Goal: Task Accomplishment & Management: Use online tool/utility

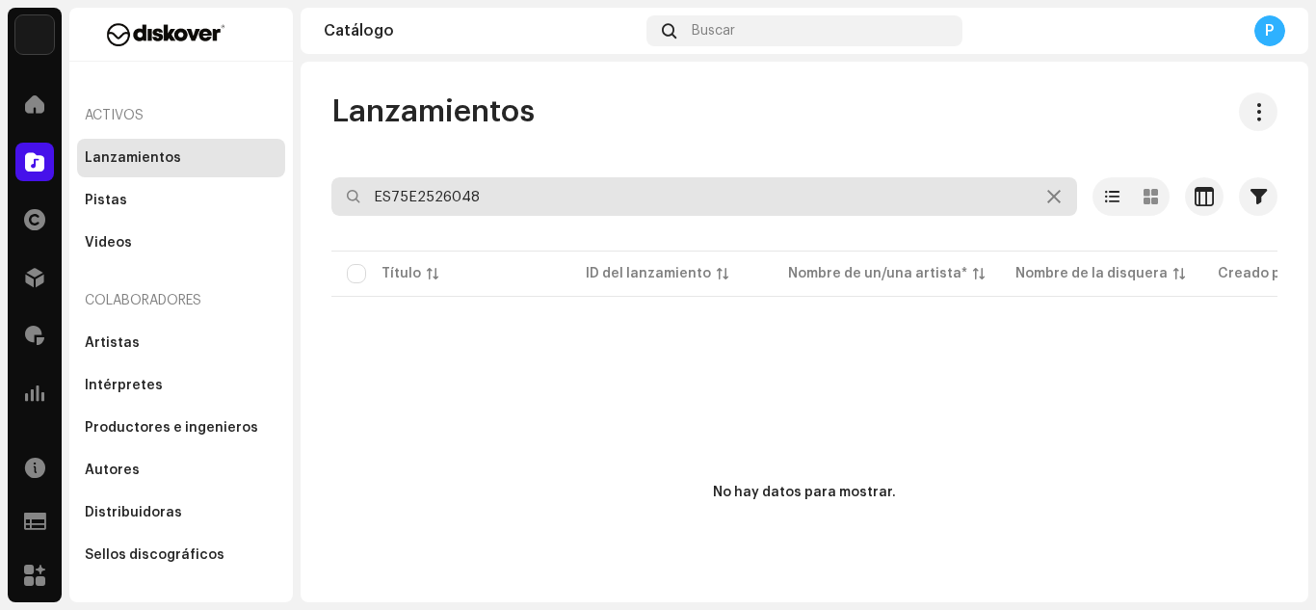
click at [503, 188] on input "ES75E2526048" at bounding box center [704, 196] width 746 height 39
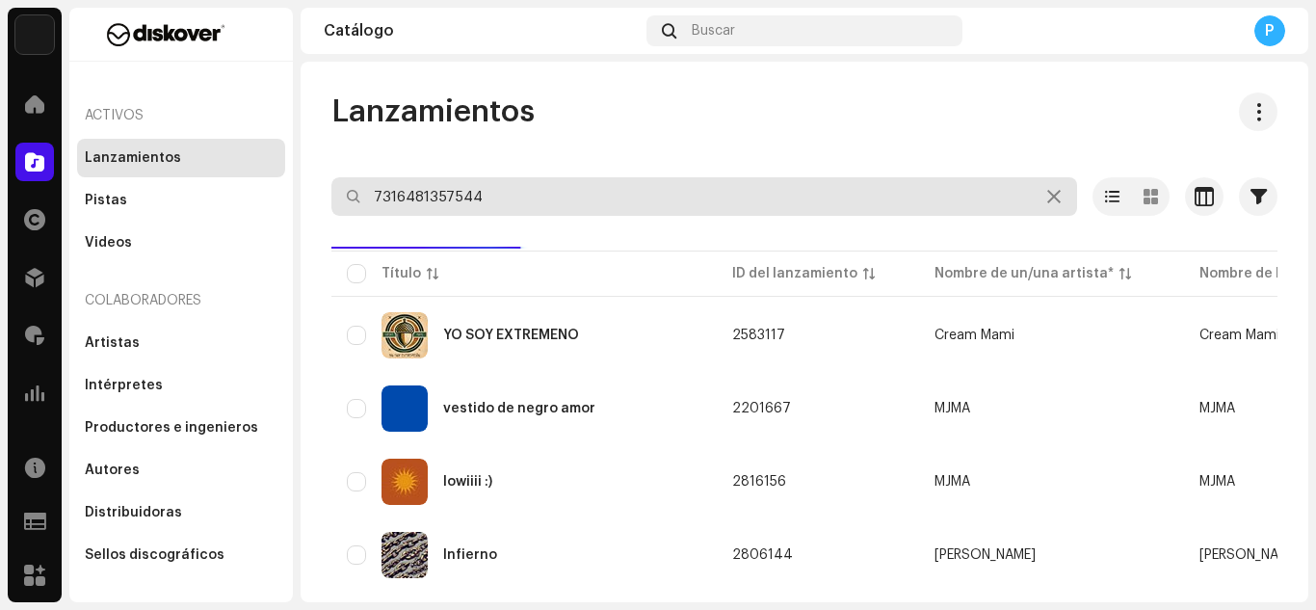
type input "7316481357544"
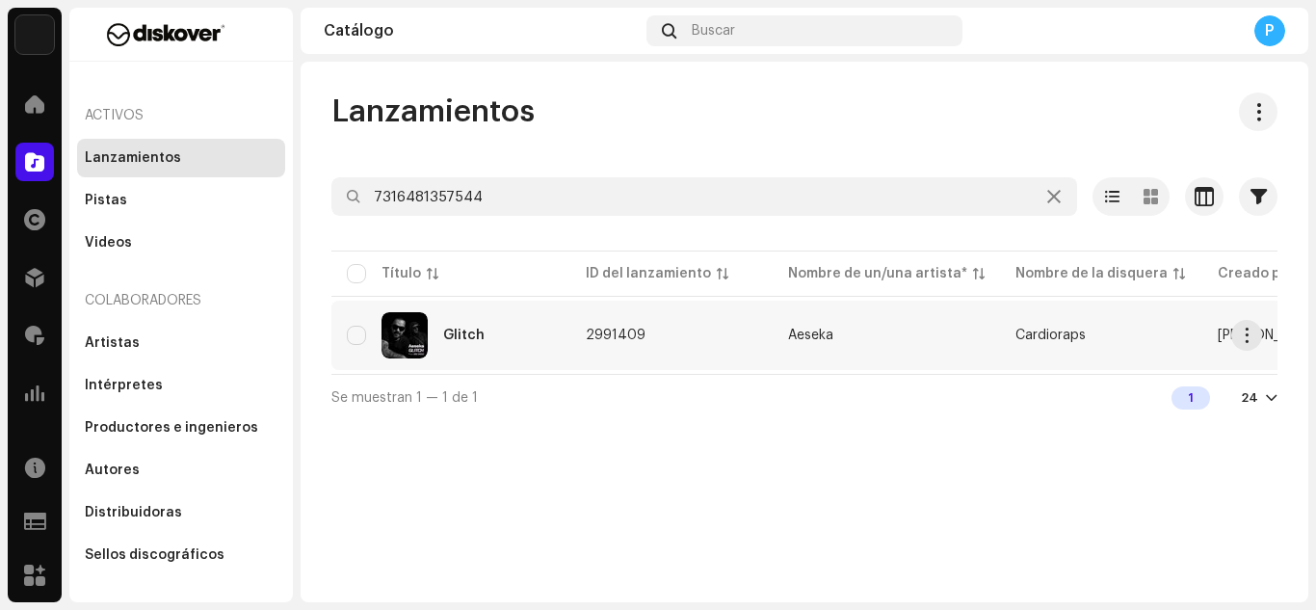
click at [497, 320] on div "Glitch" at bounding box center [451, 335] width 208 height 46
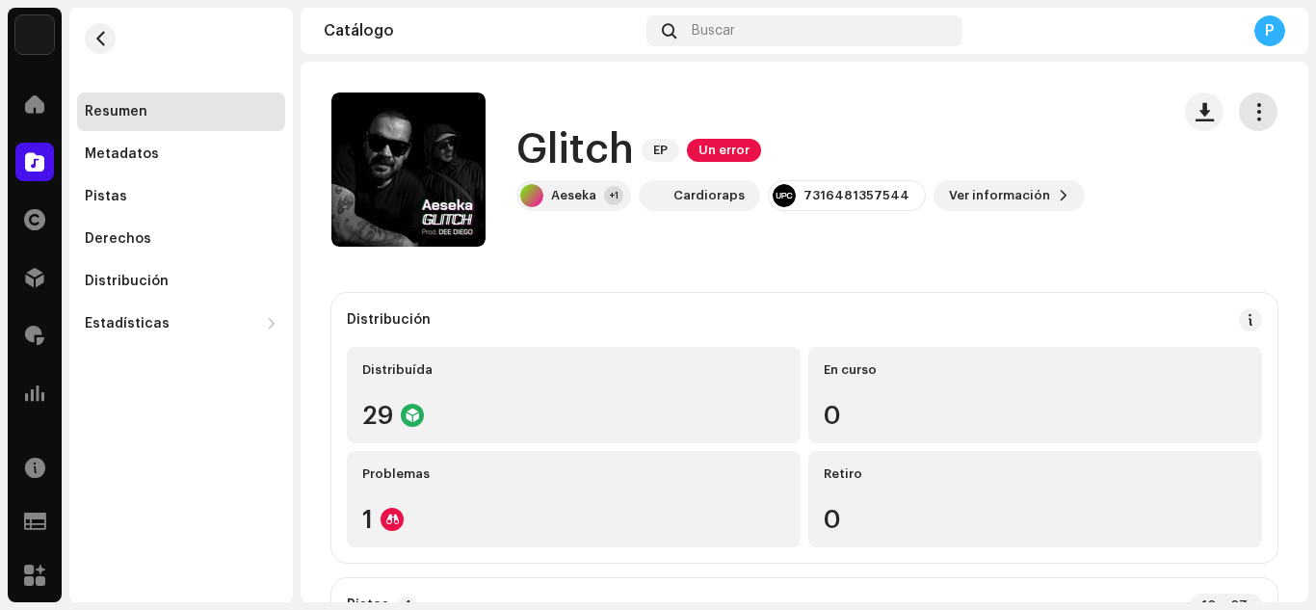
click at [1249, 118] on span "button" at bounding box center [1258, 111] width 18 height 15
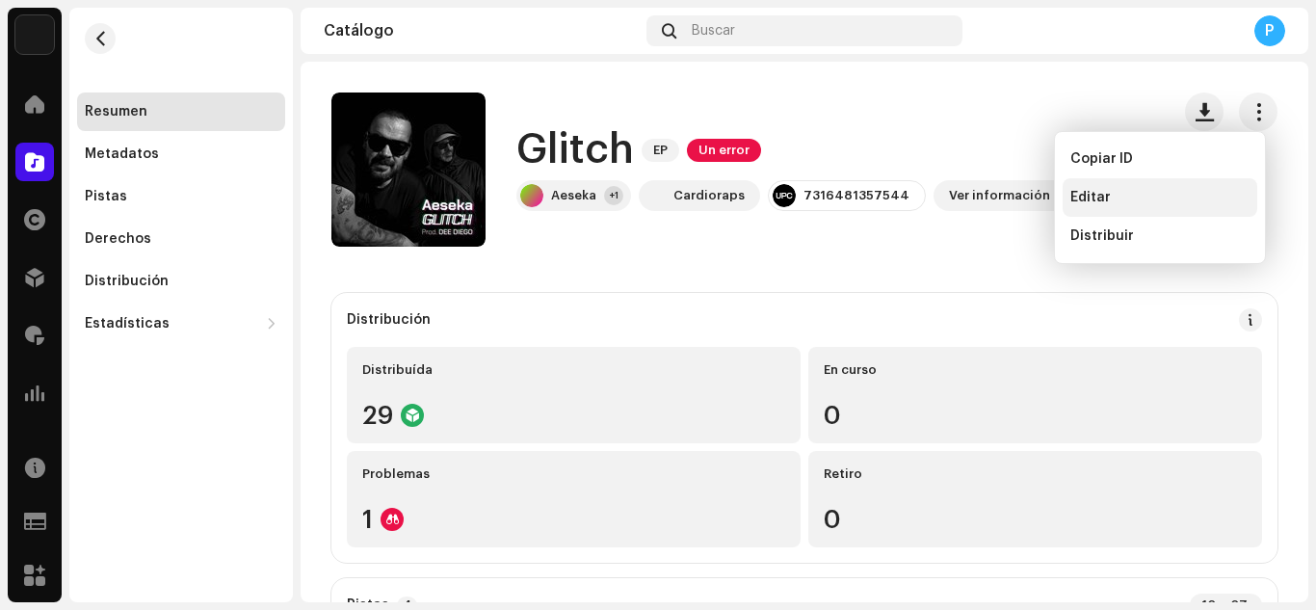
click at [1153, 200] on div "Editar" at bounding box center [1159, 197] width 179 height 15
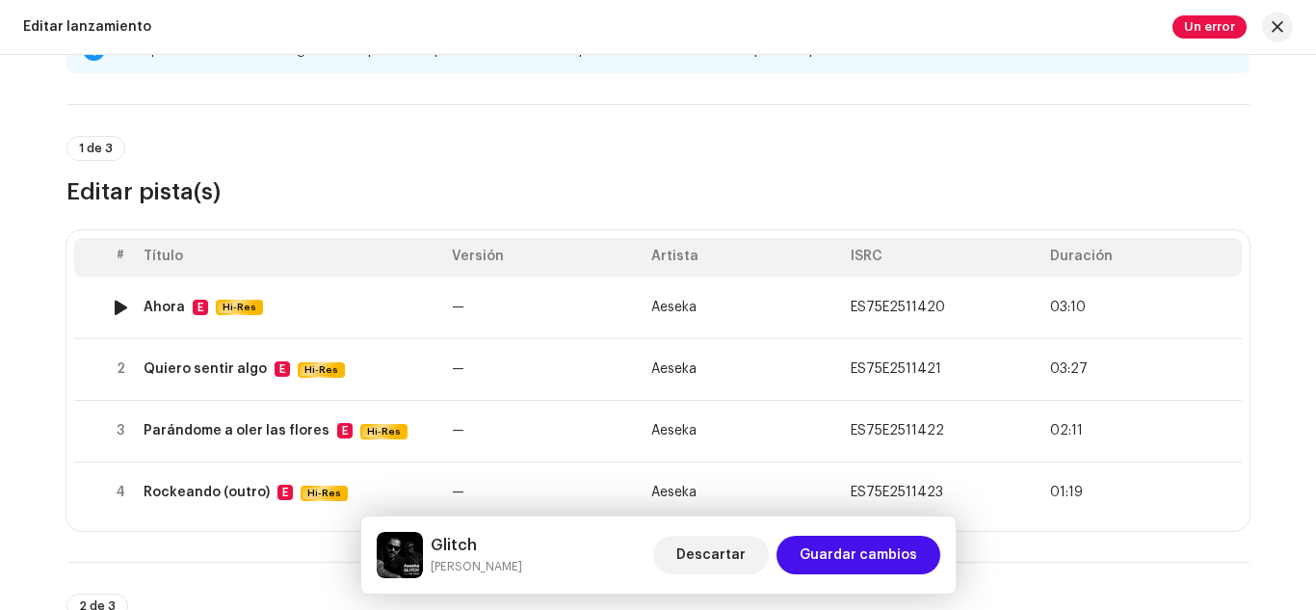
scroll to position [73, 0]
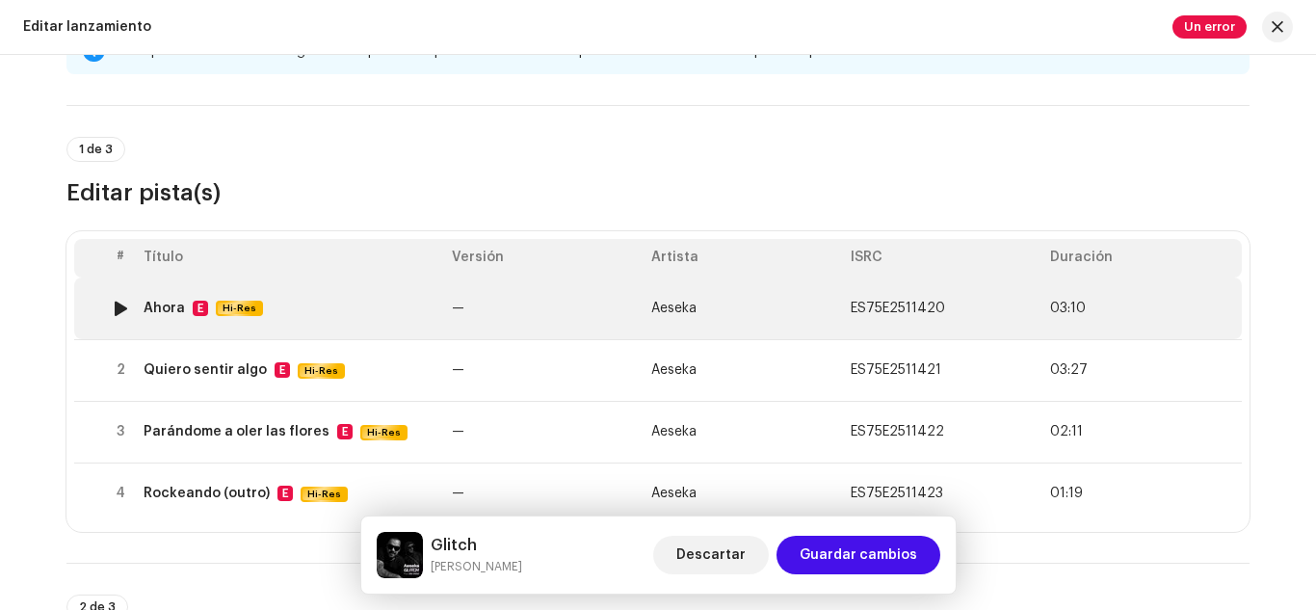
click at [376, 309] on div "Ahora E Hi-Res" at bounding box center [290, 308] width 293 height 16
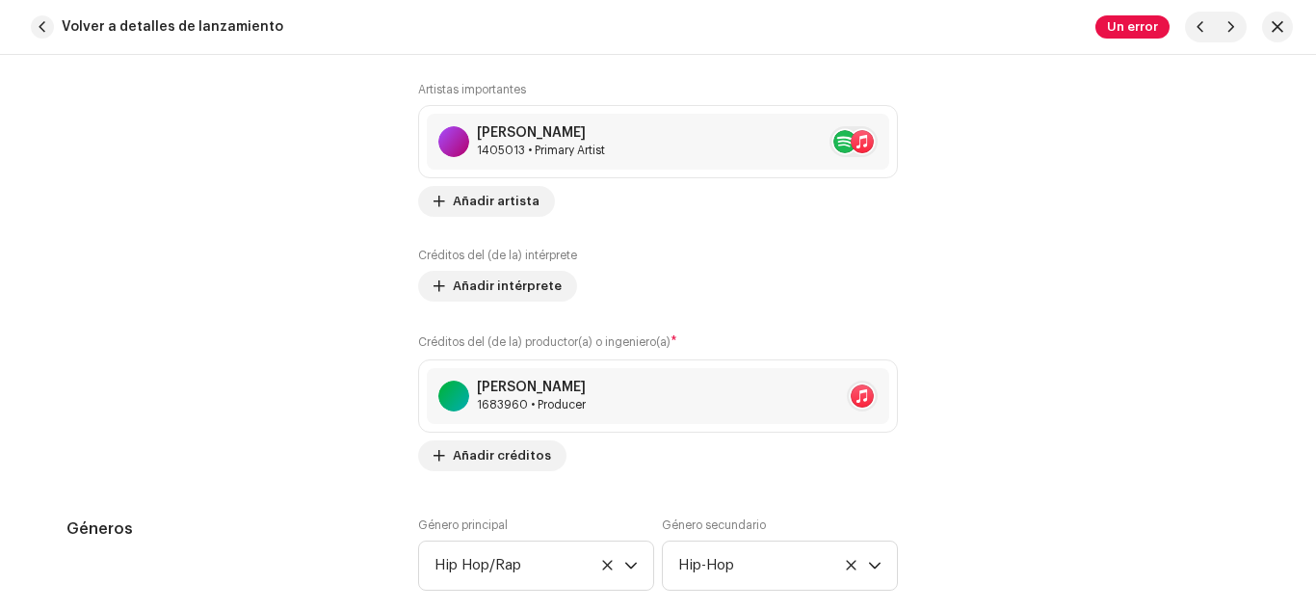
scroll to position [1395, 0]
click at [39, 20] on span "button" at bounding box center [42, 26] width 23 height 23
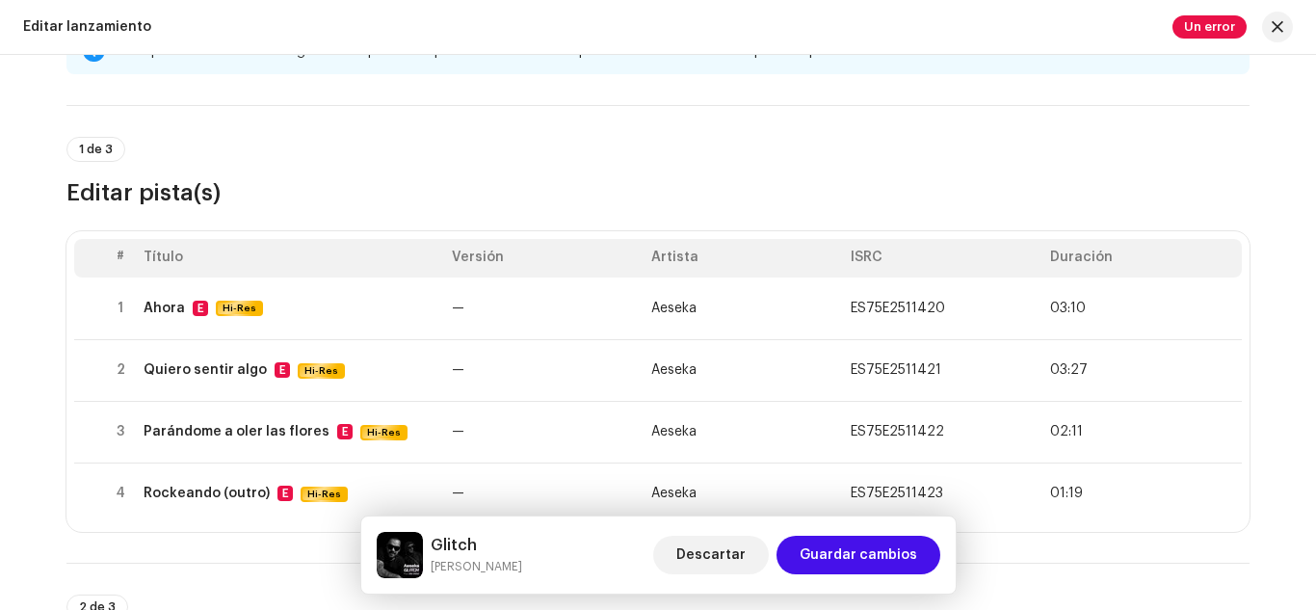
scroll to position [123, 0]
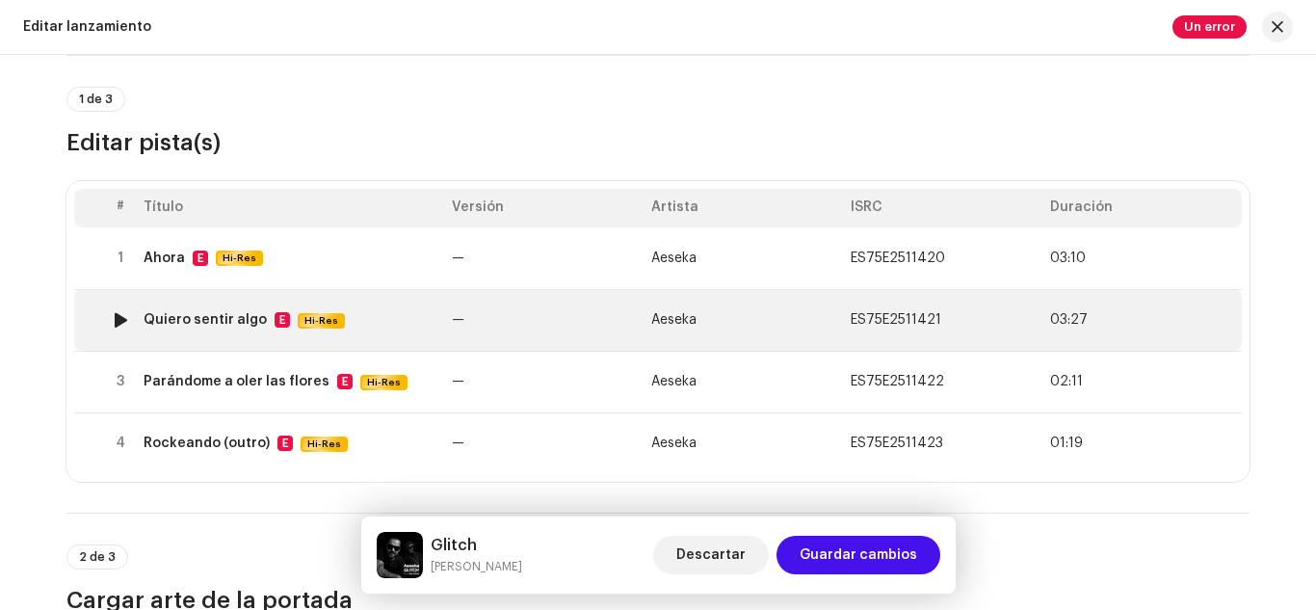
click at [221, 321] on div "Quiero sentir algo" at bounding box center [205, 319] width 123 height 15
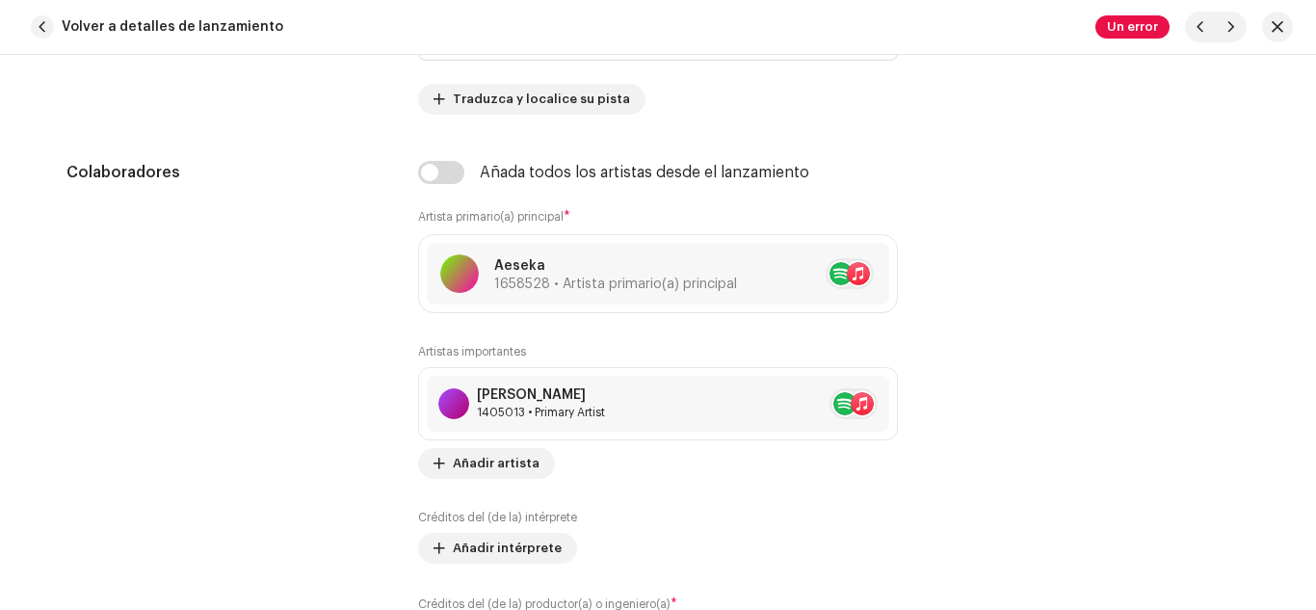
scroll to position [1205, 0]
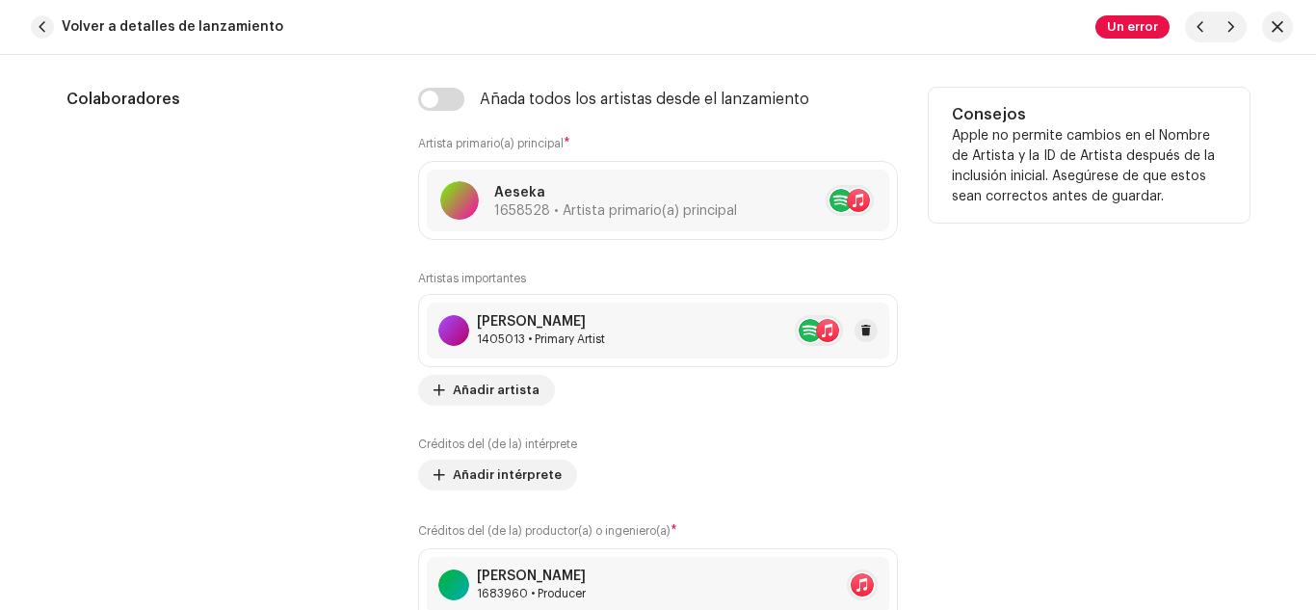
click at [649, 326] on div "[PERSON_NAME] 1405013 • Primary Artist" at bounding box center [658, 330] width 462 height 56
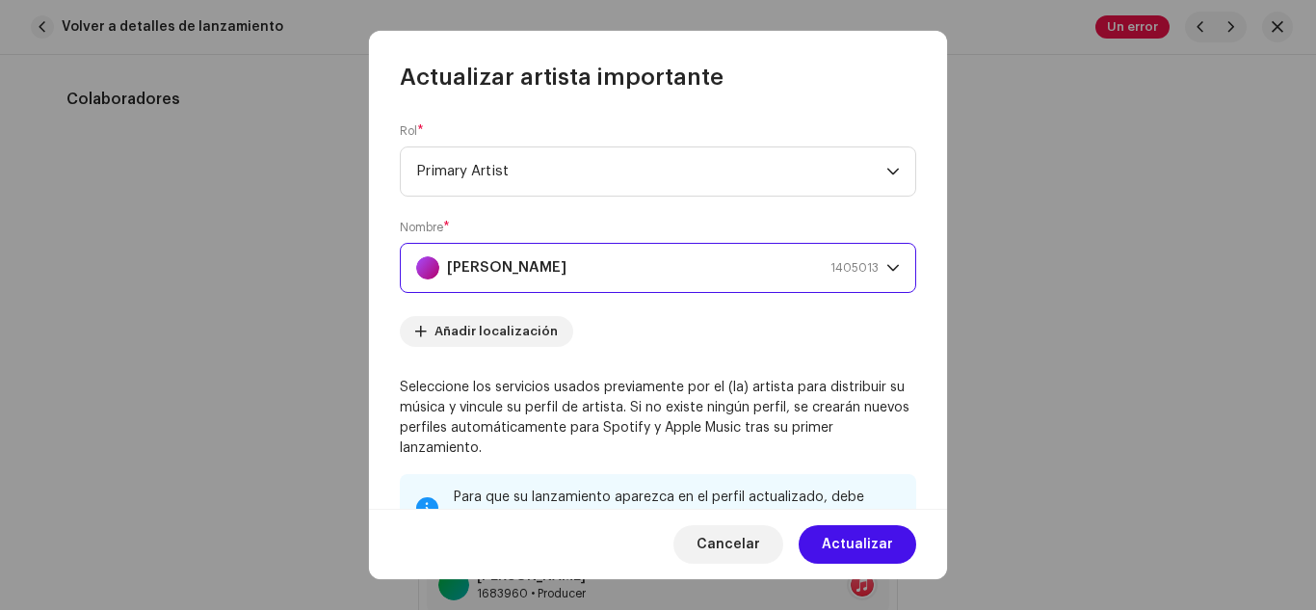
click at [472, 273] on strong "[PERSON_NAME]" at bounding box center [506, 268] width 119 height 48
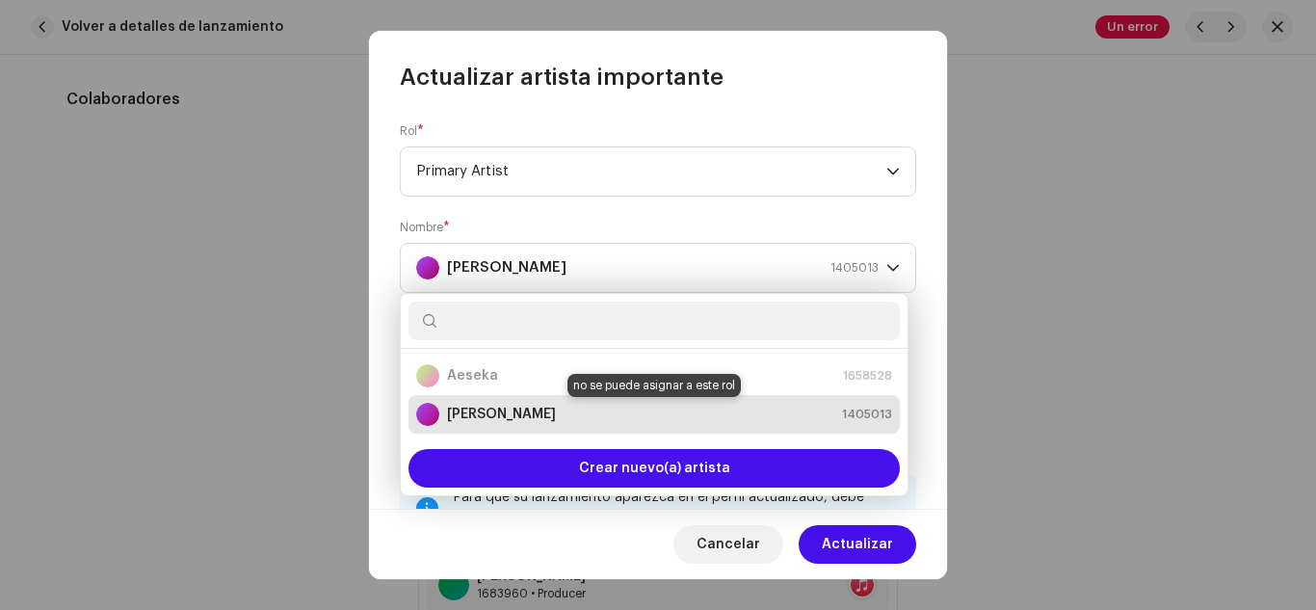
click at [475, 413] on strong "[PERSON_NAME]" at bounding box center [501, 414] width 109 height 19
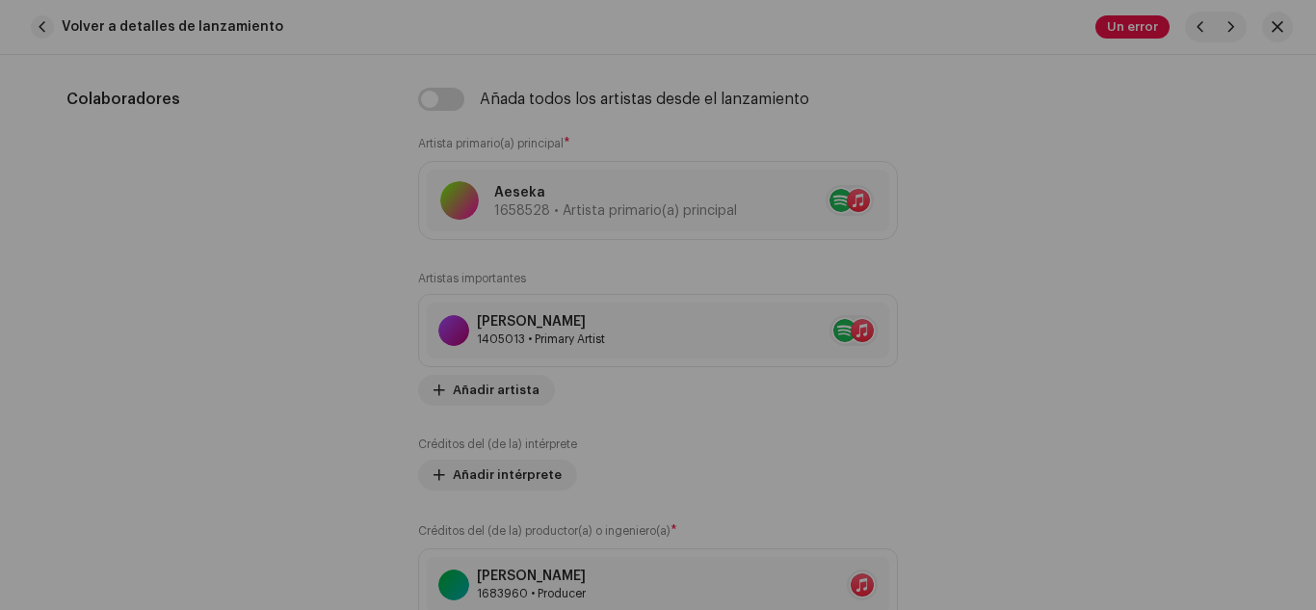
click at [122, 317] on div "Actualizar artista importante Rol * Primary Artist Nombre * [PERSON_NAME] 14050…" at bounding box center [658, 305] width 1316 height 610
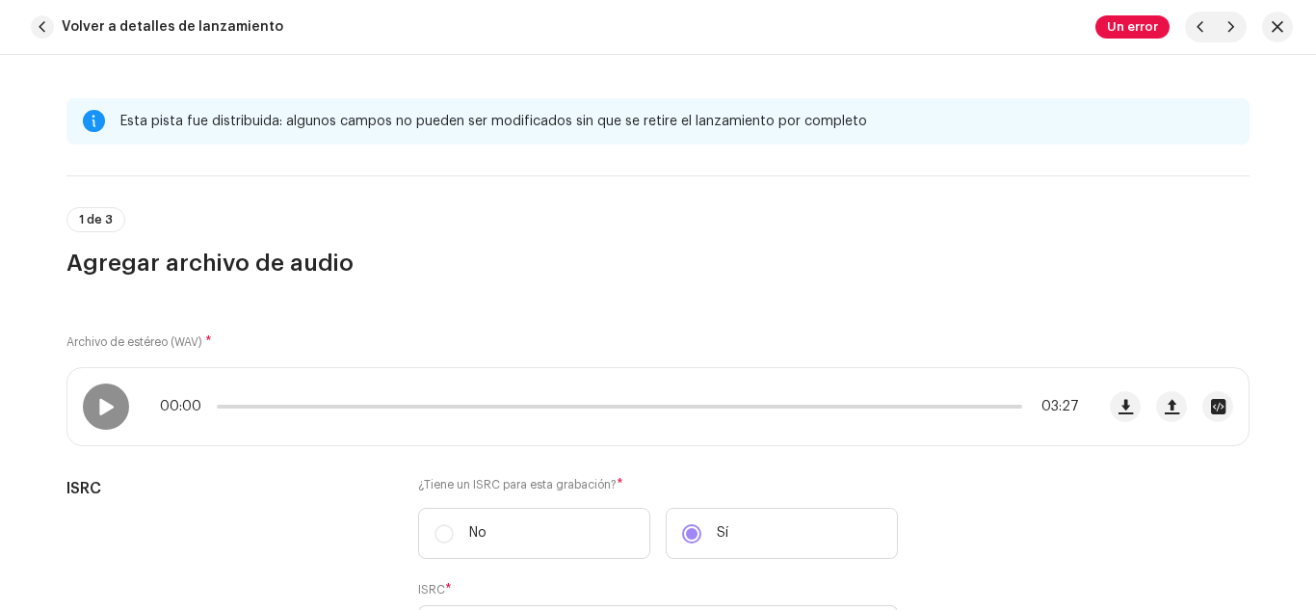
scroll to position [0, 0]
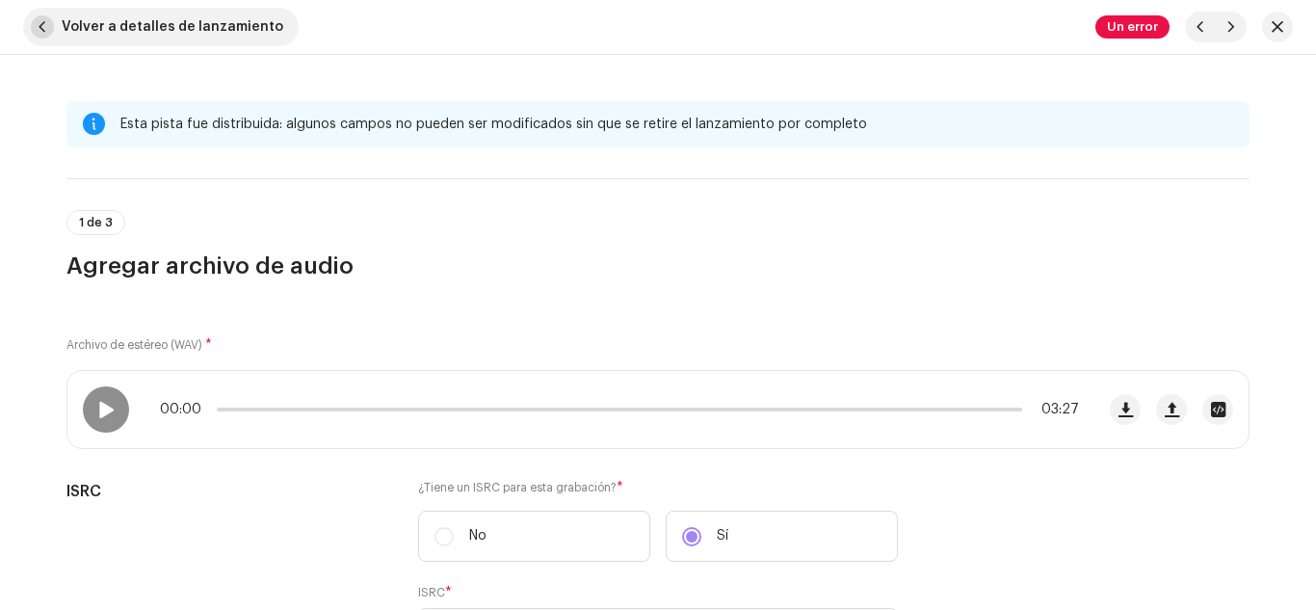
click at [42, 29] on span "button" at bounding box center [42, 26] width 23 height 23
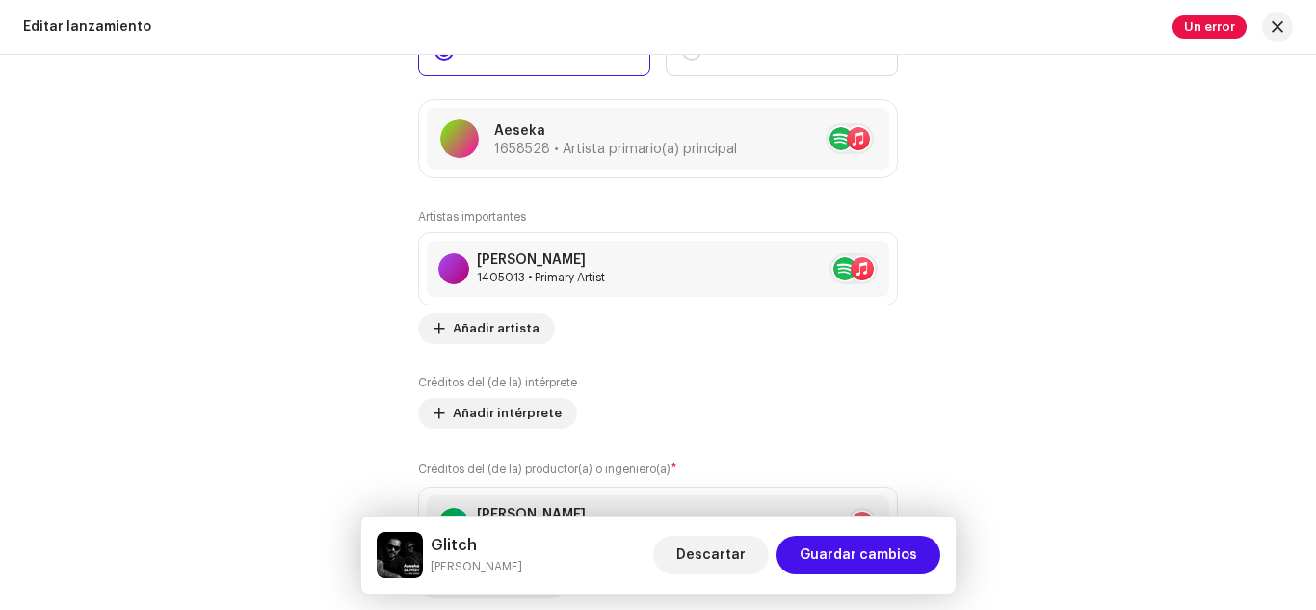
scroll to position [2219, 0]
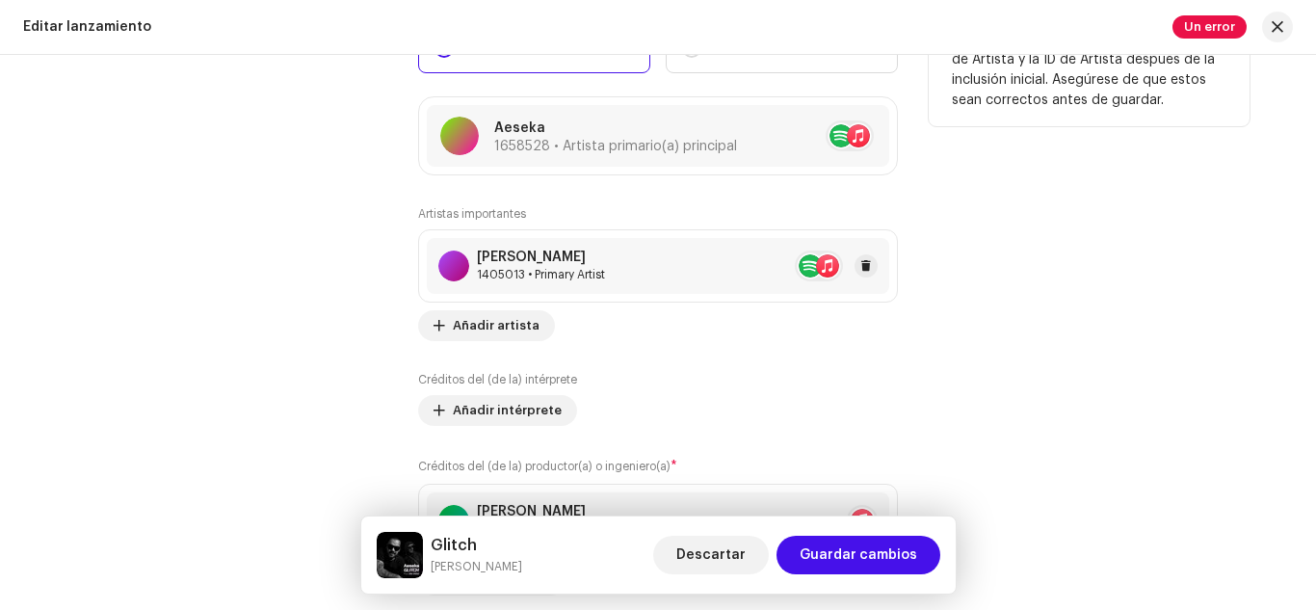
click at [664, 245] on div "[PERSON_NAME] 1405013 • Primary Artist" at bounding box center [658, 266] width 462 height 56
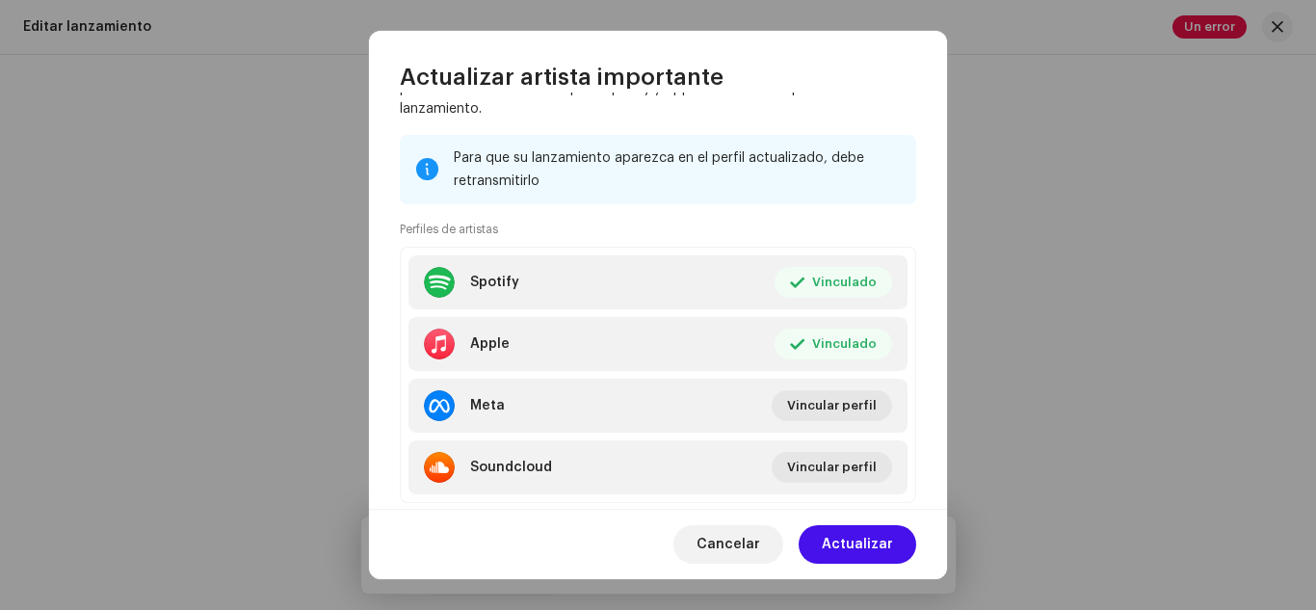
scroll to position [340, 0]
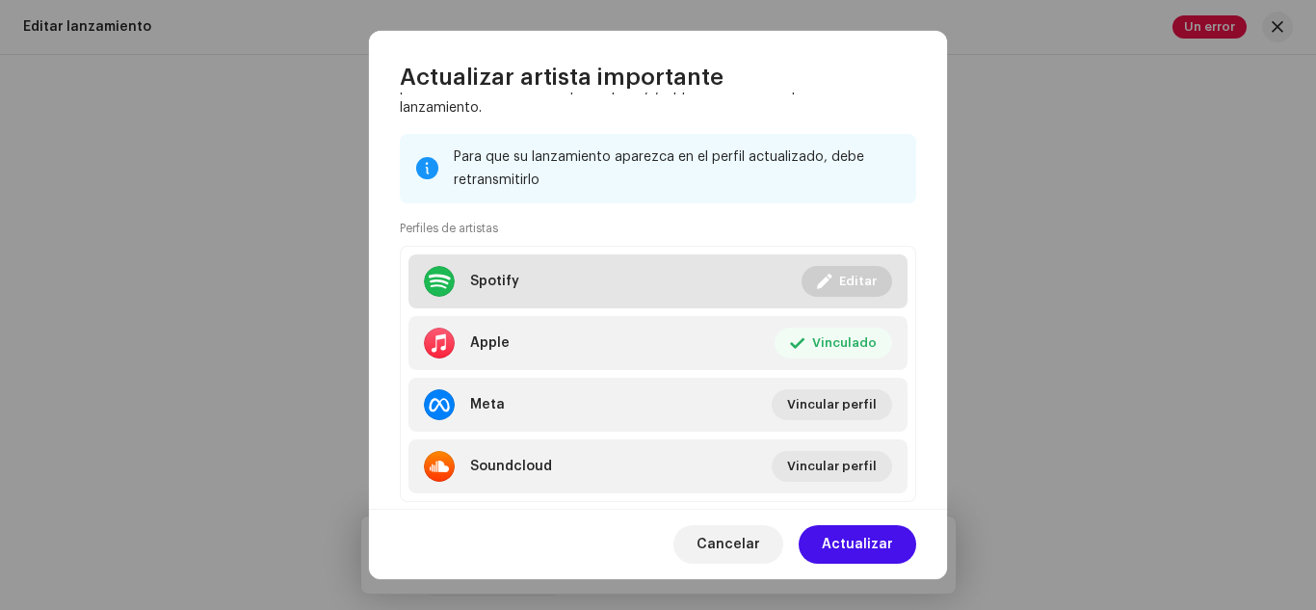
click at [748, 278] on li "Spotify Vinculado Editar" at bounding box center [657, 281] width 499 height 54
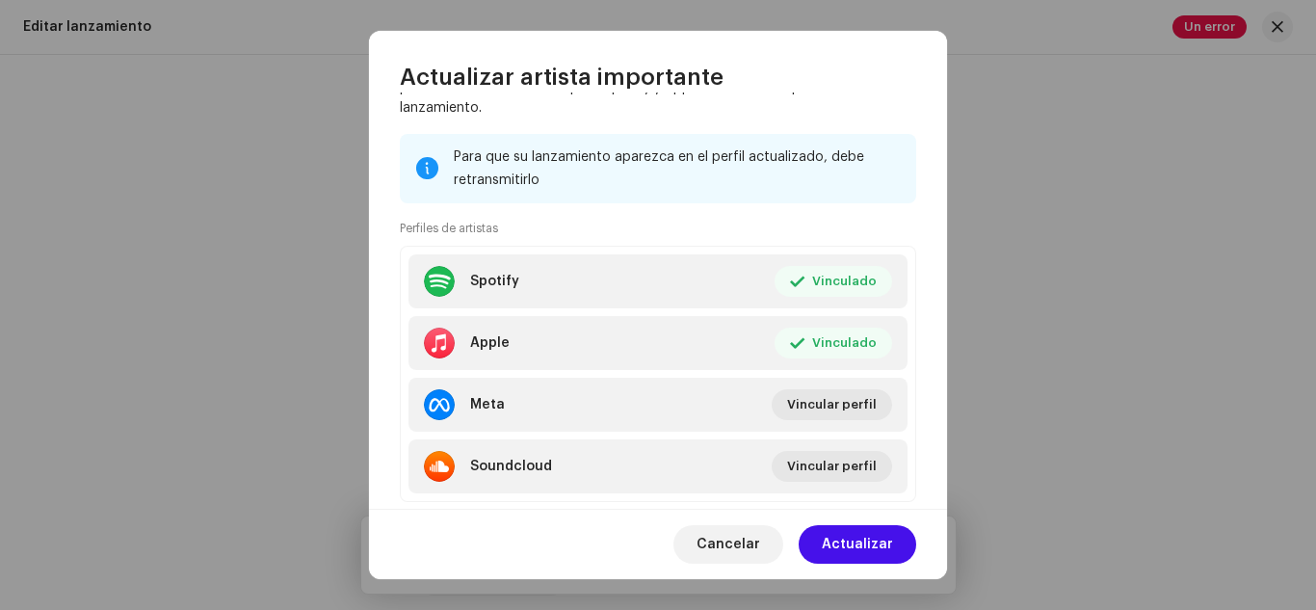
click at [328, 241] on div "Enlace el perfil de su artista ID de artista de Spotify * 7GEFAa0vO1XlRXwUireRw…" at bounding box center [658, 305] width 1316 height 610
click at [746, 544] on span "Cancelar" at bounding box center [728, 544] width 64 height 39
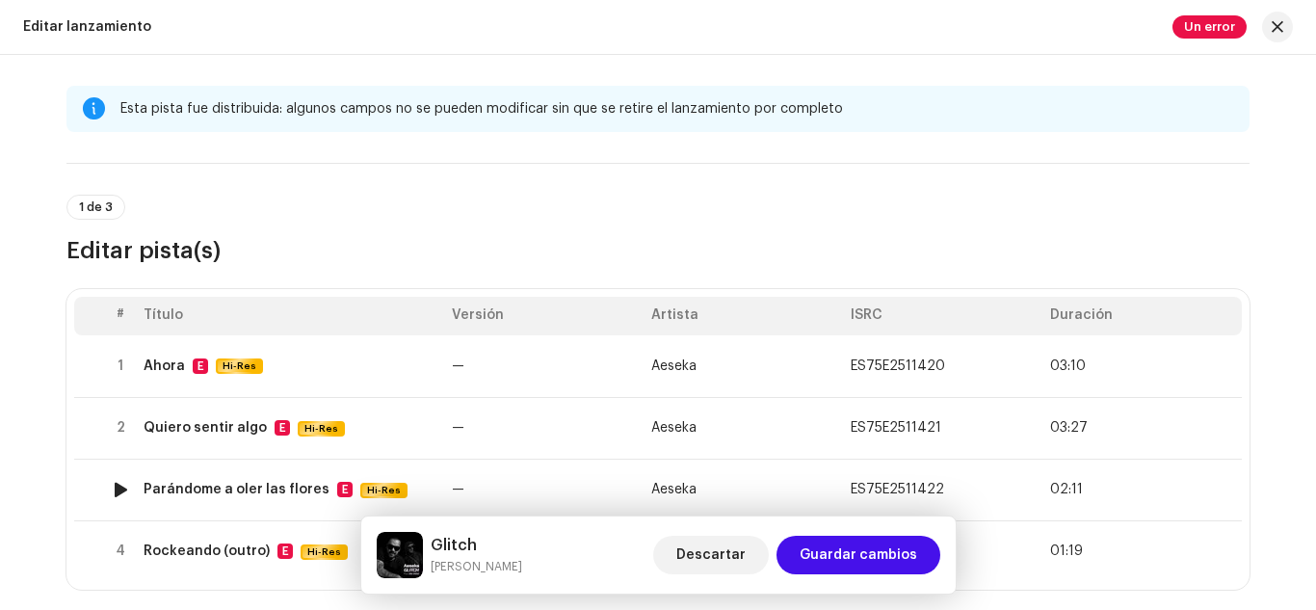
scroll to position [14, 0]
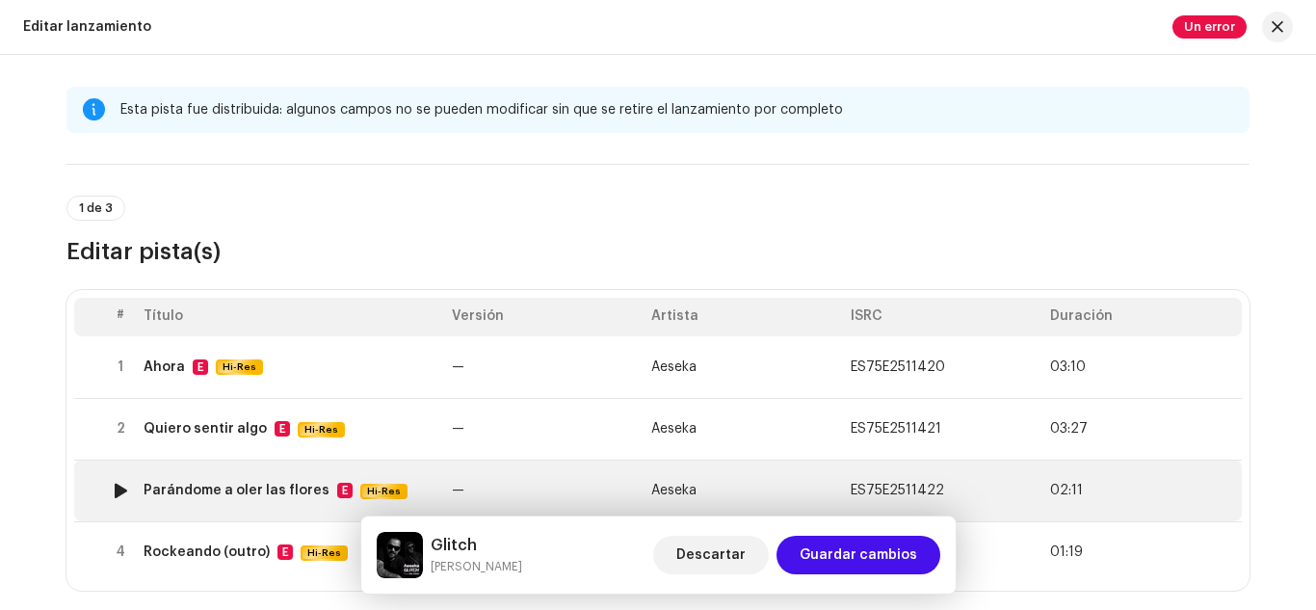
click at [212, 484] on div "Parándome a oler las flores" at bounding box center [237, 490] width 186 height 15
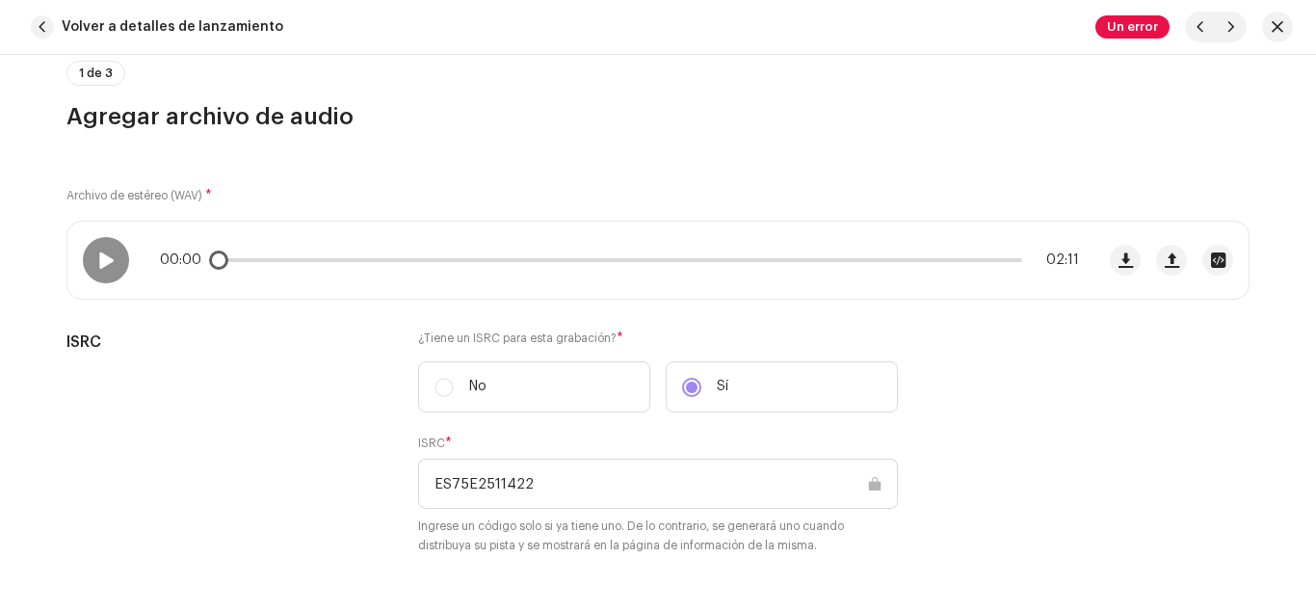
scroll to position [0, 0]
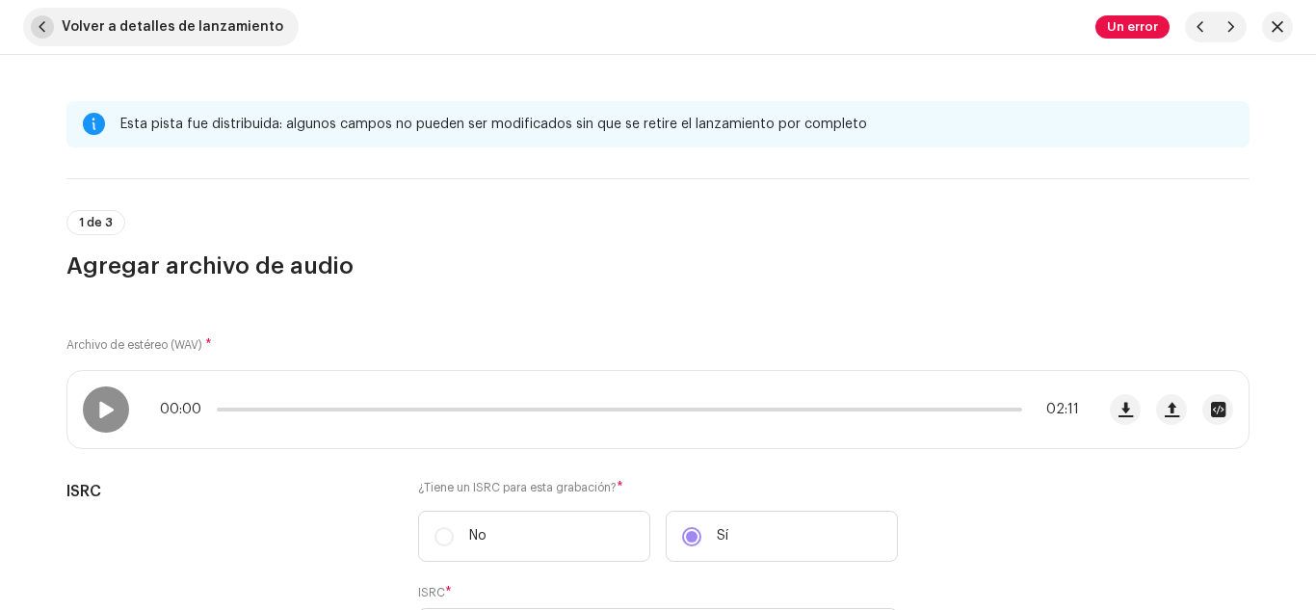
click at [52, 20] on span "button" at bounding box center [42, 26] width 23 height 23
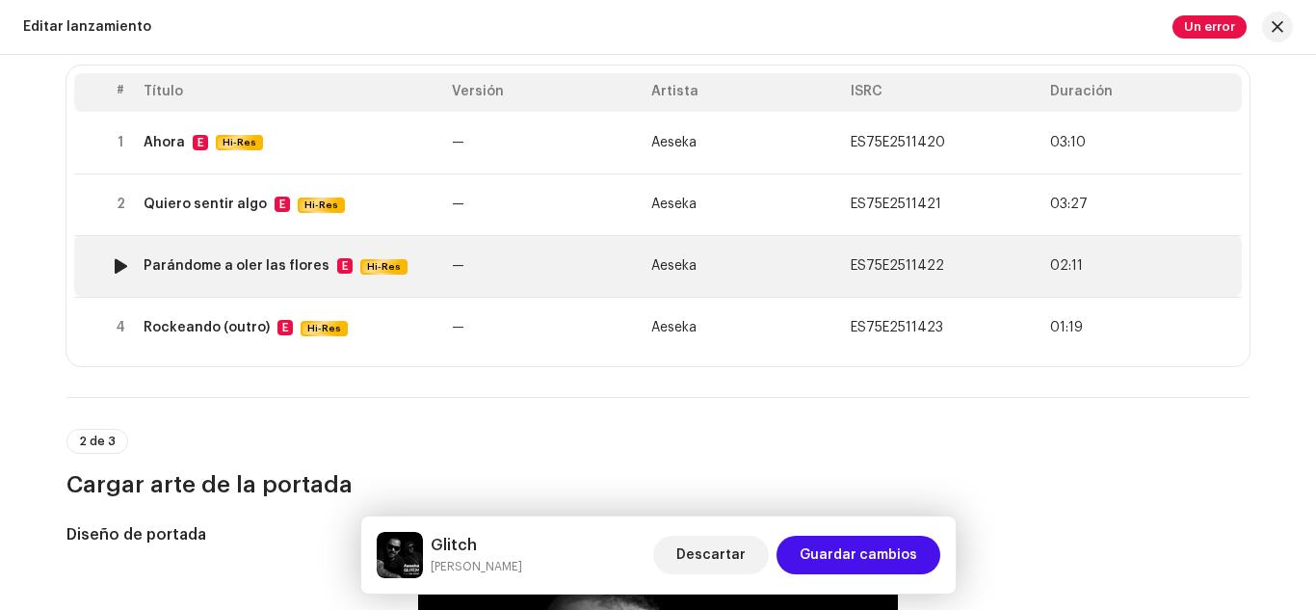
scroll to position [240, 0]
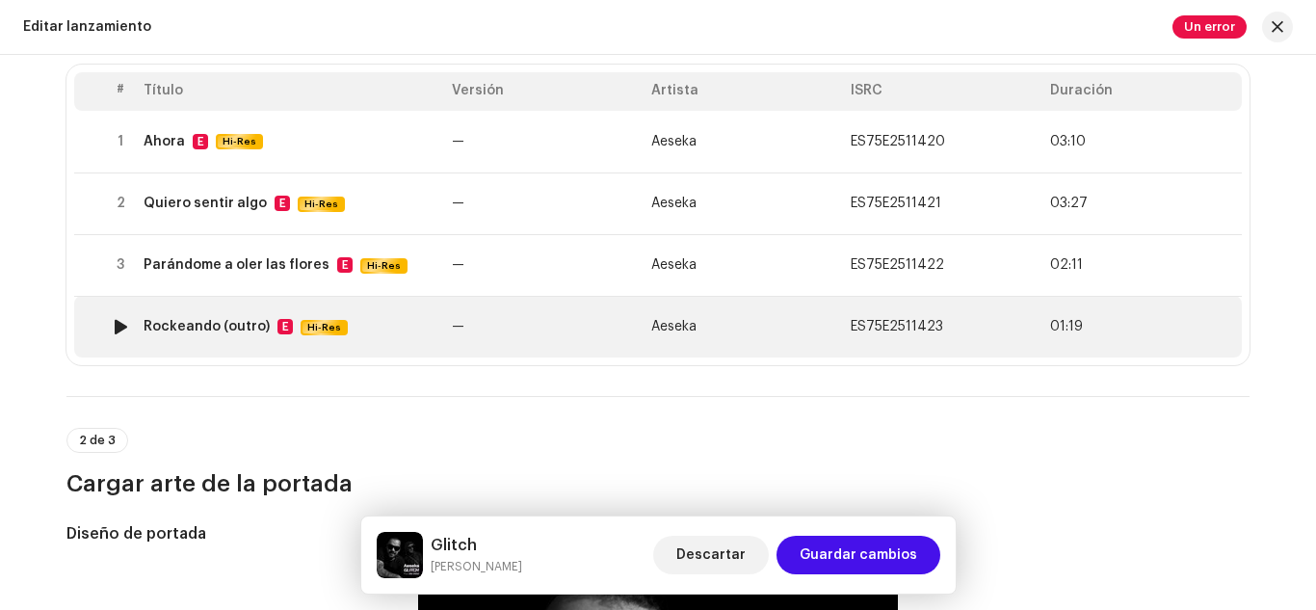
click at [196, 317] on td "Rockeando (outro) E Hi-Res" at bounding box center [290, 327] width 308 height 62
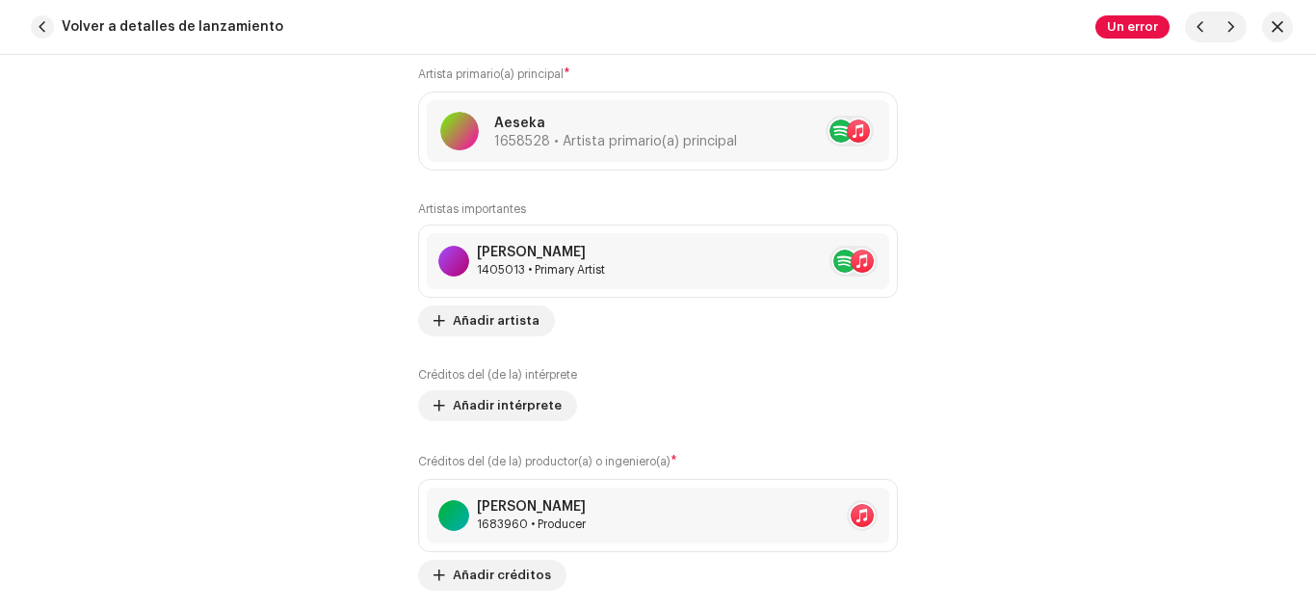
scroll to position [1275, 0]
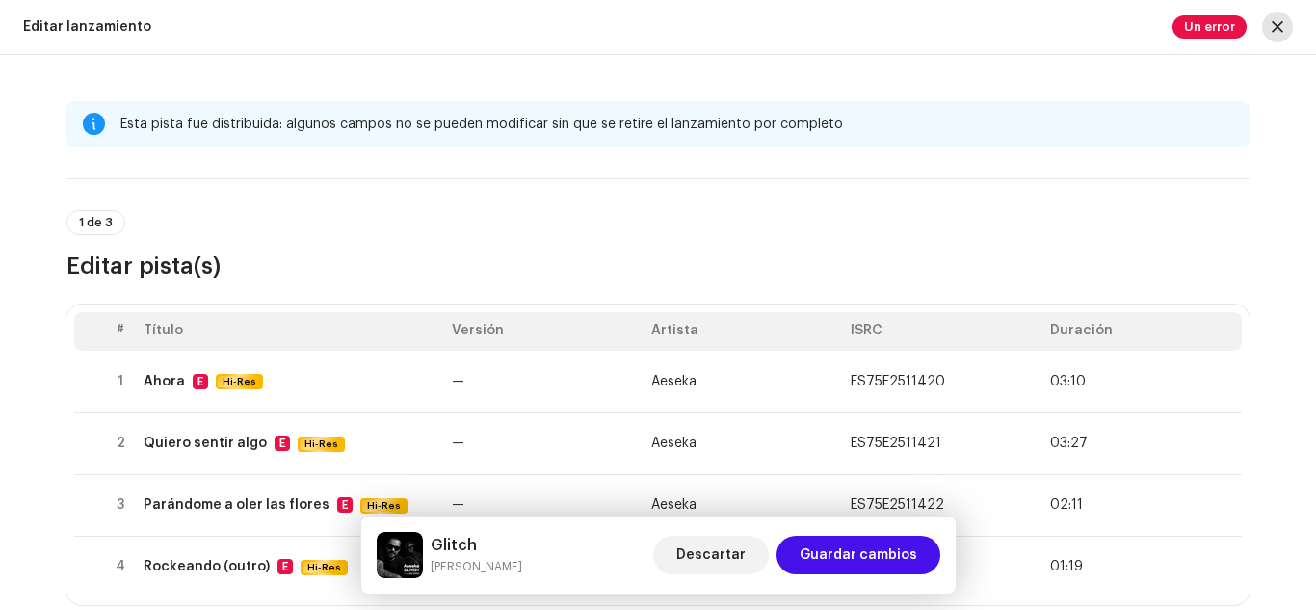
click at [1282, 20] on span "button" at bounding box center [1278, 26] width 12 height 15
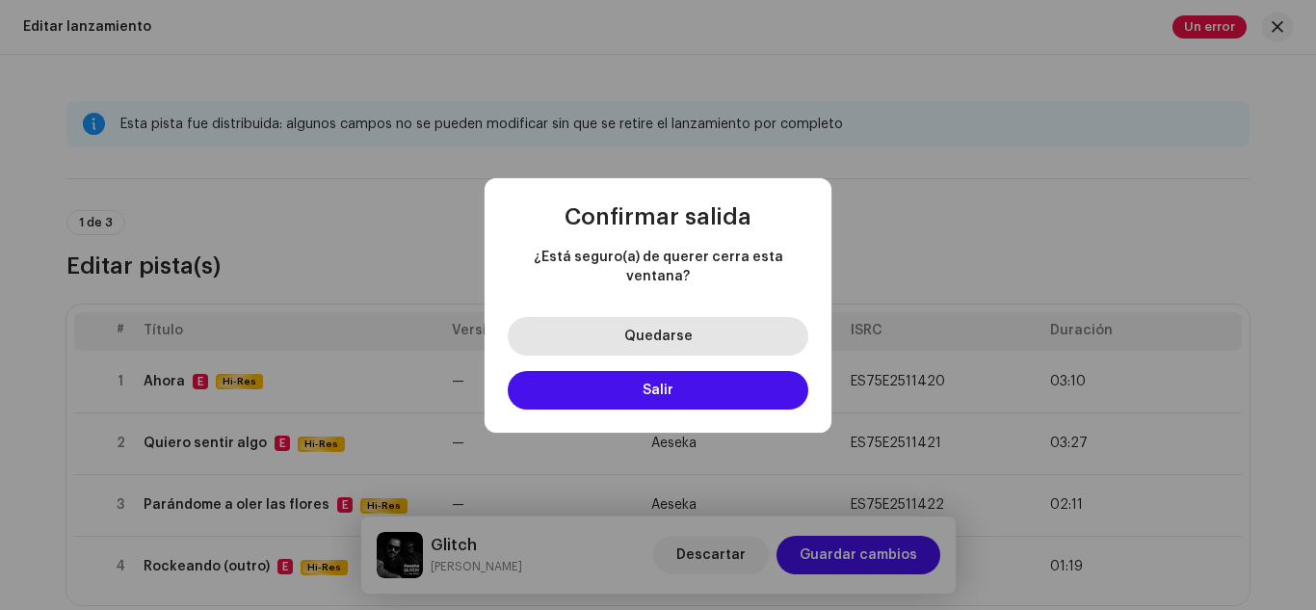
click at [693, 332] on button "Quedarse" at bounding box center [658, 336] width 301 height 39
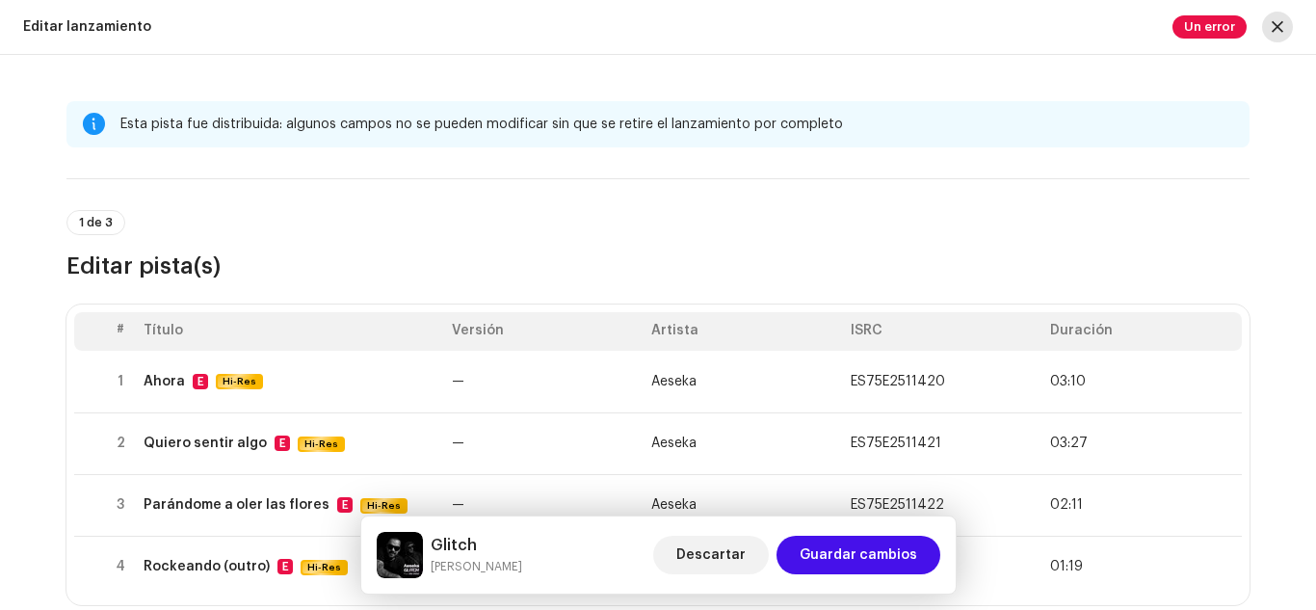
click at [1274, 36] on button "button" at bounding box center [1277, 27] width 31 height 31
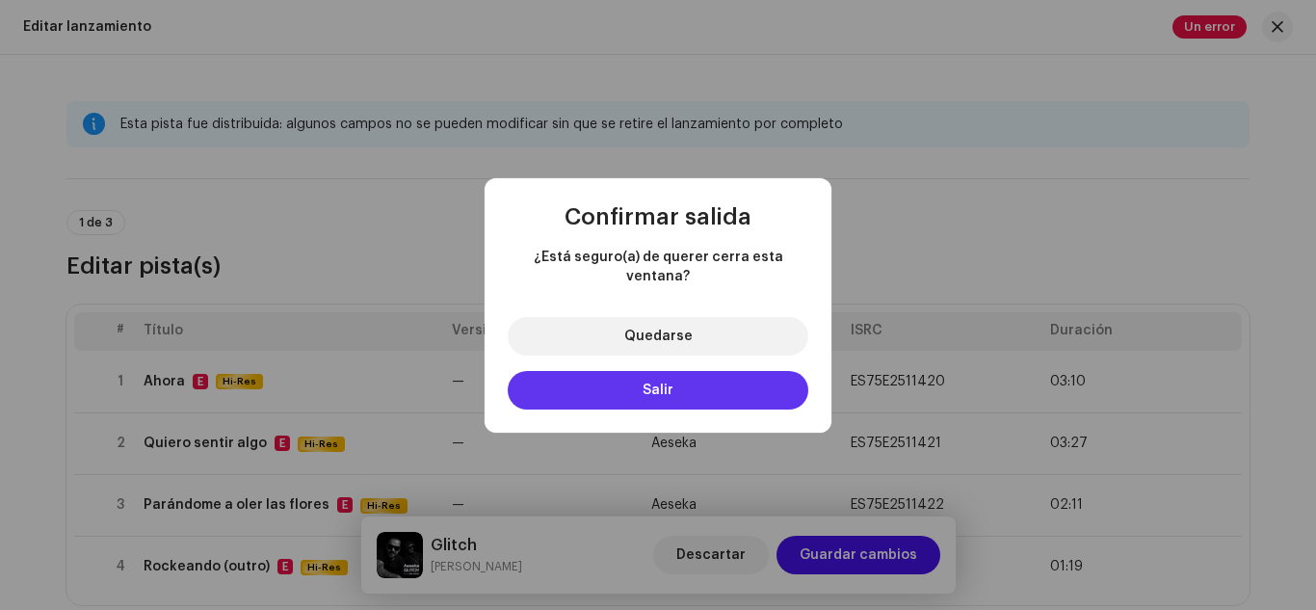
click at [740, 371] on button "Salir" at bounding box center [658, 390] width 301 height 39
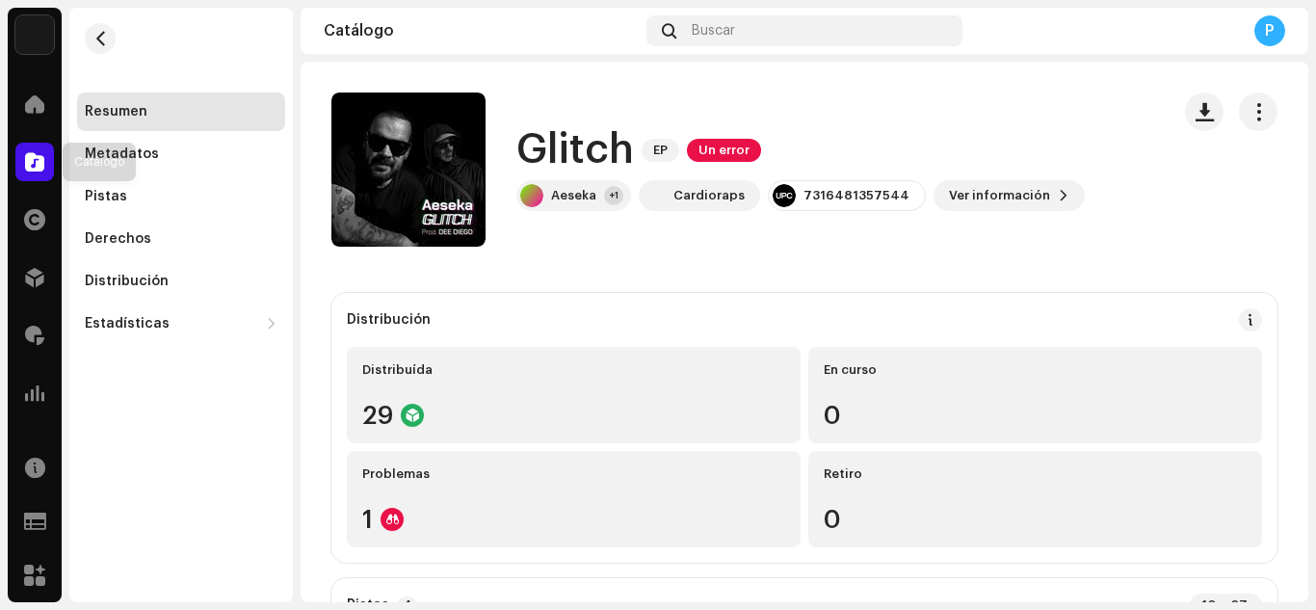
click at [16, 179] on div "Catálogo" at bounding box center [35, 162] width 54 height 54
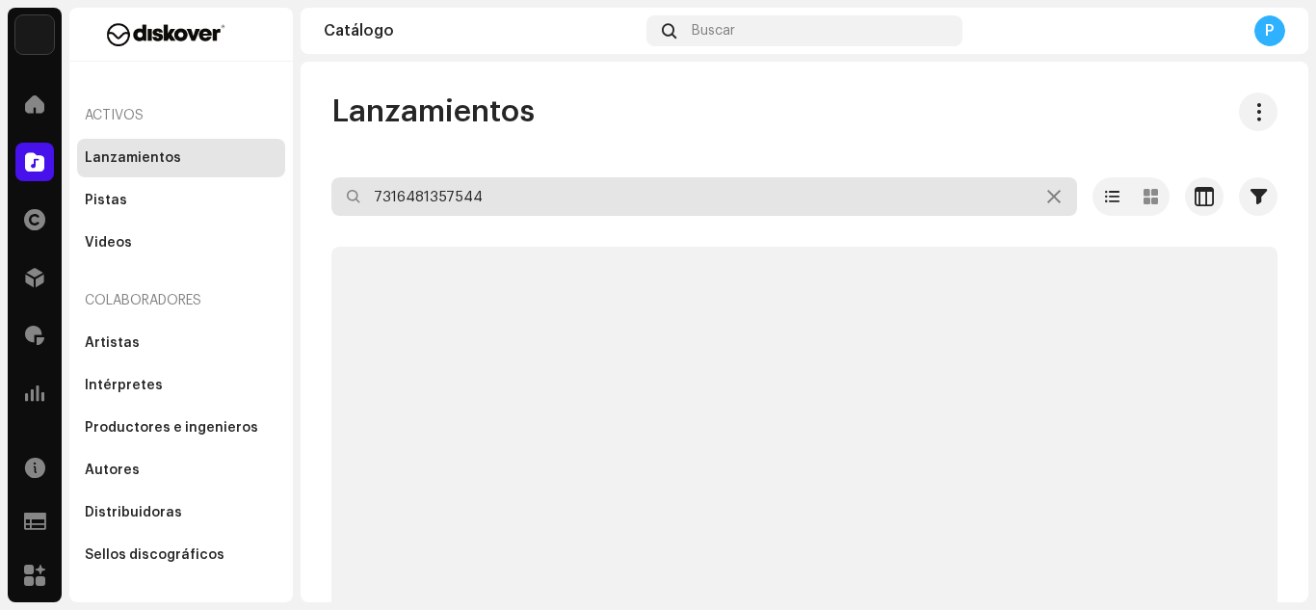
click at [505, 197] on input "7316481357544" at bounding box center [704, 196] width 746 height 39
paste input "193663691972"
type input "193663691972"
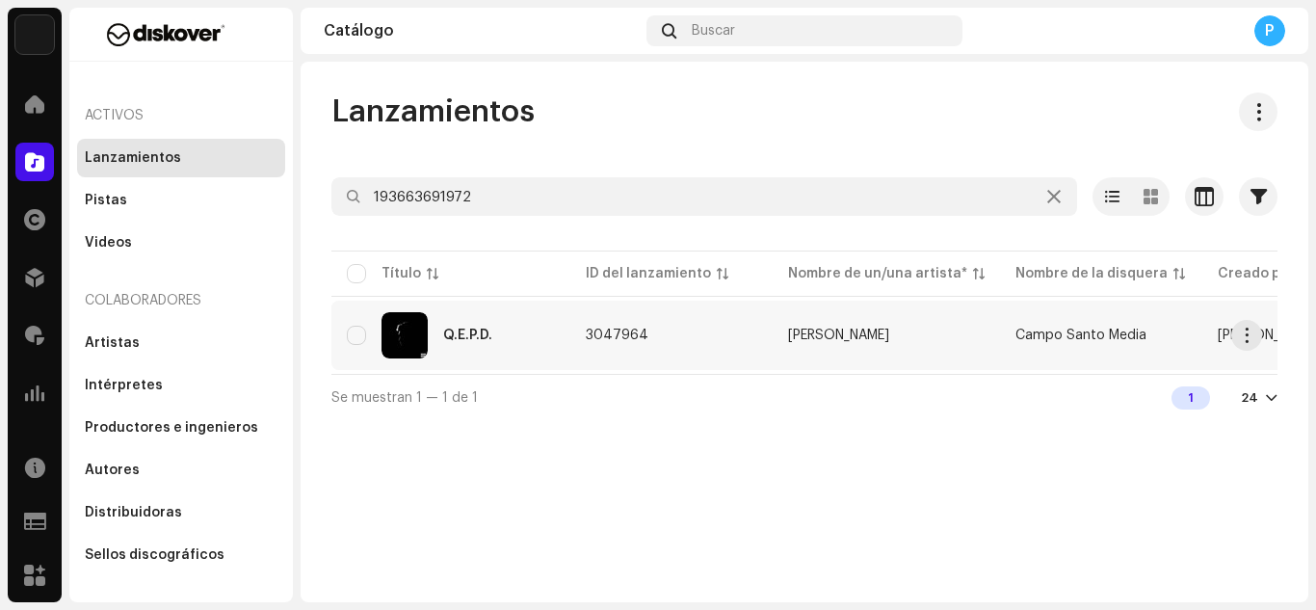
click at [478, 330] on div "Q.E.P.D." at bounding box center [467, 334] width 49 height 13
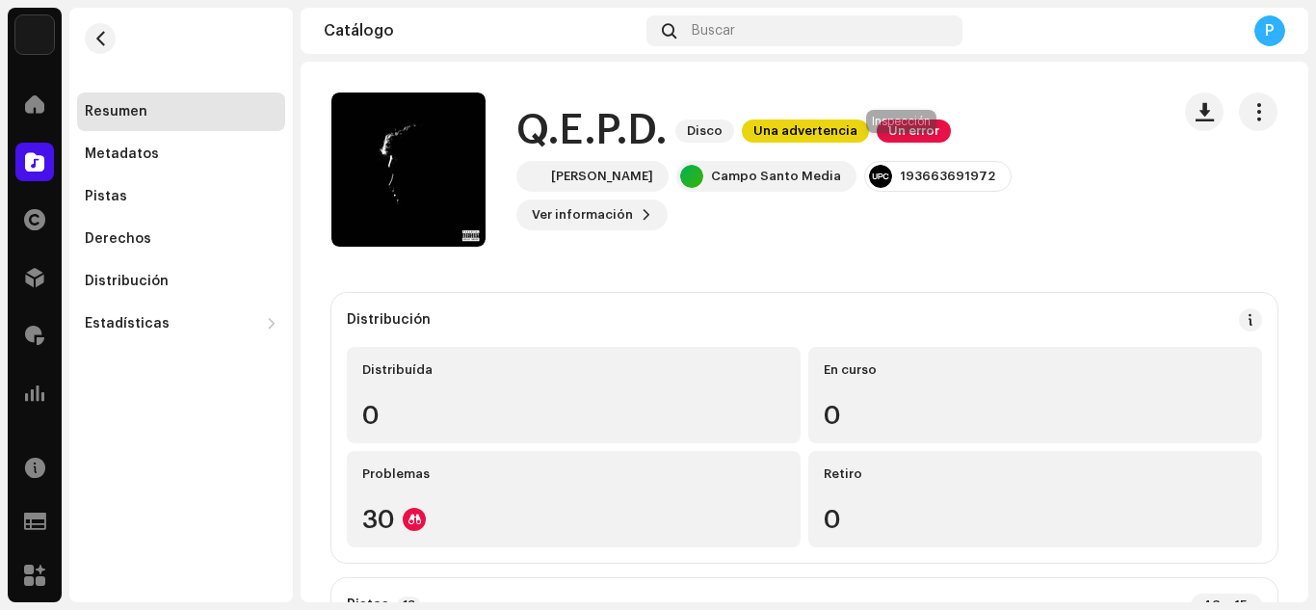
click at [877, 143] on span "Un error" at bounding box center [914, 130] width 74 height 23
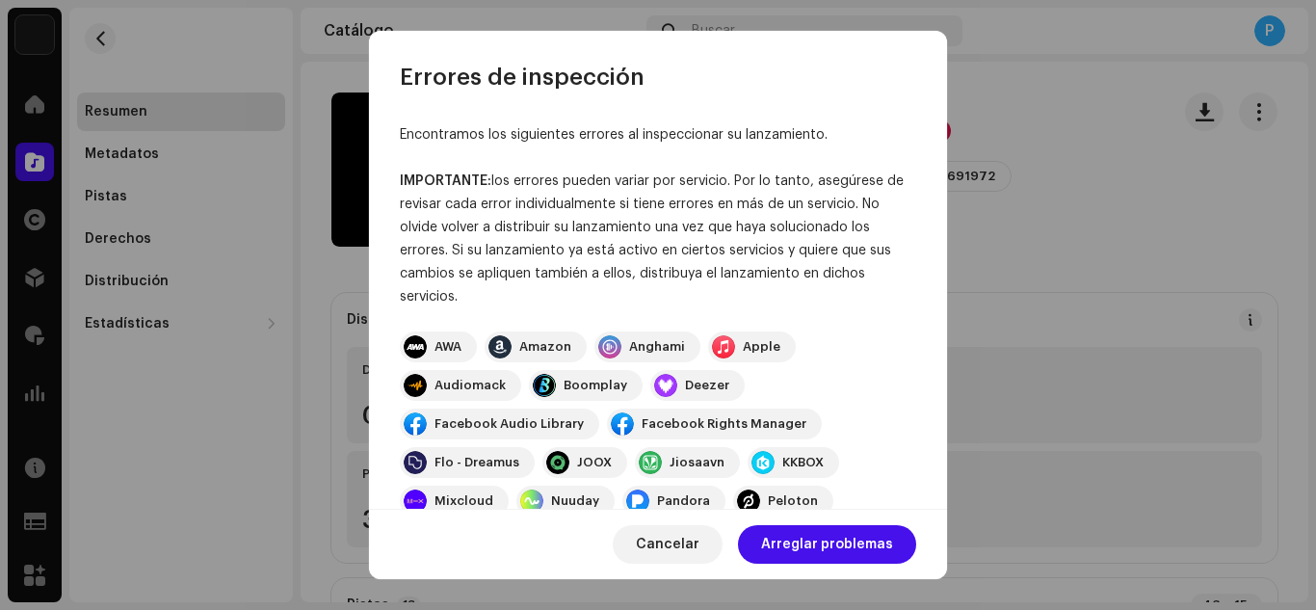
scroll to position [377, 0]
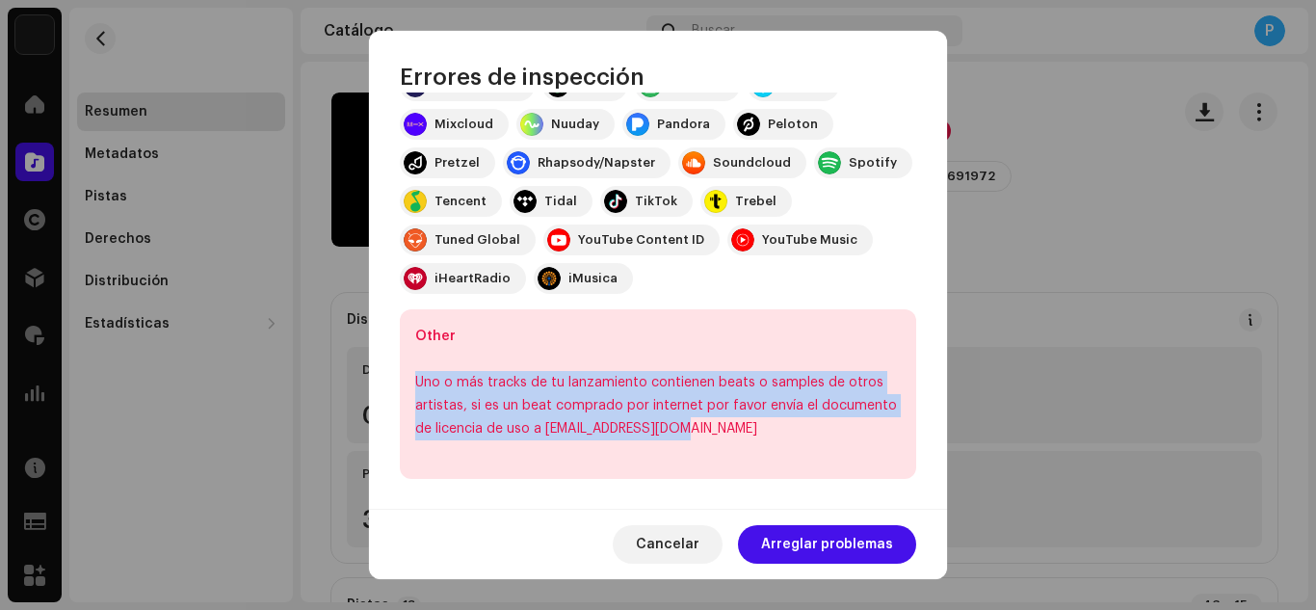
drag, startPoint x: 717, startPoint y: 435, endPoint x: 419, endPoint y: 374, distance: 304.0
click at [419, 374] on div "Uno o más tracks de tu lanzamiento contienen beats o samples de otros artistas,…" at bounding box center [658, 405] width 486 height 69
copy div "Uno o más tracks de tu lanzamiento contienen beats o samples de otros artistas,…"
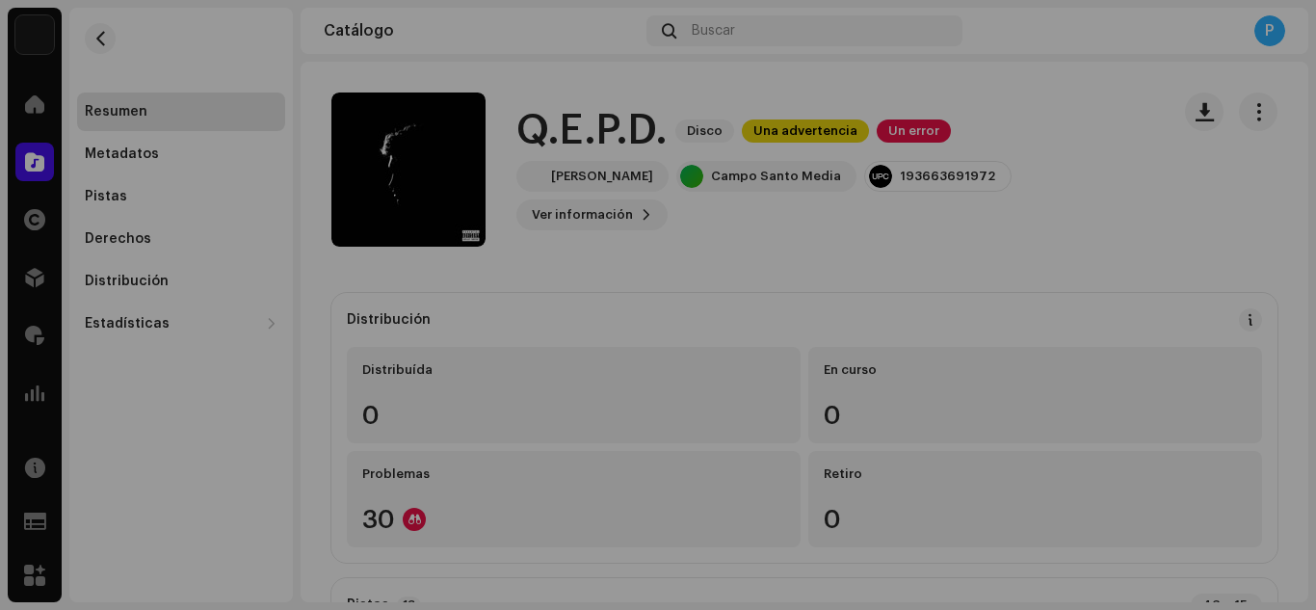
click at [270, 223] on div "Errores de inspección Encontramos los siguientes errores al inspeccionar su lan…" at bounding box center [658, 305] width 1316 height 610
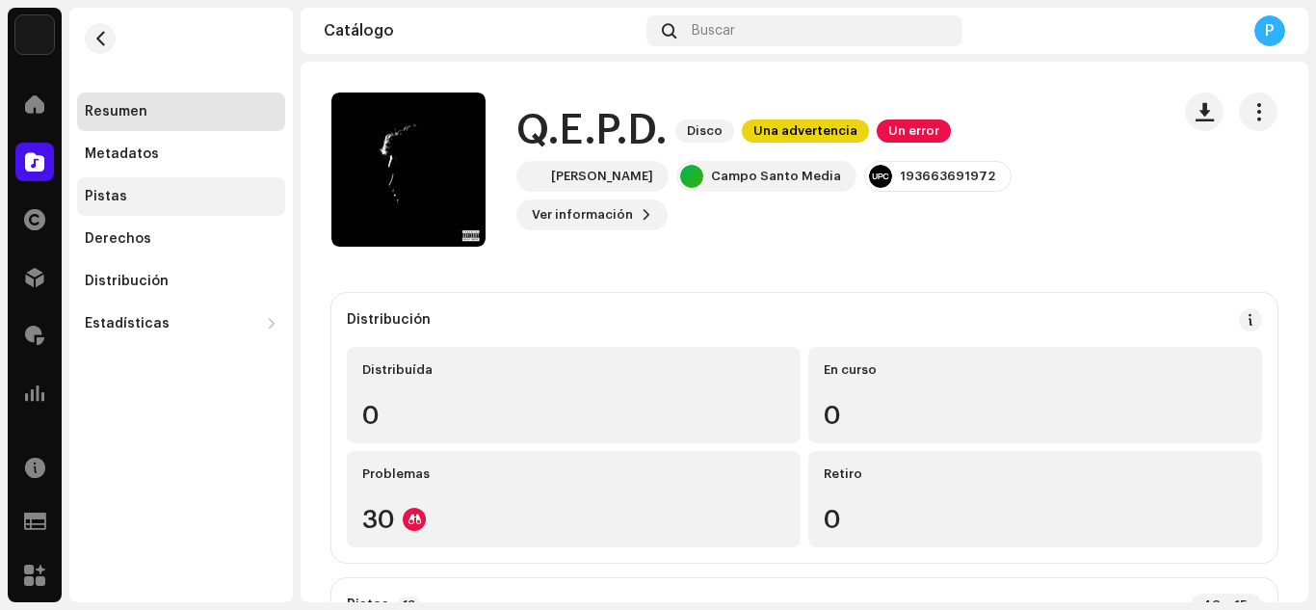
click at [131, 199] on div "Pistas" at bounding box center [181, 196] width 193 height 15
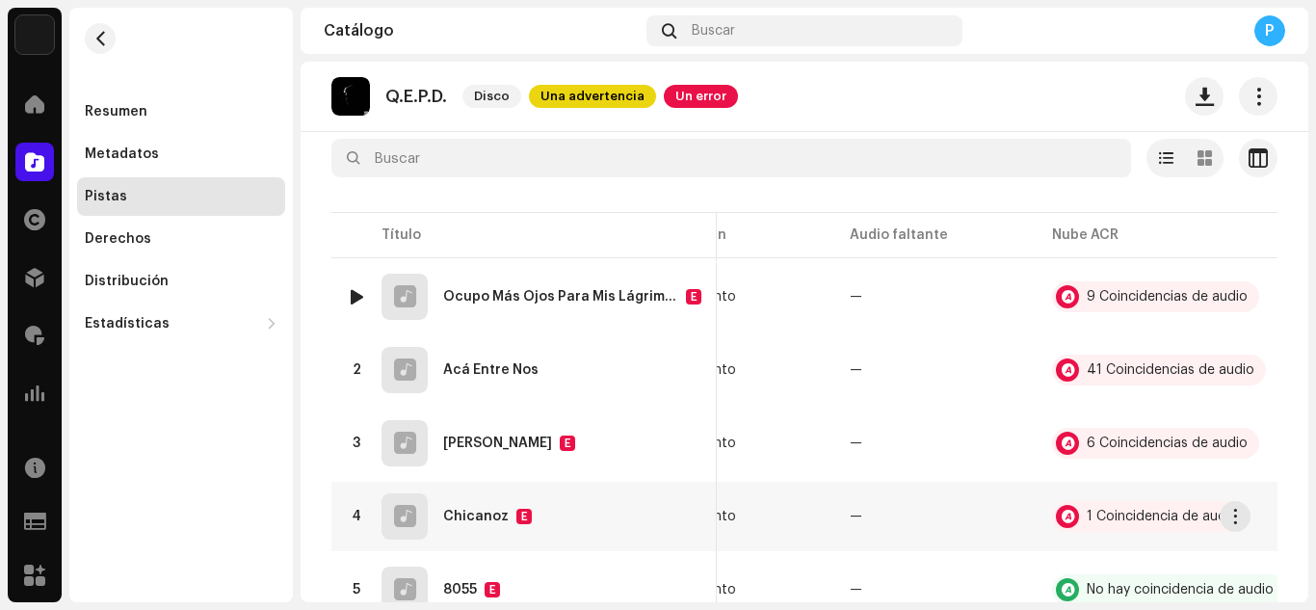
scroll to position [108, 0]
click at [40, 164] on span at bounding box center [34, 161] width 19 height 15
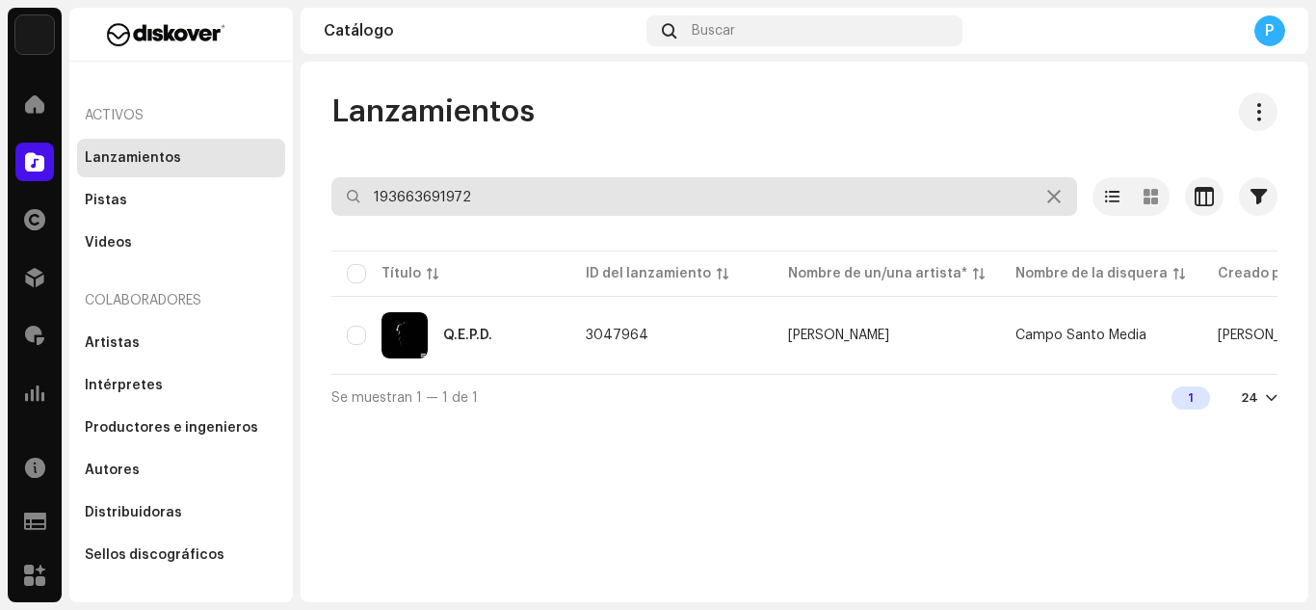
click at [514, 197] on input "193663691972" at bounding box center [704, 196] width 746 height 39
paste input "3048677"
type input "3048677"
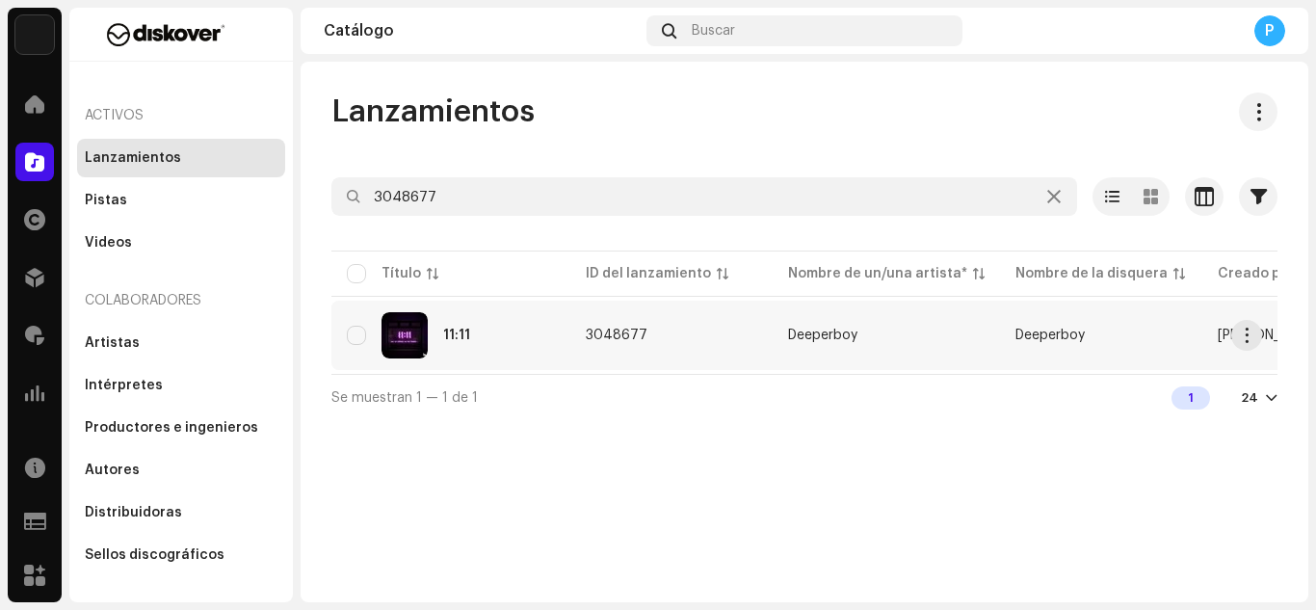
click at [478, 347] on div "11:11" at bounding box center [451, 335] width 208 height 46
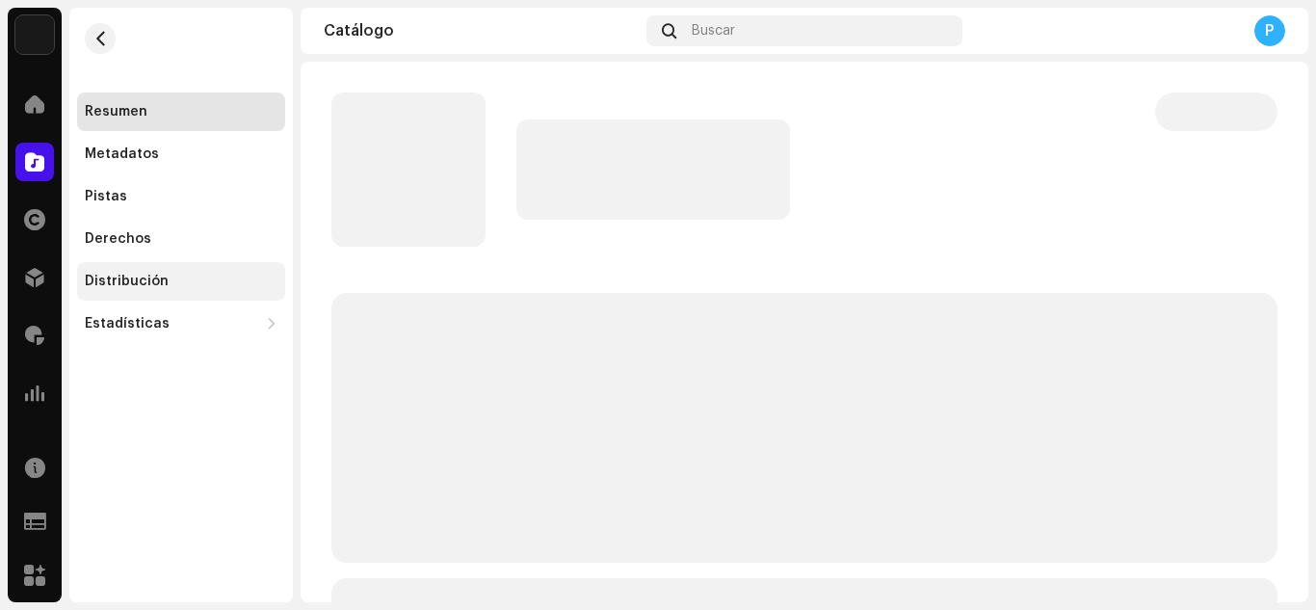
click at [171, 273] on div "Distribución" at bounding box center [181, 281] width 208 height 39
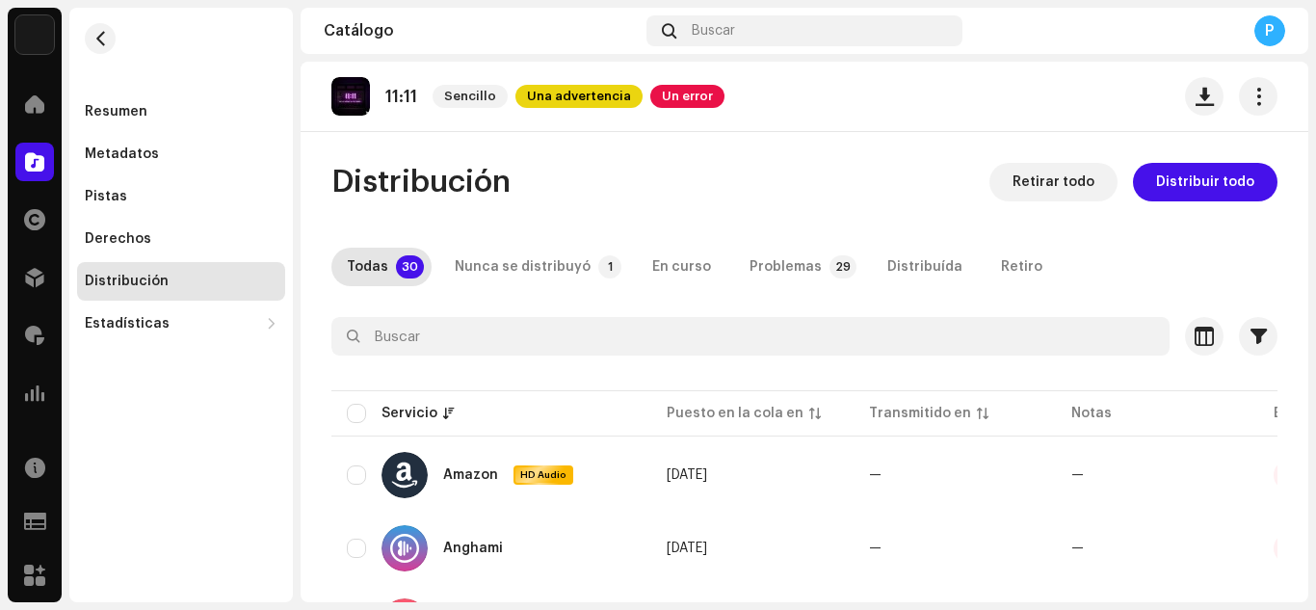
click at [1155, 251] on div "Todas 30 Nunca se distribuyó 1 En curso Problemas 29 Distribuída Retiro" at bounding box center [804, 267] width 946 height 39
click at [554, 268] on div "Nunca se distribuyó" at bounding box center [523, 267] width 136 height 39
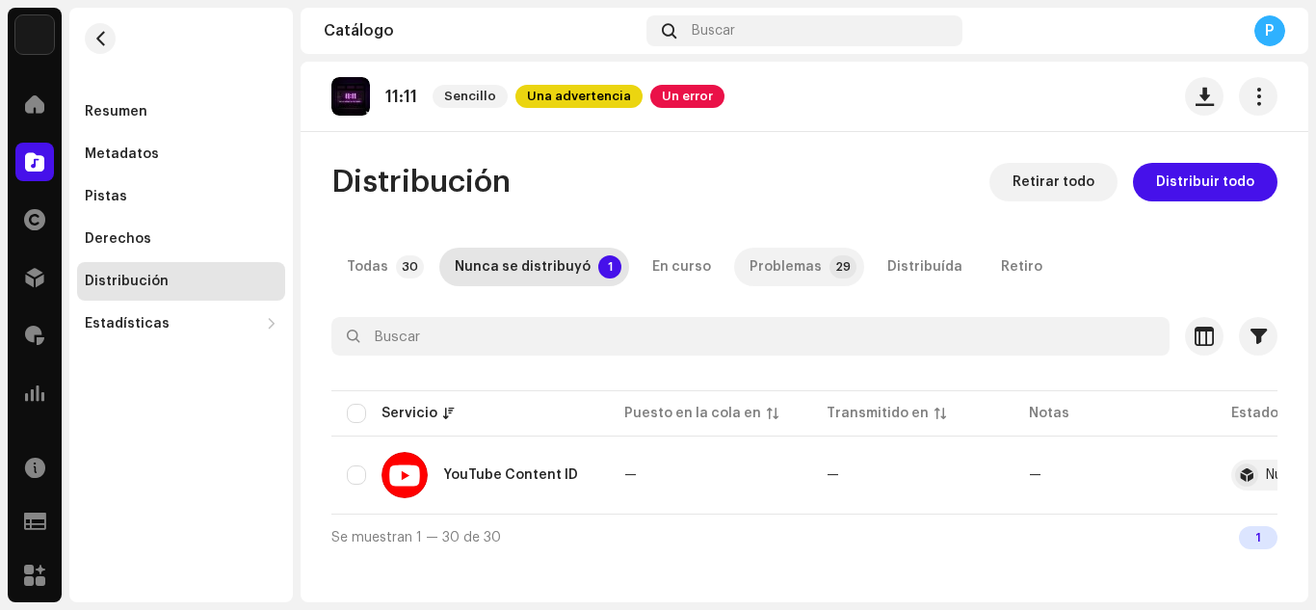
click at [811, 249] on p-tab "Problemas 29" at bounding box center [799, 267] width 130 height 39
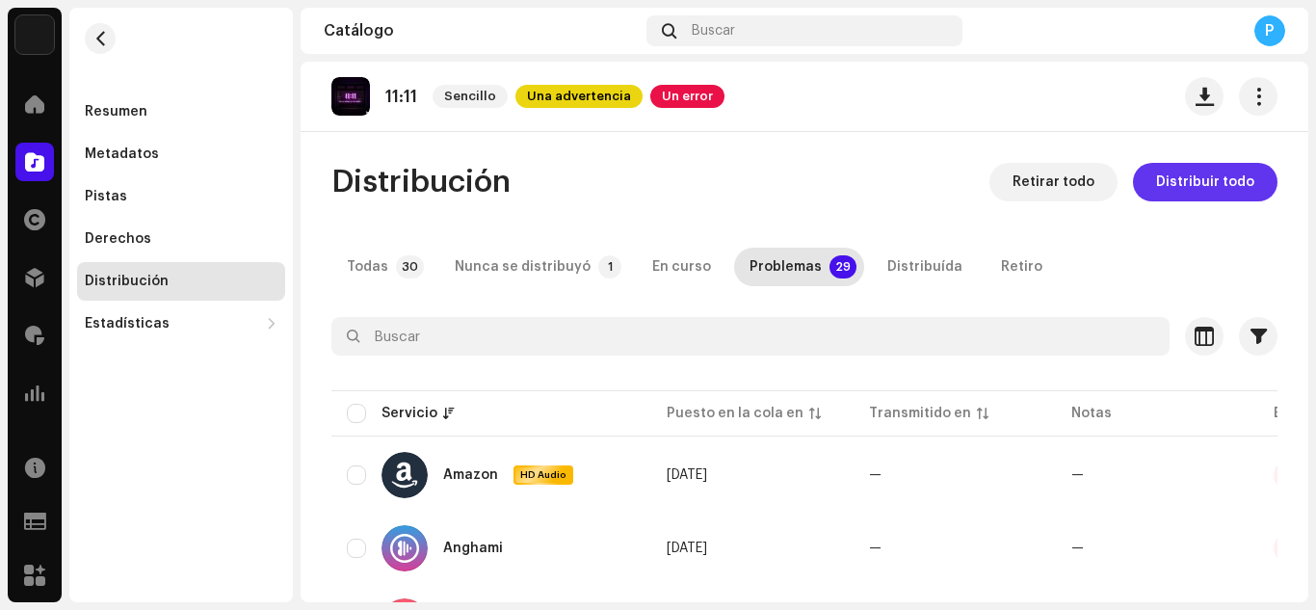
click at [1215, 176] on span "Distribuir todo" at bounding box center [1205, 182] width 98 height 39
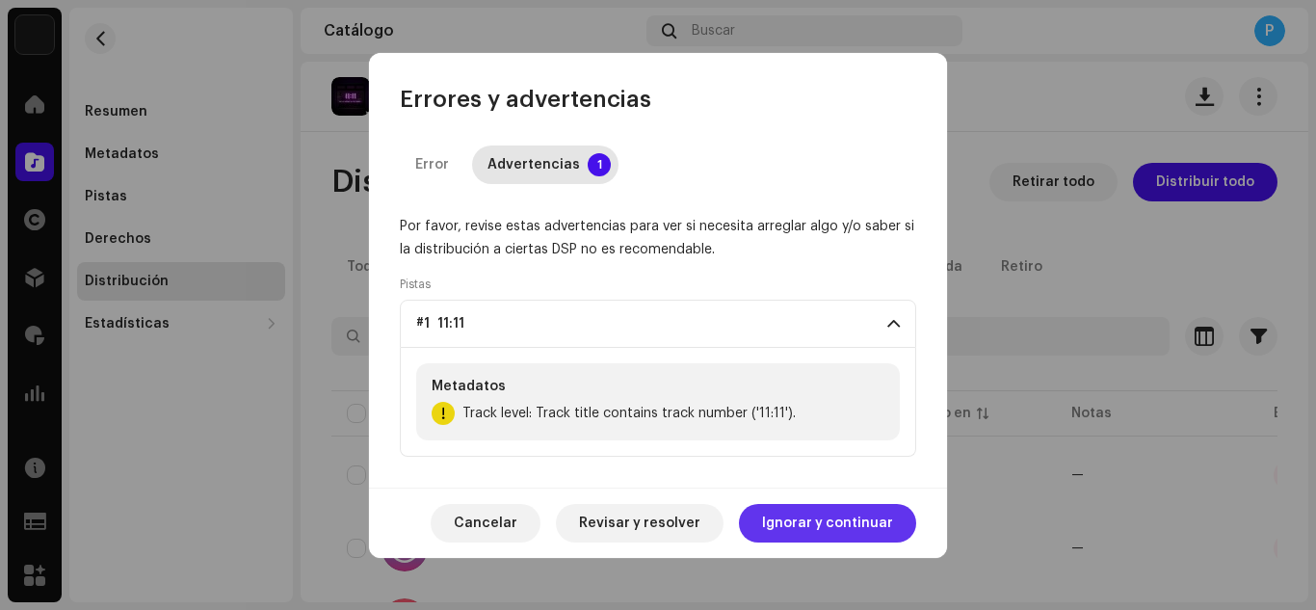
click at [832, 512] on span "Ignorar y continuar" at bounding box center [827, 523] width 131 height 39
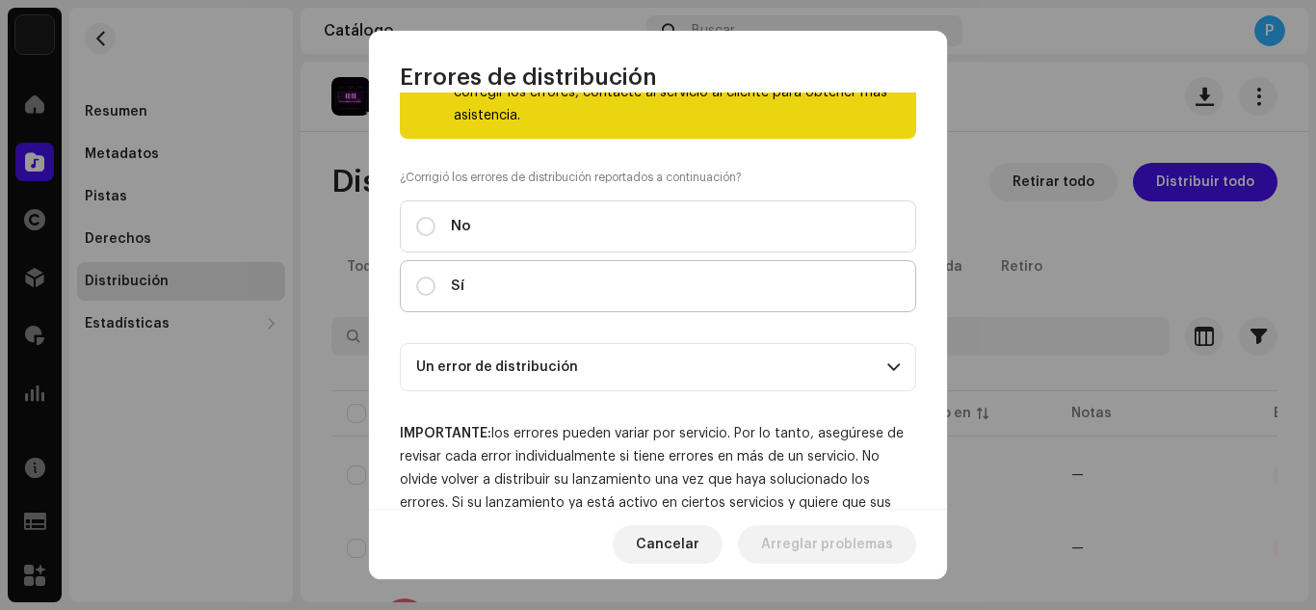
scroll to position [124, 0]
click at [710, 273] on label "Sí" at bounding box center [658, 285] width 516 height 52
click at [435, 276] on input "Sí" at bounding box center [425, 285] width 19 height 19
radio input "true"
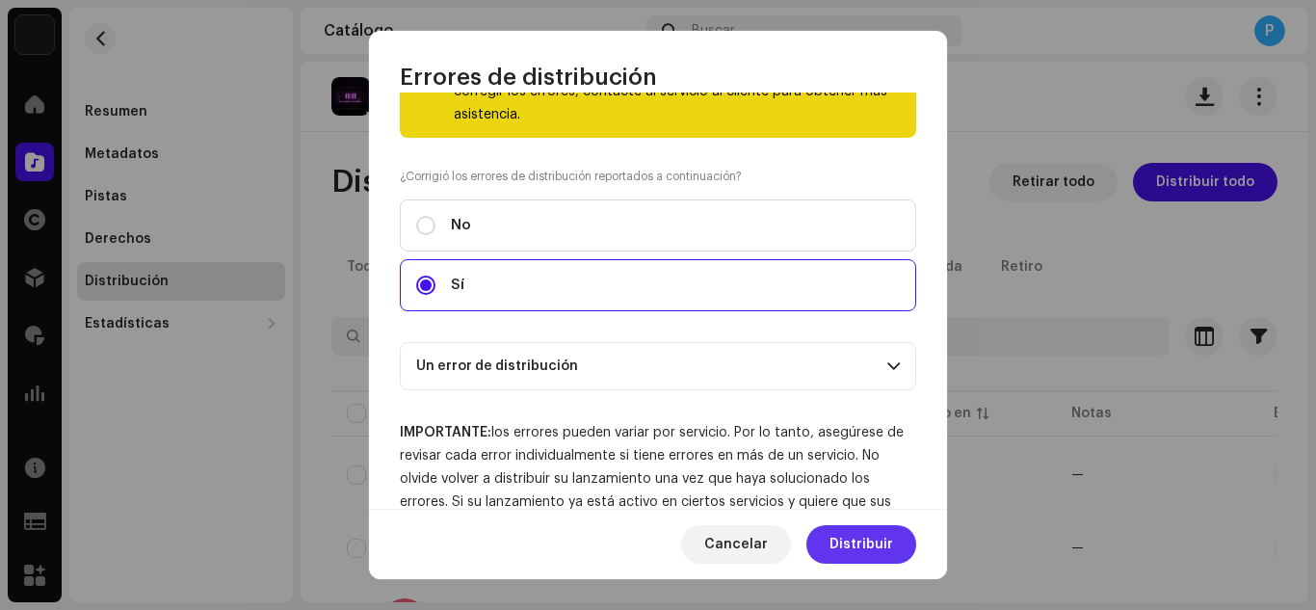
click at [815, 538] on button "Distribuir" at bounding box center [861, 544] width 110 height 39
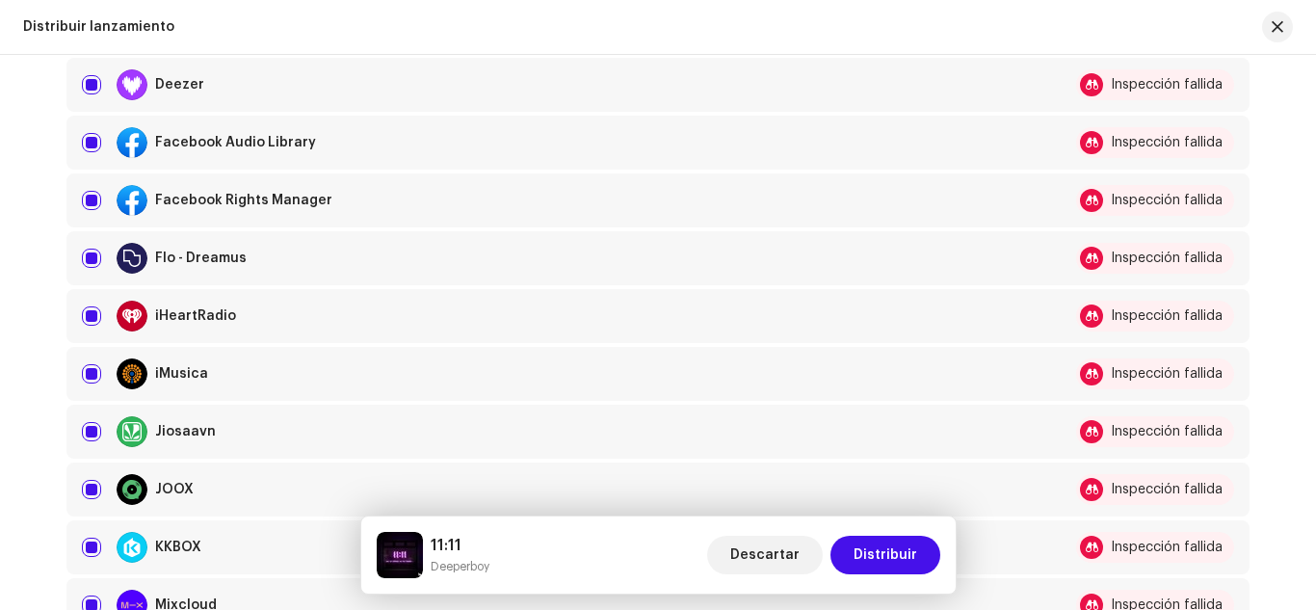
scroll to position [669, 0]
click at [93, 144] on input "checkbox" at bounding box center [91, 143] width 19 height 19
checkbox input "false"
click at [90, 210] on input "Row Selected" at bounding box center [91, 201] width 19 height 19
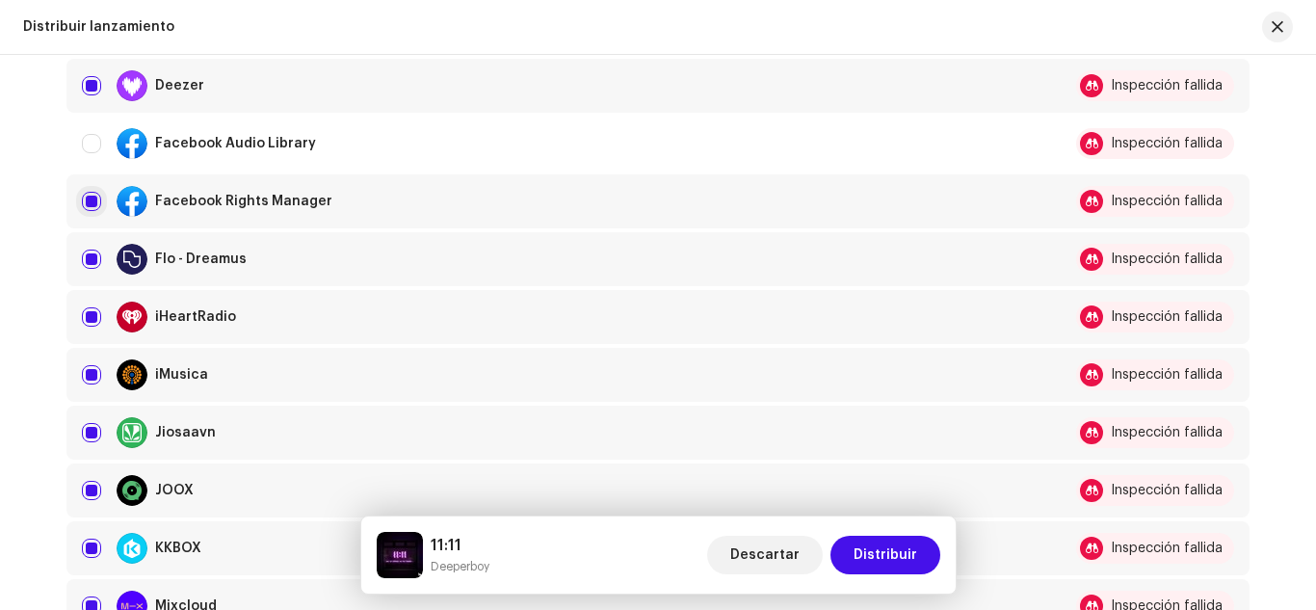
checkbox input "false"
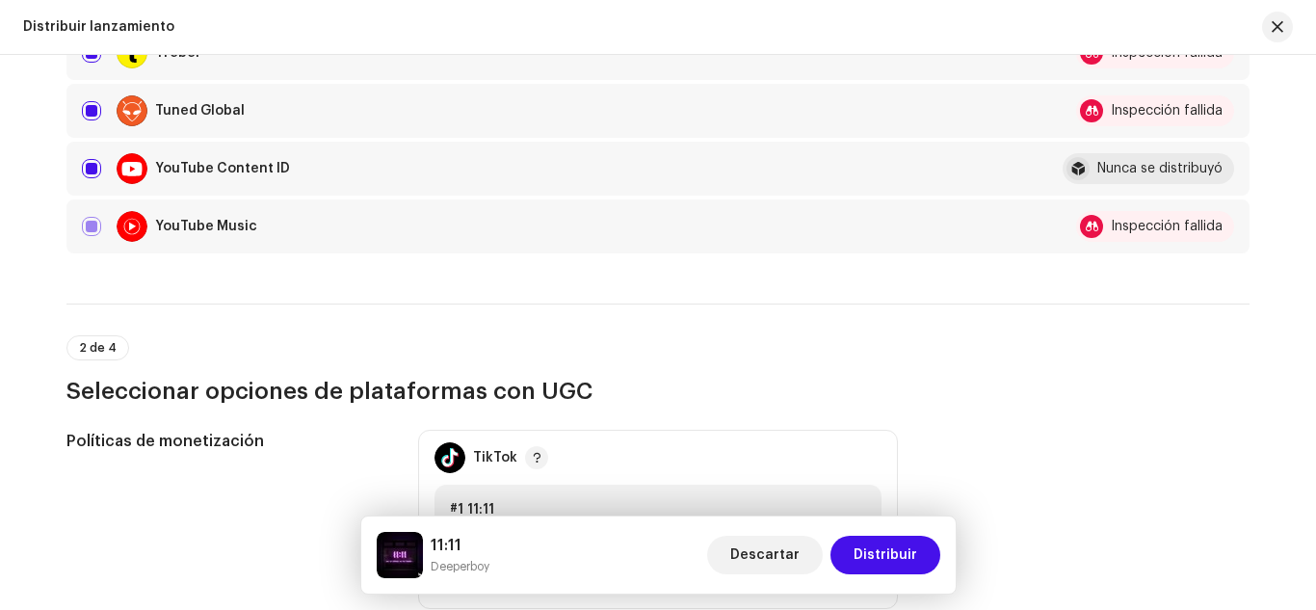
scroll to position [1861, 0]
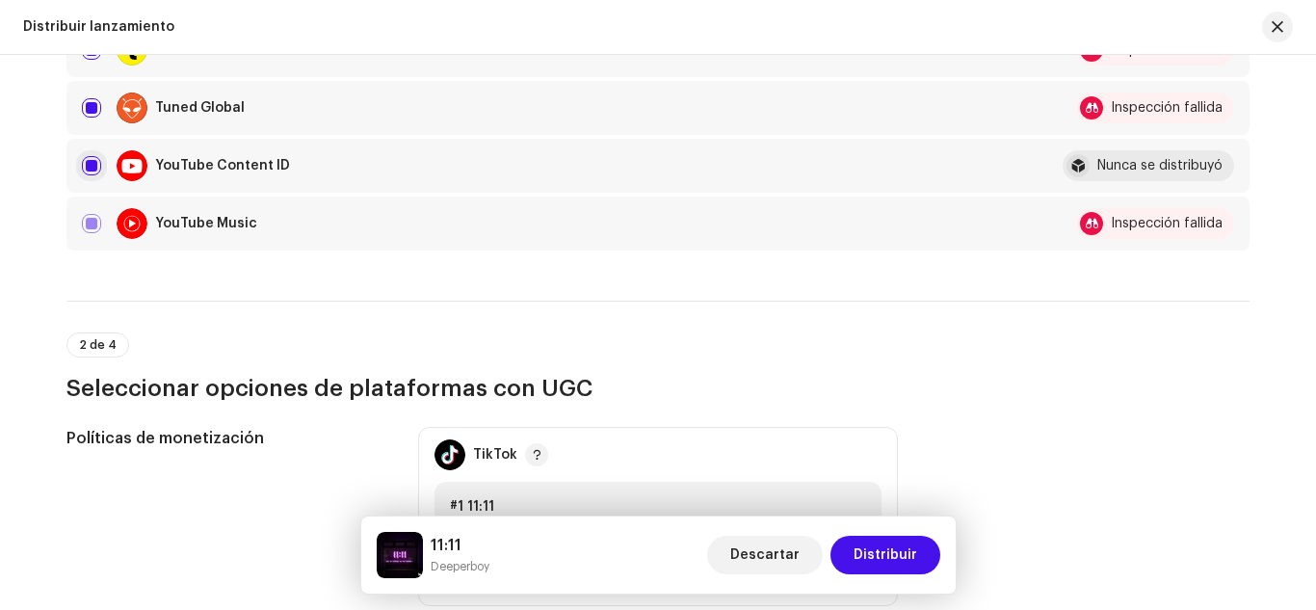
click at [88, 168] on input "Row Selected" at bounding box center [91, 165] width 19 height 19
checkbox input "false"
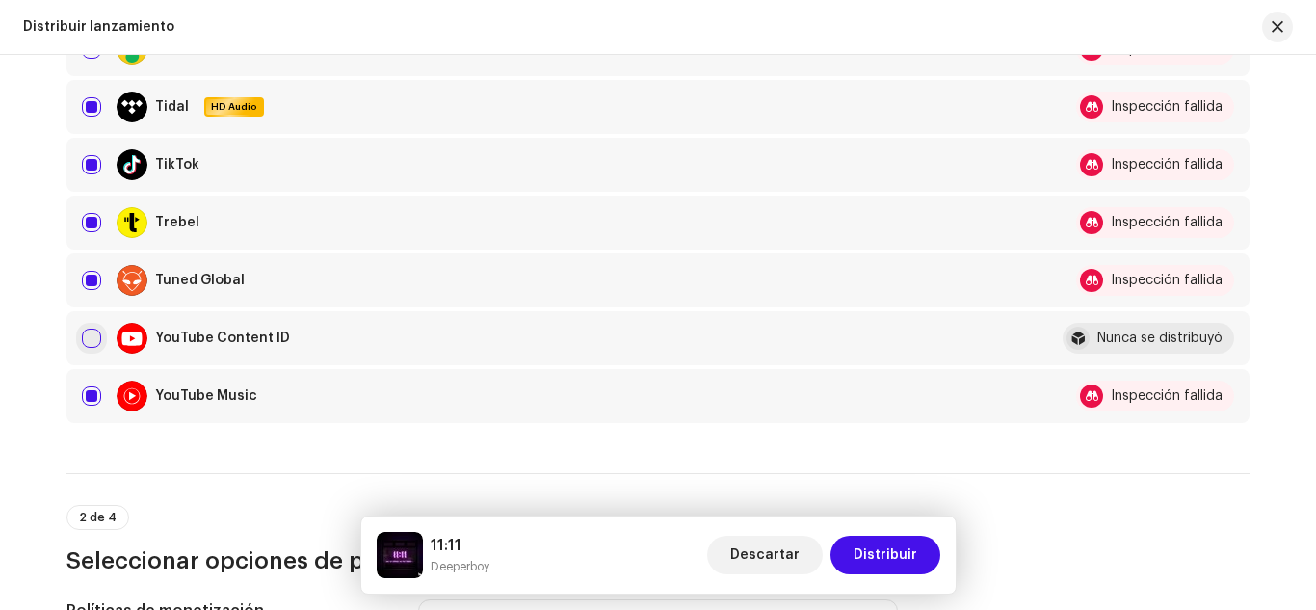
scroll to position [1667, 0]
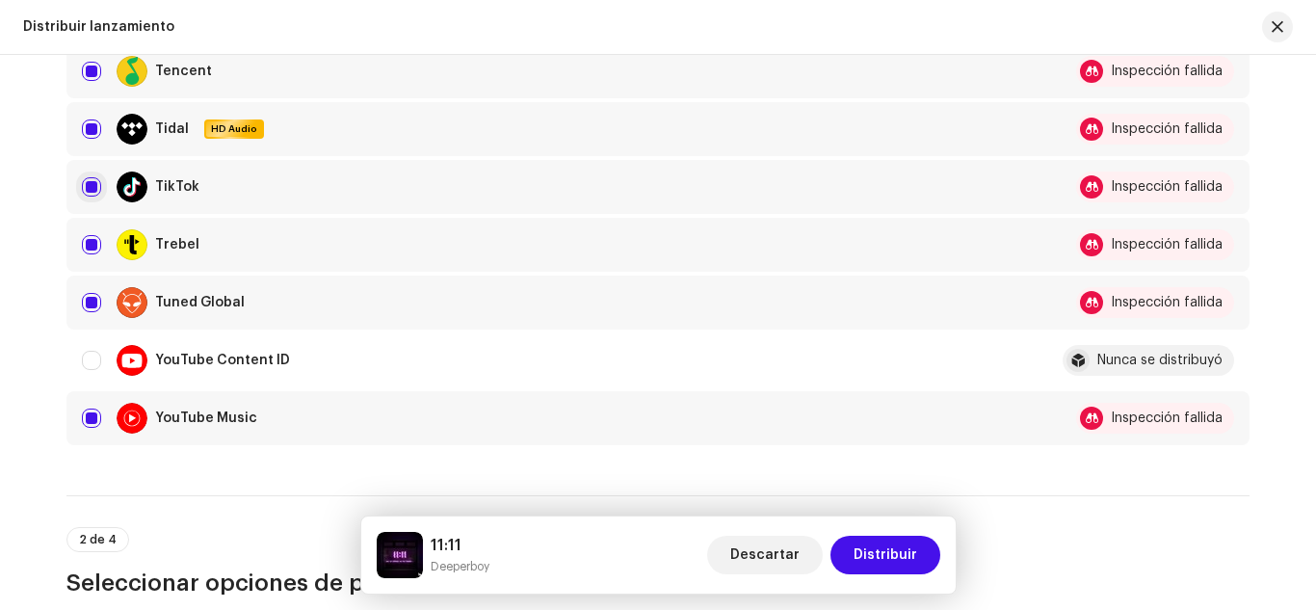
click at [89, 178] on input "Row Selected" at bounding box center [91, 186] width 19 height 19
checkbox input "false"
click at [867, 544] on span "Distribuir" at bounding box center [885, 555] width 64 height 39
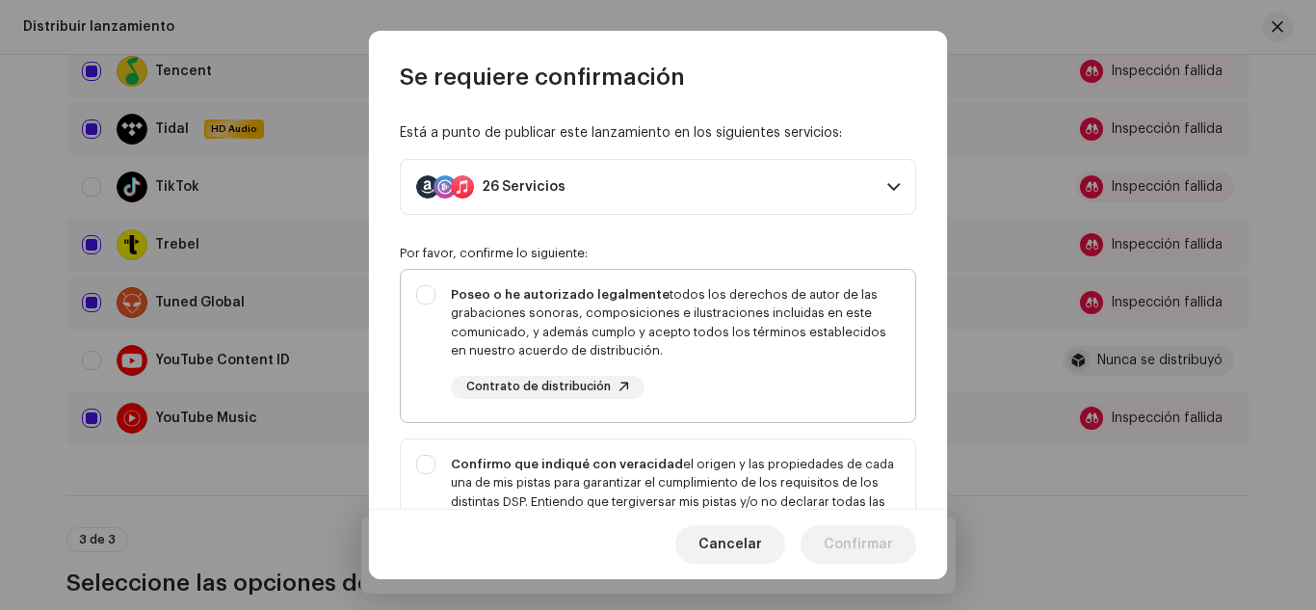
click at [664, 376] on div "Poseo o he autorizado legalmente todos los derechos de autor de las grabaciones…" at bounding box center [675, 342] width 449 height 114
checkbox input "true"
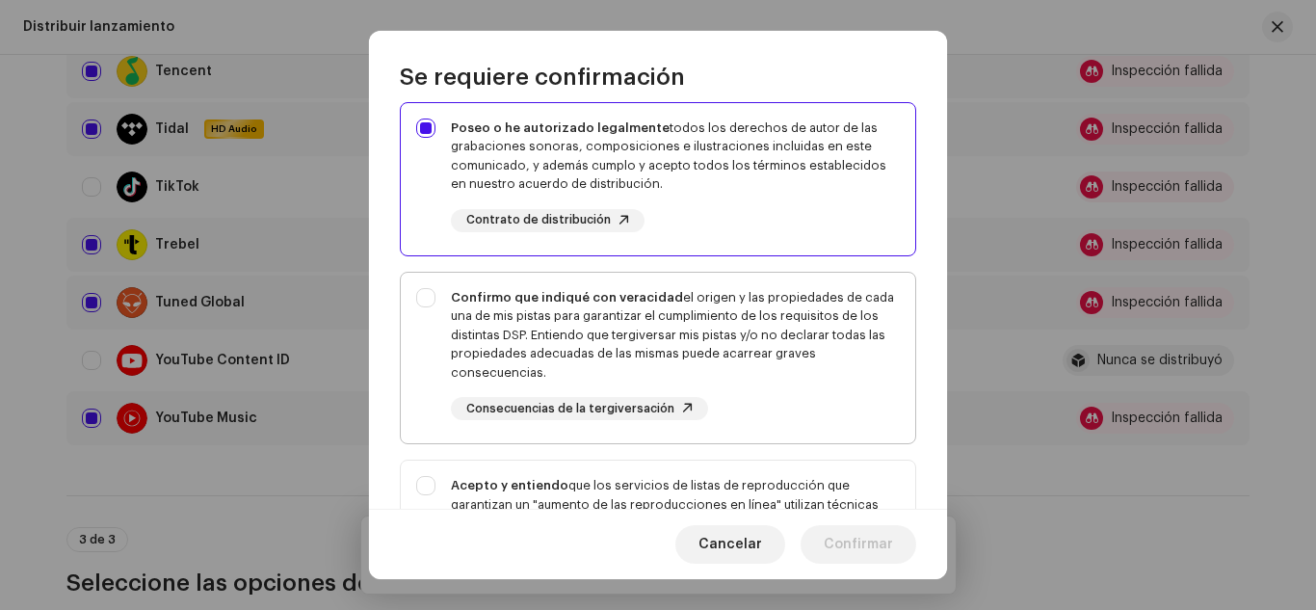
click at [766, 380] on div "Confirmo que indiqué con veracidad el origen y las propiedades de cada una de m…" at bounding box center [675, 335] width 449 height 94
checkbox input "true"
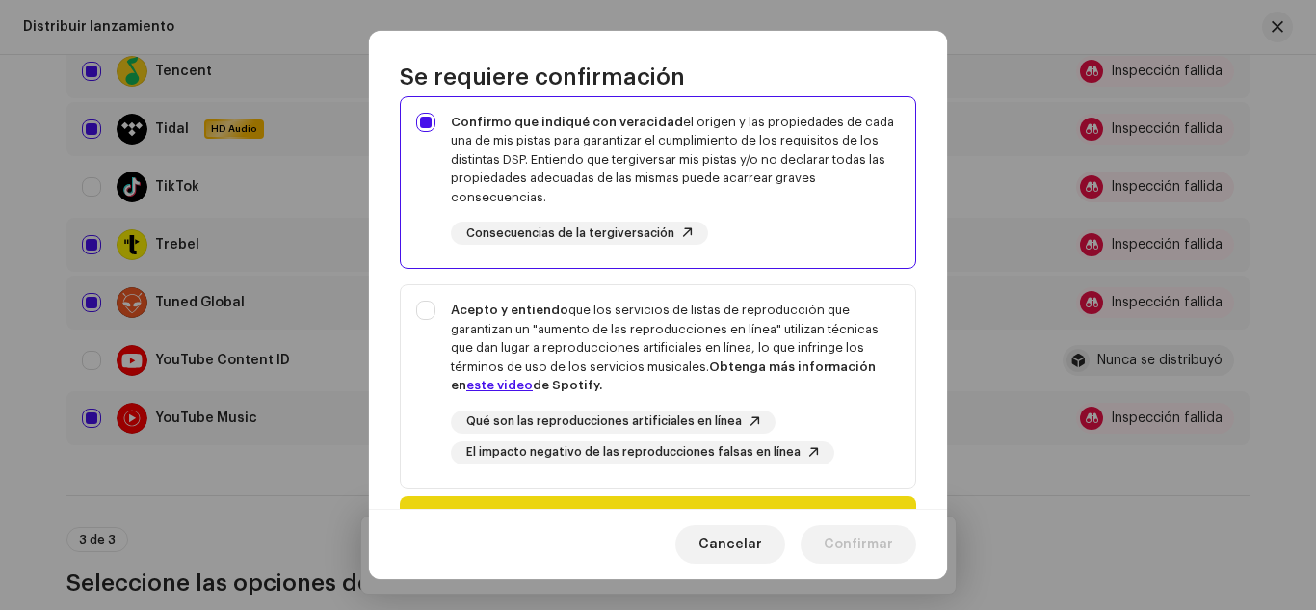
scroll to position [344, 0]
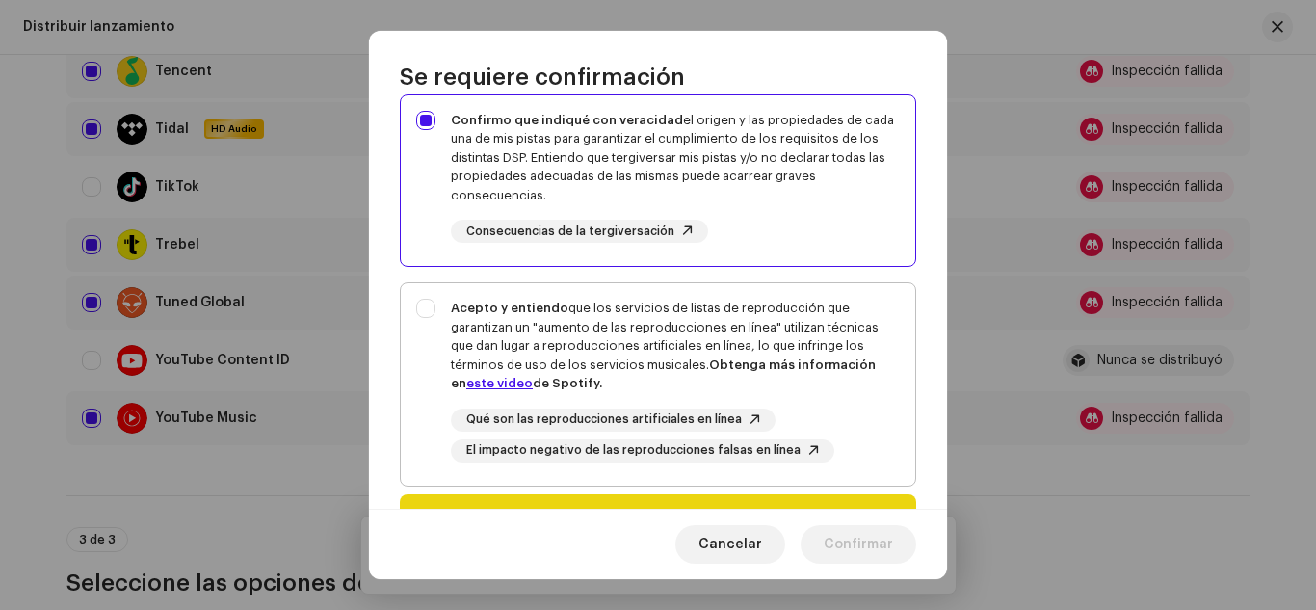
drag, startPoint x: 771, startPoint y: 386, endPoint x: 789, endPoint y: 440, distance: 57.0
click at [789, 440] on div "El impacto negativo de las reproducciones falsas en línea" at bounding box center [642, 450] width 383 height 23
click at [846, 388] on div "Acepto y entiendo que los servicios de listas de reproducción que garantizan un…" at bounding box center [675, 346] width 449 height 94
checkbox input "true"
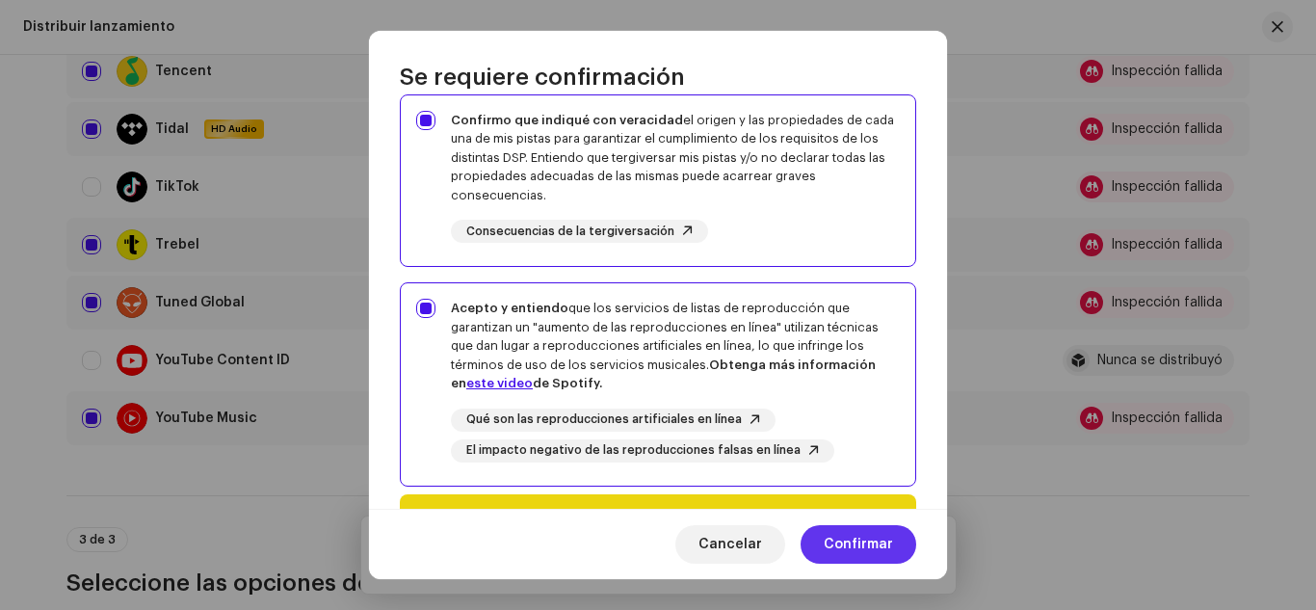
click at [862, 533] on span "Confirmar" at bounding box center [858, 544] width 69 height 39
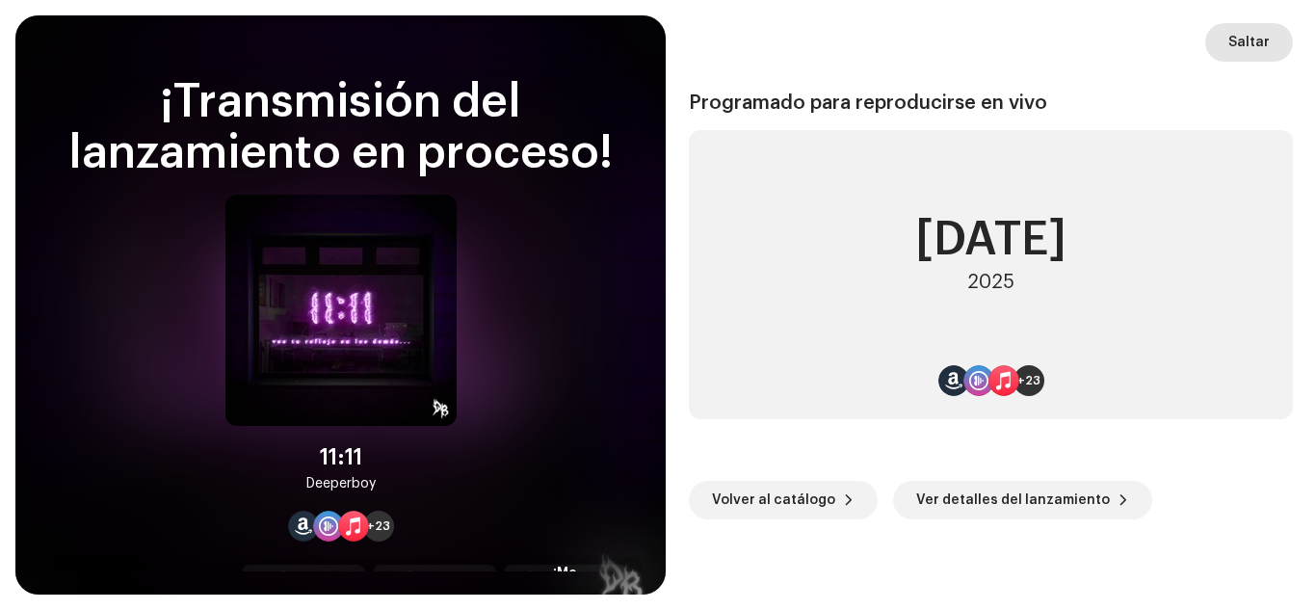
click at [1224, 52] on button "Saltar" at bounding box center [1249, 42] width 88 height 39
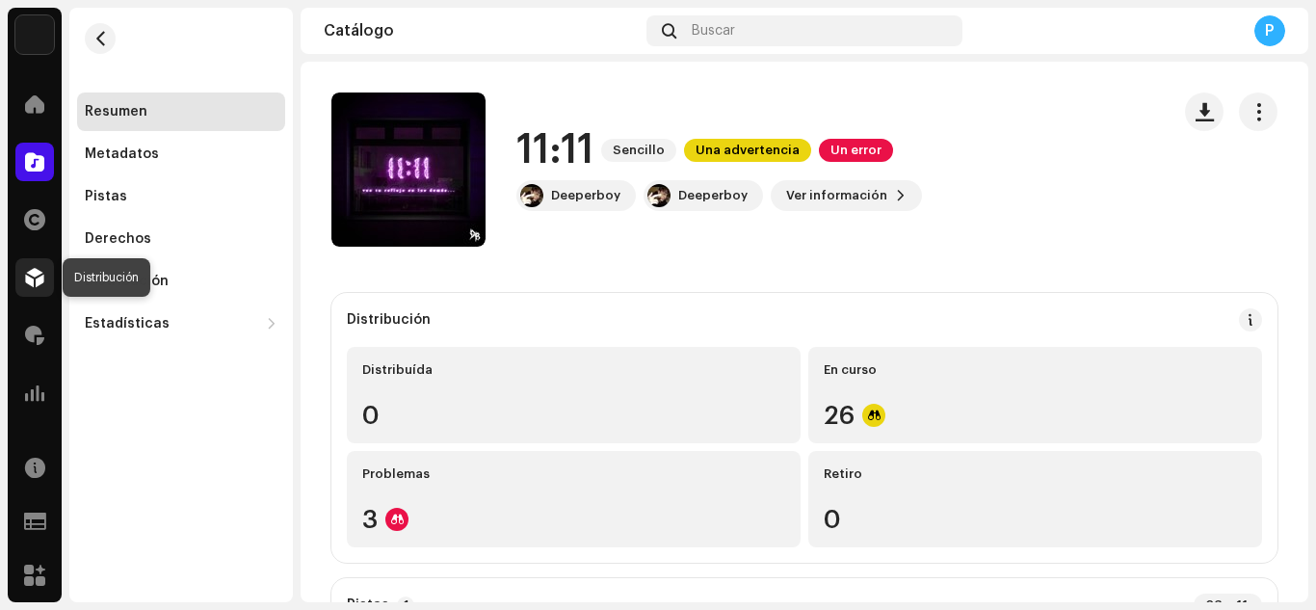
click at [35, 276] on span at bounding box center [34, 277] width 19 height 15
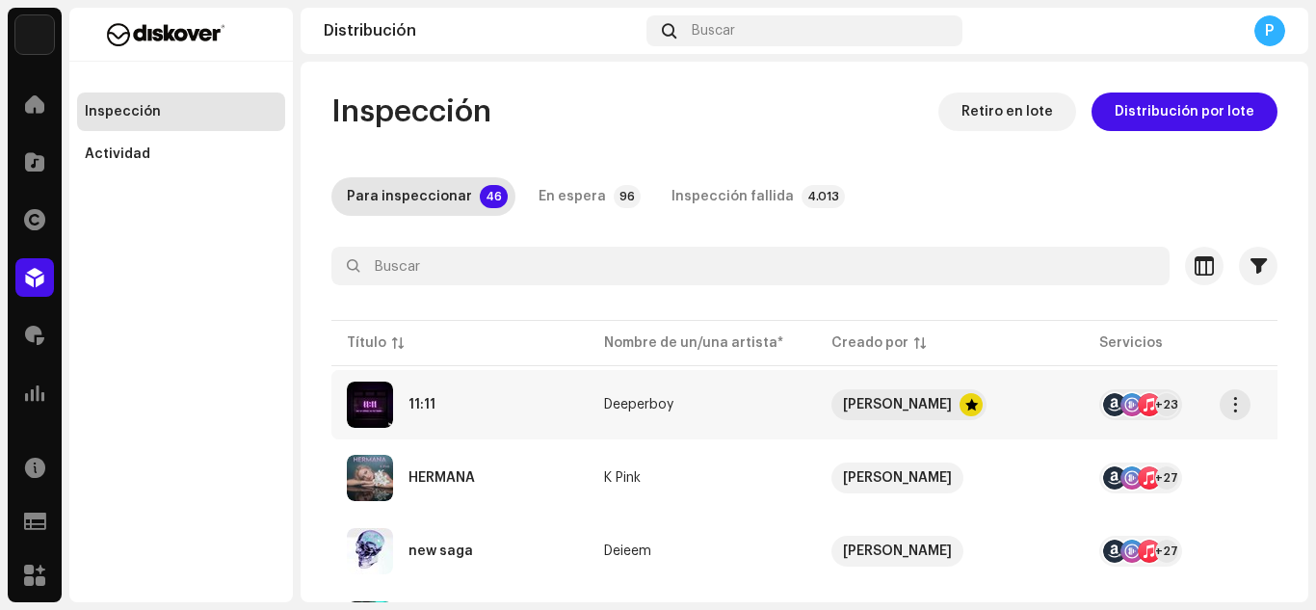
click at [459, 397] on div "11:11" at bounding box center [460, 404] width 226 height 46
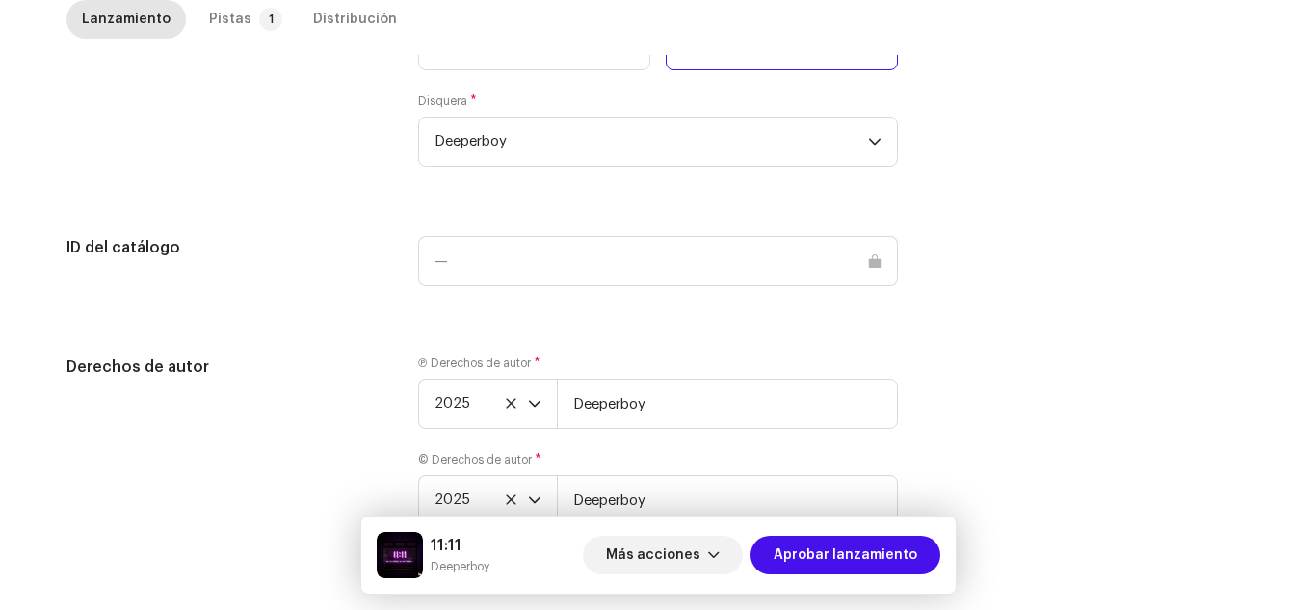
scroll to position [1951, 0]
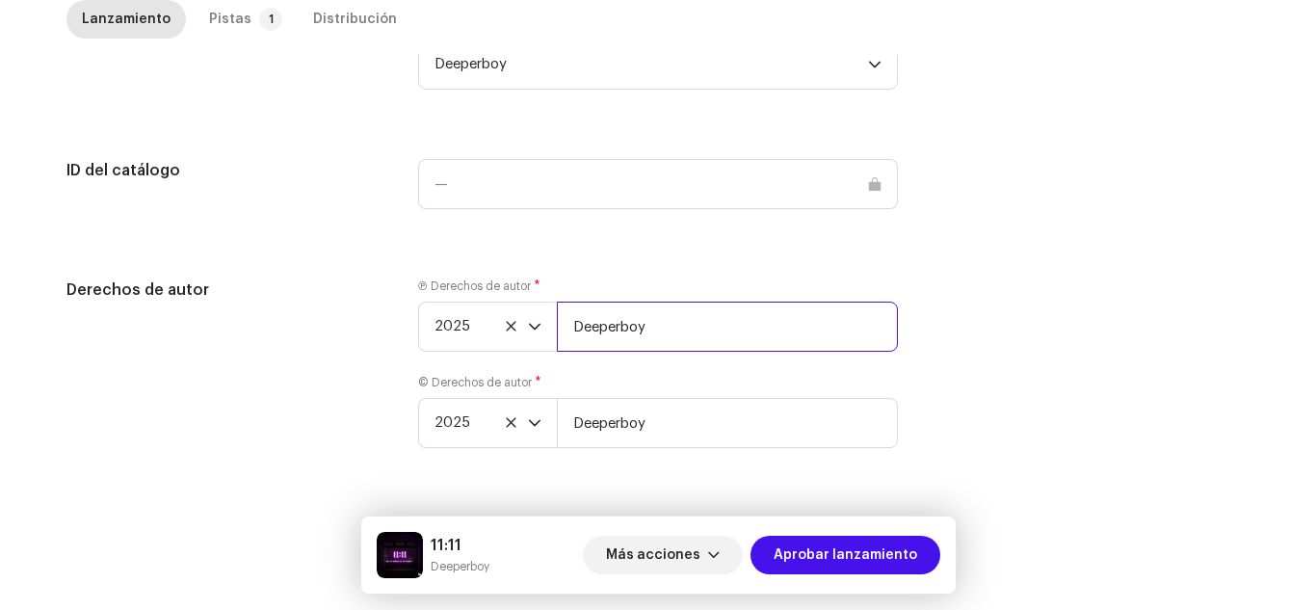
click at [691, 338] on input "Deeperboy" at bounding box center [727, 327] width 341 height 50
type input "[PERSON_NAME] | Distributed by Diskover Co."
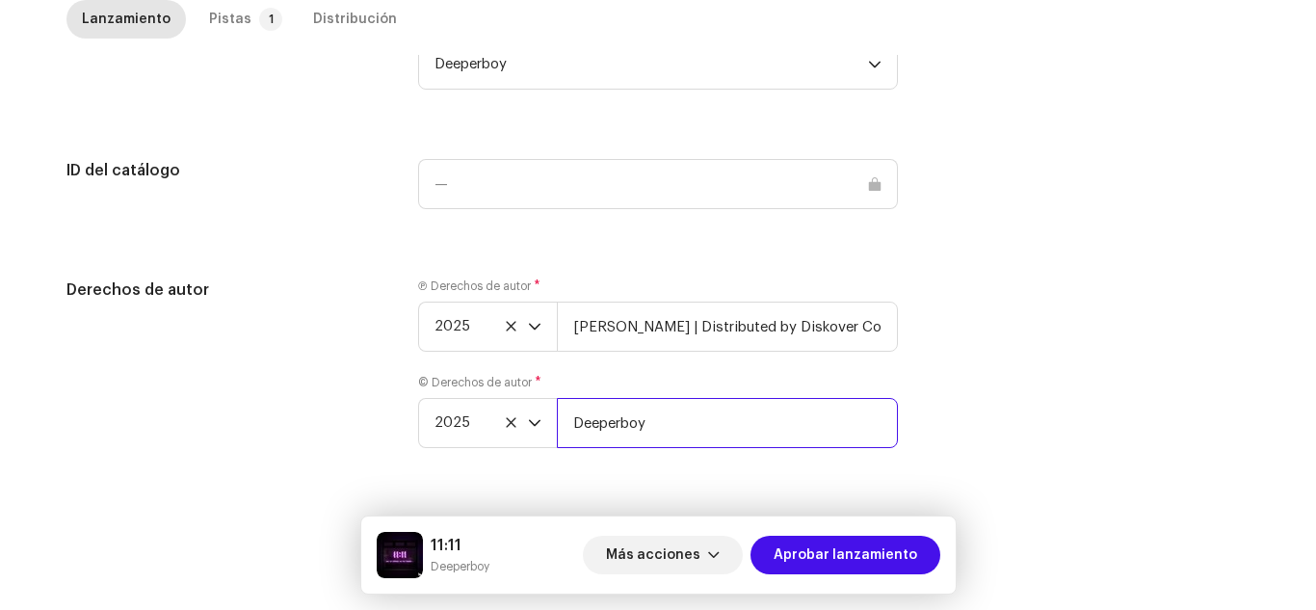
click at [703, 407] on input "Deeperboy" at bounding box center [727, 423] width 341 height 50
type input "[PERSON_NAME] | Distributed by Diskover Co."
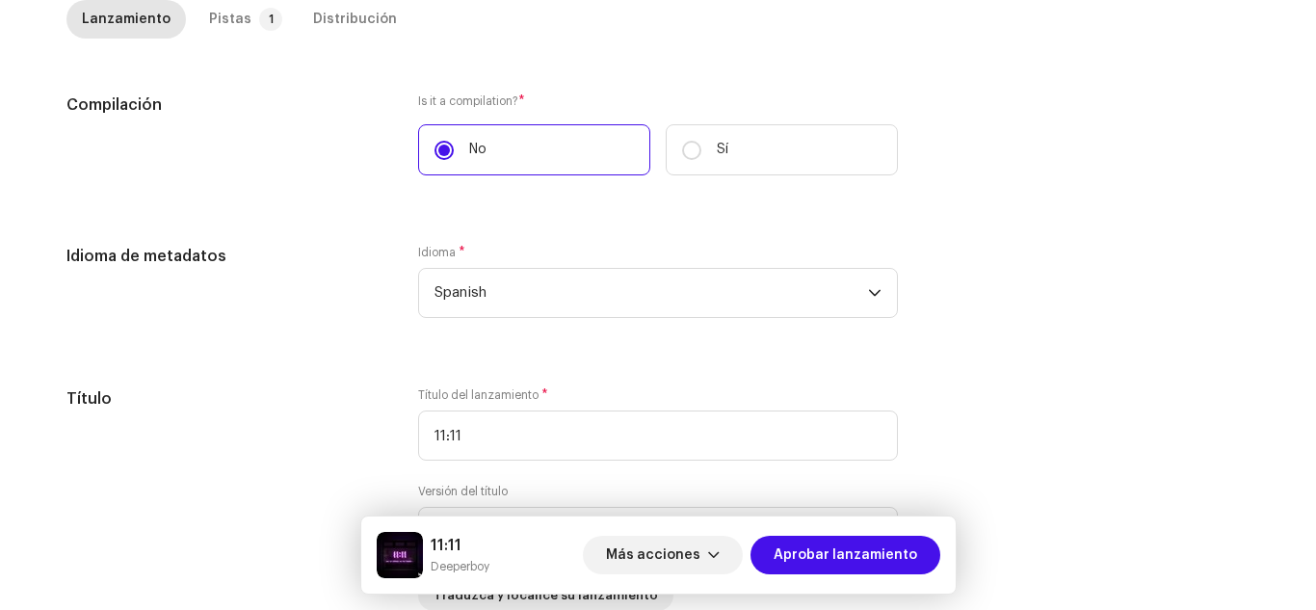
scroll to position [0, 0]
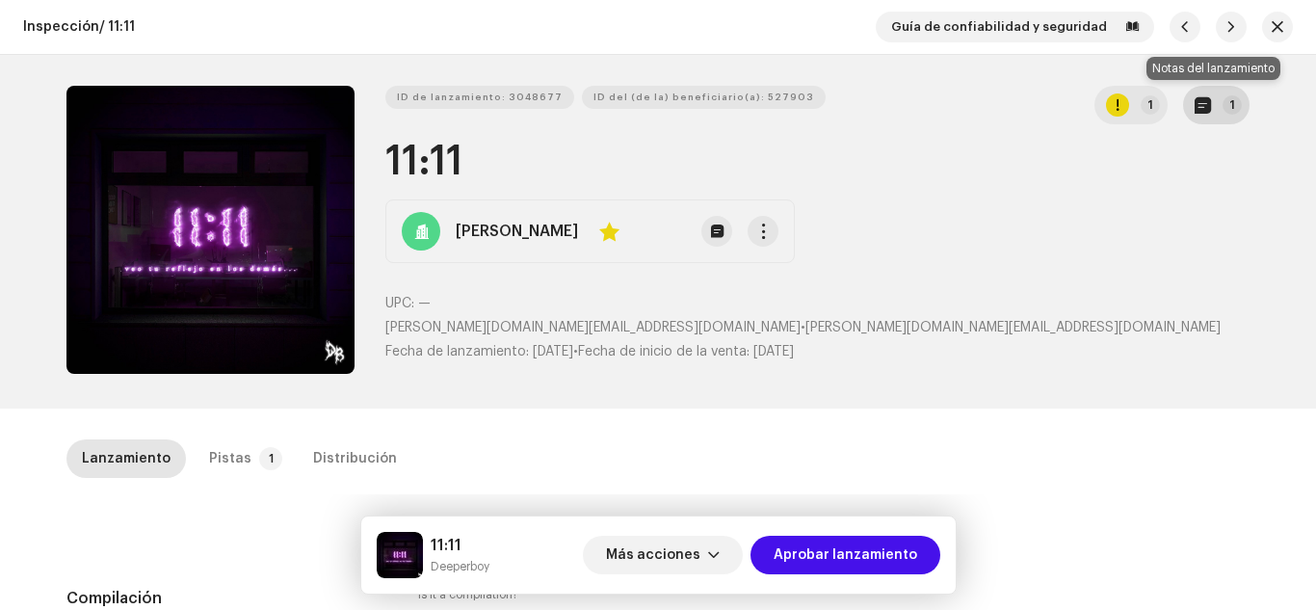
click at [1194, 102] on span "button" at bounding box center [1202, 104] width 16 height 15
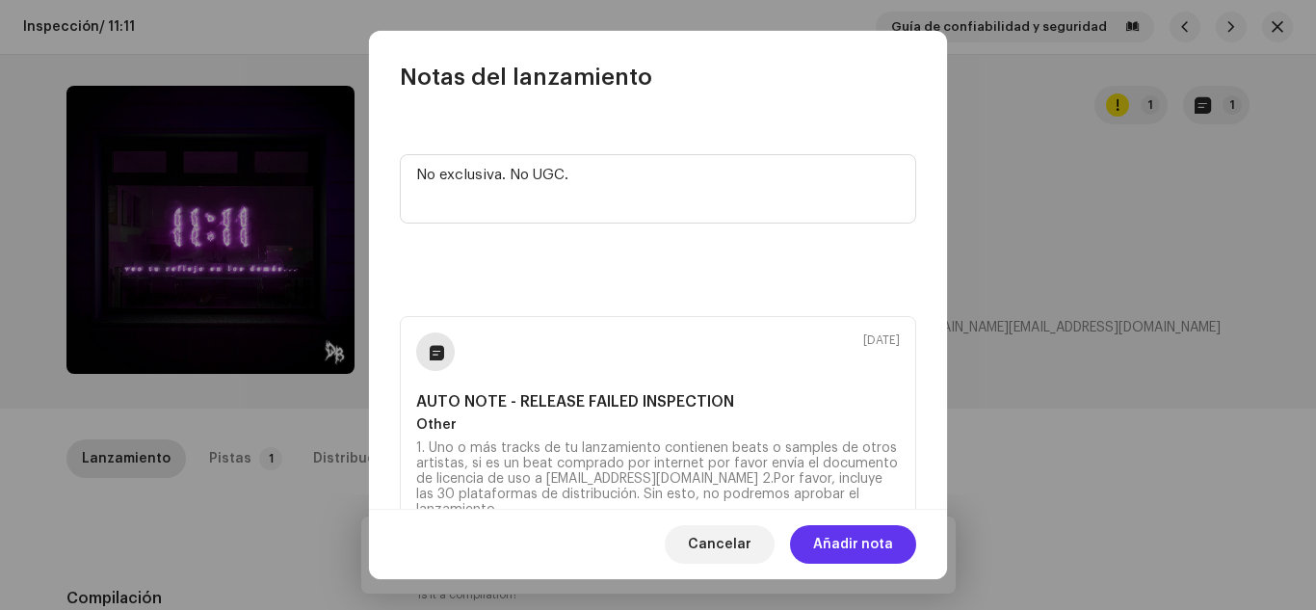
type textarea "No exclusiva. No UGC."
click at [862, 563] on span "Añadir nota" at bounding box center [853, 544] width 80 height 39
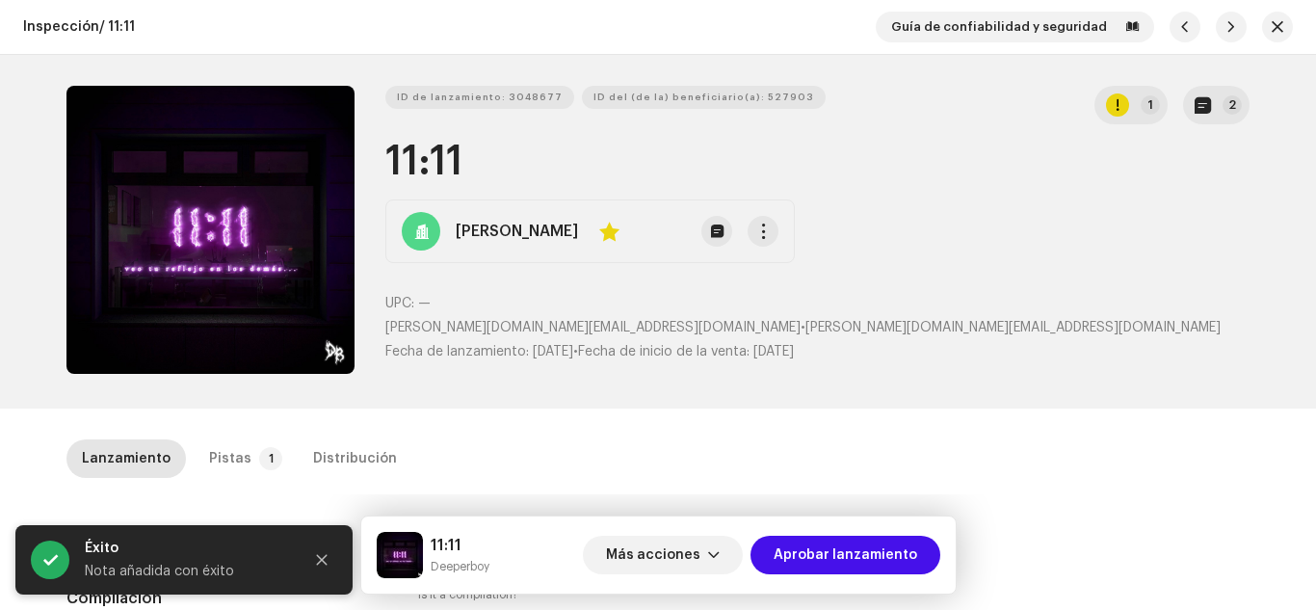
click at [1000, 461] on div "Notas del lanzamiento [DATE] No exclusiva. No UGC. [DATE] AUTO NOTE - RELEASE F…" at bounding box center [658, 305] width 1316 height 610
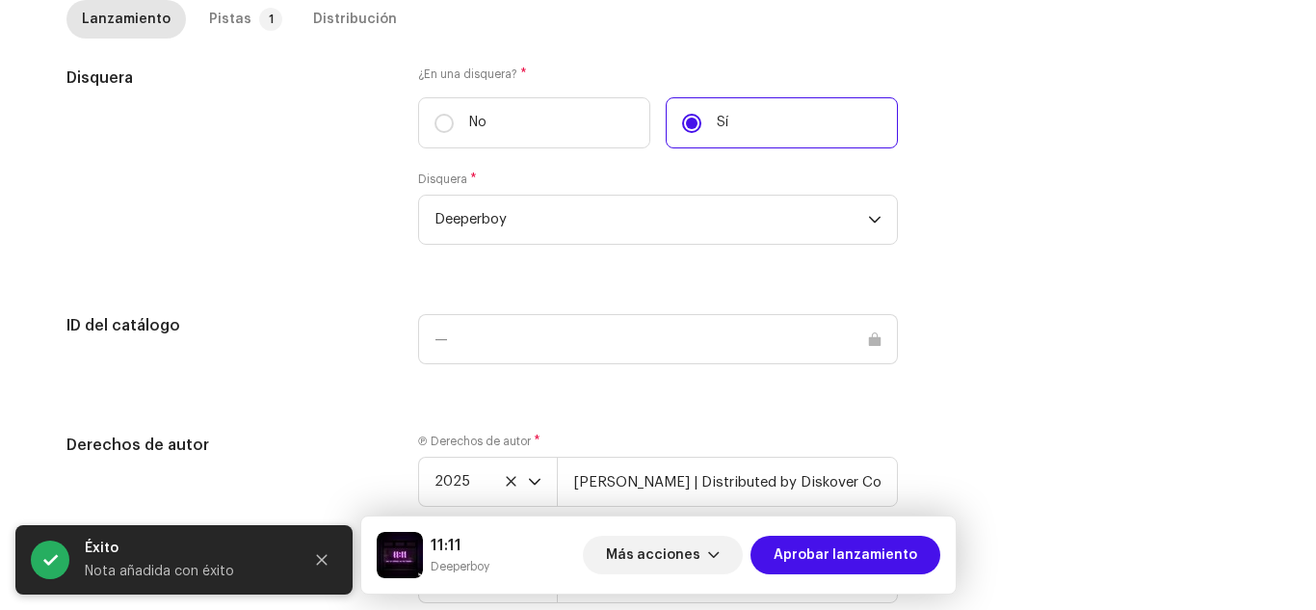
scroll to position [1951, 0]
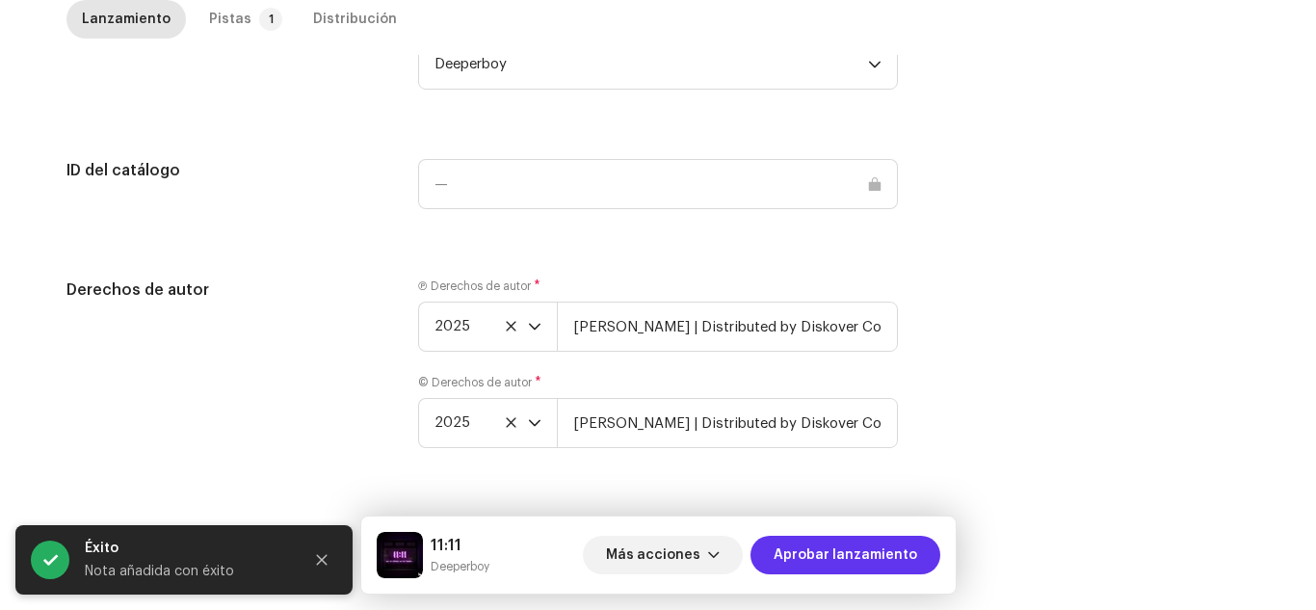
click at [880, 551] on span "Aprobar lanzamiento" at bounding box center [846, 555] width 144 height 39
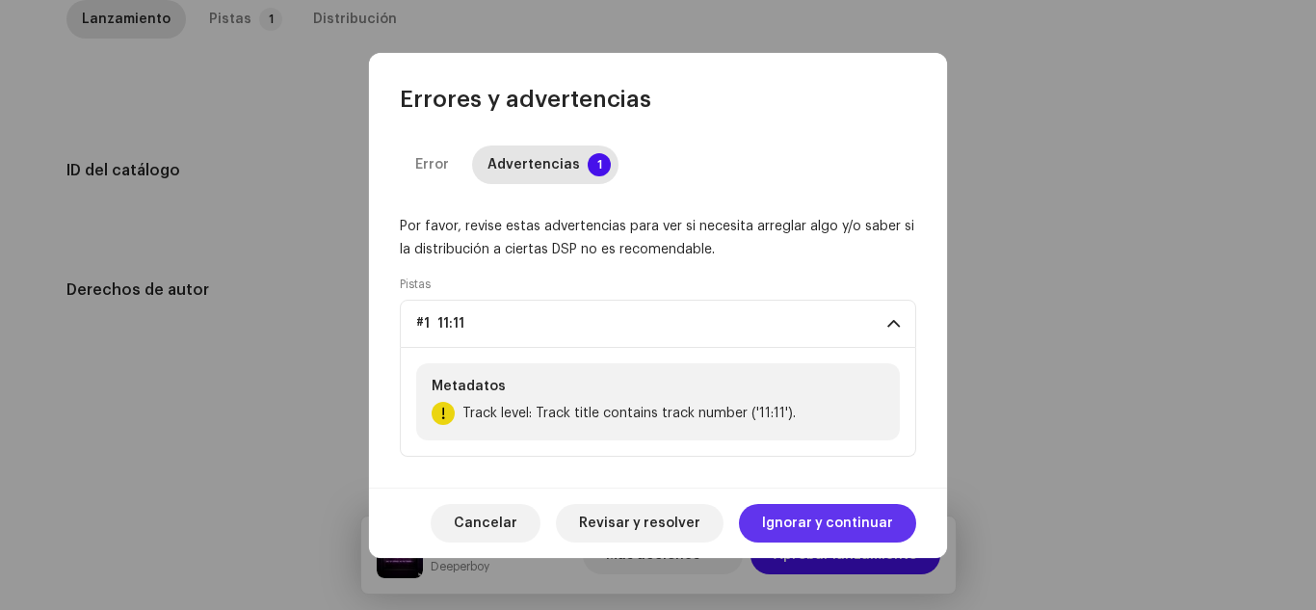
click at [855, 528] on span "Ignorar y continuar" at bounding box center [827, 523] width 131 height 39
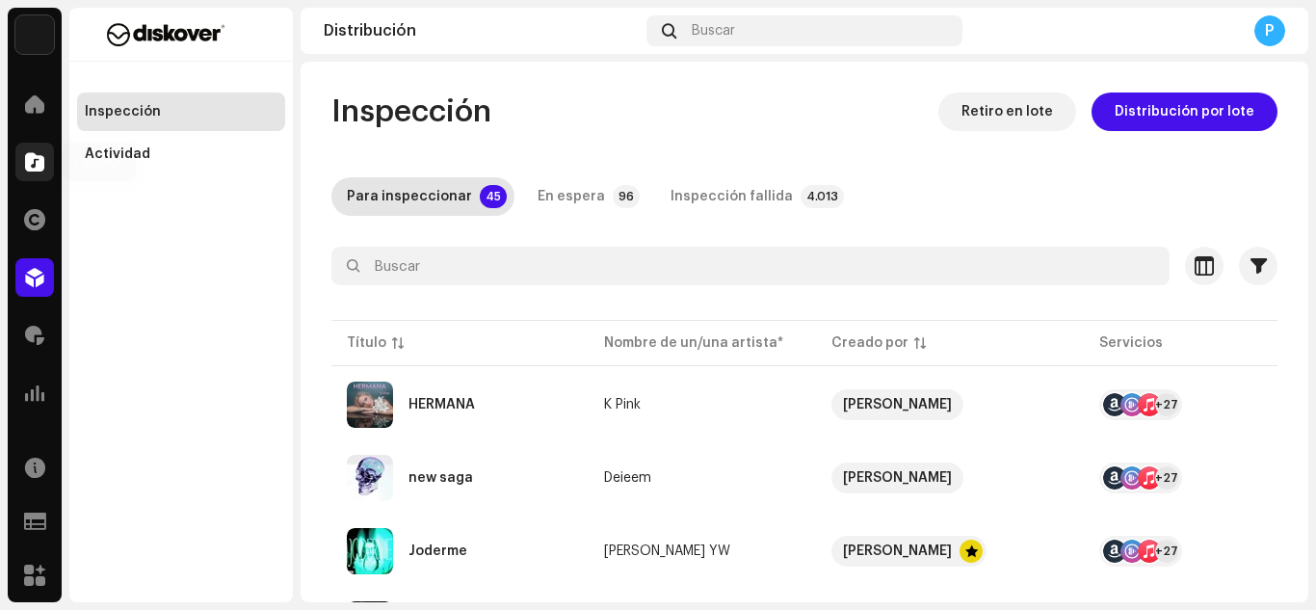
click at [40, 154] on span at bounding box center [34, 161] width 19 height 15
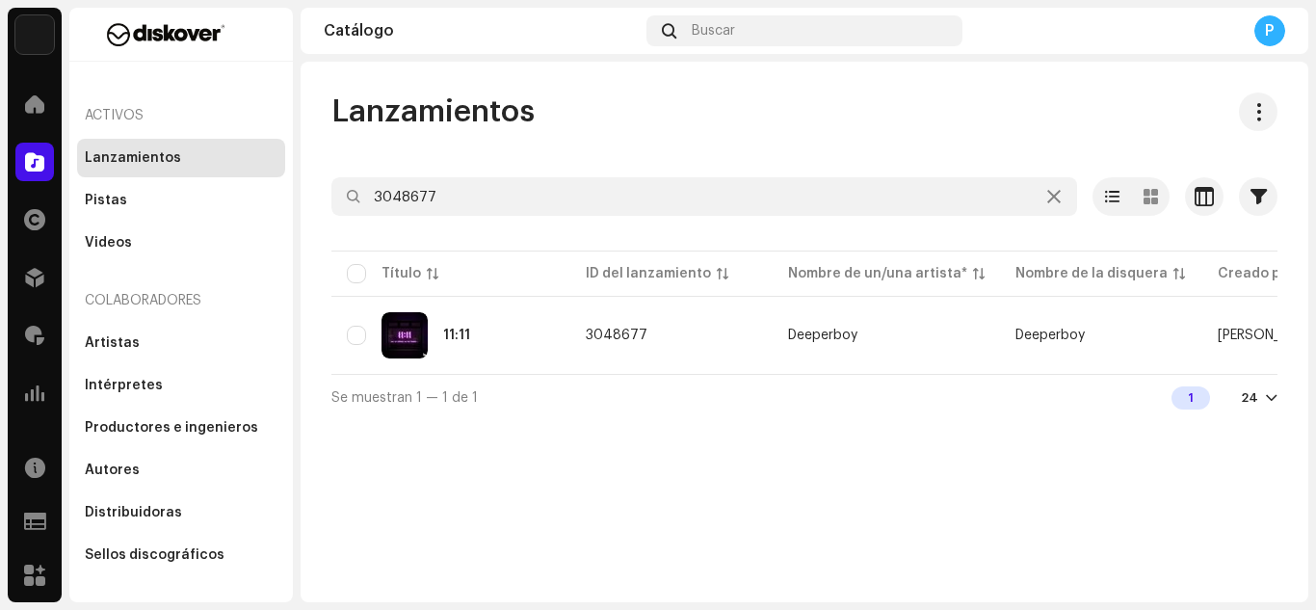
click at [511, 216] on div at bounding box center [804, 231] width 946 height 31
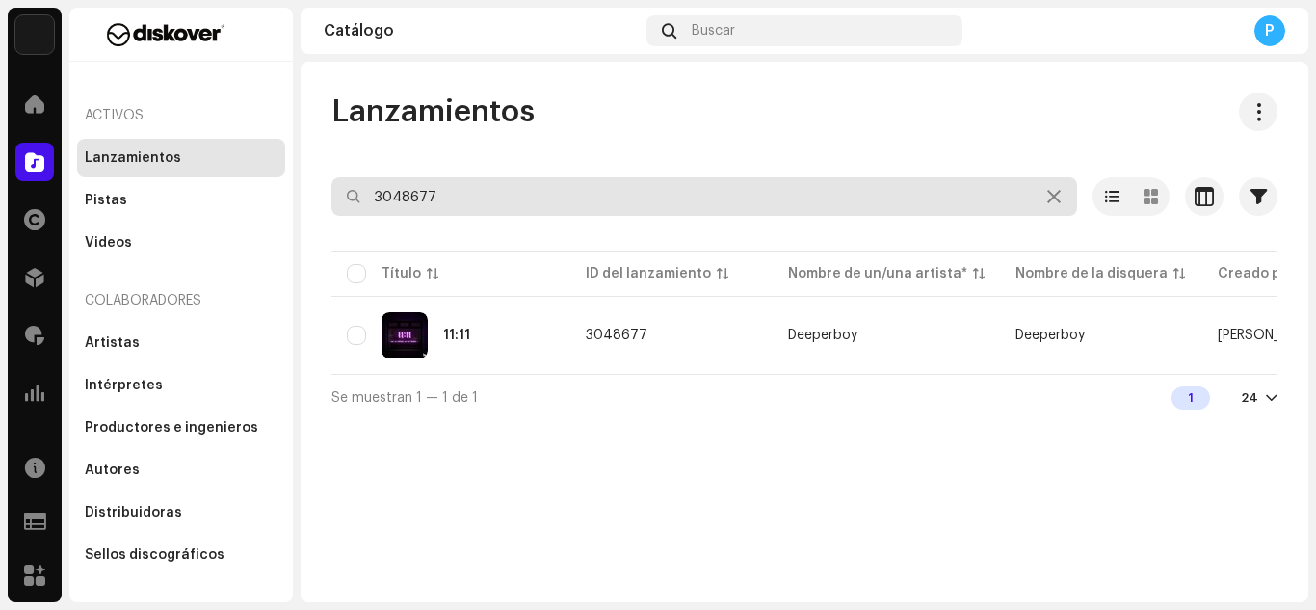
click at [510, 215] on input "3048677" at bounding box center [704, 196] width 746 height 39
type input "B"
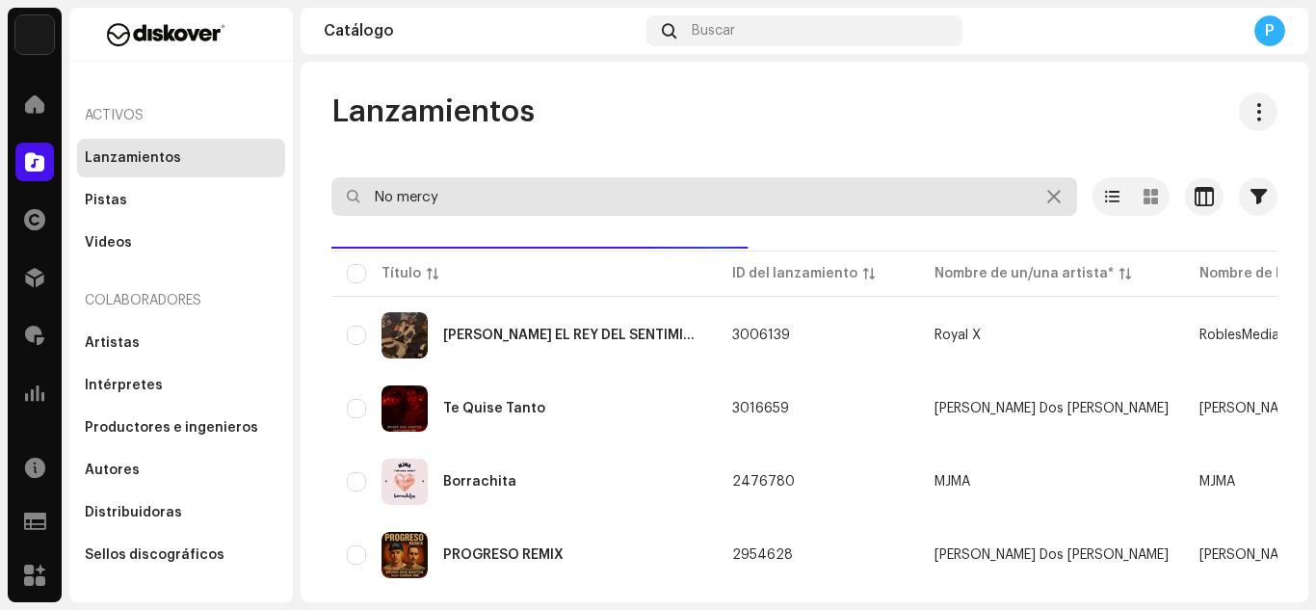
type input "No mercy"
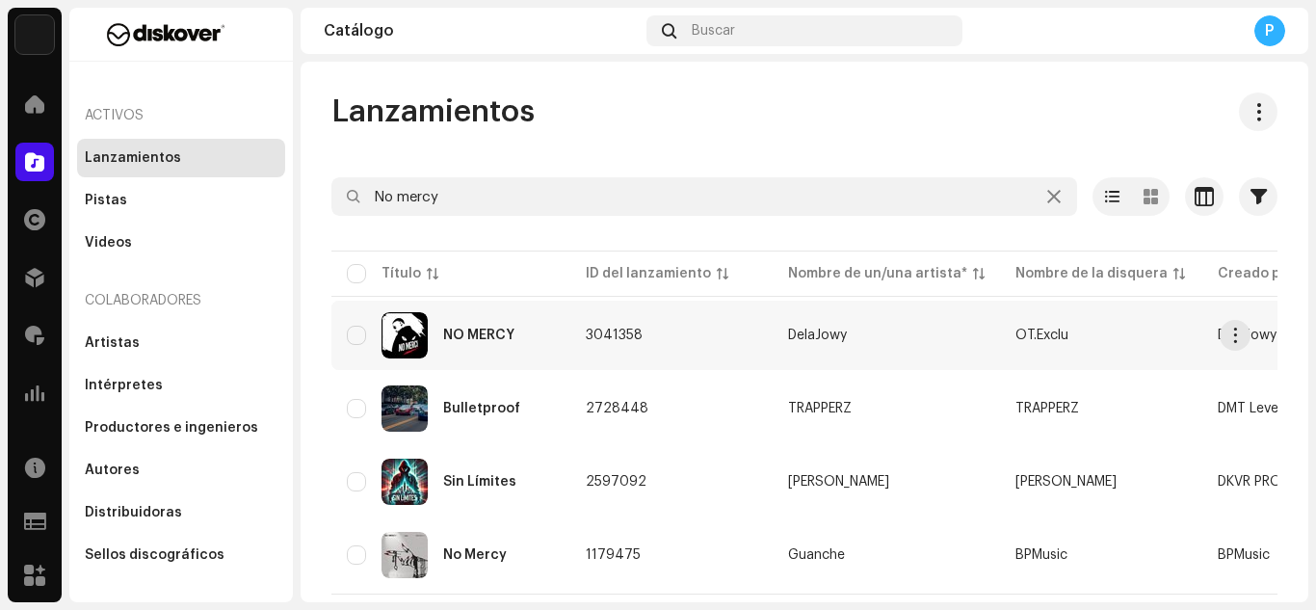
click at [513, 353] on div "NO MERCY" at bounding box center [451, 335] width 208 height 46
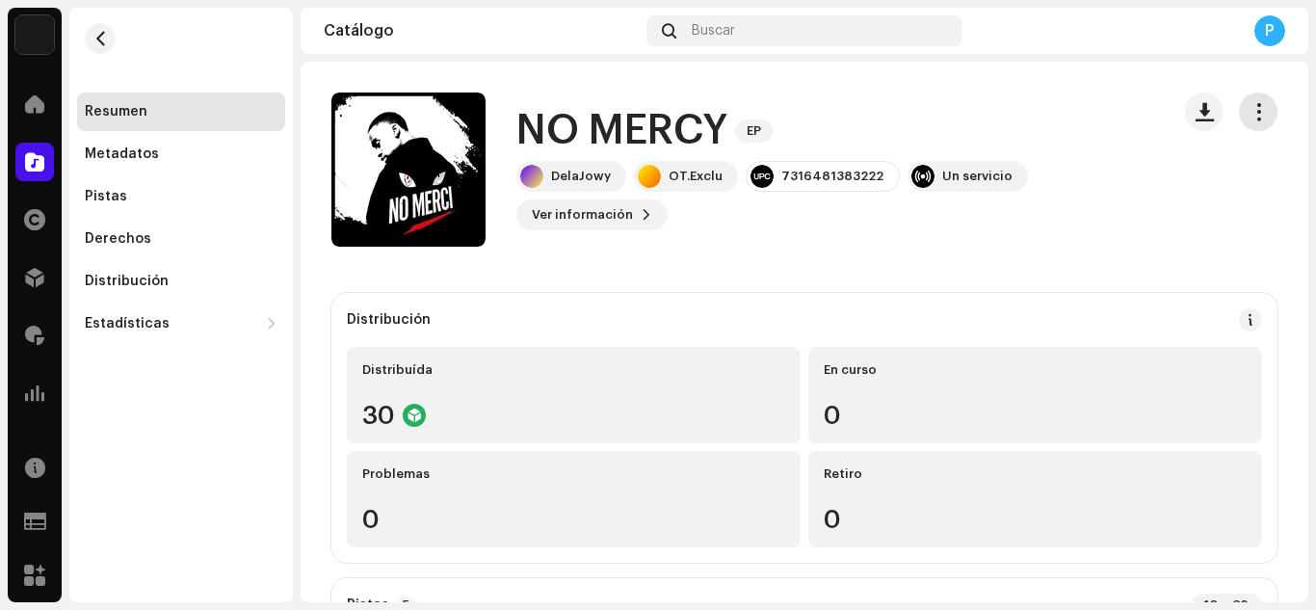
click at [1249, 107] on span "button" at bounding box center [1258, 111] width 18 height 15
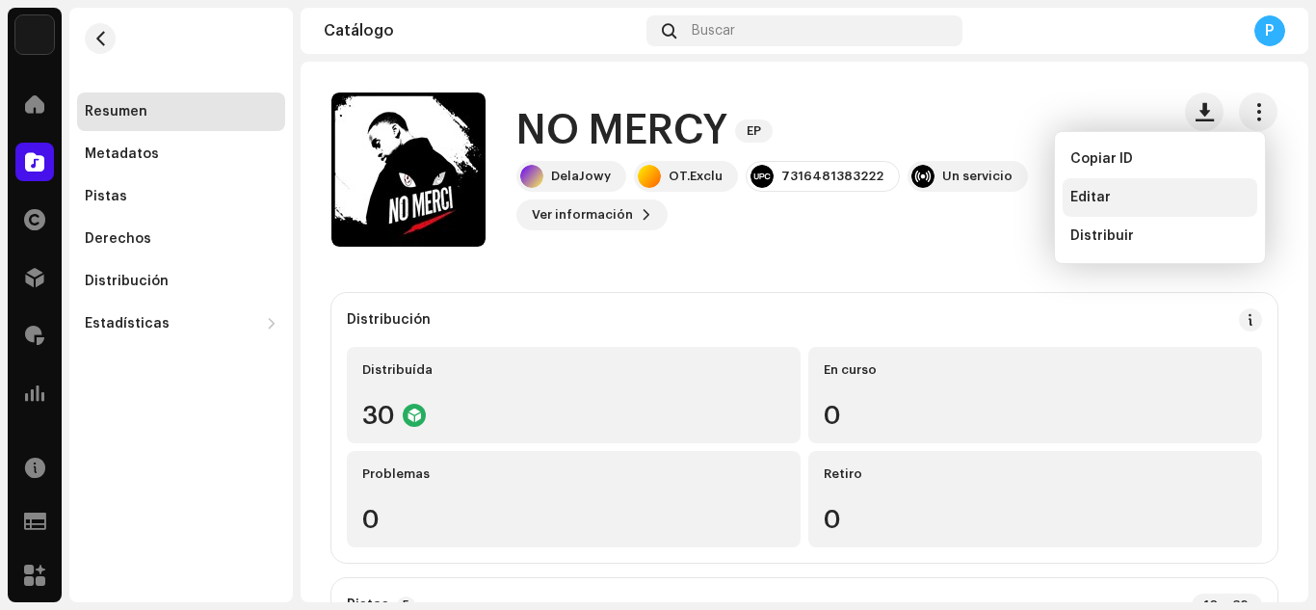
click at [1113, 199] on div "Editar" at bounding box center [1159, 197] width 179 height 15
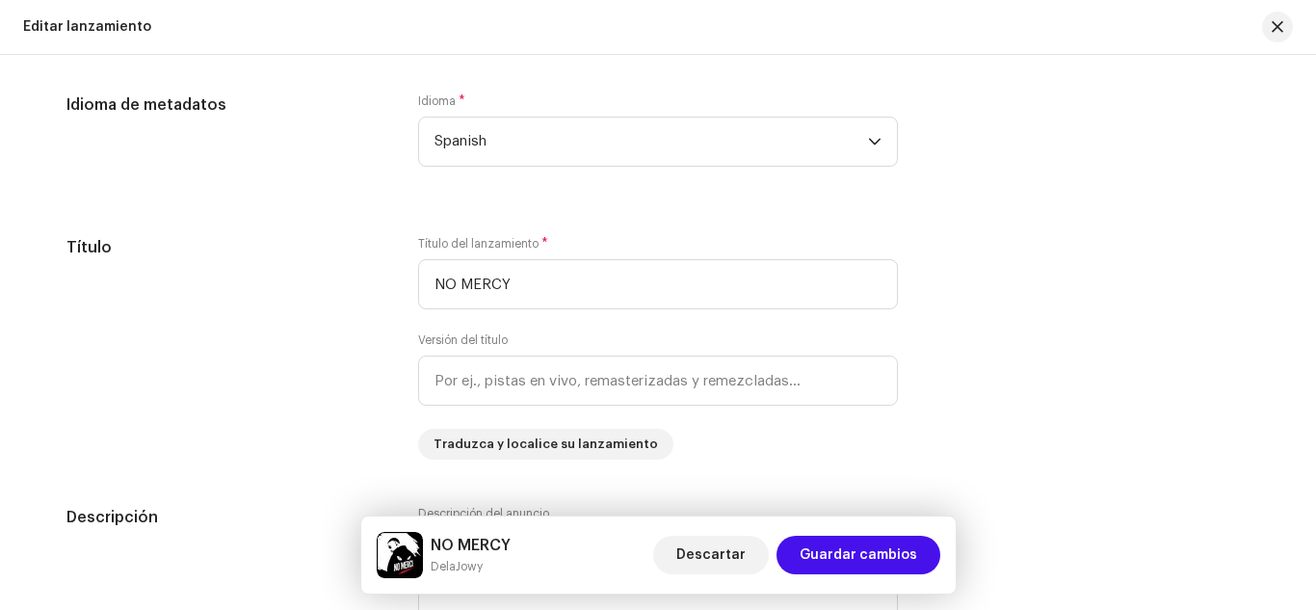
scroll to position [1571, 0]
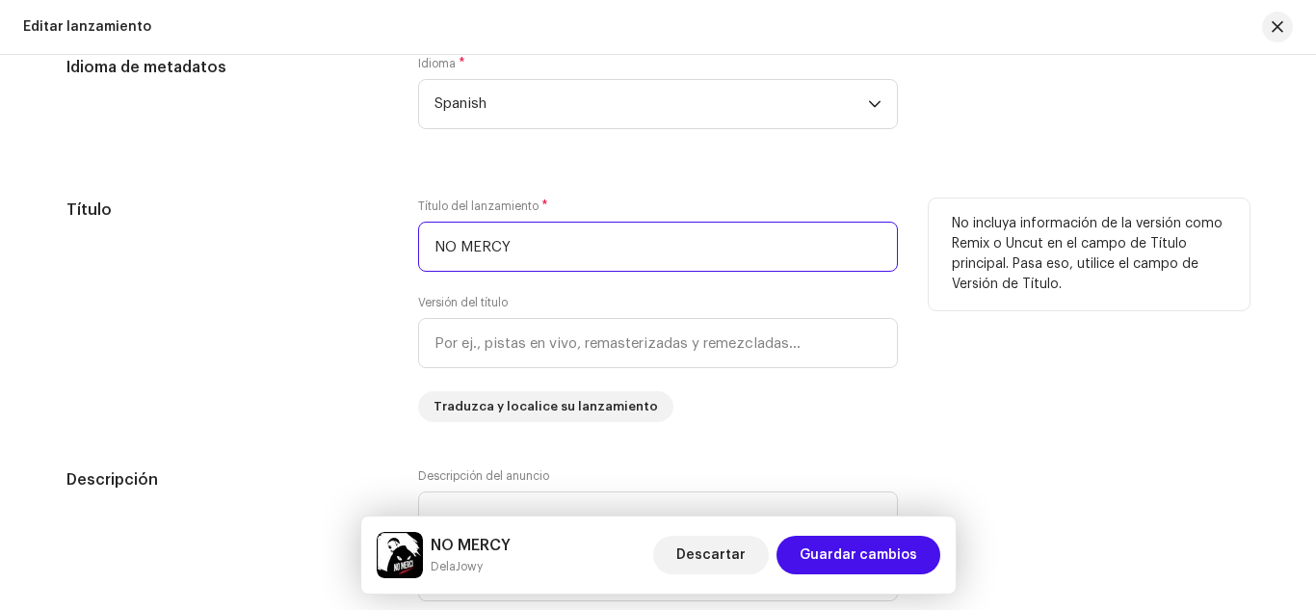
click at [642, 263] on input "NO MERCY" at bounding box center [658, 247] width 480 height 50
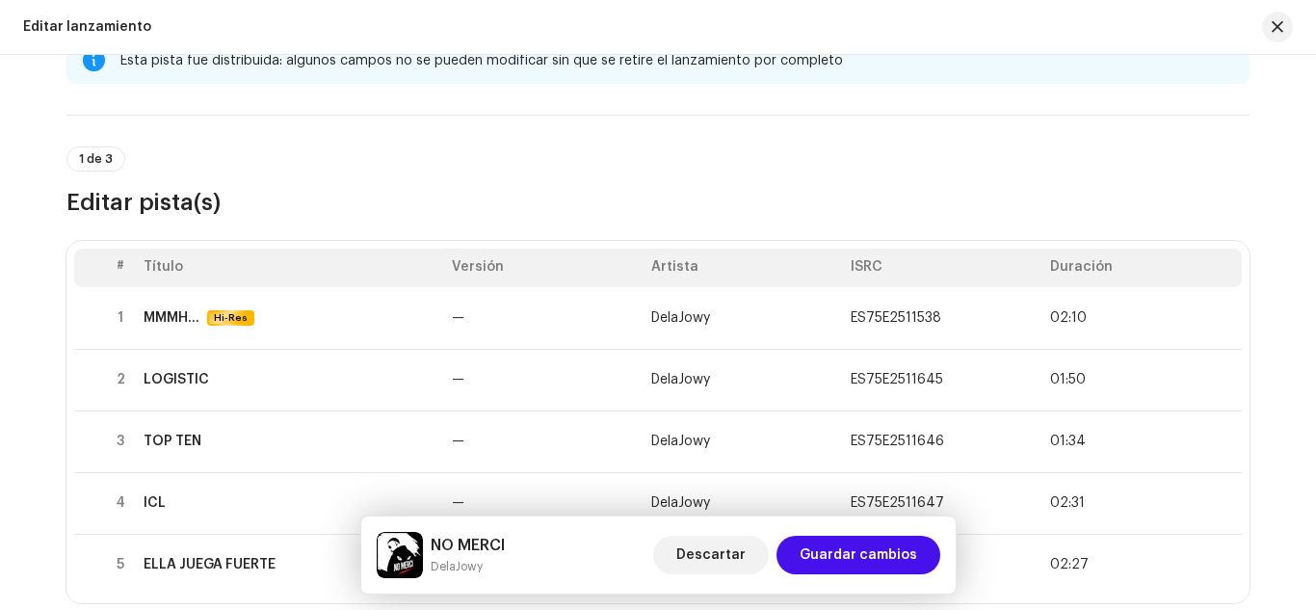
scroll to position [0, 0]
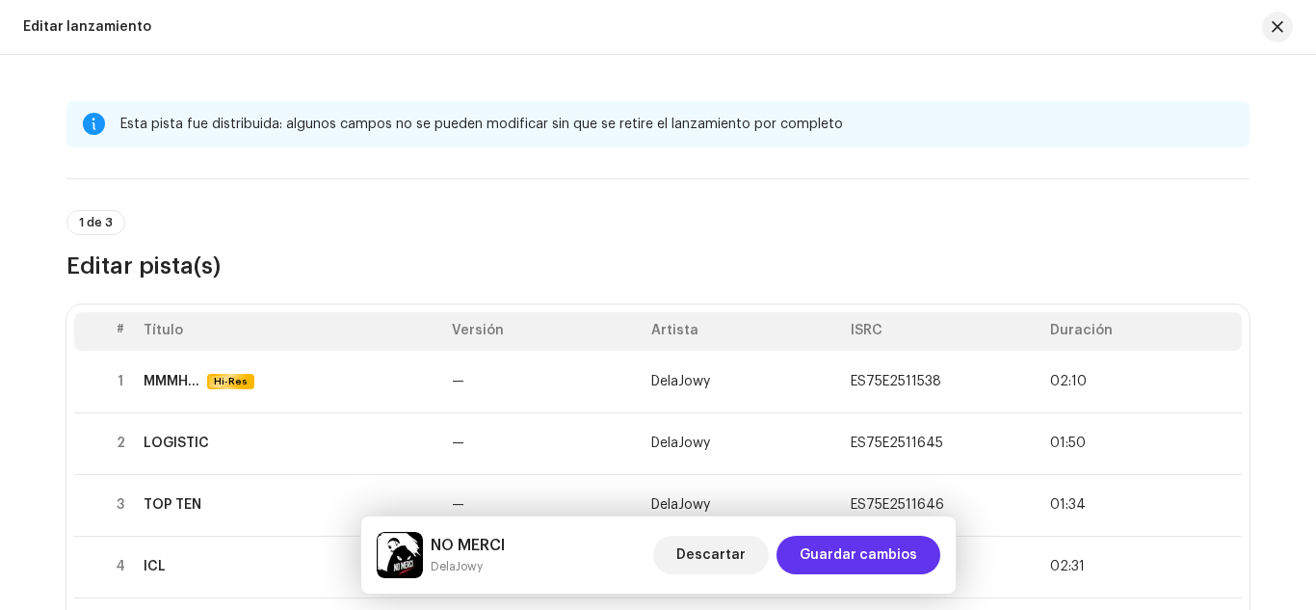
type input "NO MERCI"
click at [819, 549] on span "Guardar cambios" at bounding box center [859, 555] width 118 height 39
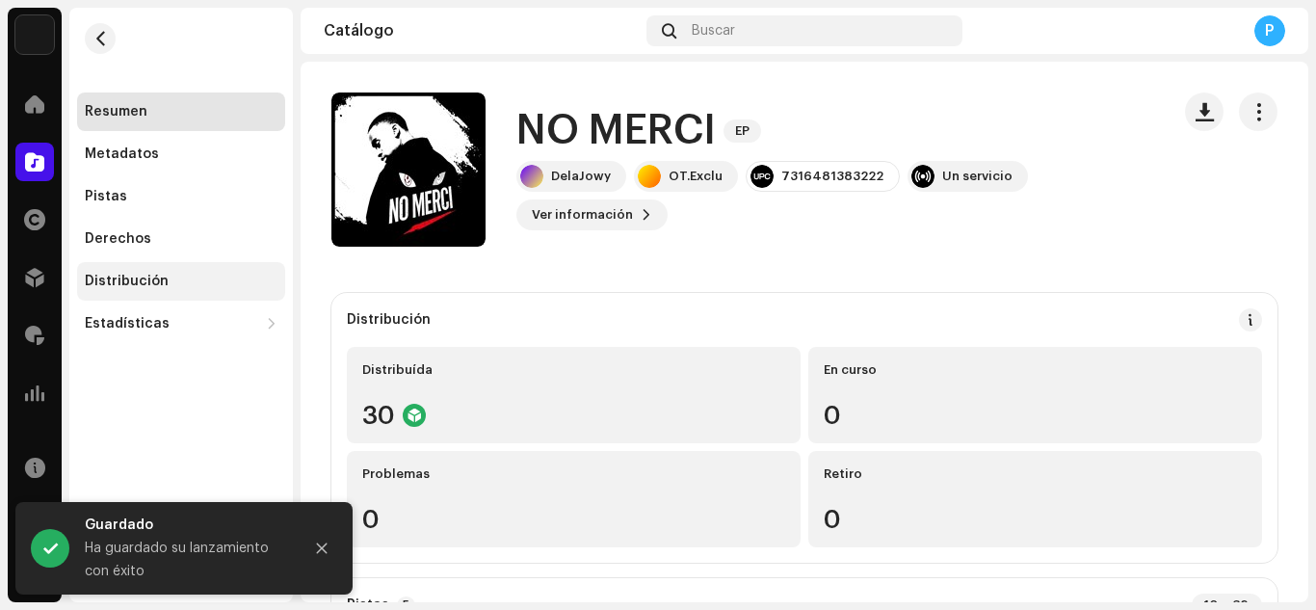
click at [195, 278] on div "Distribución" at bounding box center [181, 281] width 193 height 15
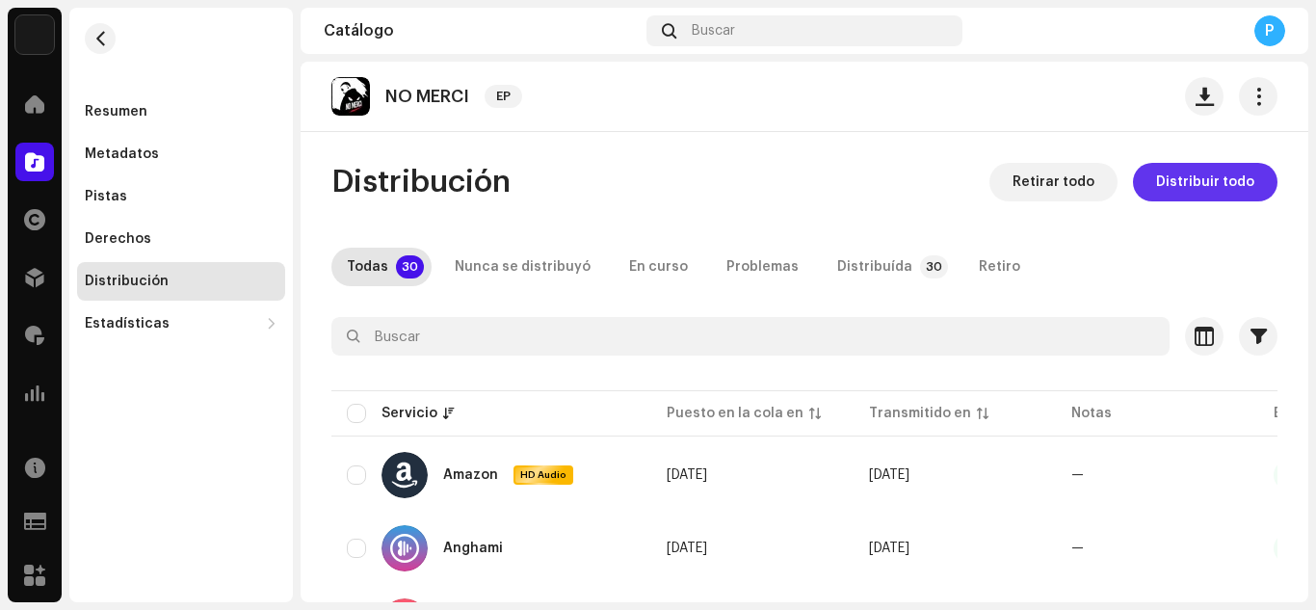
click at [1219, 174] on span "Distribuir todo" at bounding box center [1205, 182] width 98 height 39
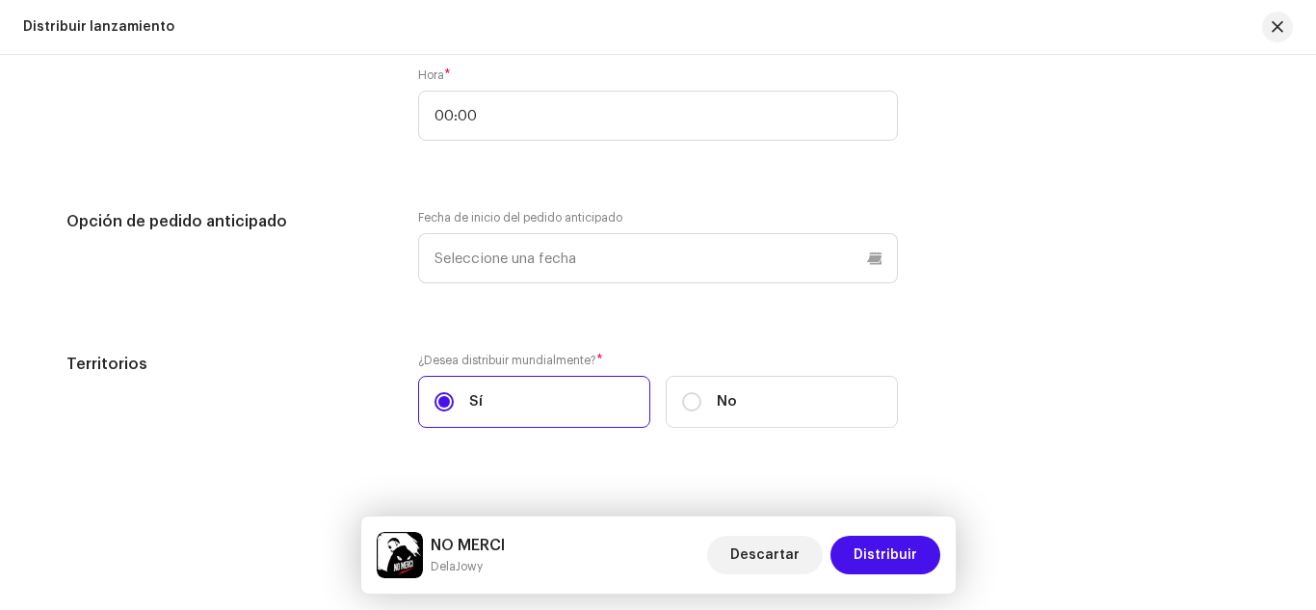
scroll to position [4246, 0]
click at [879, 533] on div "Descartar Distribuir" at bounding box center [823, 555] width 233 height 46
click at [874, 555] on span "Distribuir" at bounding box center [885, 555] width 64 height 39
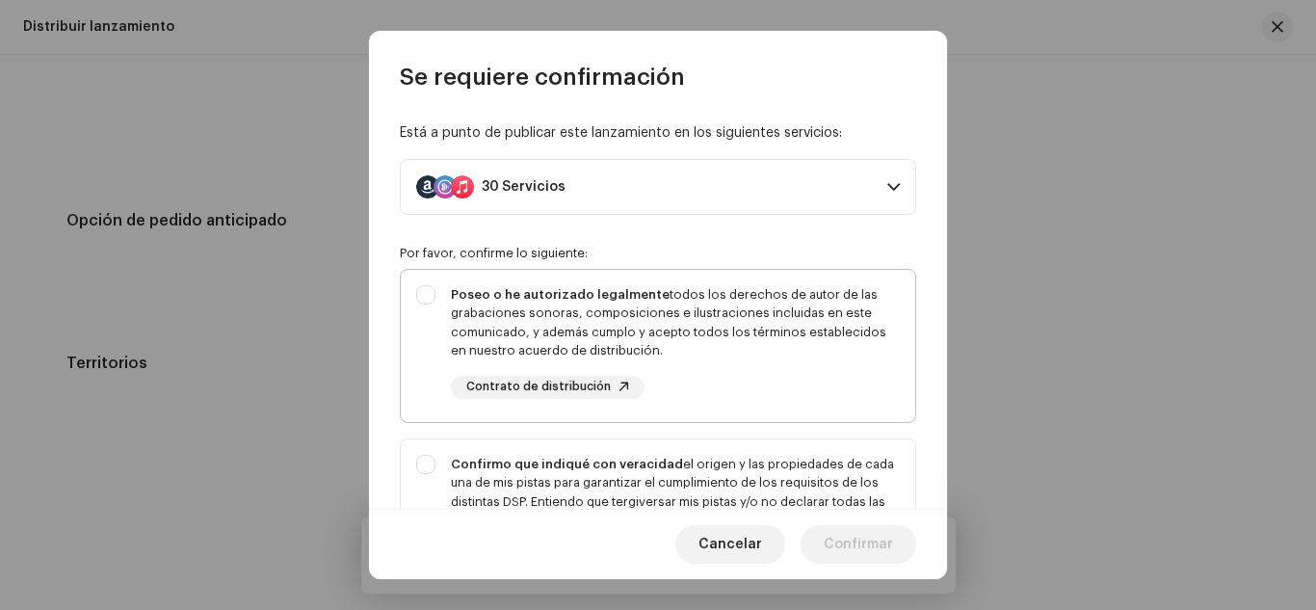
click at [764, 370] on div "Poseo o he autorizado legalmente todos los derechos de autor de las grabaciones…" at bounding box center [675, 342] width 449 height 114
checkbox input "true"
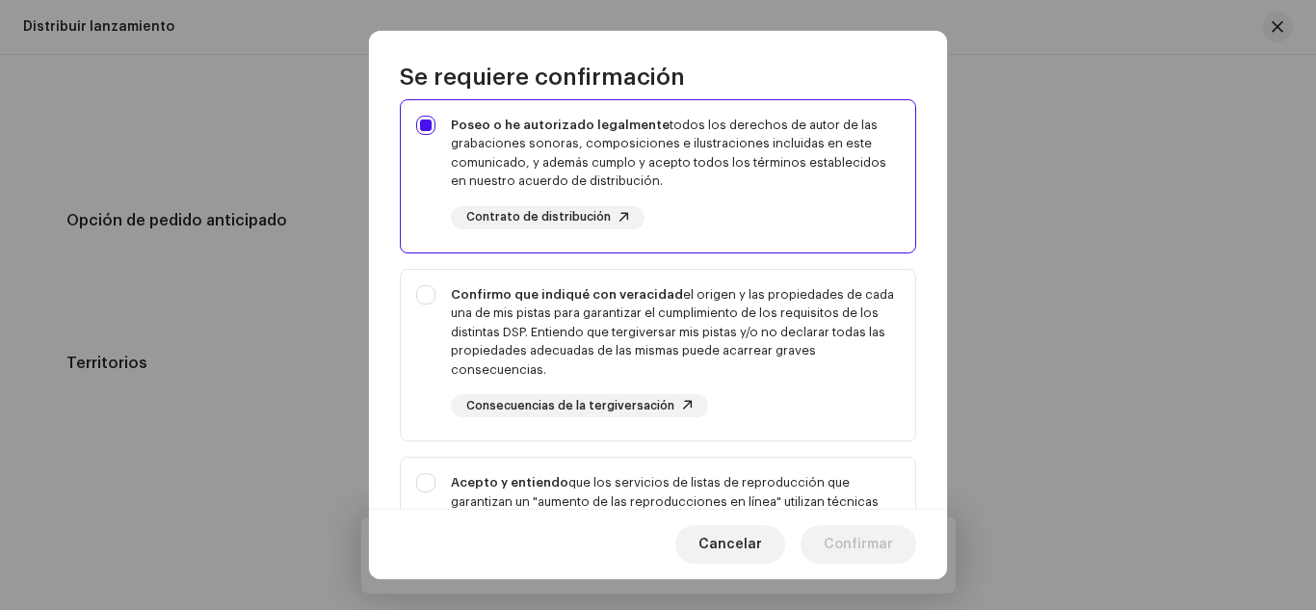
click at [764, 370] on div "Confirmo que indiqué con veracidad el origen y las propiedades de cada una de m…" at bounding box center [675, 332] width 449 height 94
checkbox input "true"
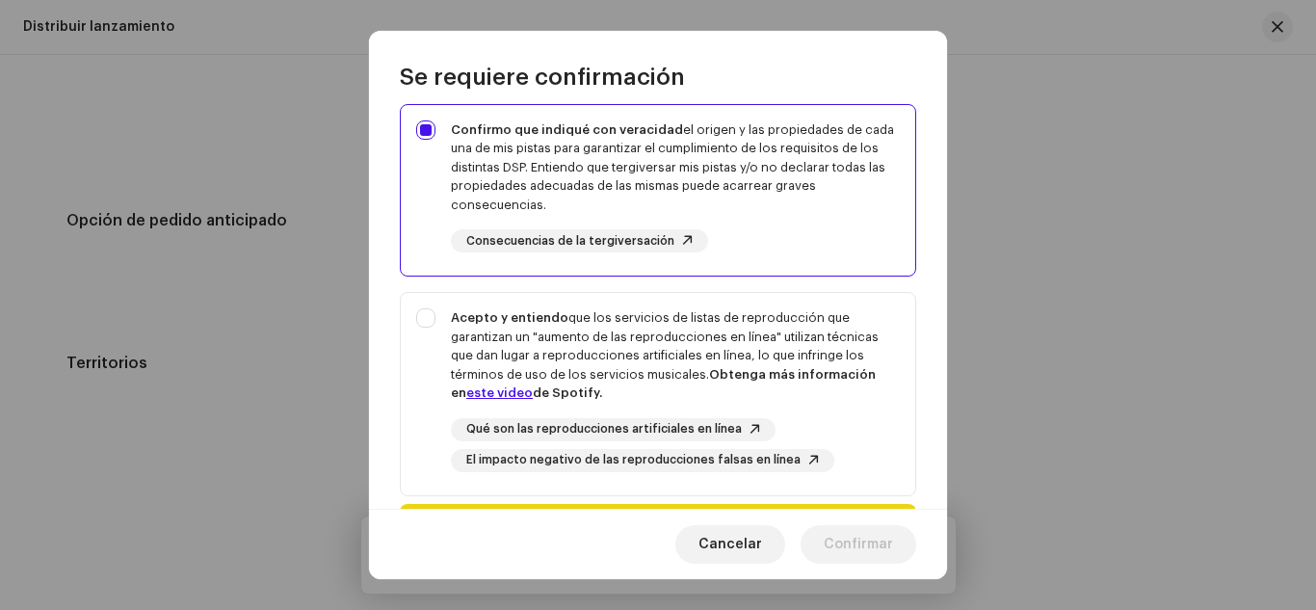
scroll to position [335, 0]
click at [674, 345] on div "Acepto y entiendo que los servicios de listas de reproducción que garantizan un…" at bounding box center [675, 354] width 449 height 94
checkbox input "true"
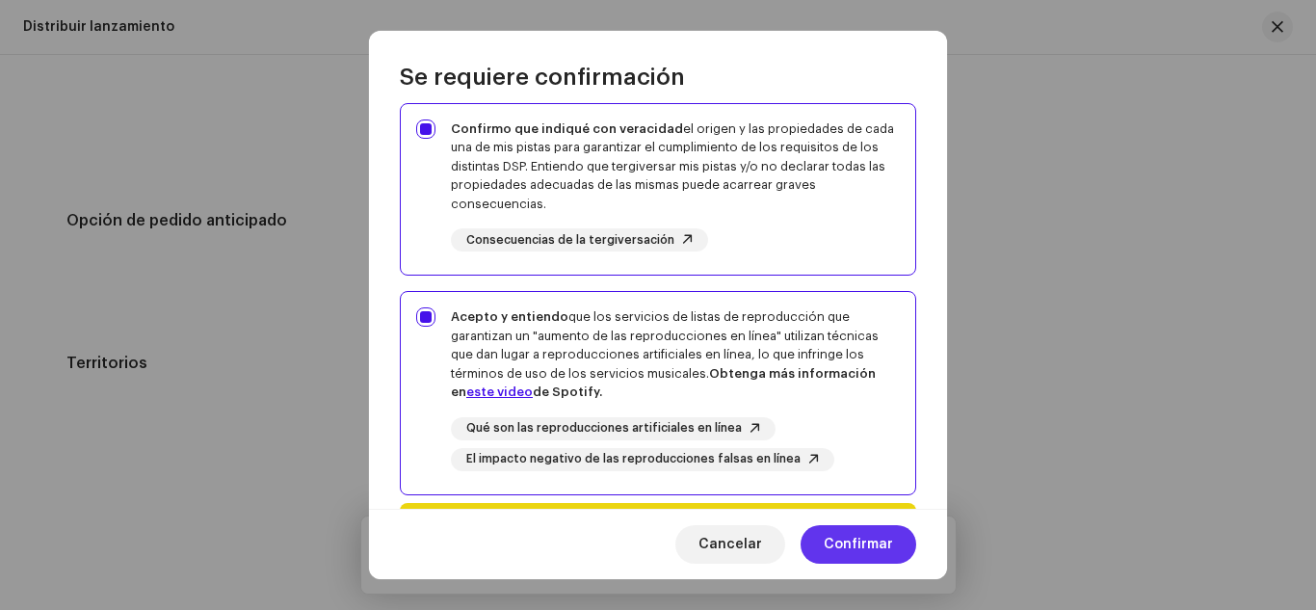
click at [867, 552] on span "Confirmar" at bounding box center [858, 544] width 69 height 39
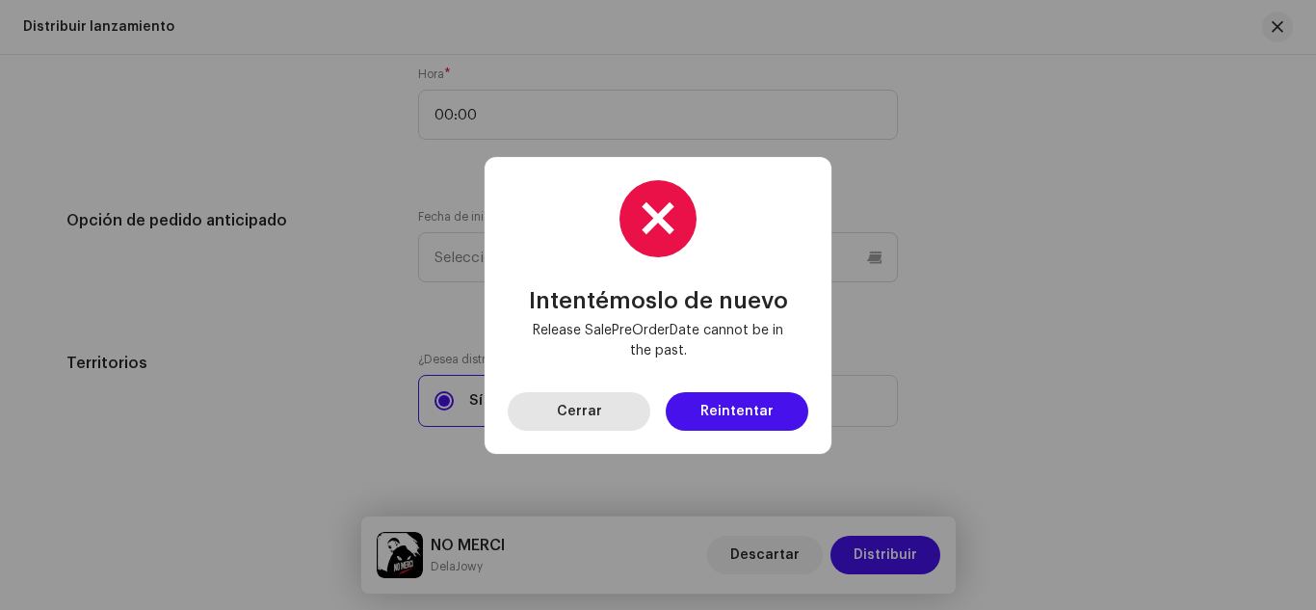
click at [575, 426] on span "Cerrar" at bounding box center [579, 411] width 45 height 39
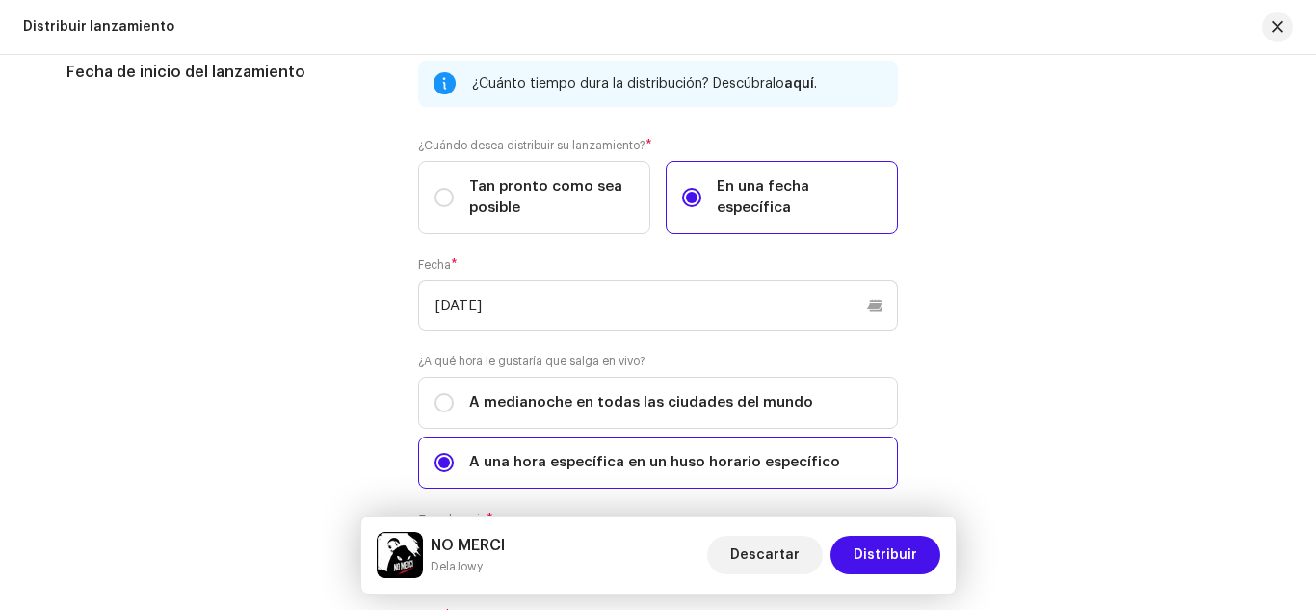
scroll to position [3679, 0]
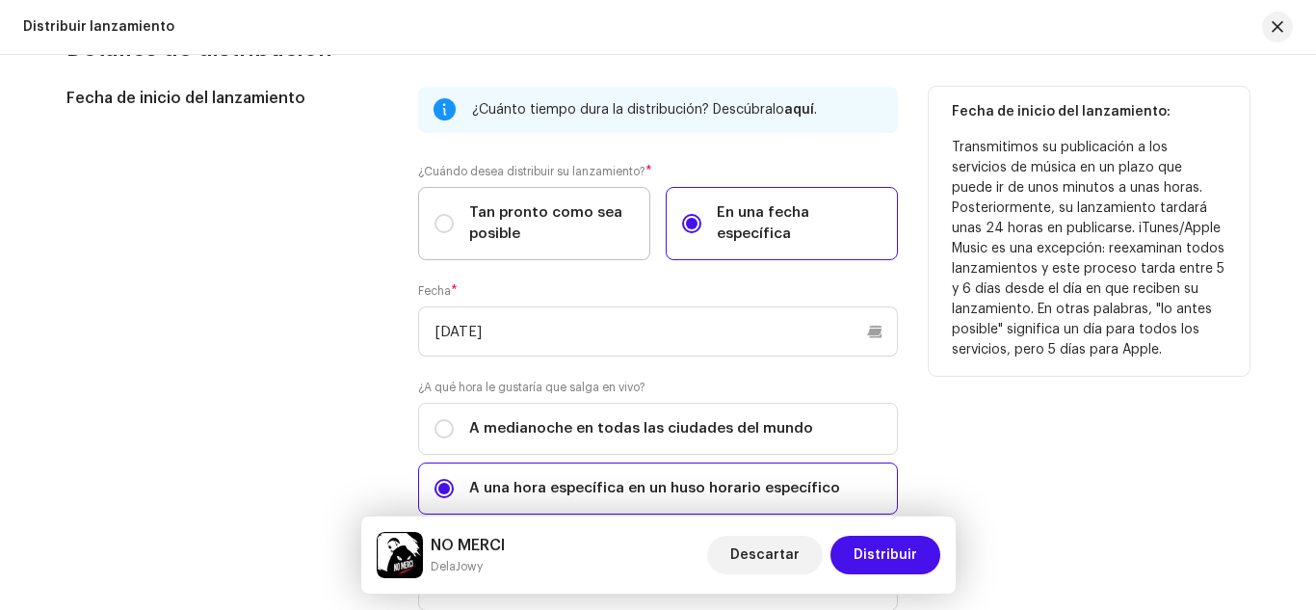
click at [540, 229] on span "Tan pronto como sea posible" at bounding box center [551, 223] width 165 height 42
click at [454, 229] on input "Tan pronto como sea posible" at bounding box center [443, 223] width 19 height 19
radio input "true"
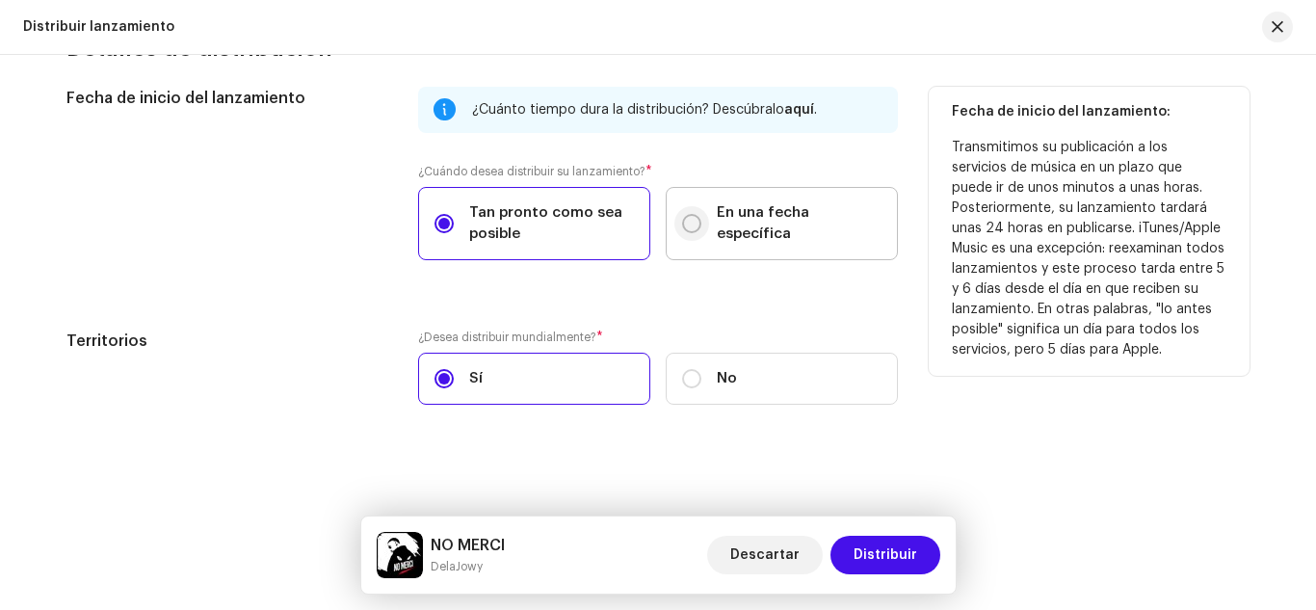
click at [682, 230] on input "En una fecha específica" at bounding box center [691, 223] width 19 height 19
radio input "true"
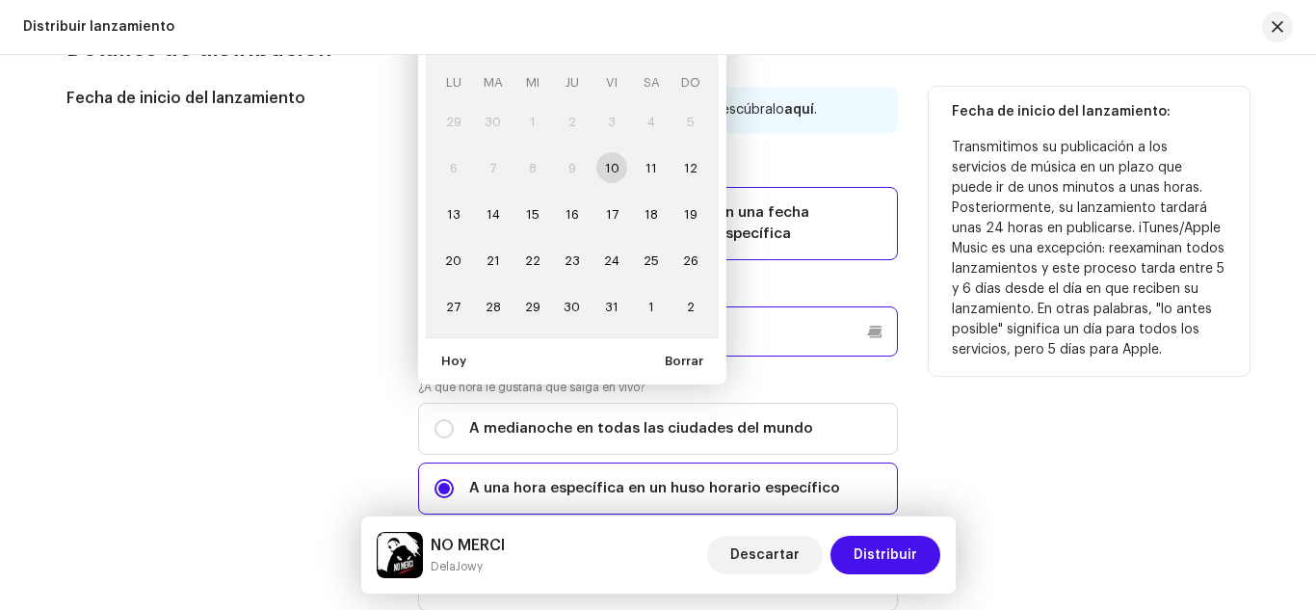
click at [654, 316] on p-datepicker "[DATE] LU MA MI JU VI SA DO 29 30 1 2 3 4 5 6 7 8 9 10 11 12 13 14 15 16 17 18 …" at bounding box center [658, 331] width 480 height 50
click at [610, 300] on span "31" at bounding box center [611, 306] width 31 height 31
type input "[DATE]"
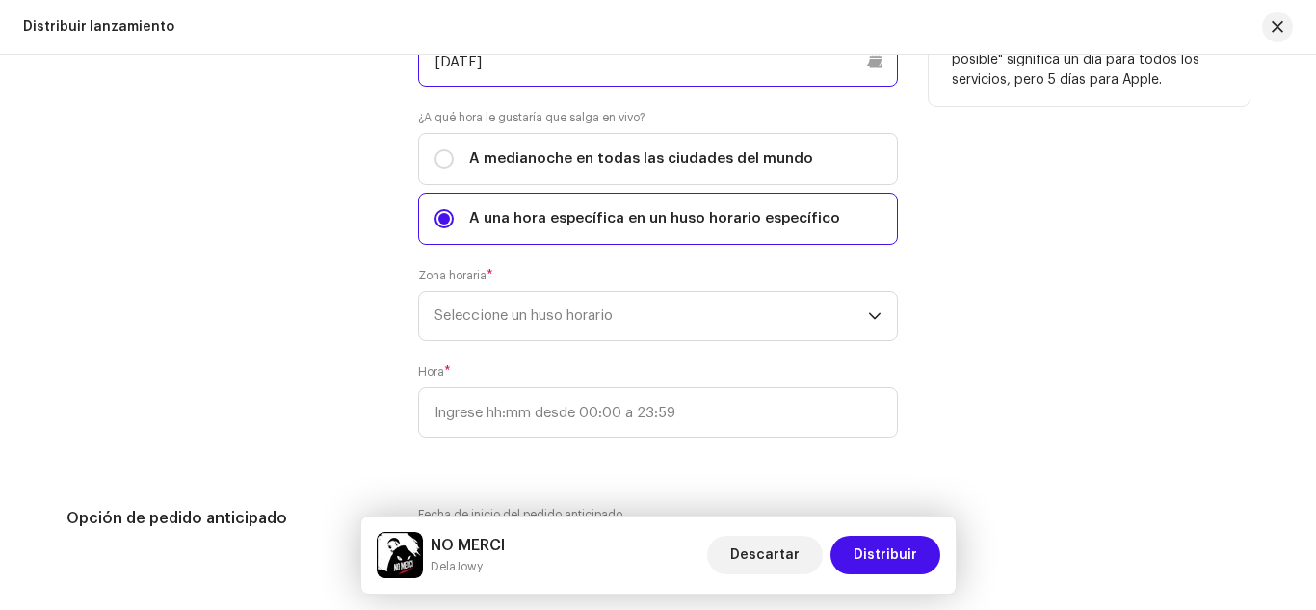
scroll to position [3950, 0]
click at [608, 300] on span "Seleccione un huso horario" at bounding box center [650, 315] width 433 height 48
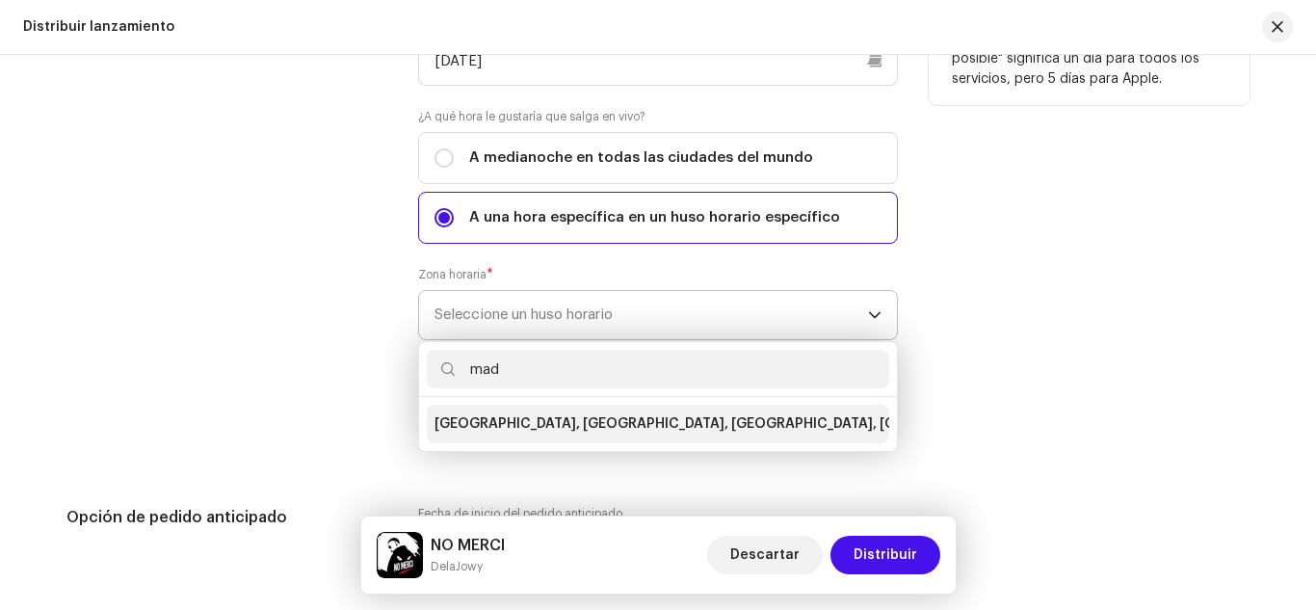
type input "mad"
click at [612, 421] on span "[GEOGRAPHIC_DATA], [GEOGRAPHIC_DATA], [GEOGRAPHIC_DATA], [GEOGRAPHIC_DATA]" at bounding box center [727, 423] width 587 height 19
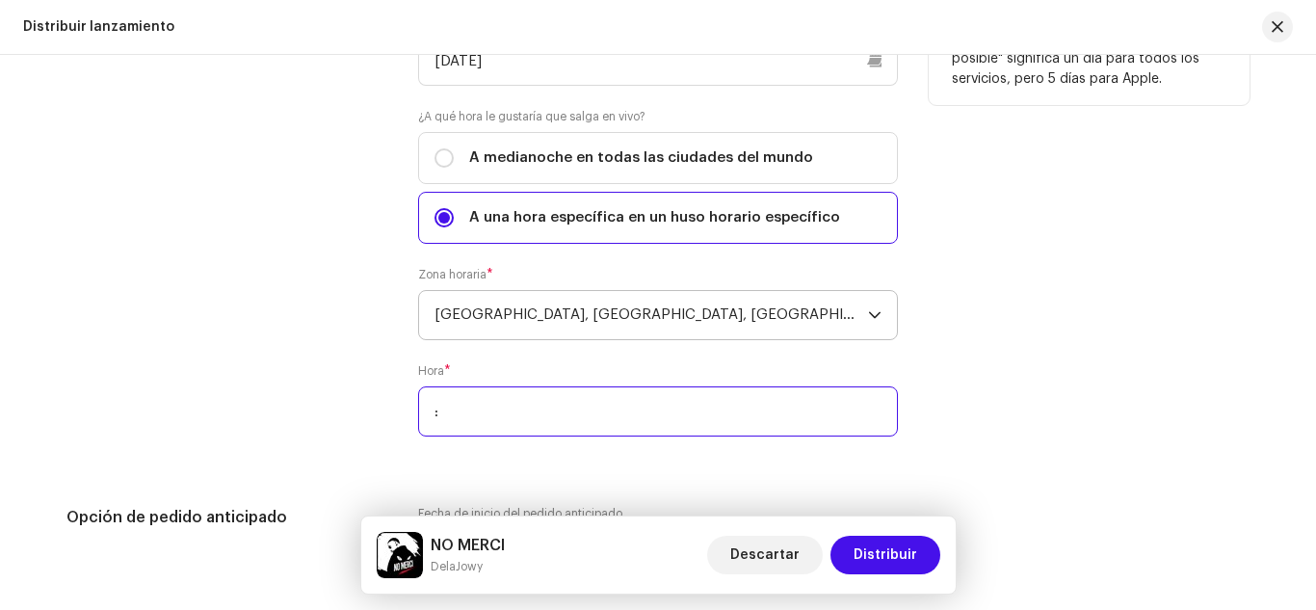
click at [630, 390] on input ":" at bounding box center [658, 411] width 480 height 50
type input "00:00"
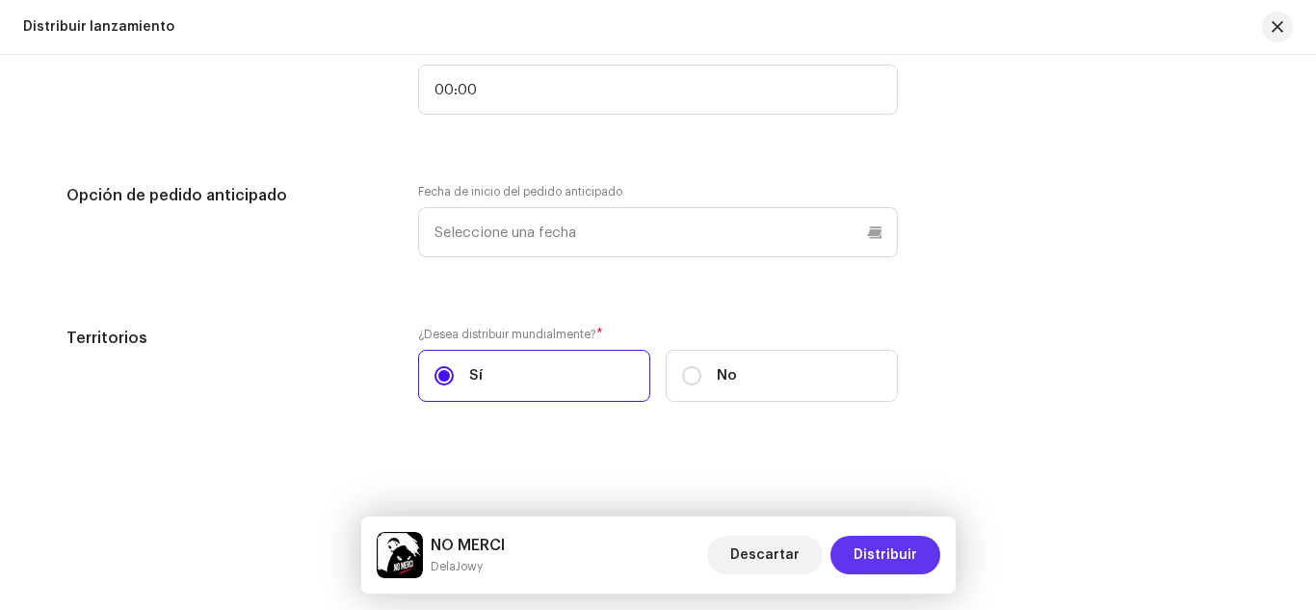
click at [880, 559] on span "Distribuir" at bounding box center [885, 555] width 64 height 39
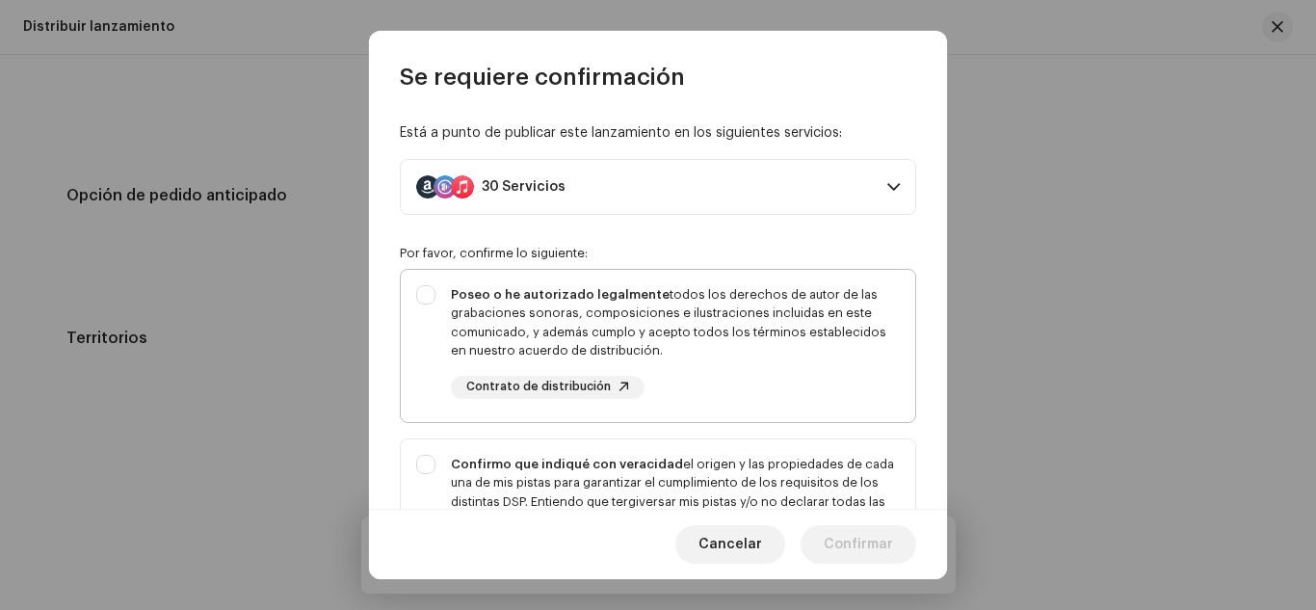
click at [711, 317] on div "Poseo o he autorizado legalmente todos los derechos de autor de las grabaciones…" at bounding box center [675, 322] width 449 height 75
checkbox input "true"
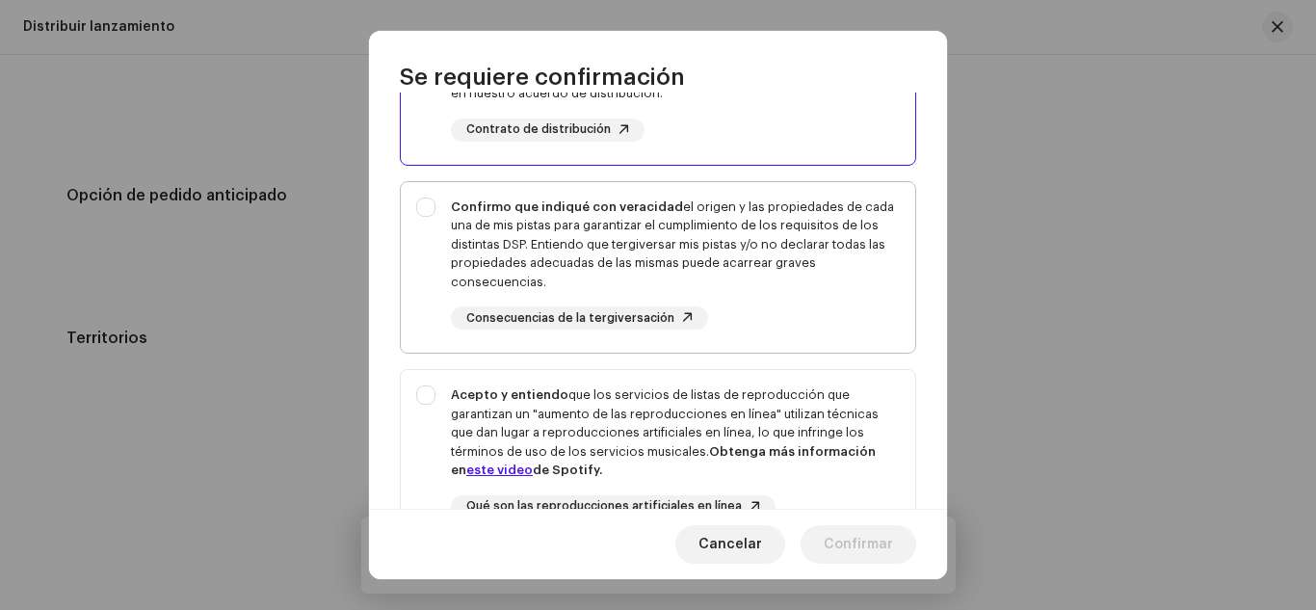
click at [790, 276] on div "Confirmo que indiqué con veracidad el origen y las propiedades de cada una de m…" at bounding box center [675, 244] width 449 height 94
checkbox input "true"
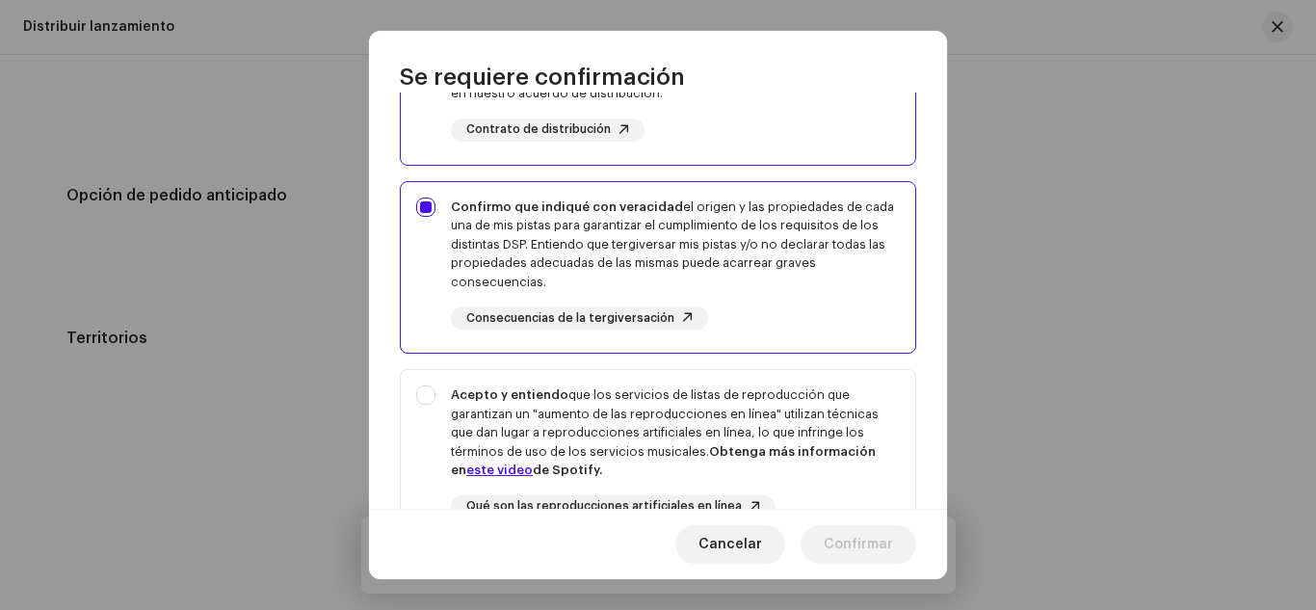
scroll to position [475, 0]
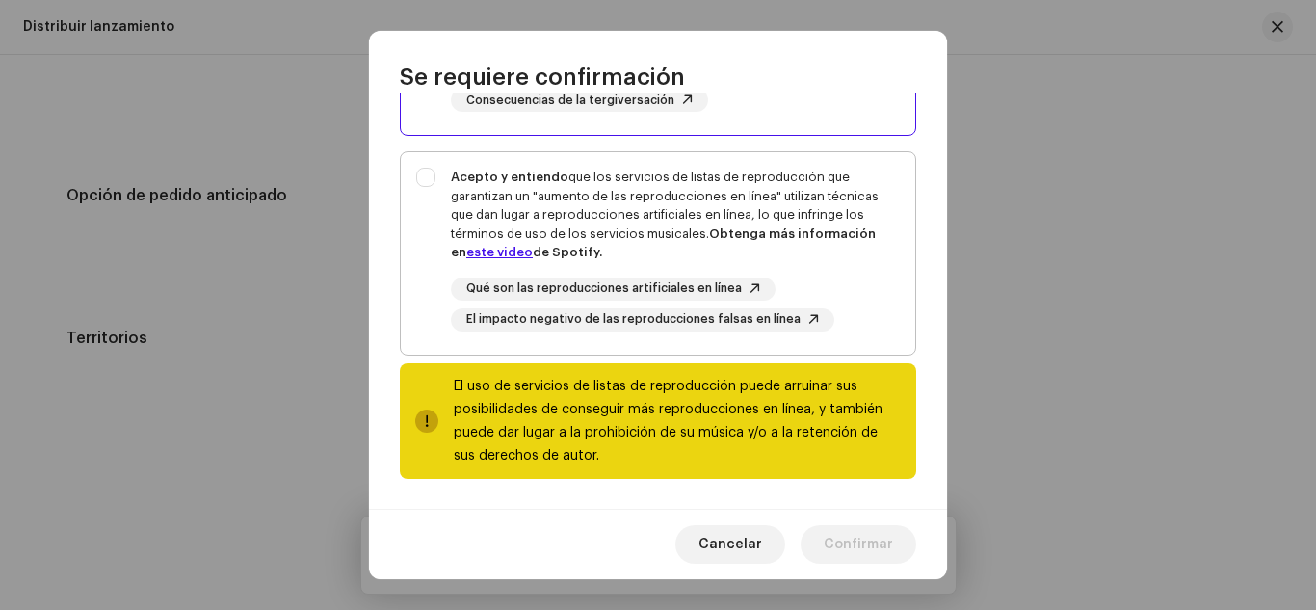
click at [812, 260] on div "Acepto y entiendo que los servicios de listas de reproducción que garantizan un…" at bounding box center [675, 215] width 449 height 94
checkbox input "true"
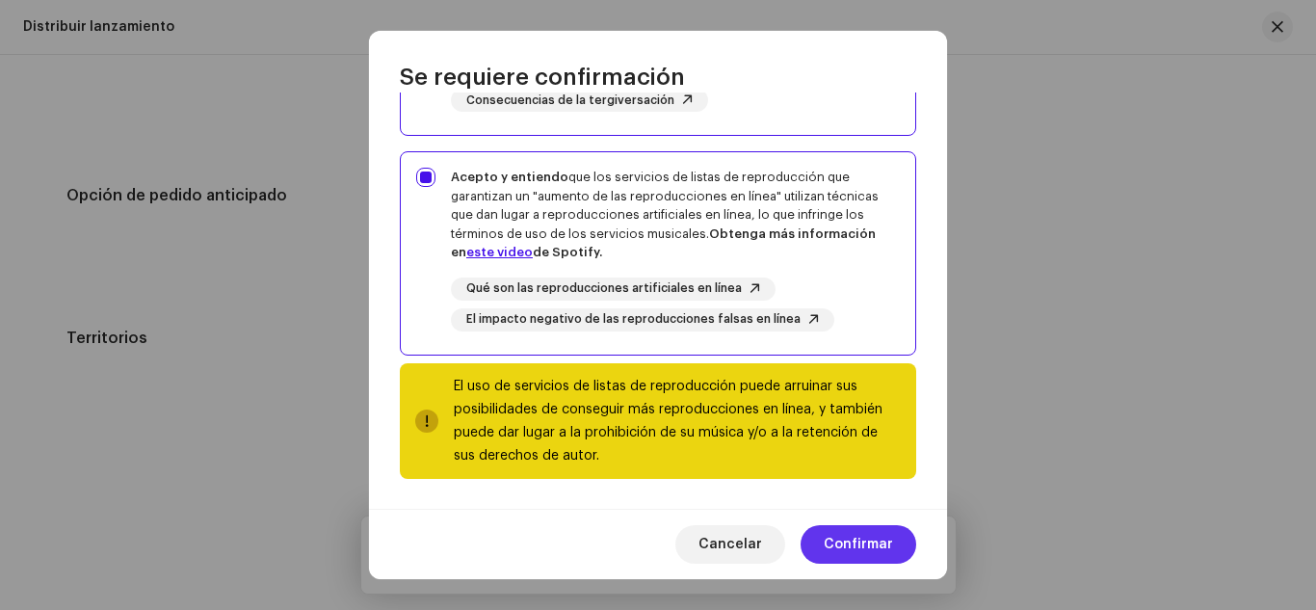
click at [873, 538] on span "Confirmar" at bounding box center [858, 544] width 69 height 39
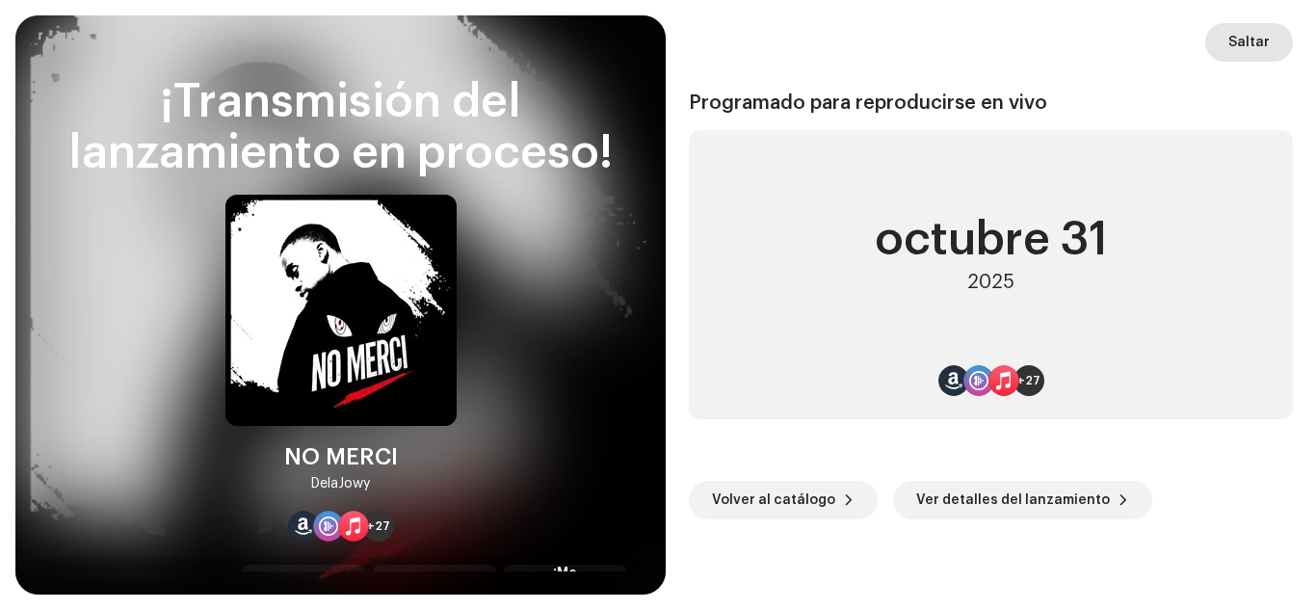
click at [1266, 33] on span "Saltar" at bounding box center [1248, 42] width 41 height 39
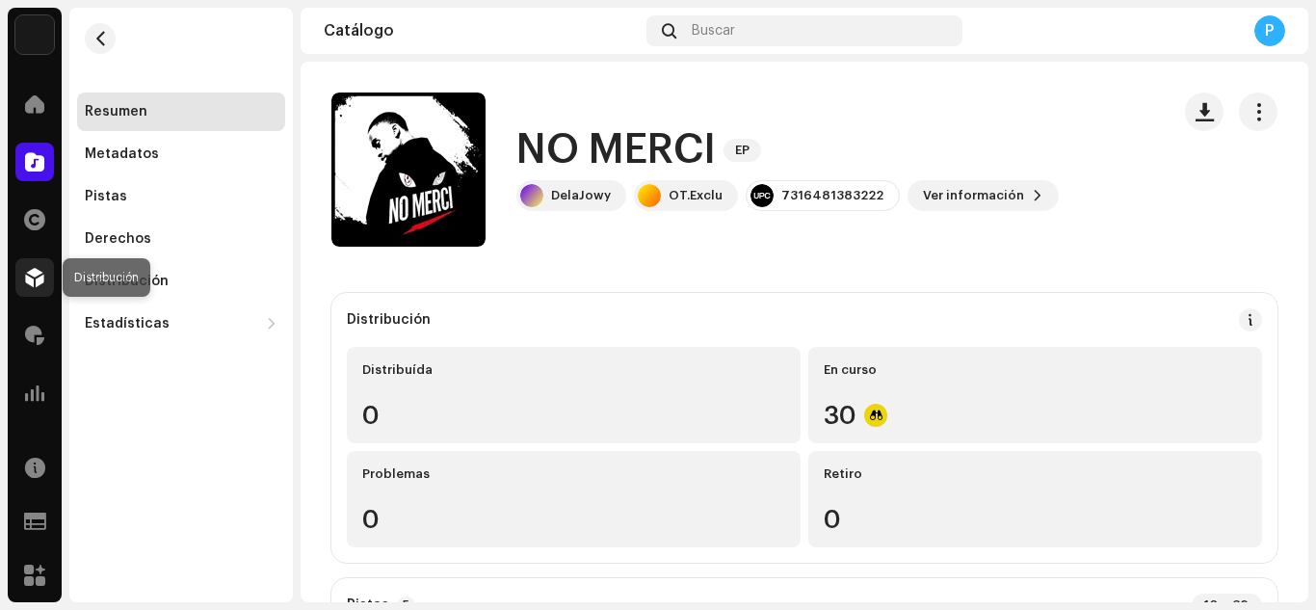
click at [40, 290] on div at bounding box center [34, 277] width 39 height 39
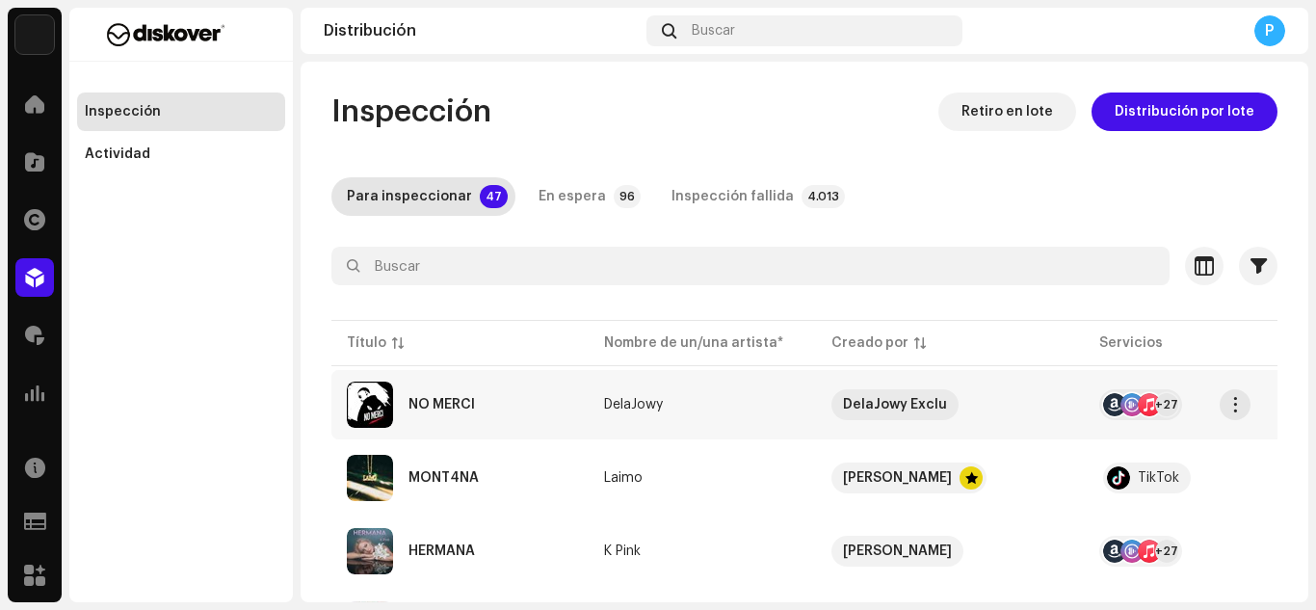
click at [560, 412] on div "NO MERCI" at bounding box center [460, 404] width 226 height 46
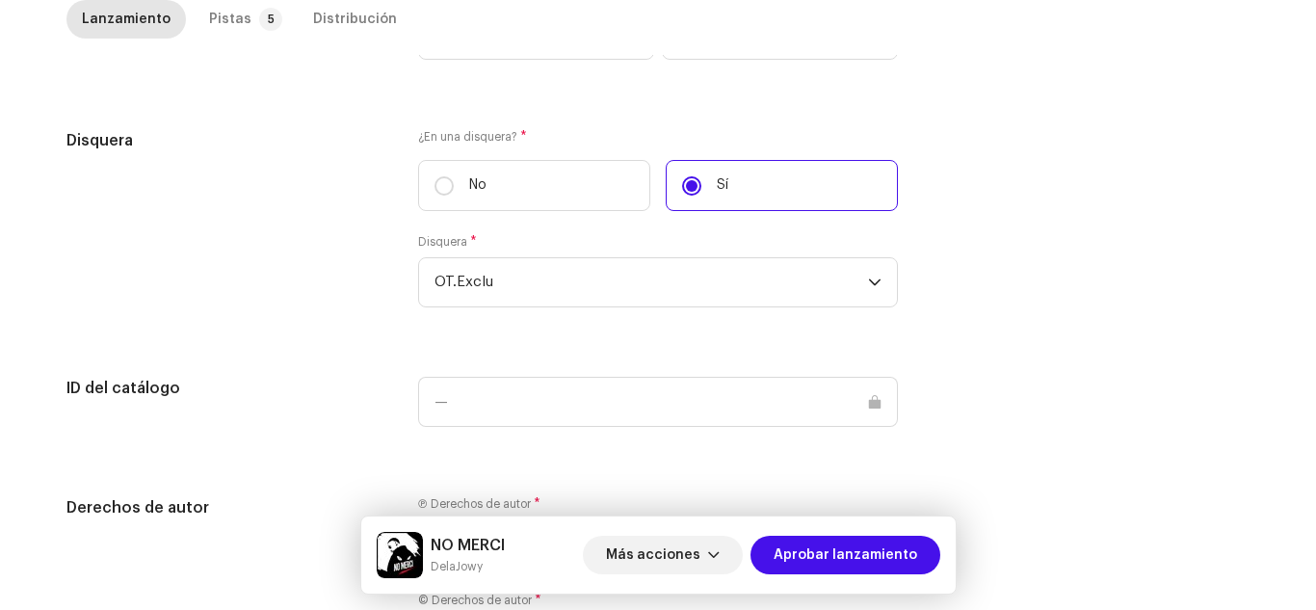
scroll to position [1951, 0]
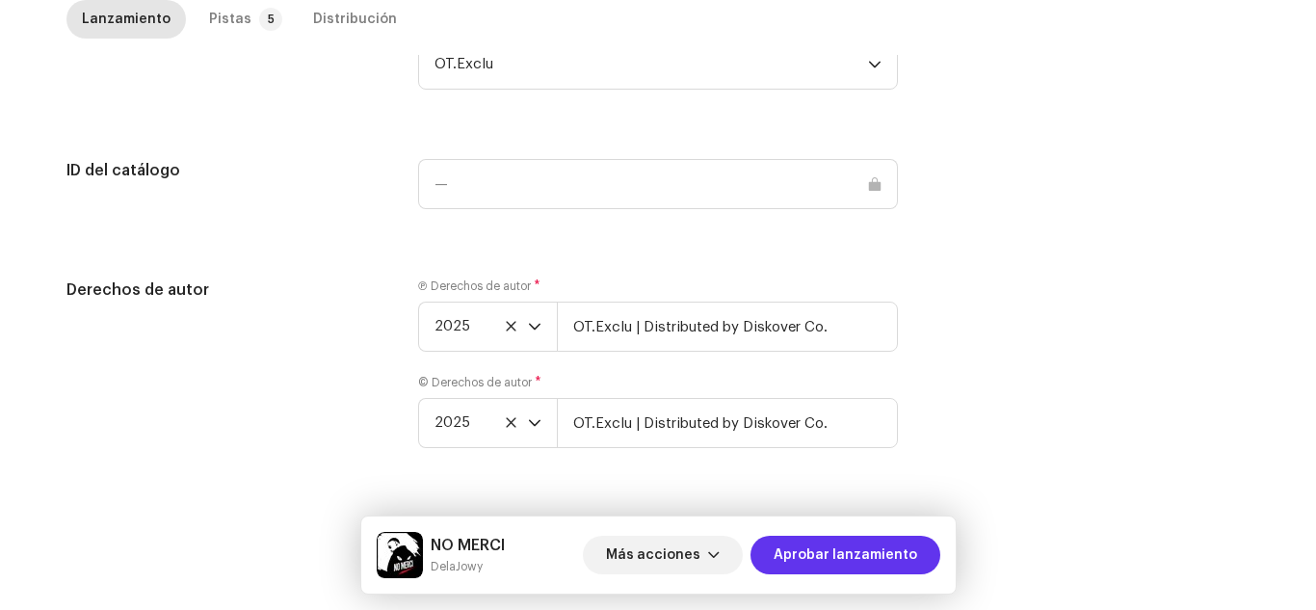
click at [908, 547] on span "Aprobar lanzamiento" at bounding box center [846, 555] width 144 height 39
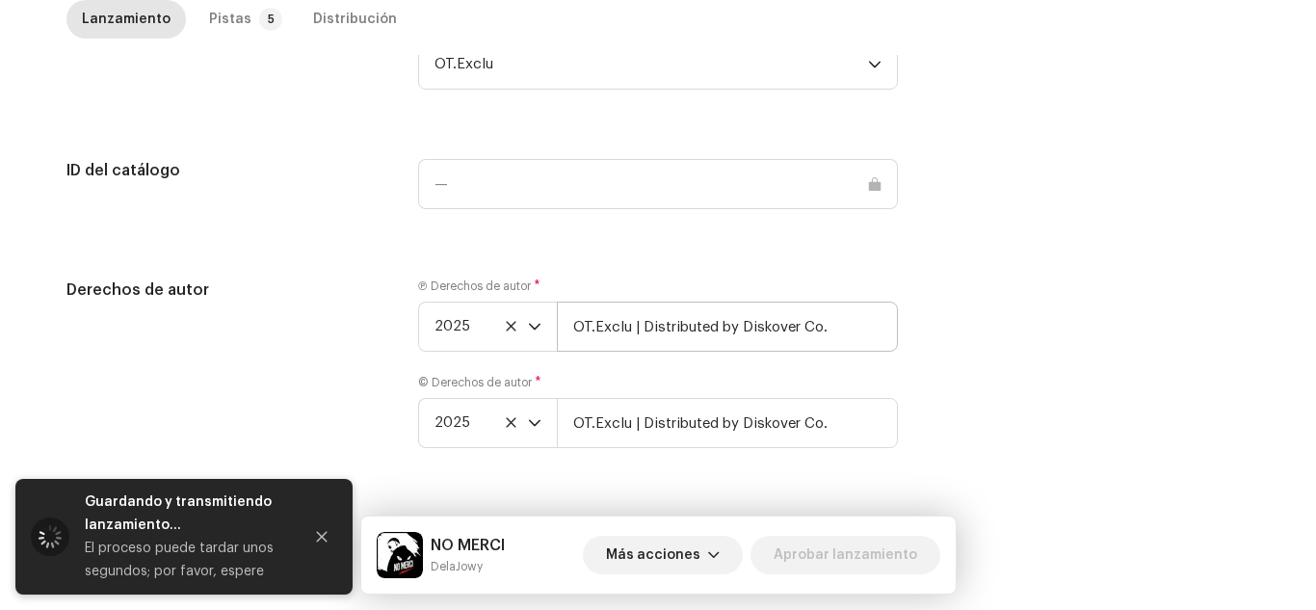
scroll to position [1513, 0]
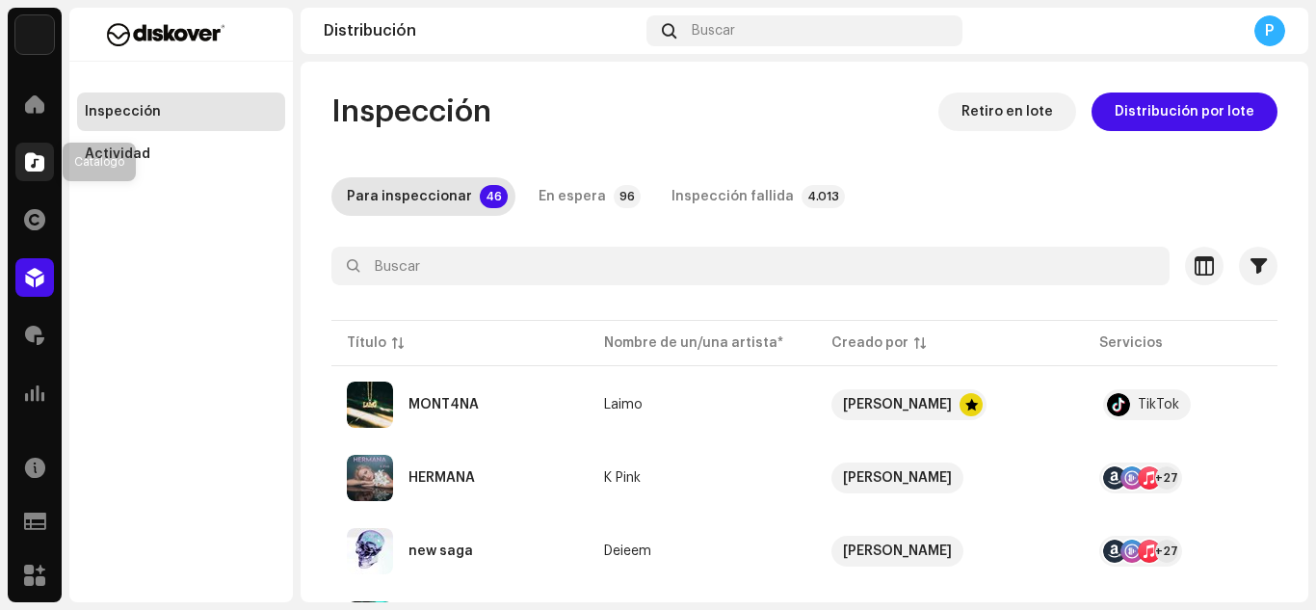
click at [37, 150] on div at bounding box center [34, 162] width 39 height 39
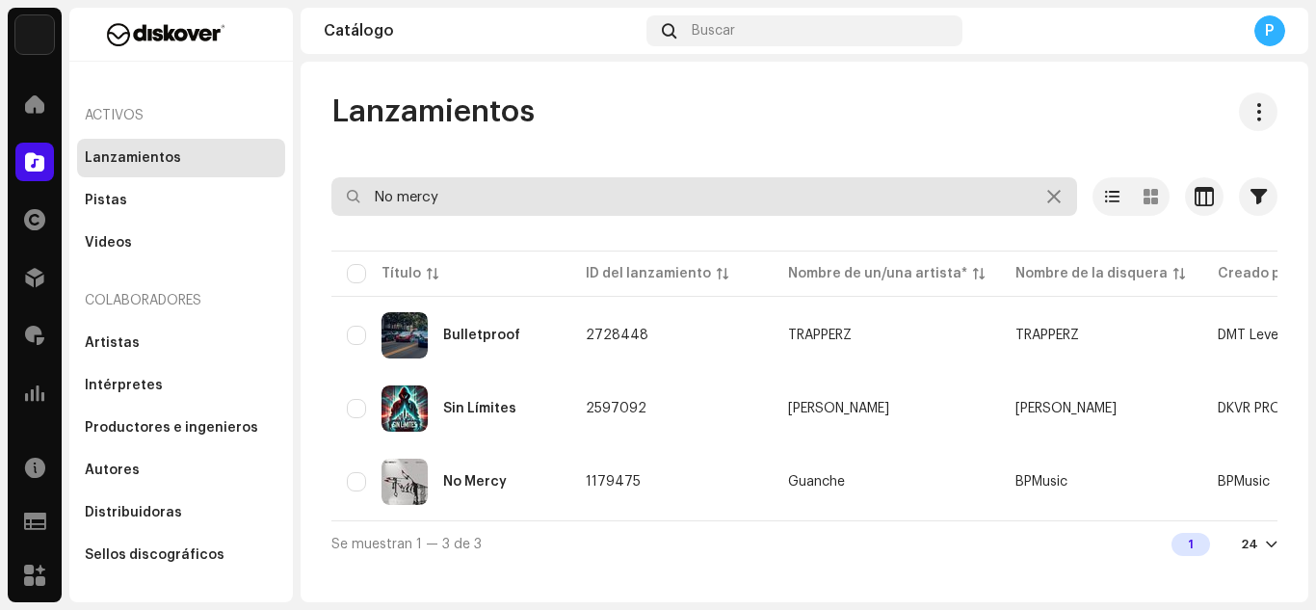
click at [550, 200] on input "No mercy" at bounding box center [704, 196] width 746 height 39
paste input "3047243"
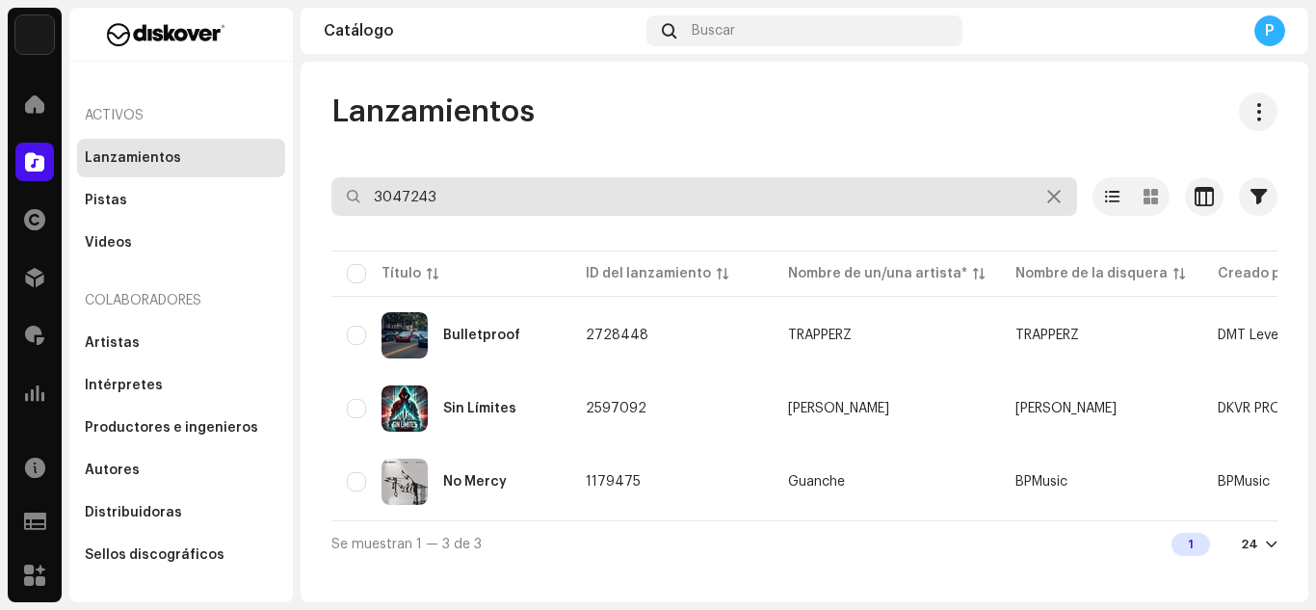
click at [550, 200] on input "3047243" at bounding box center [704, 196] width 746 height 39
type input "3047243"
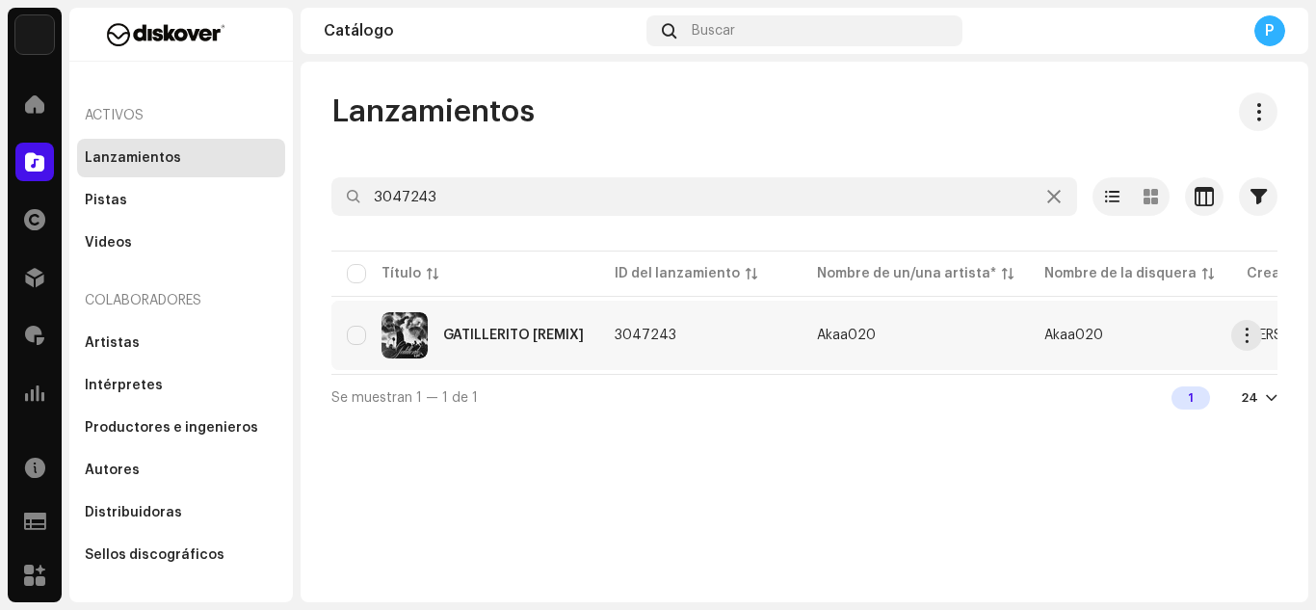
click at [524, 355] on div "GATILLERITO [REMIX]" at bounding box center [465, 335] width 237 height 46
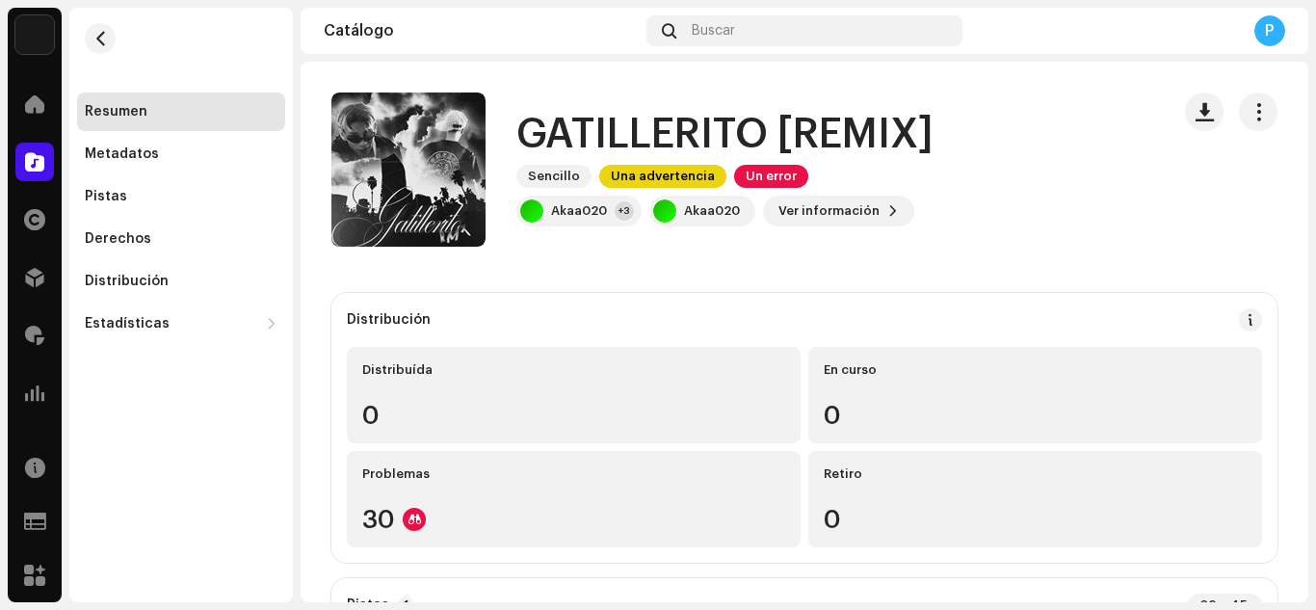
click at [765, 162] on div "GATILLERITO [REMIX] Sencillo Una advertencia Un error" at bounding box center [835, 150] width 638 height 75
click at [762, 180] on span "Un error" at bounding box center [771, 176] width 74 height 23
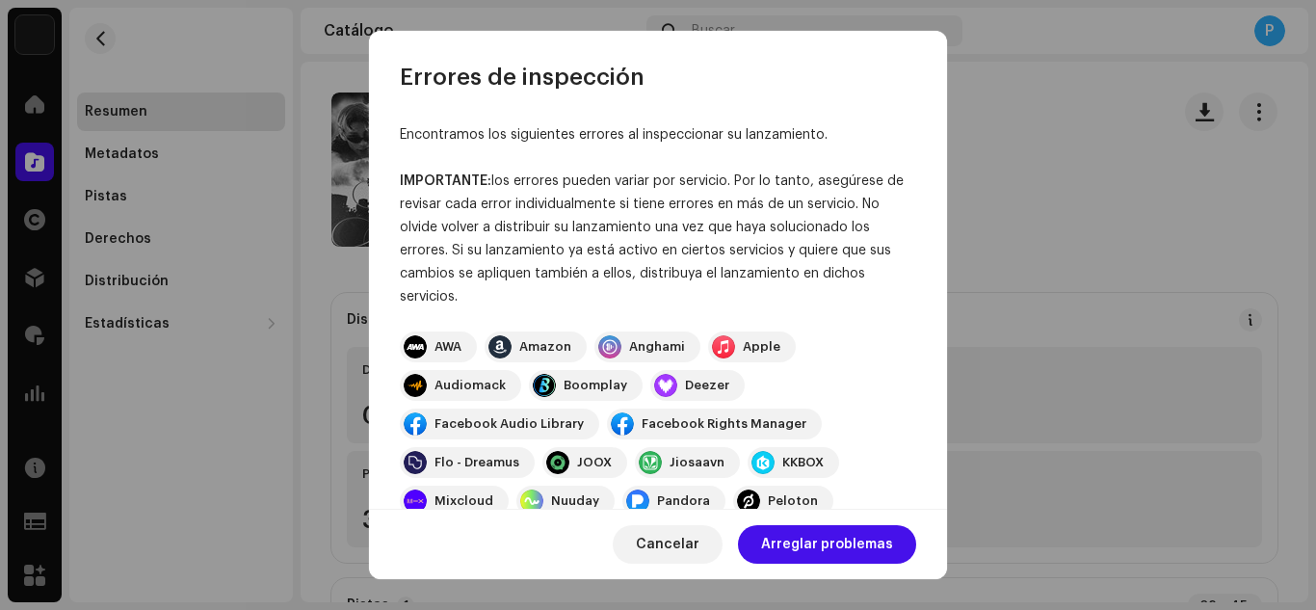
scroll to position [354, 0]
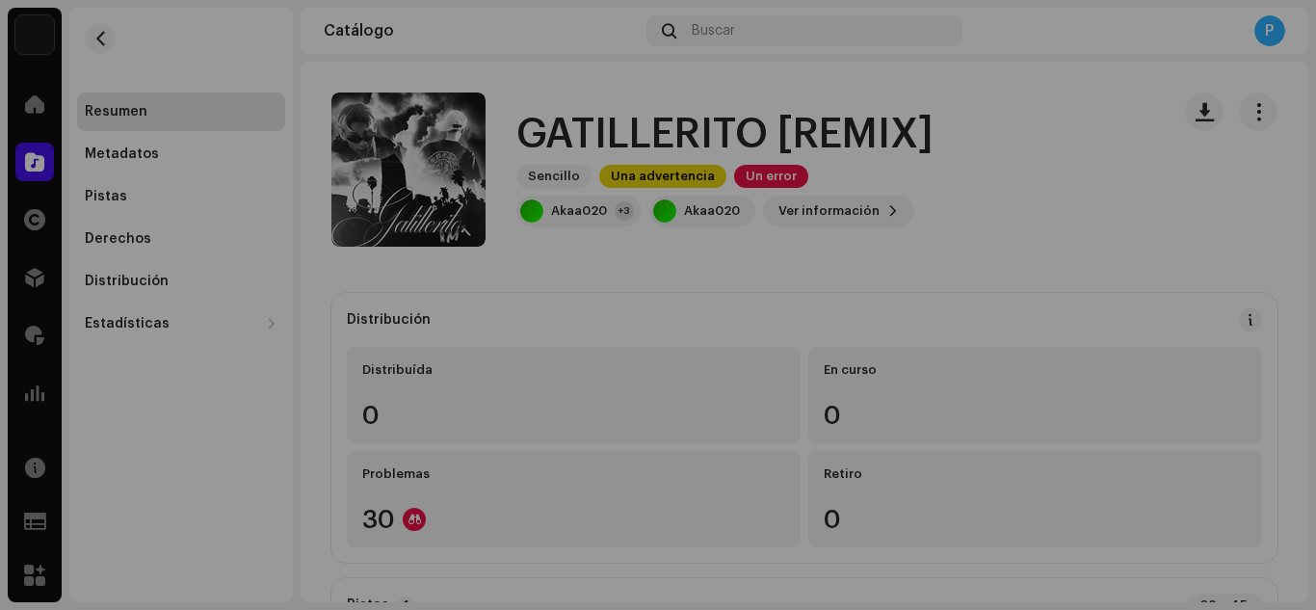
click at [961, 220] on div "Errores de inspección Encontramos los siguientes errores al inspeccionar su lan…" at bounding box center [658, 305] width 1316 height 610
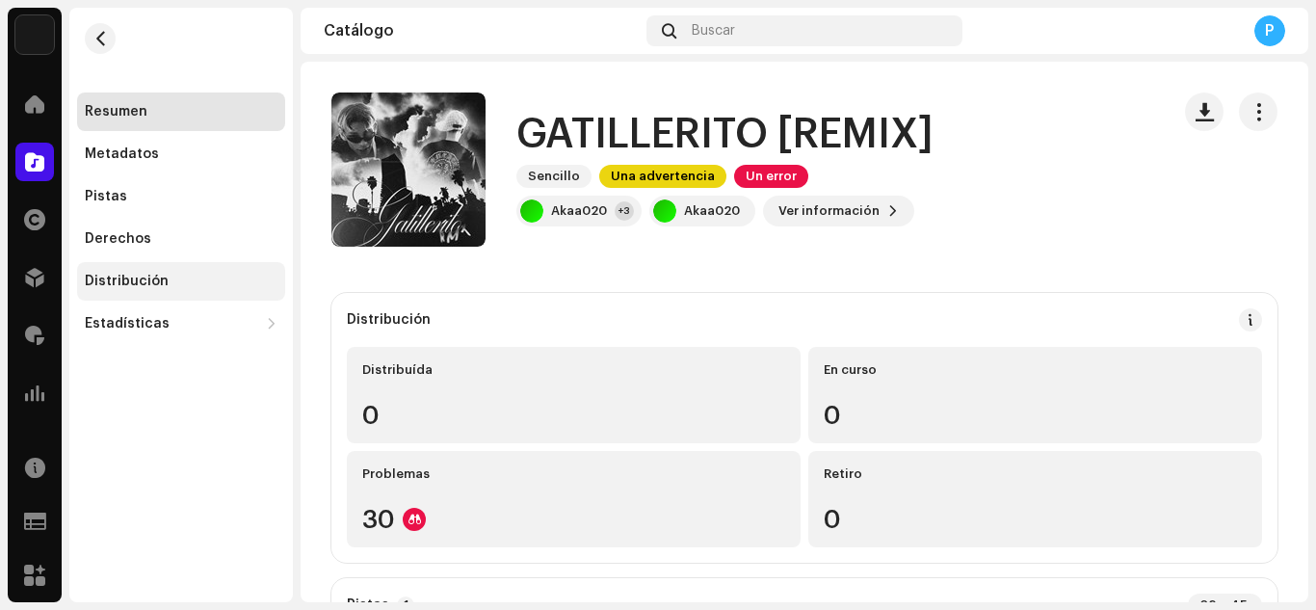
click at [124, 279] on div "Distribución" at bounding box center [127, 281] width 84 height 15
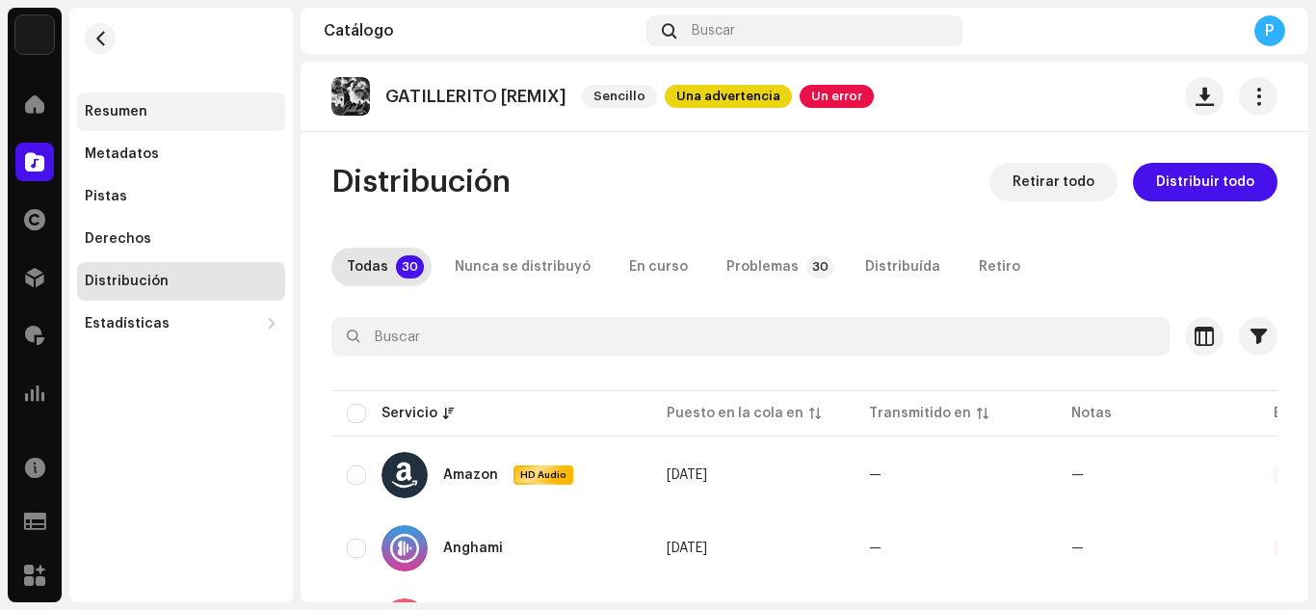
click at [137, 118] on div "Resumen" at bounding box center [116, 111] width 63 height 15
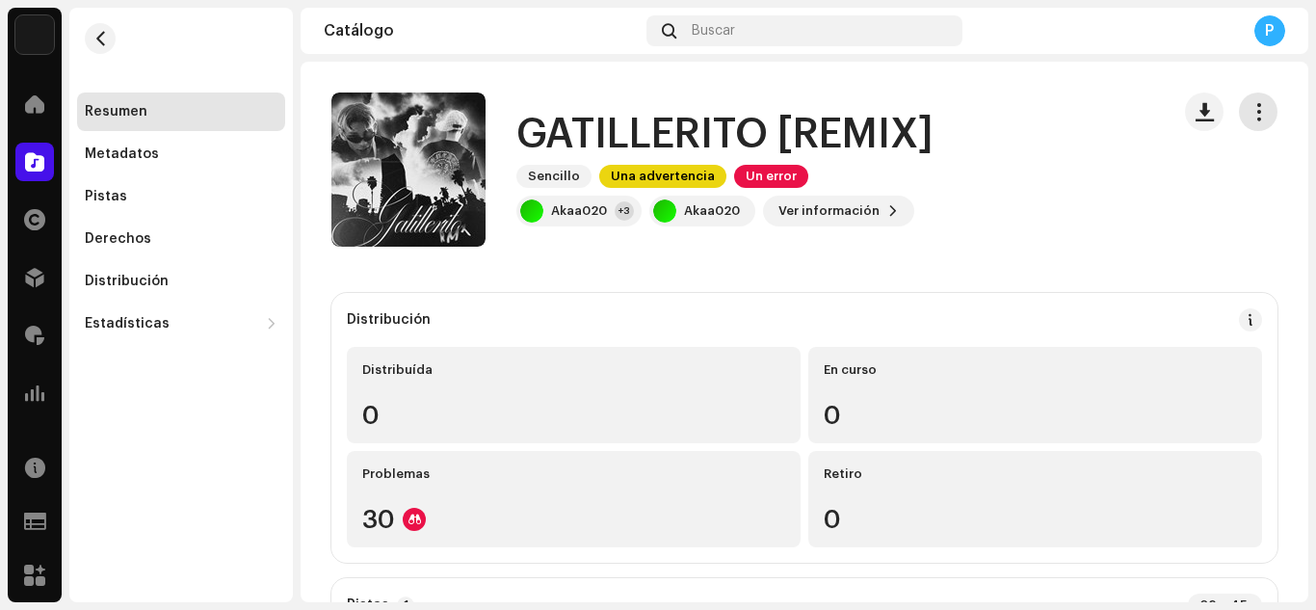
click at [1239, 112] on button "button" at bounding box center [1258, 111] width 39 height 39
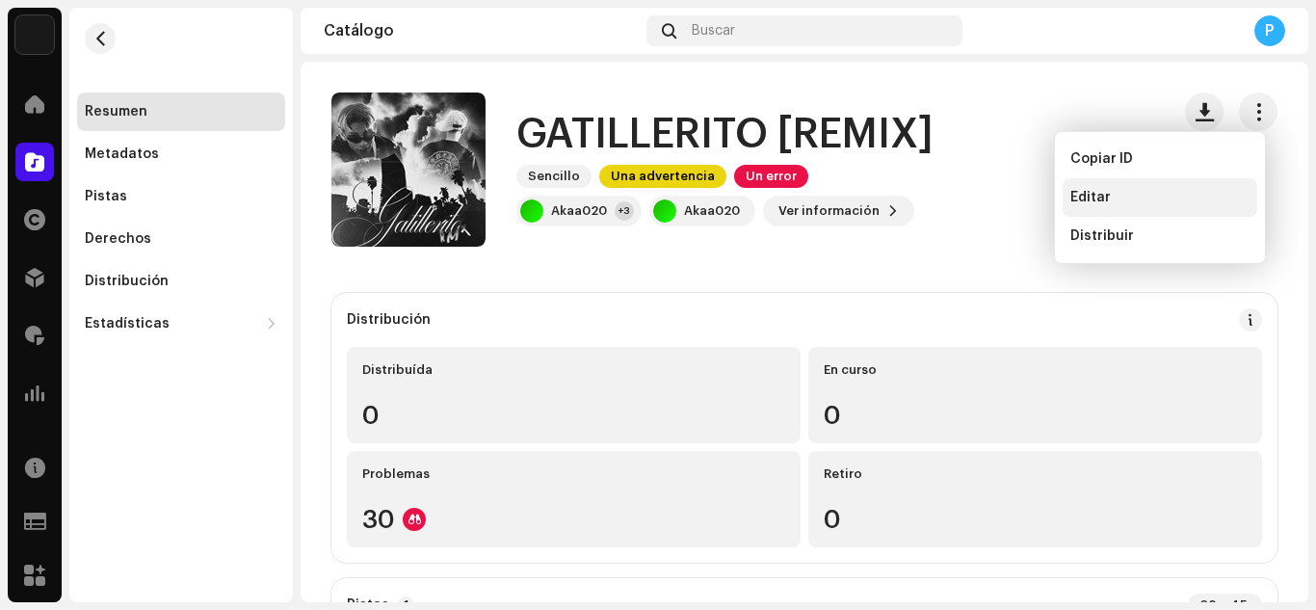
click at [1094, 198] on span "Editar" at bounding box center [1090, 197] width 40 height 15
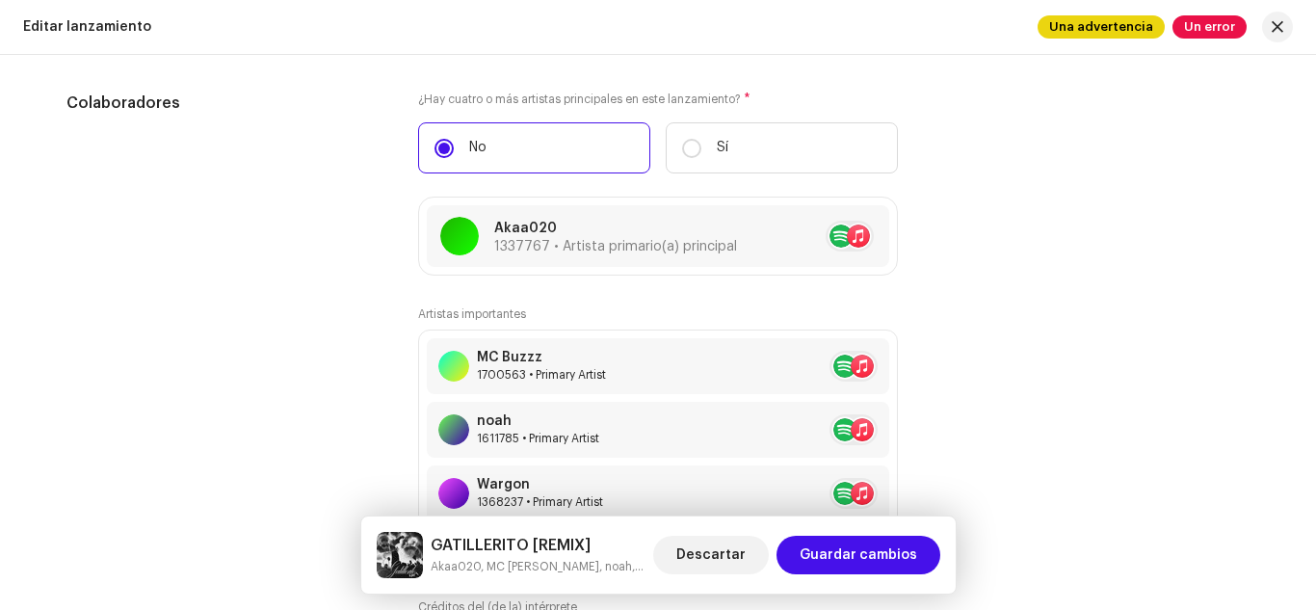
scroll to position [2362, 0]
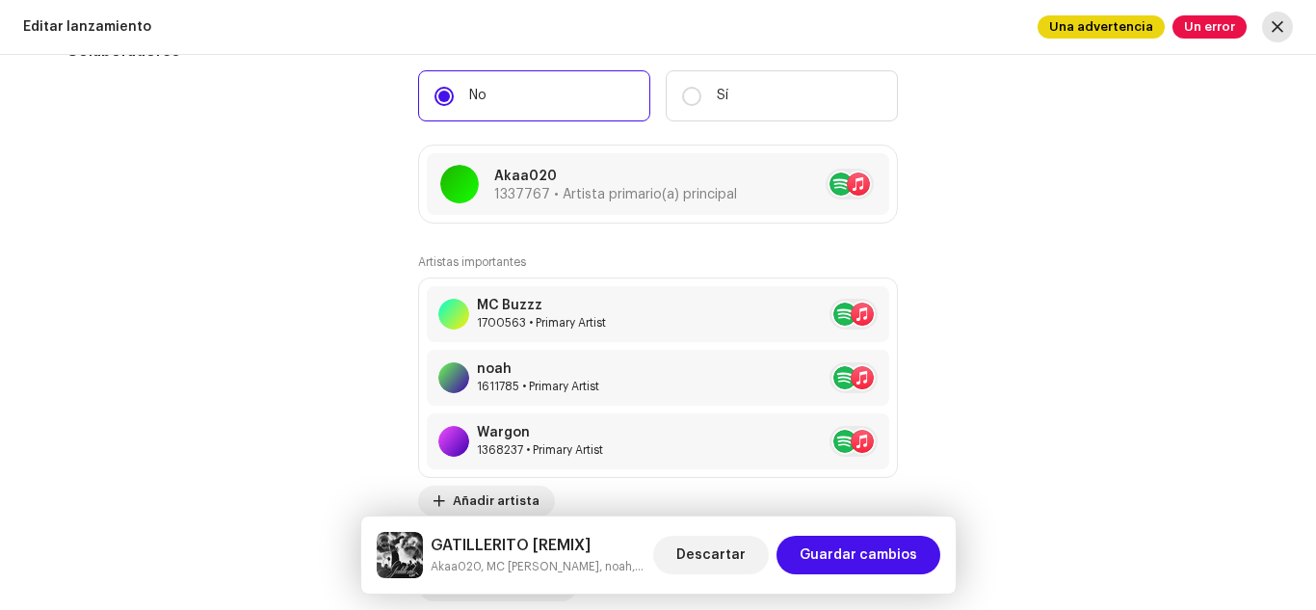
click at [1278, 32] on span "button" at bounding box center [1278, 26] width 12 height 15
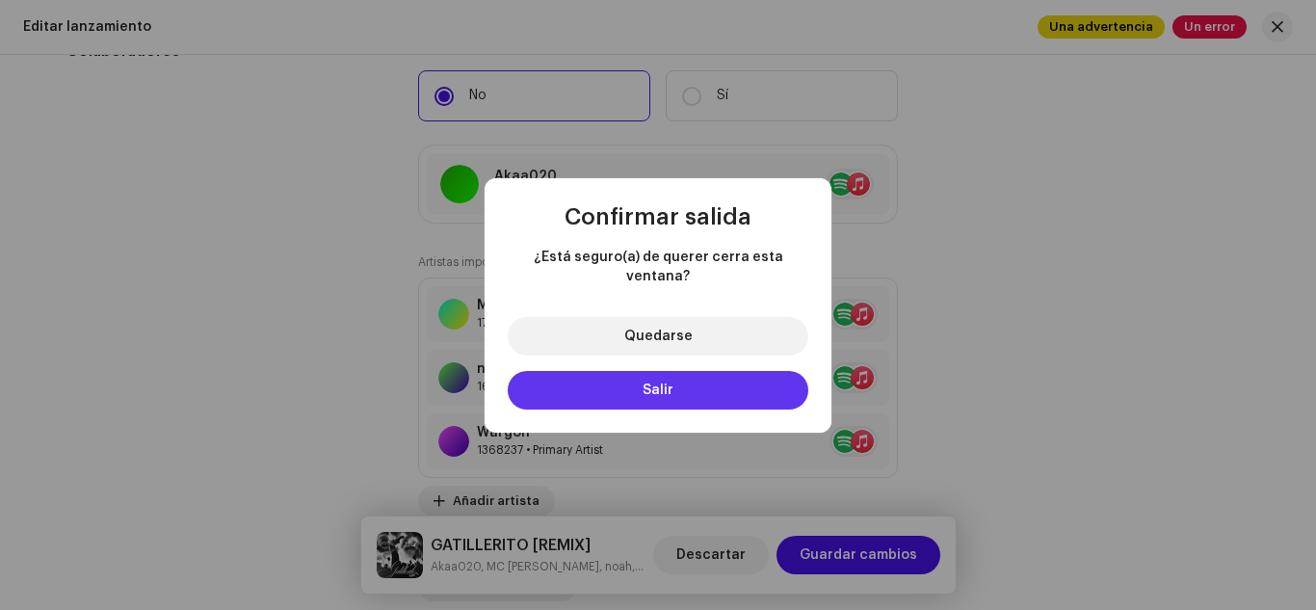
click at [750, 375] on button "Salir" at bounding box center [658, 390] width 301 height 39
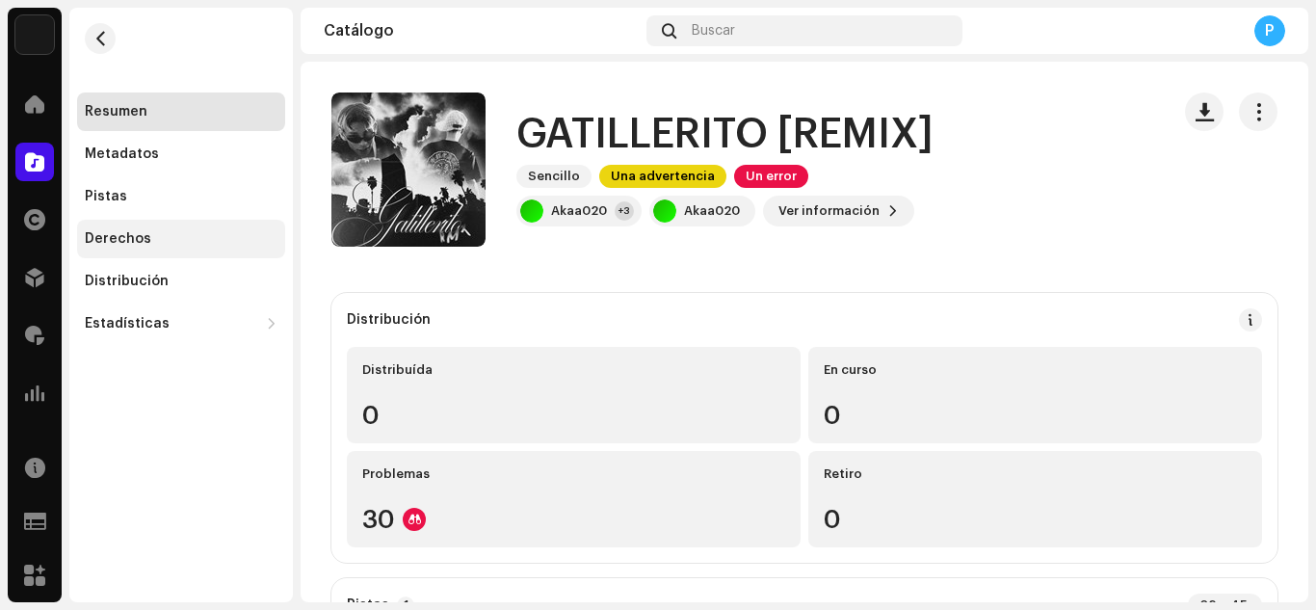
click at [166, 231] on div "Derechos" at bounding box center [181, 238] width 193 height 15
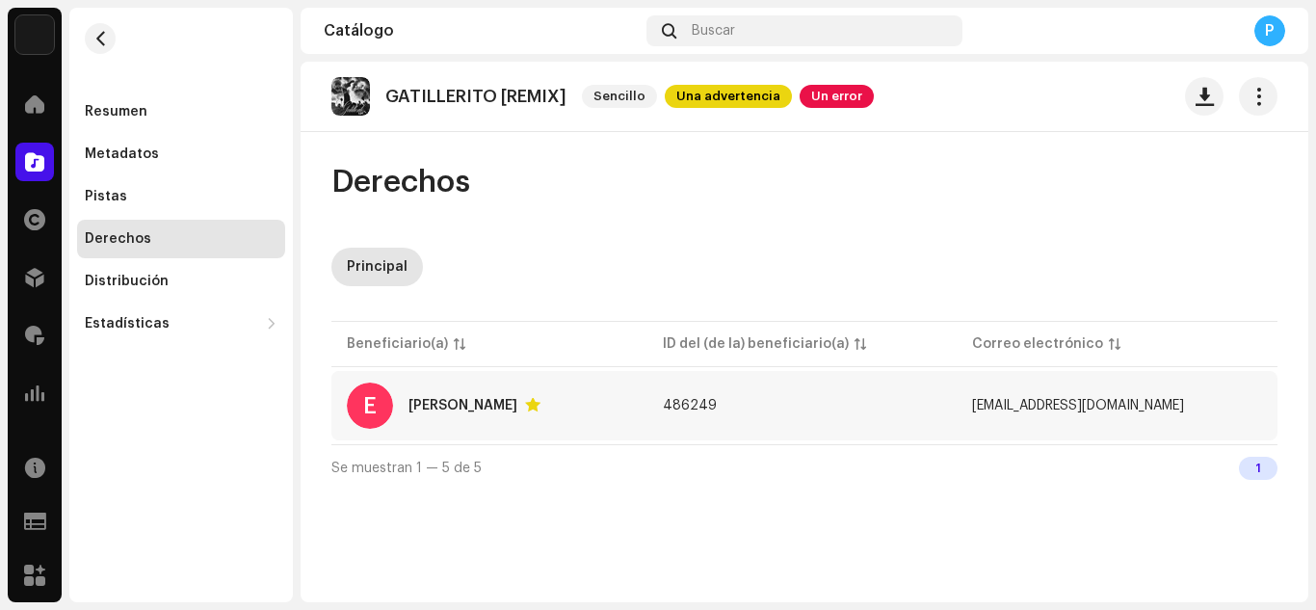
click at [433, 407] on div "[PERSON_NAME]" at bounding box center [462, 405] width 109 height 13
click at [456, 400] on div "[PERSON_NAME]" at bounding box center [462, 405] width 109 height 13
click at [417, 398] on div "[PERSON_NAME]" at bounding box center [474, 405] width 132 height 15
click at [410, 406] on div "[PERSON_NAME]" at bounding box center [462, 405] width 109 height 13
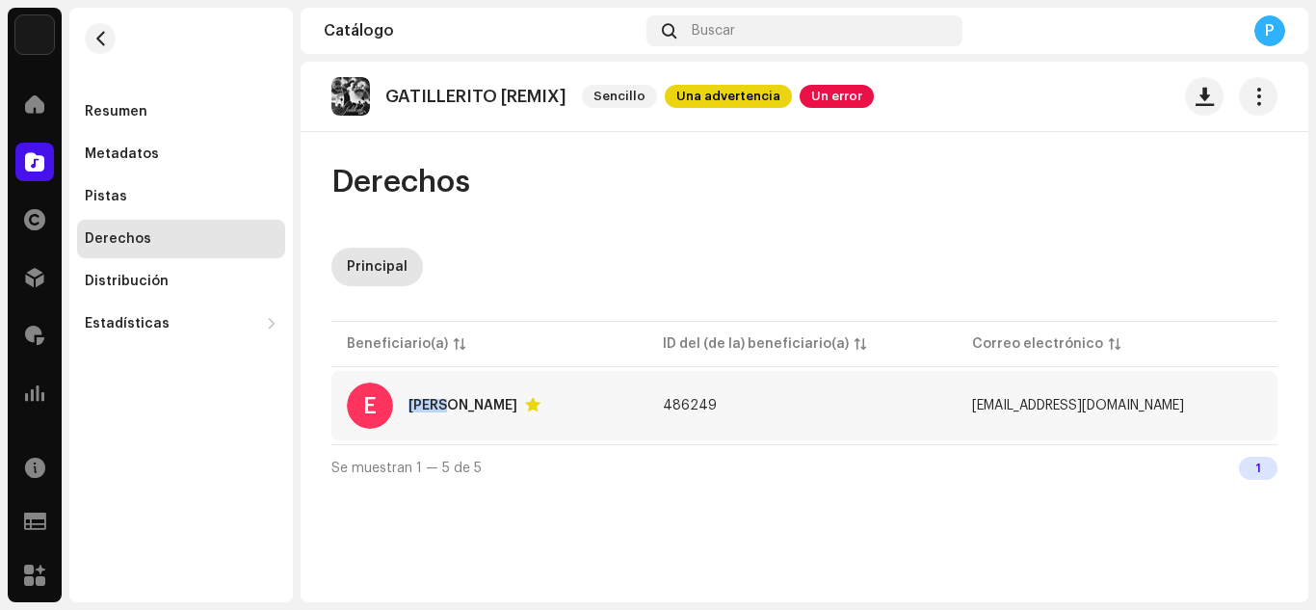
click at [410, 406] on div "[PERSON_NAME]" at bounding box center [462, 405] width 109 height 13
click at [175, 264] on div "Distribución" at bounding box center [181, 281] width 208 height 39
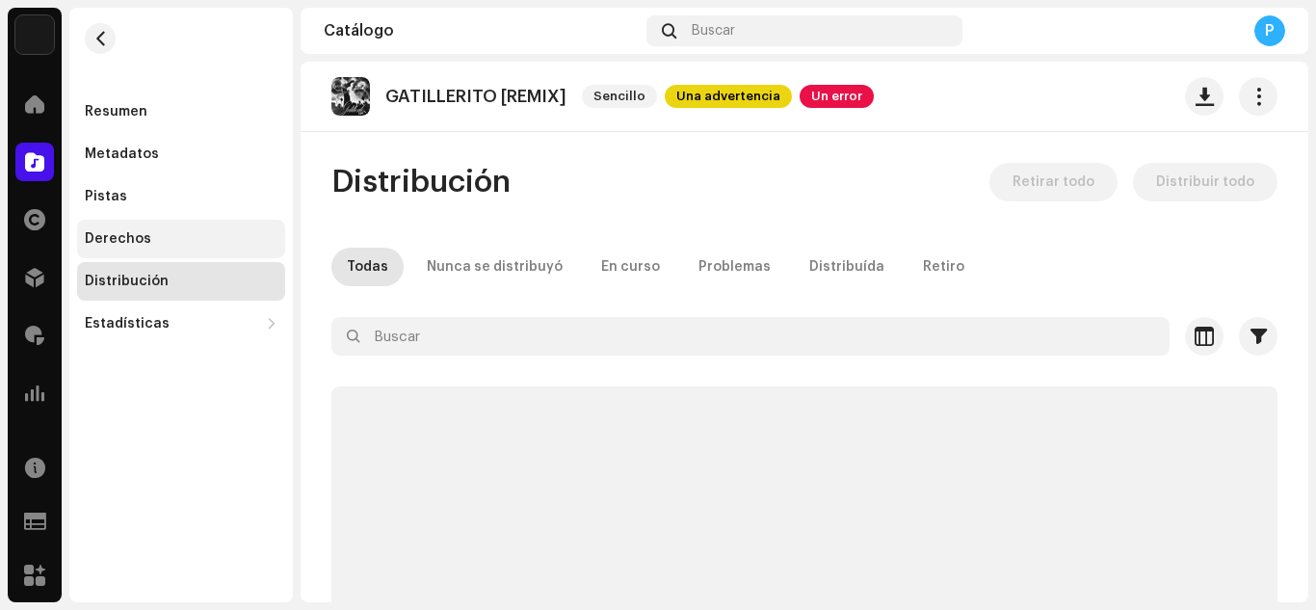
click at [167, 238] on div "Derechos" at bounding box center [181, 238] width 193 height 15
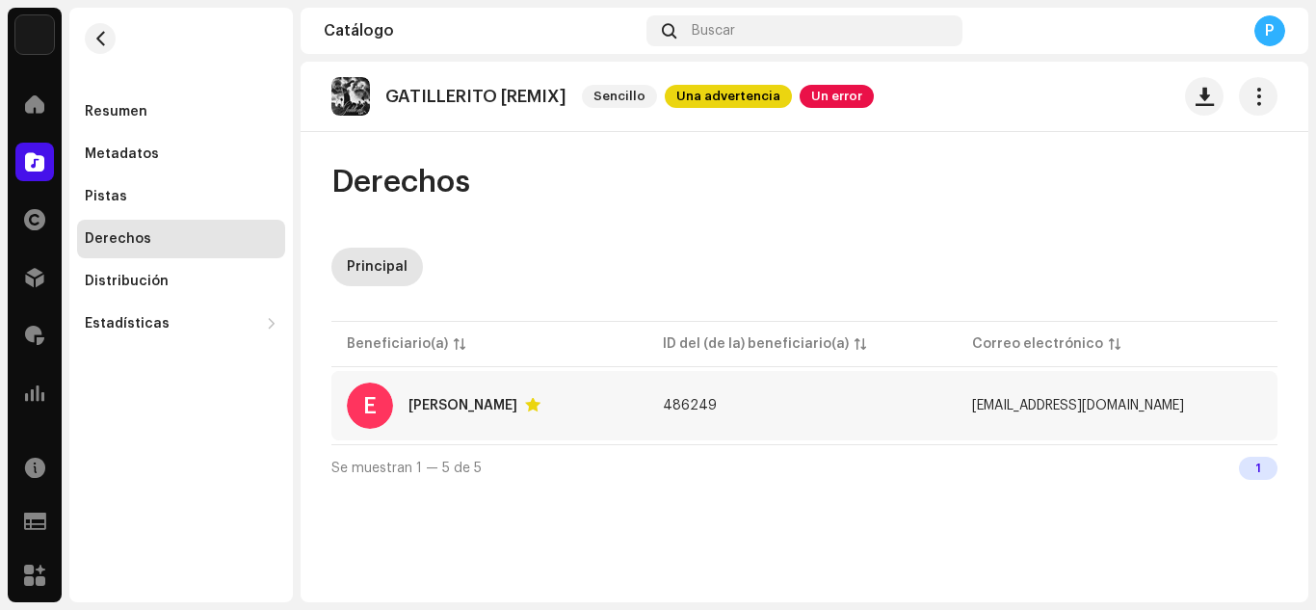
click at [405, 405] on div "E [PERSON_NAME]" at bounding box center [489, 405] width 285 height 46
click at [734, 412] on td "486249" at bounding box center [801, 405] width 309 height 69
click at [482, 245] on div "Derechos Principal Beneficiario(a) ID del (de la) beneficiario(a) Correo electr…" at bounding box center [805, 327] width 1008 height 328
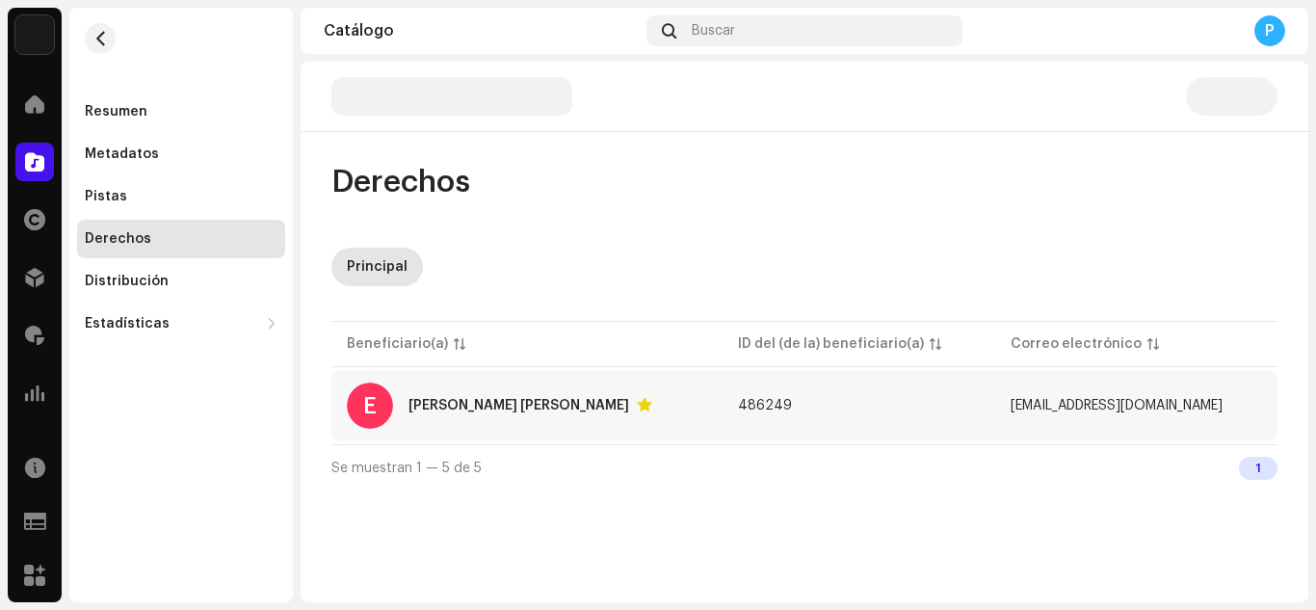
click at [436, 406] on div "[PERSON_NAME] [PERSON_NAME]" at bounding box center [518, 405] width 221 height 13
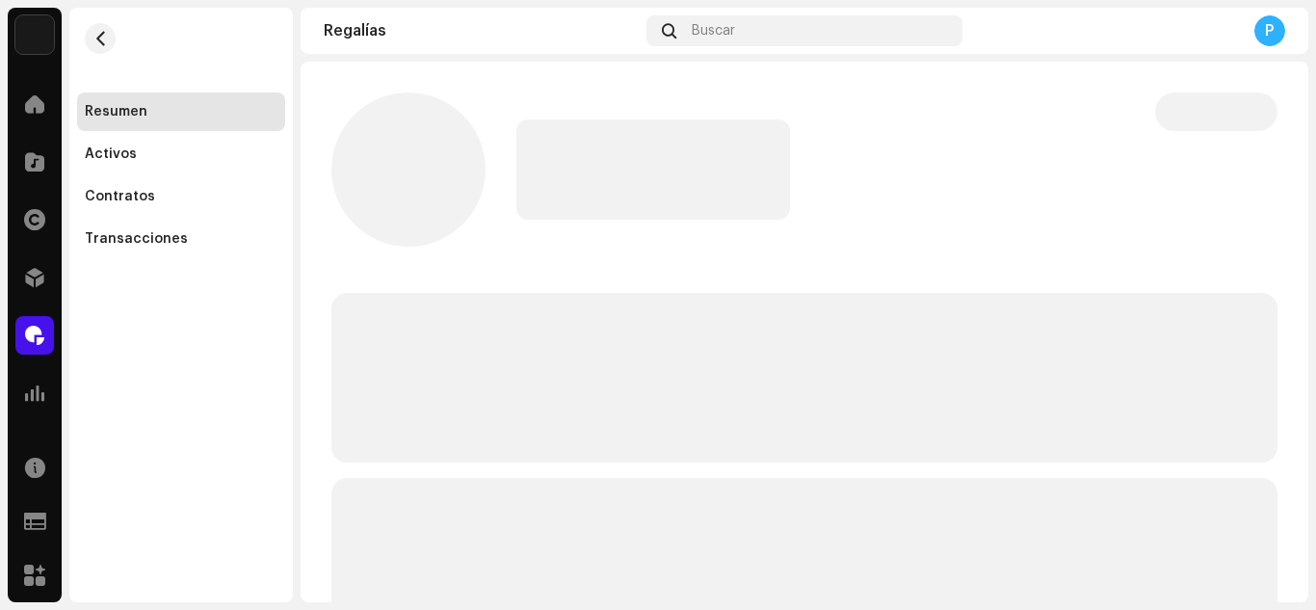
click at [422, 405] on p-skeleton at bounding box center [804, 378] width 946 height 170
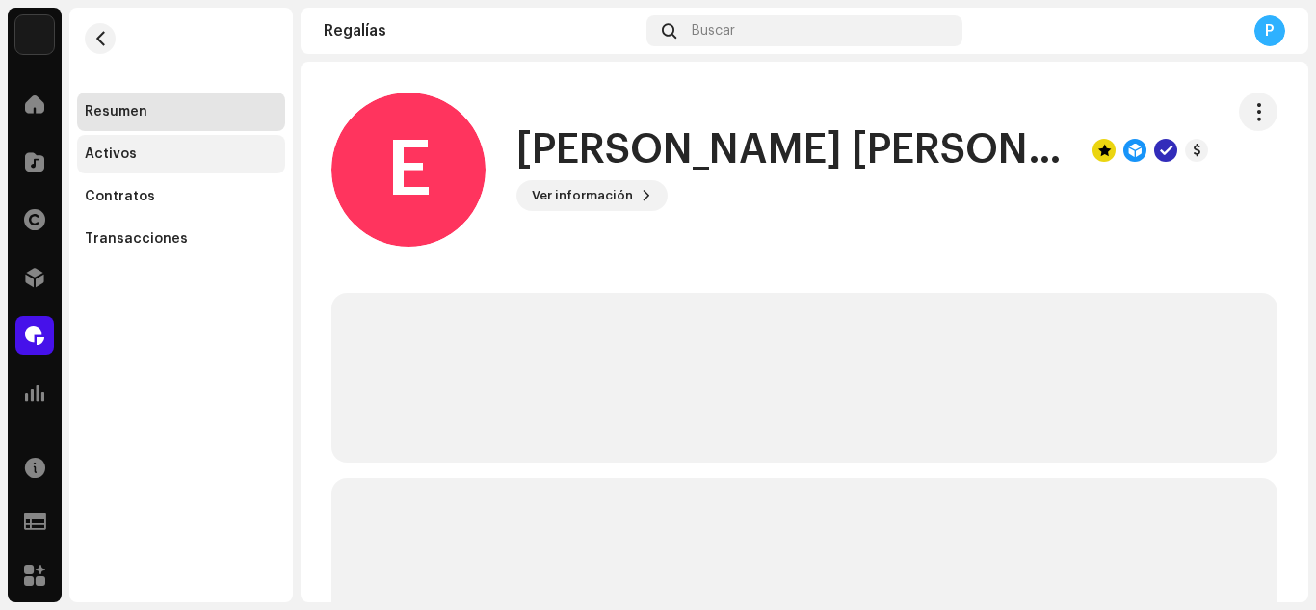
click at [147, 146] on div "Activos" at bounding box center [181, 153] width 193 height 15
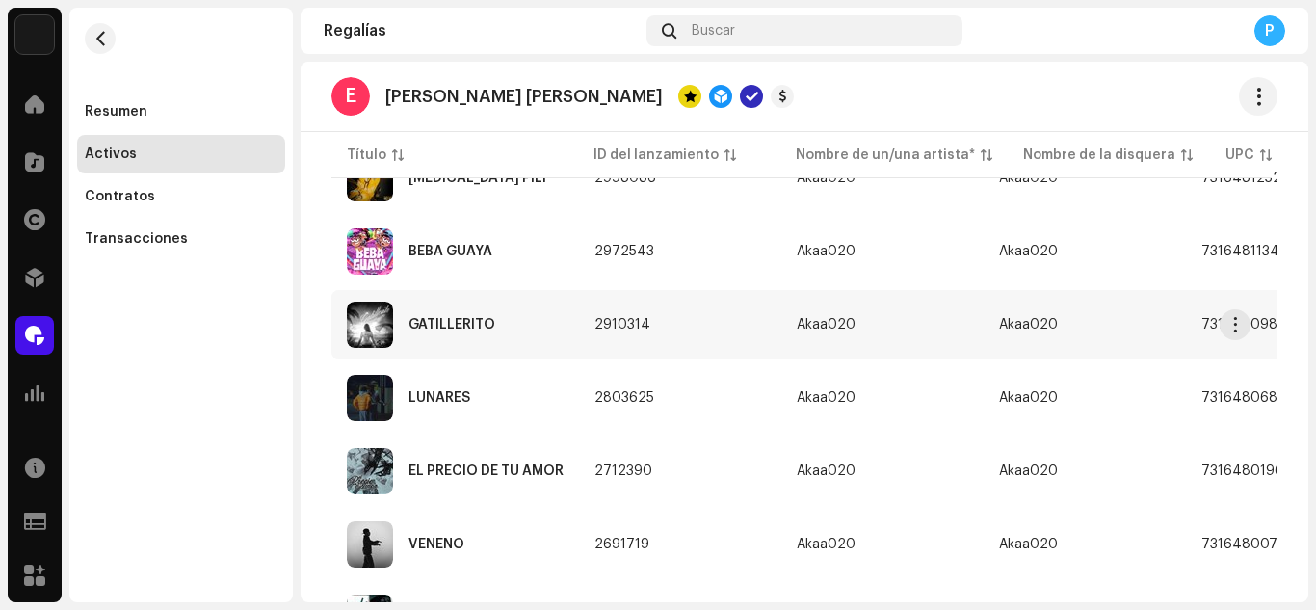
click at [464, 321] on div "GATILLERITO" at bounding box center [451, 324] width 87 height 13
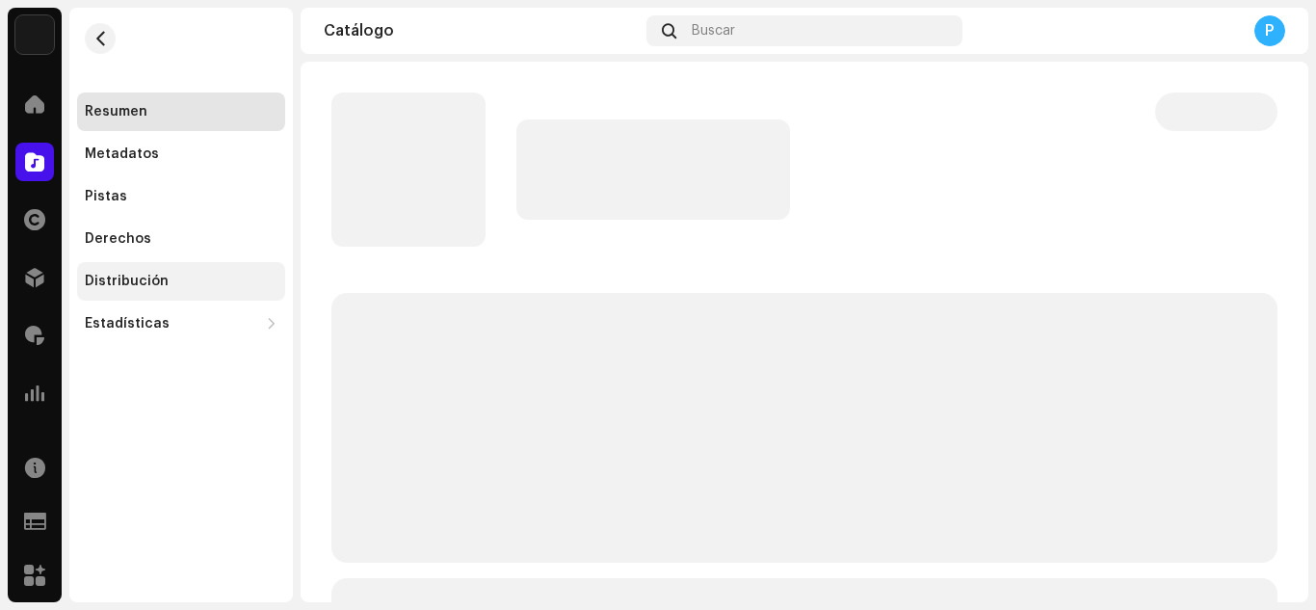
click at [179, 277] on div "Distribución" at bounding box center [181, 281] width 193 height 15
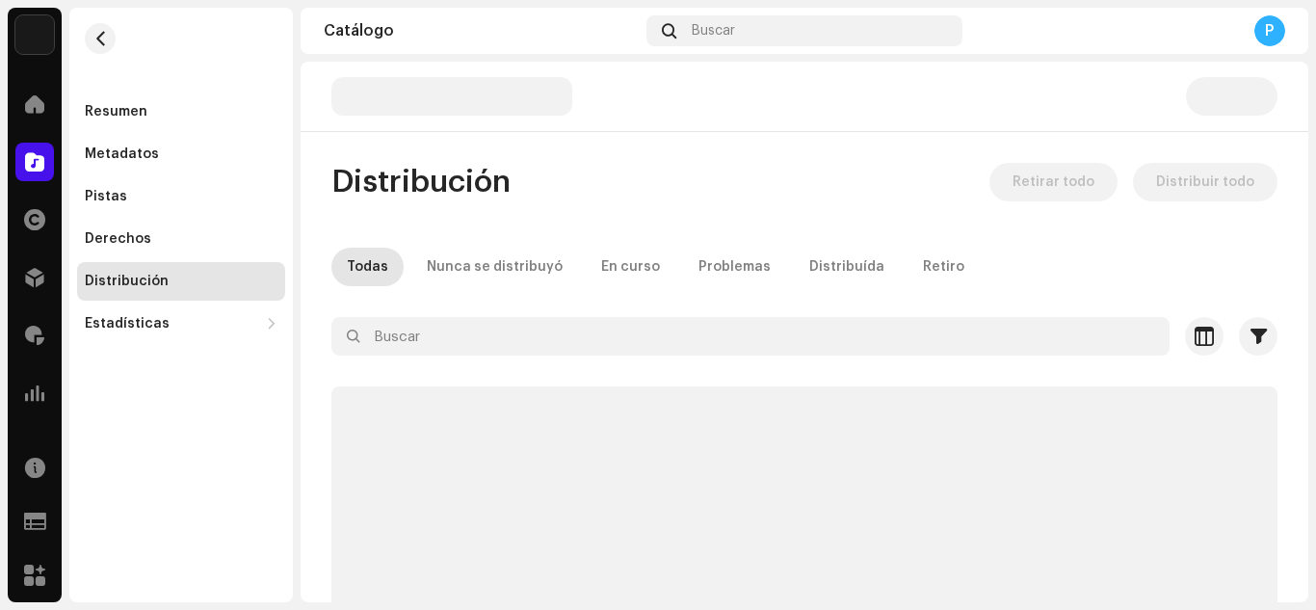
click at [179, 277] on div "Distribución" at bounding box center [181, 281] width 193 height 15
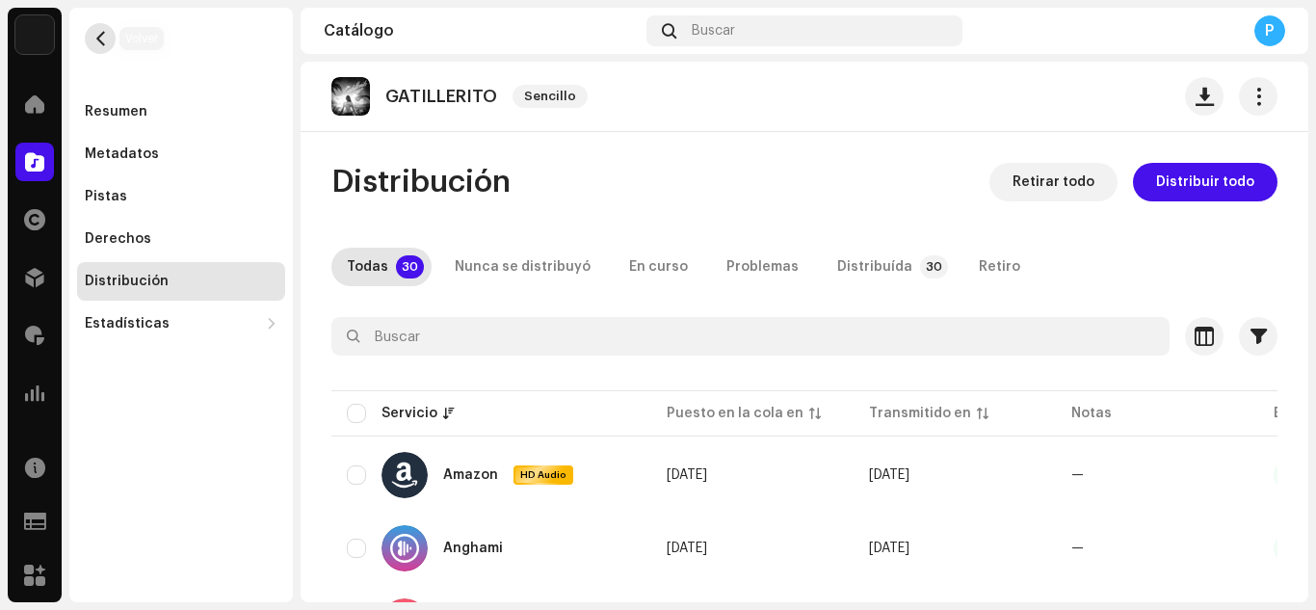
click at [103, 45] on span "button" at bounding box center [100, 38] width 14 height 15
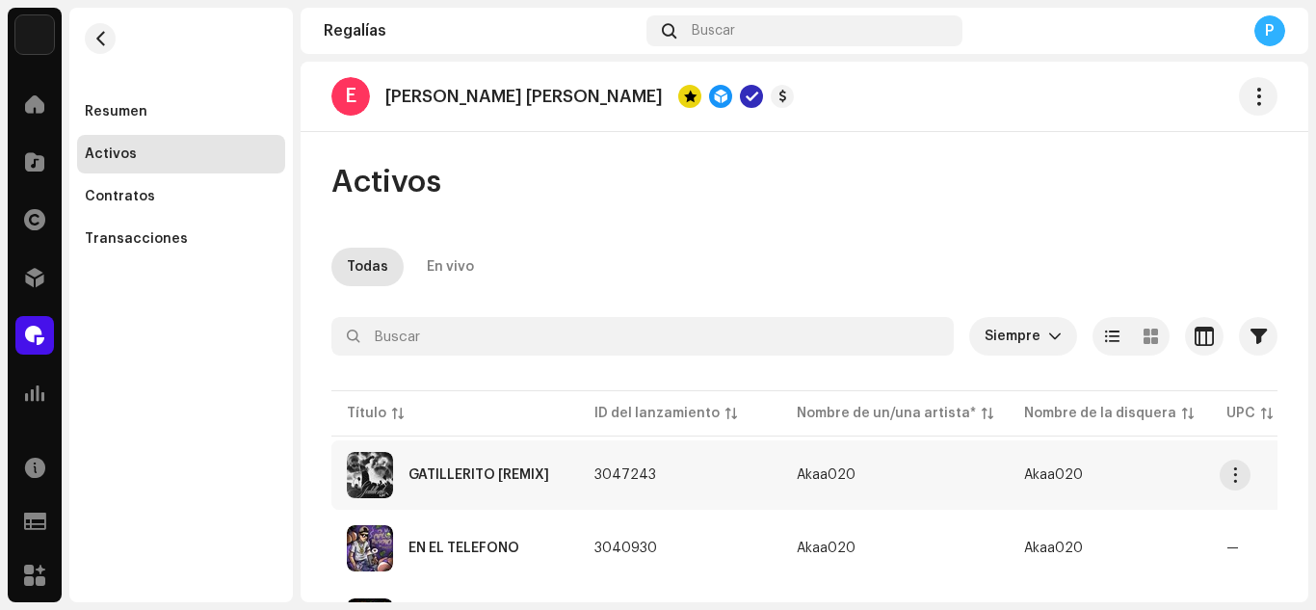
click at [555, 474] on div "GATILLERITO [REMIX]" at bounding box center [455, 475] width 217 height 46
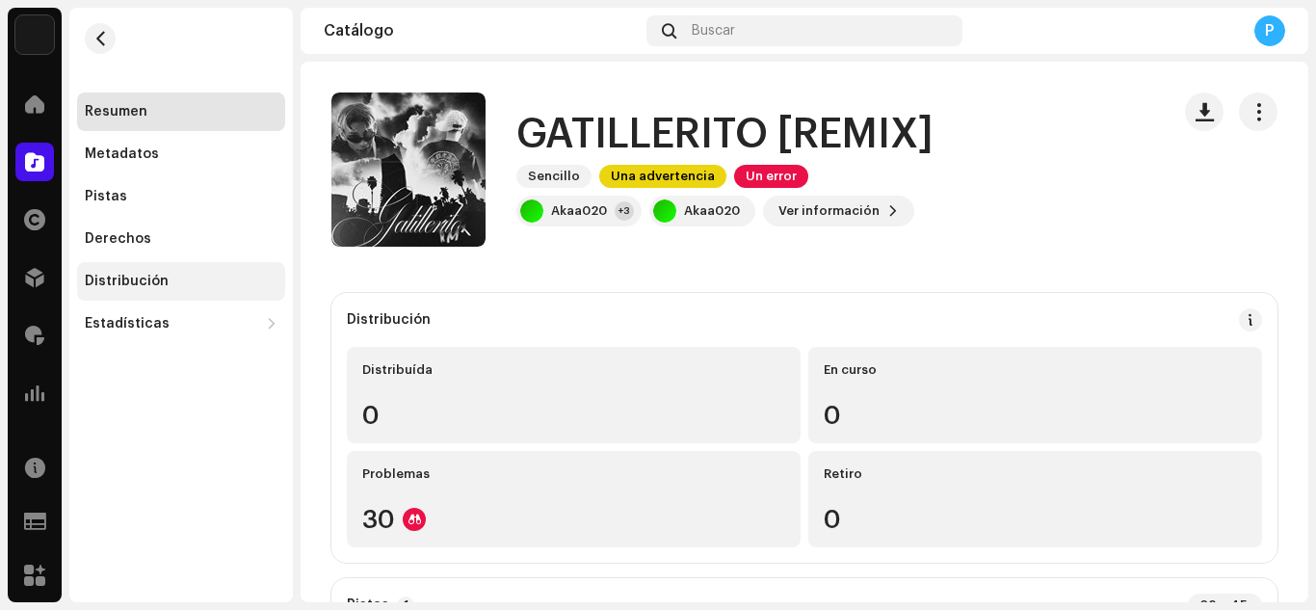
click at [166, 271] on div "Distribución" at bounding box center [181, 281] width 208 height 39
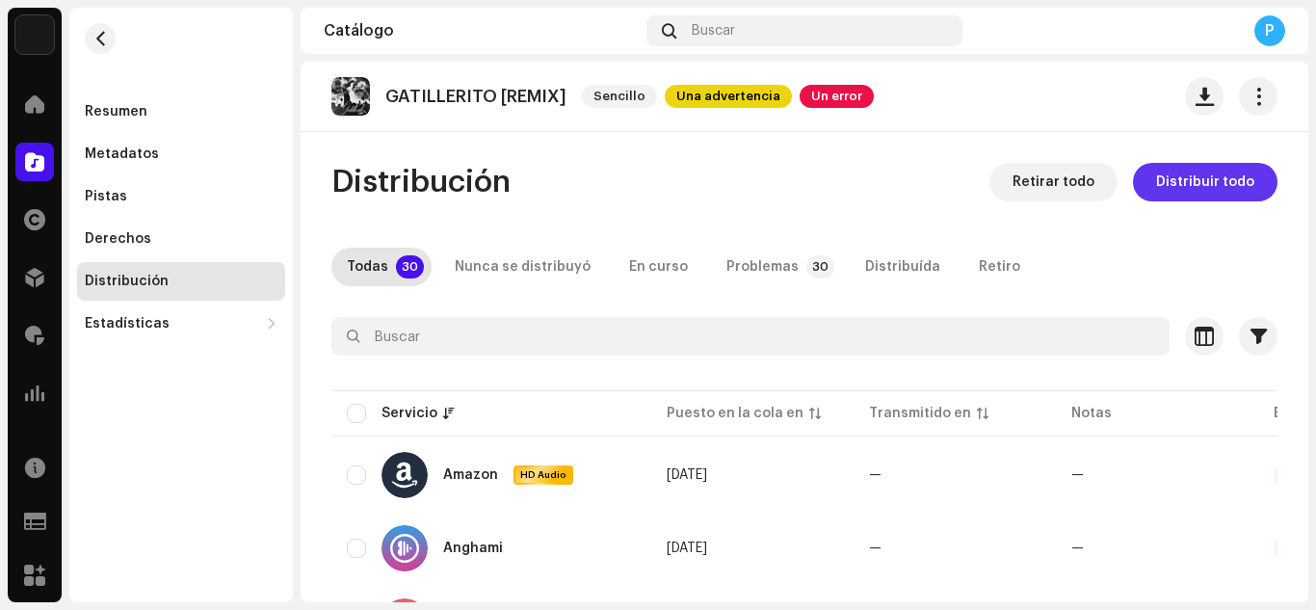
click at [1162, 177] on span "Distribuir todo" at bounding box center [1205, 182] width 98 height 39
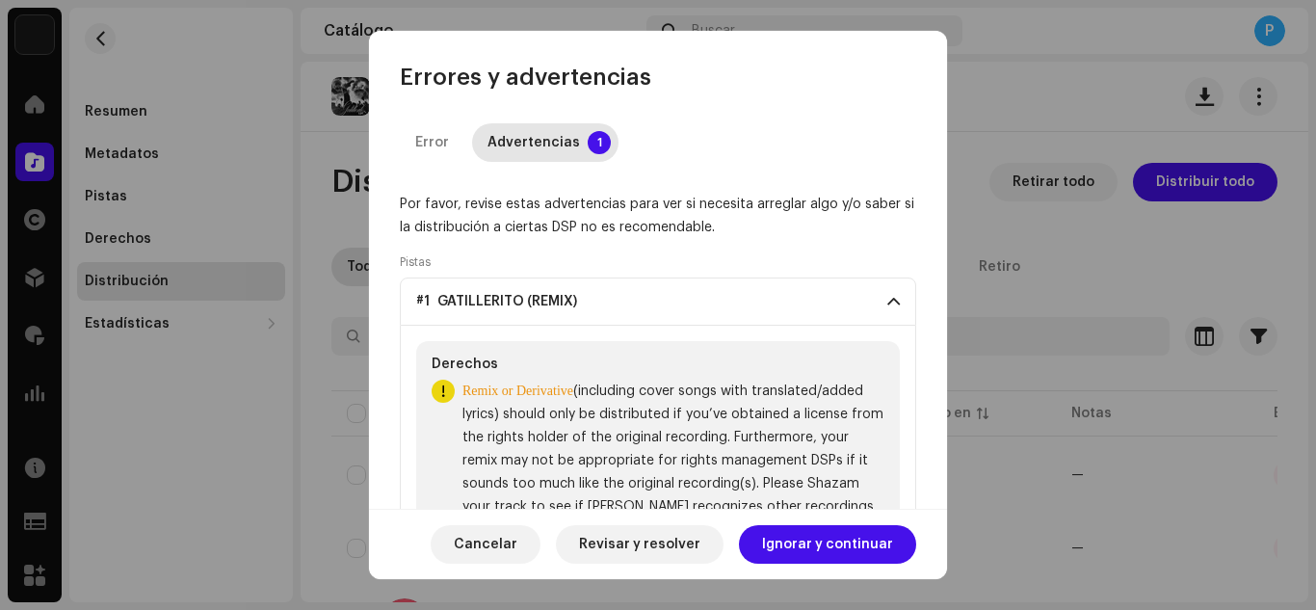
scroll to position [141, 0]
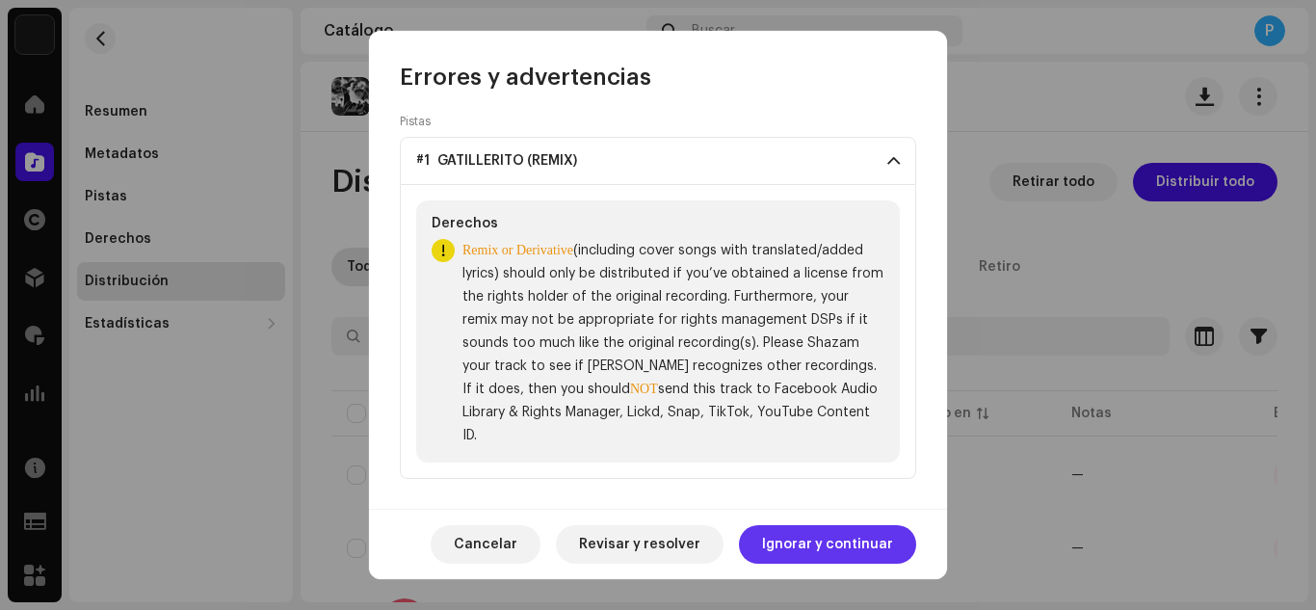
click at [834, 548] on span "Ignorar y continuar" at bounding box center [827, 544] width 131 height 39
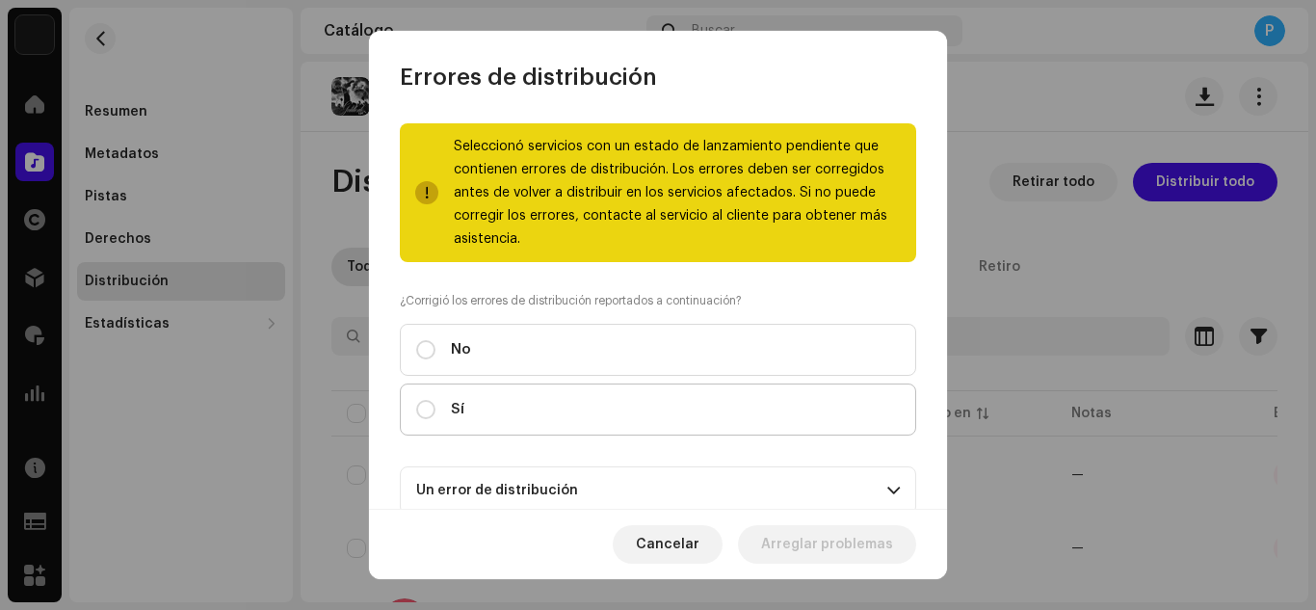
click at [757, 399] on label "Sí" at bounding box center [658, 409] width 516 height 52
click at [435, 400] on input "Sí" at bounding box center [425, 409] width 19 height 19
radio input "true"
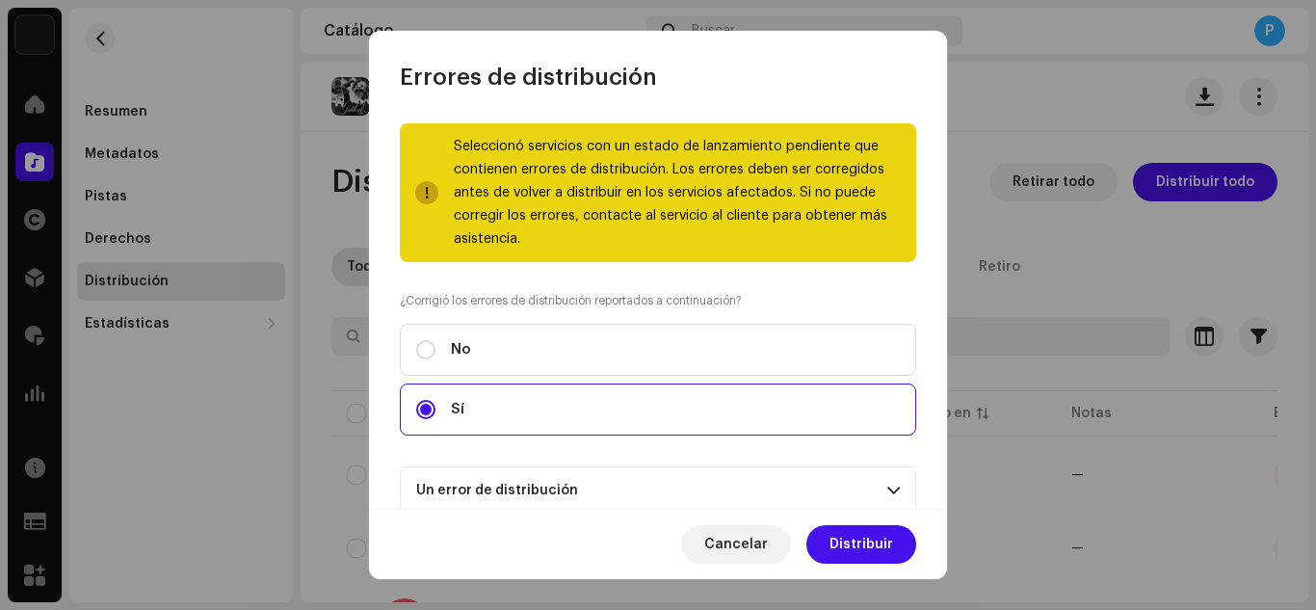
scroll to position [205, 0]
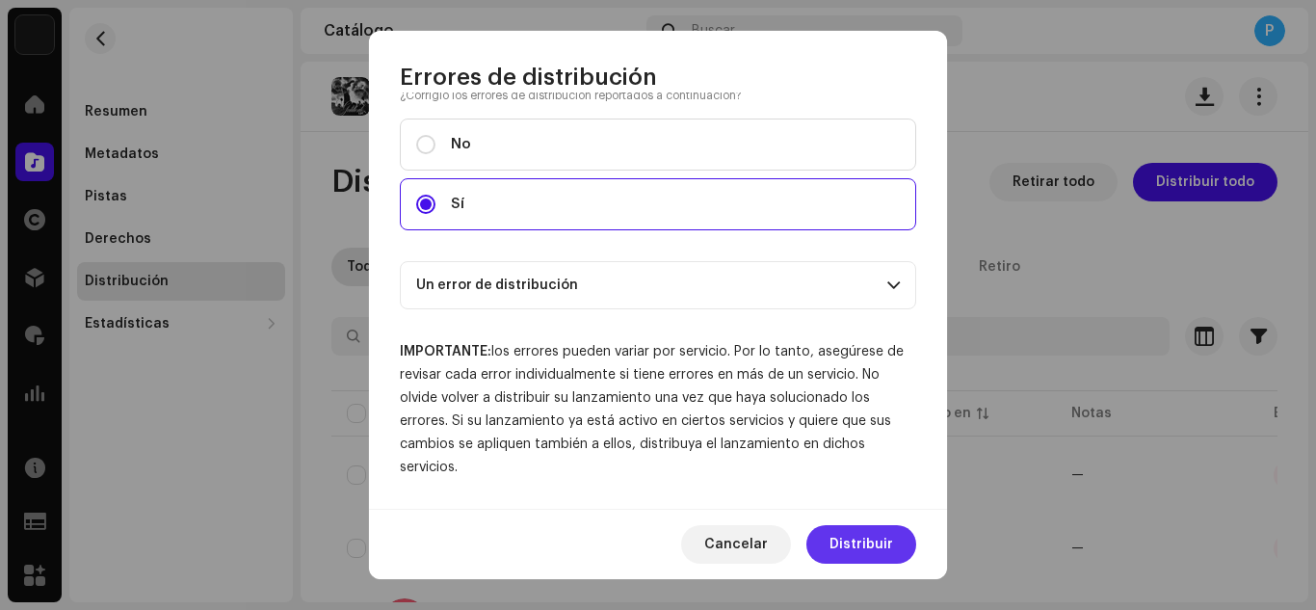
click at [844, 528] on span "Distribuir" at bounding box center [861, 544] width 64 height 39
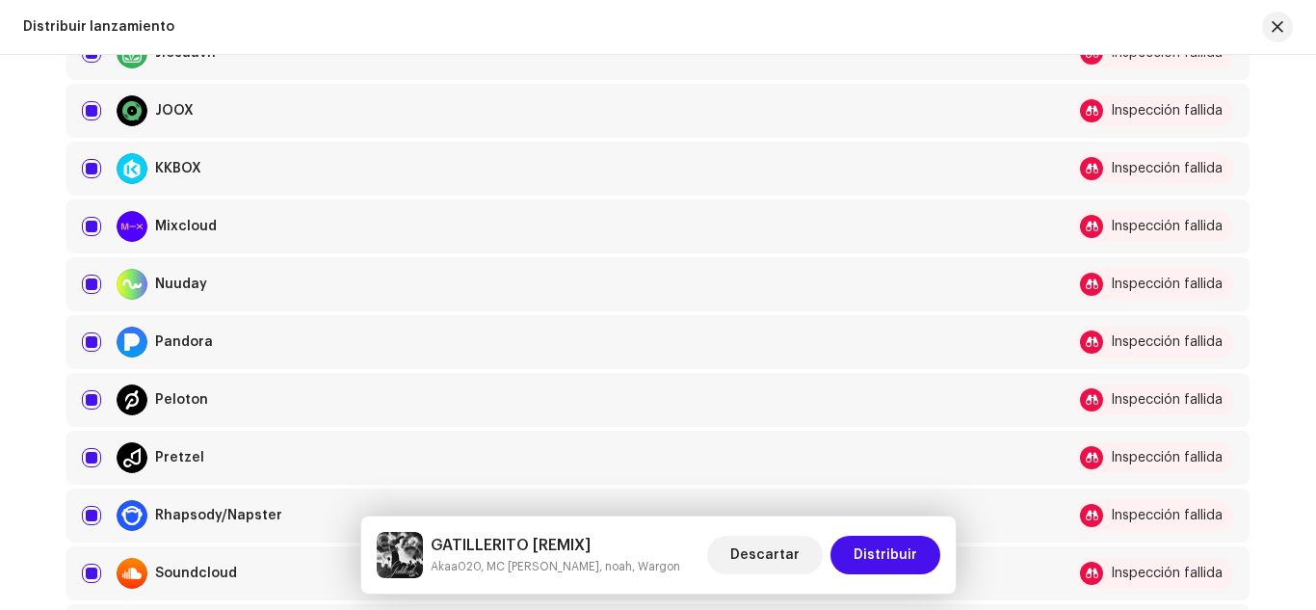
scroll to position [966, 0]
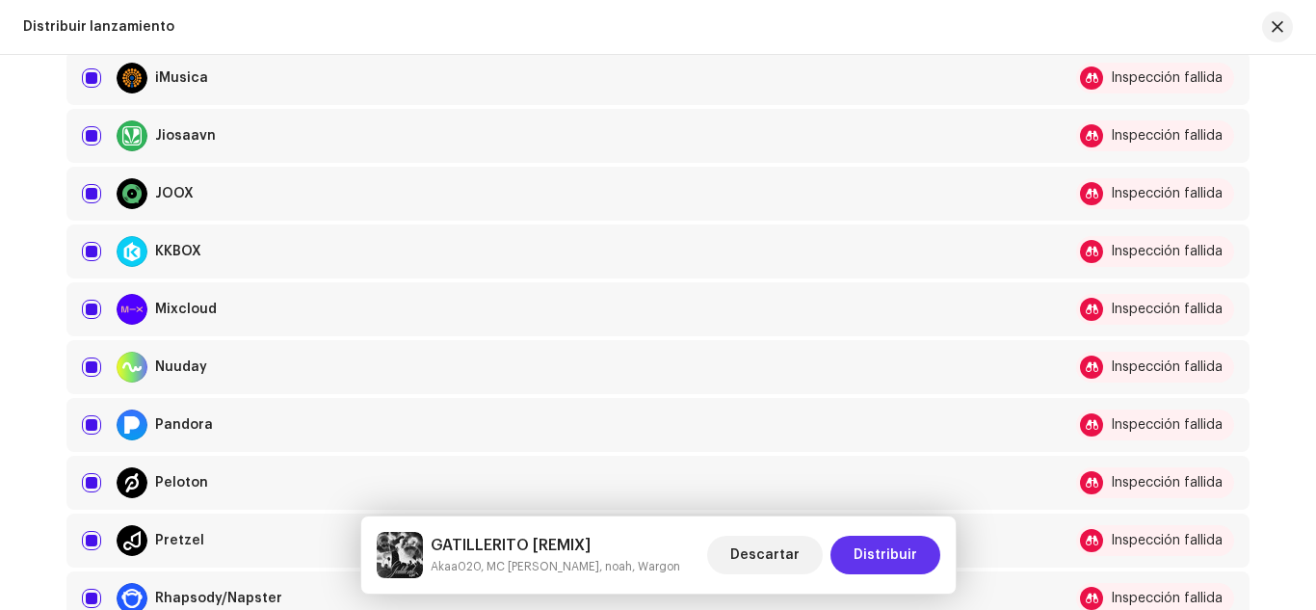
click at [899, 565] on span "Distribuir" at bounding box center [885, 555] width 64 height 39
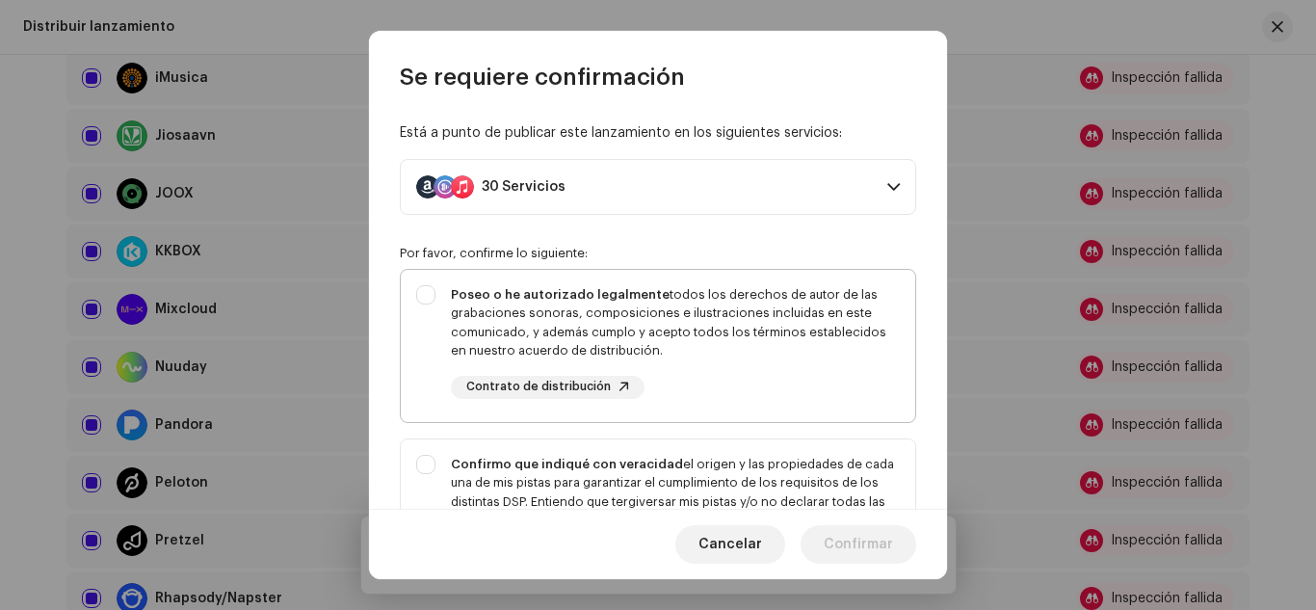
click at [741, 376] on div "Poseo o he autorizado legalmente todos los derechos de autor de las grabaciones…" at bounding box center [675, 342] width 449 height 114
checkbox input "true"
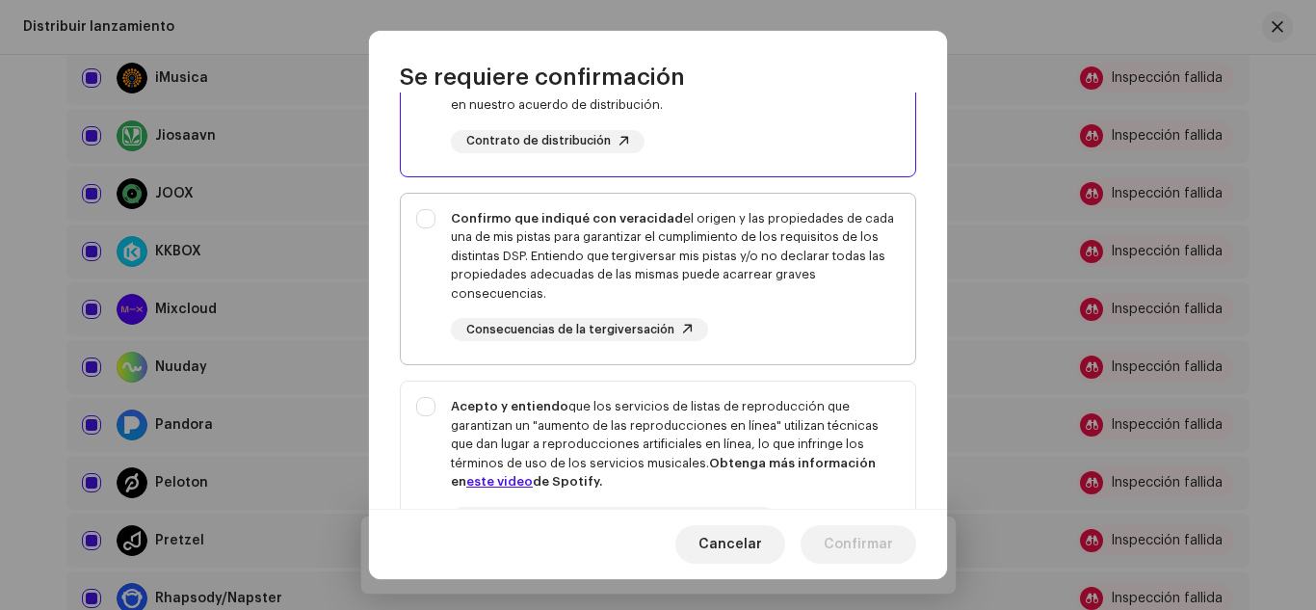
click at [754, 327] on div "Confirmo que indiqué con veracidad el origen y las propiedades de cada una de m…" at bounding box center [675, 275] width 449 height 133
checkbox input "true"
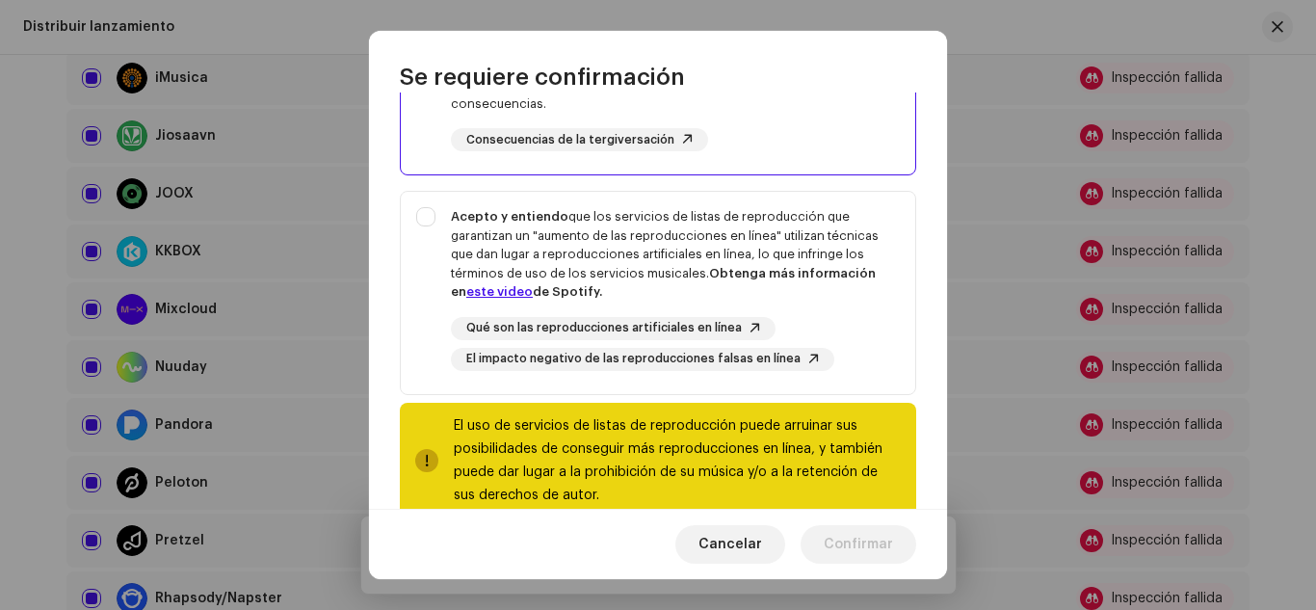
scroll to position [475, 0]
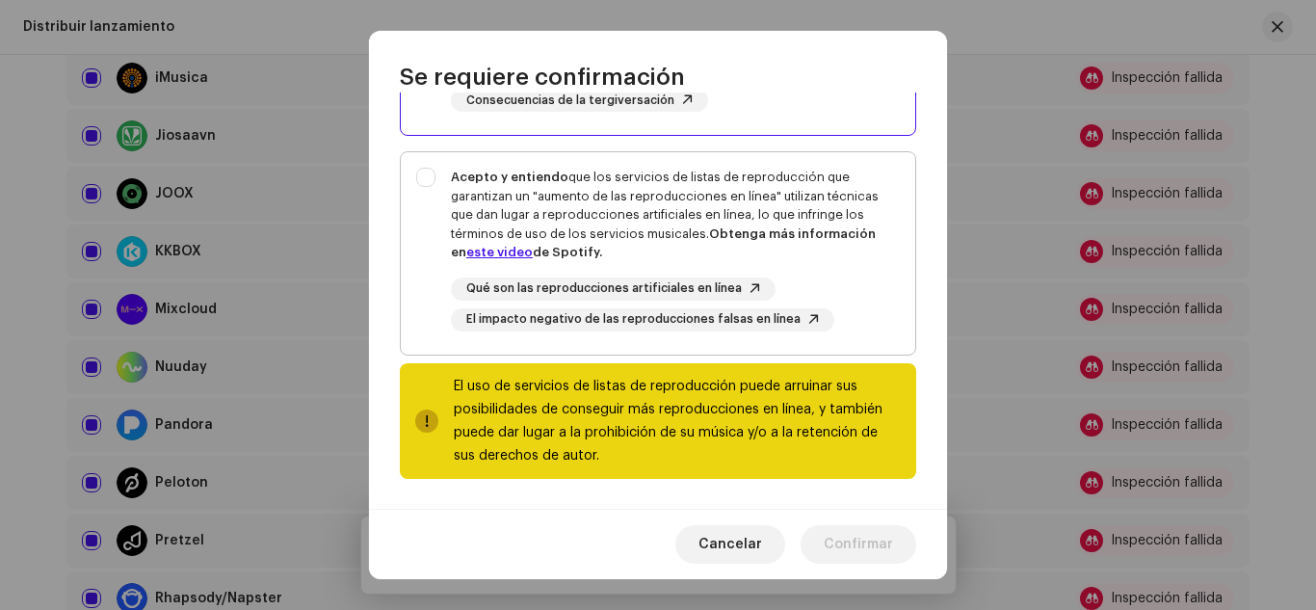
click at [859, 303] on div "Qué son las reproducciones artificiales en línea El impacto negativo de las rep…" at bounding box center [675, 304] width 449 height 54
checkbox input "true"
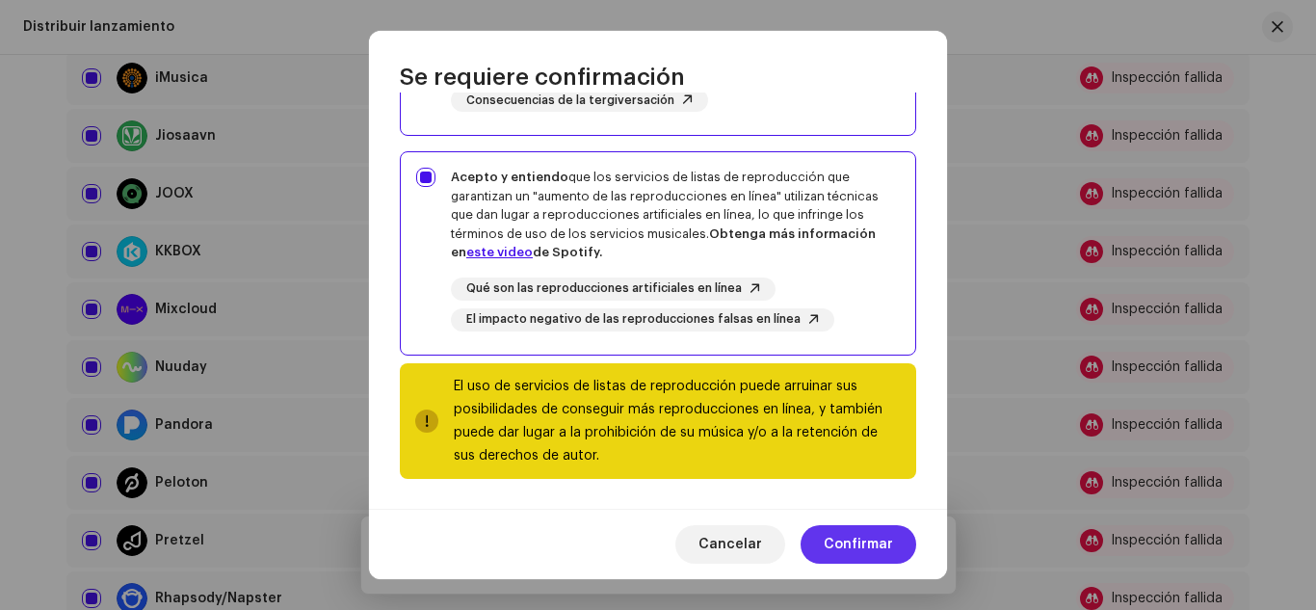
click at [868, 540] on span "Confirmar" at bounding box center [858, 544] width 69 height 39
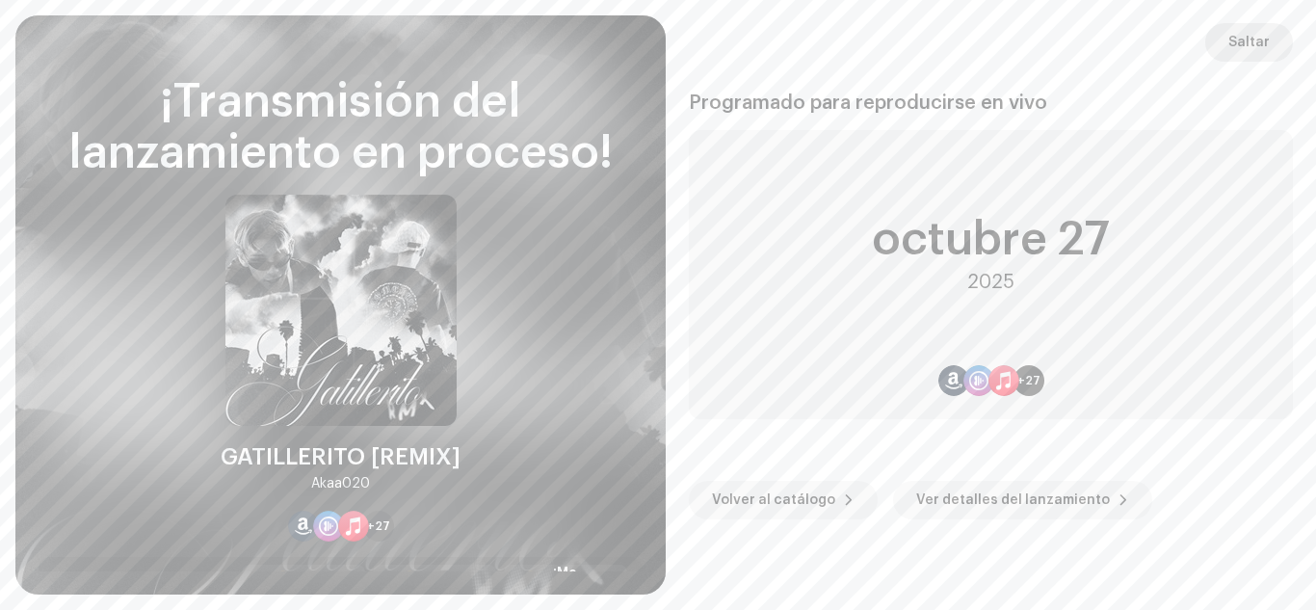
click at [1236, 40] on span "Saltar" at bounding box center [1248, 42] width 41 height 39
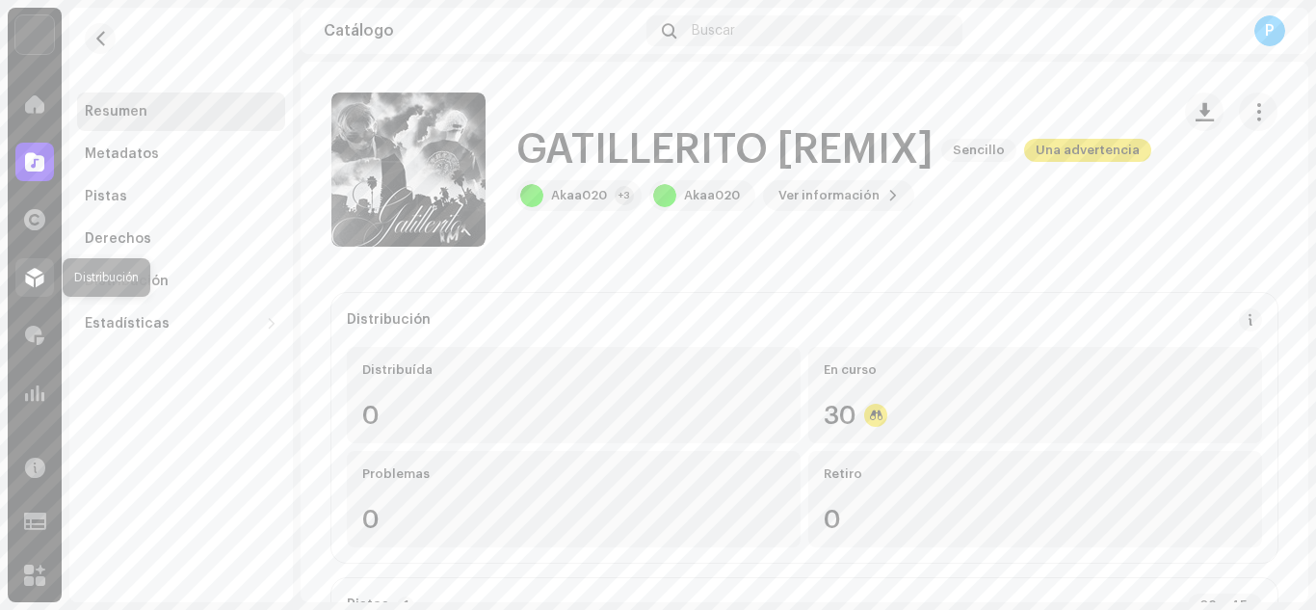
click at [24, 280] on div at bounding box center [34, 277] width 39 height 39
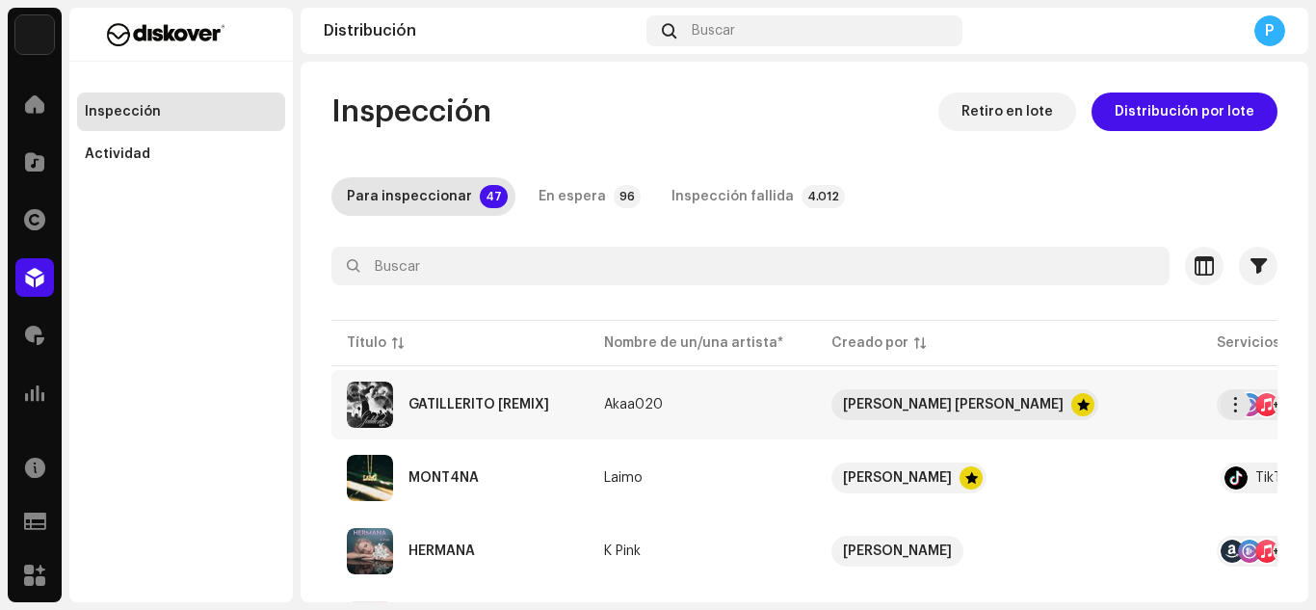
click at [479, 402] on div "GATILLERITO [REMIX]" at bounding box center [478, 404] width 141 height 13
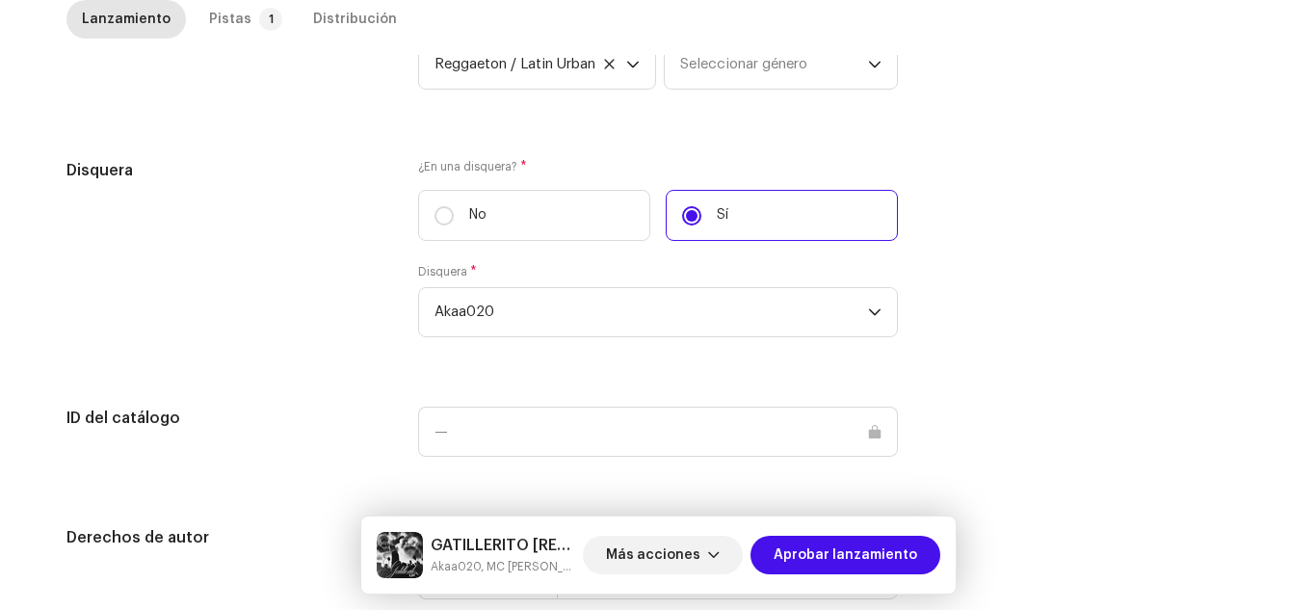
scroll to position [2222, 0]
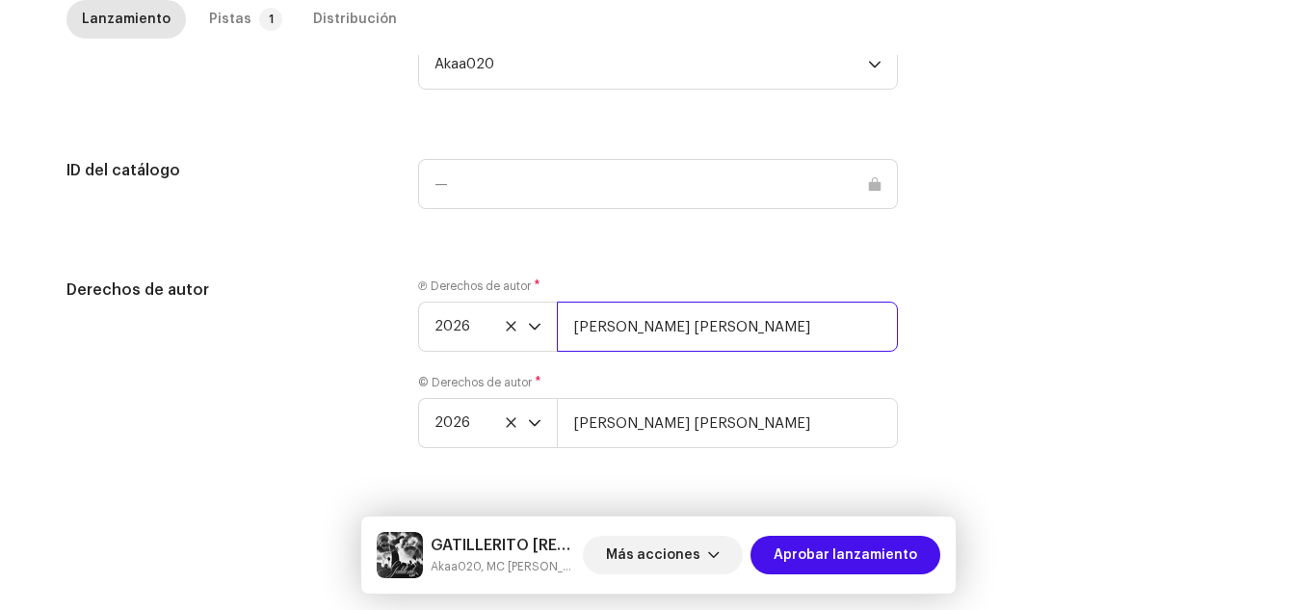
click at [736, 318] on input "[PERSON_NAME]" at bounding box center [727, 327] width 341 height 50
type input "Eric Garcia Ruiz | Distributed by Diskover Co."
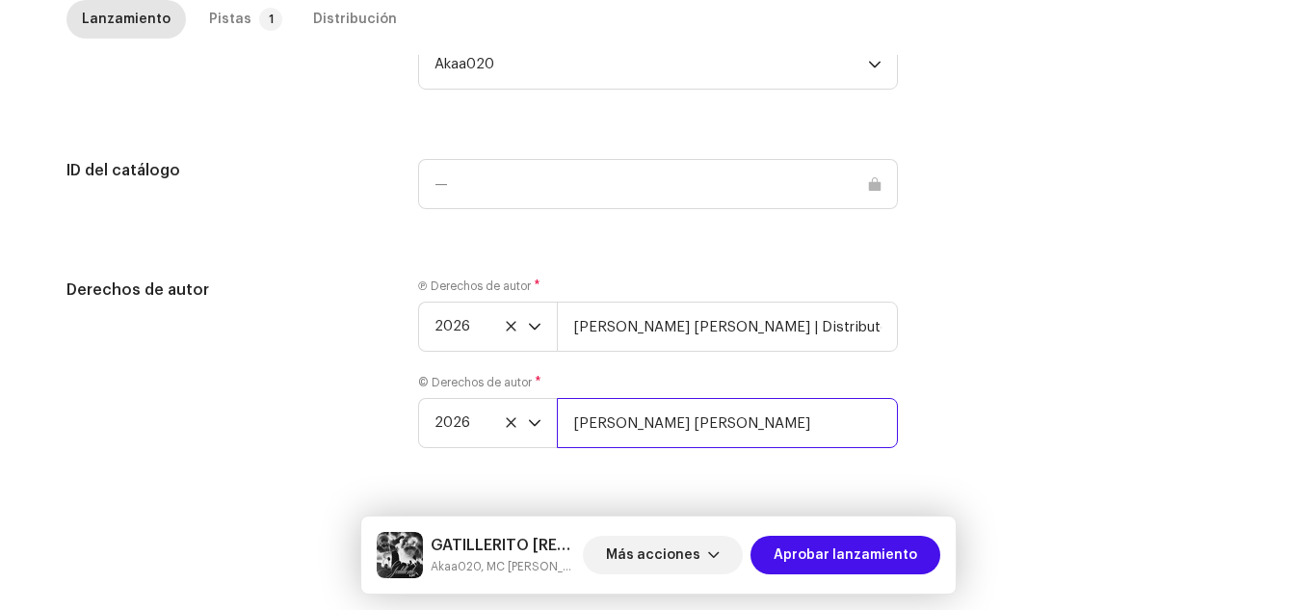
click at [750, 433] on input "[PERSON_NAME]" at bounding box center [727, 423] width 341 height 50
type input "Eric Garcia Ruiz | Distributed by Diskover Co."
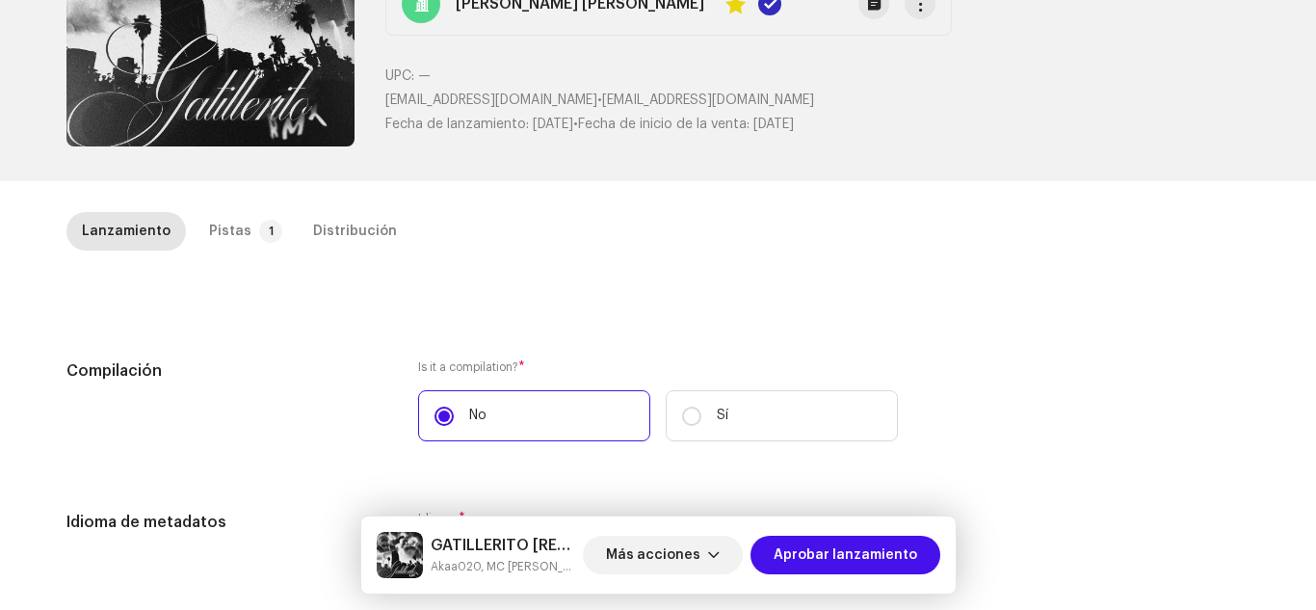
scroll to position [212, 0]
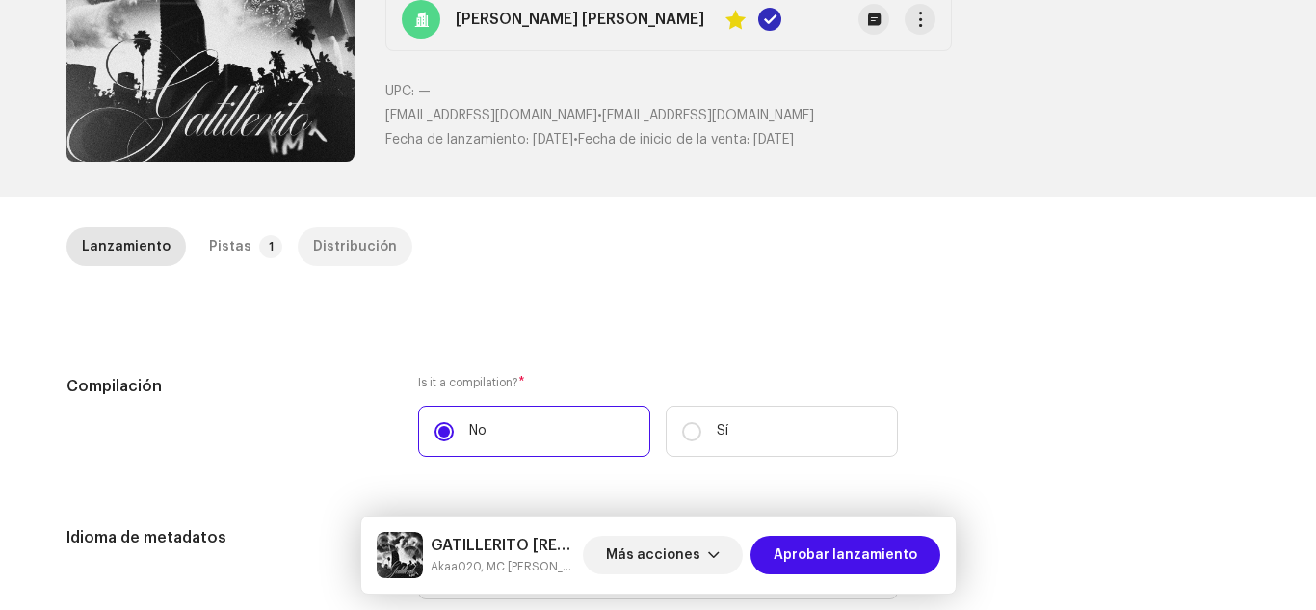
click at [340, 257] on div "Distribución" at bounding box center [355, 246] width 84 height 39
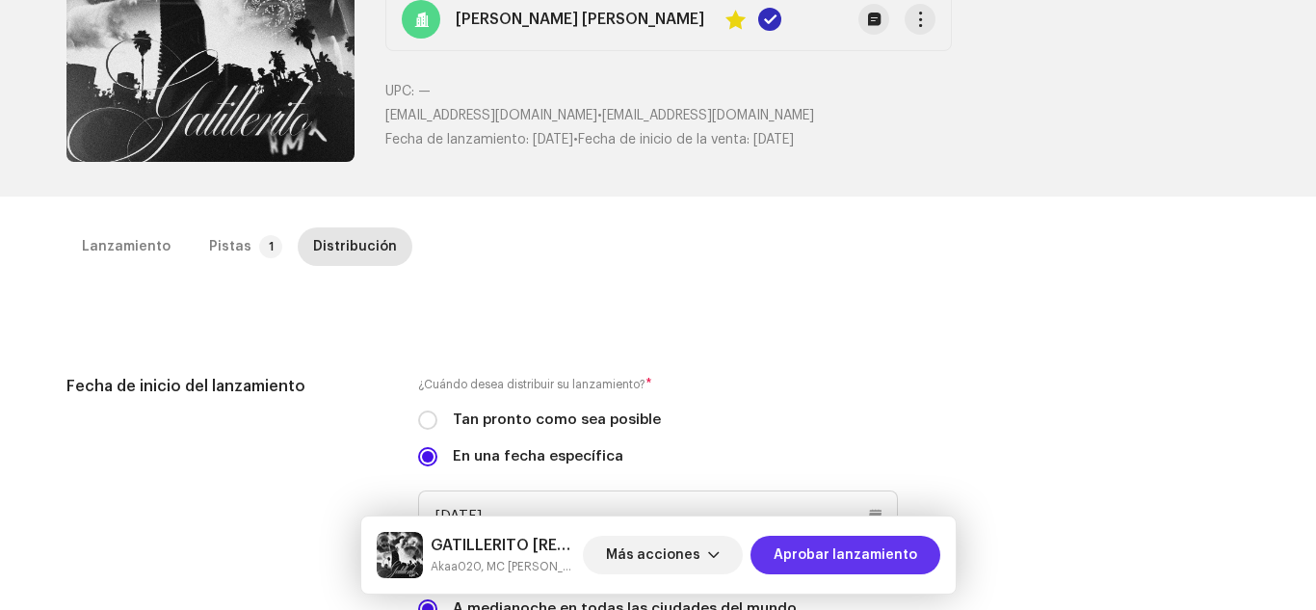
click at [800, 560] on span "Aprobar lanzamiento" at bounding box center [846, 555] width 144 height 39
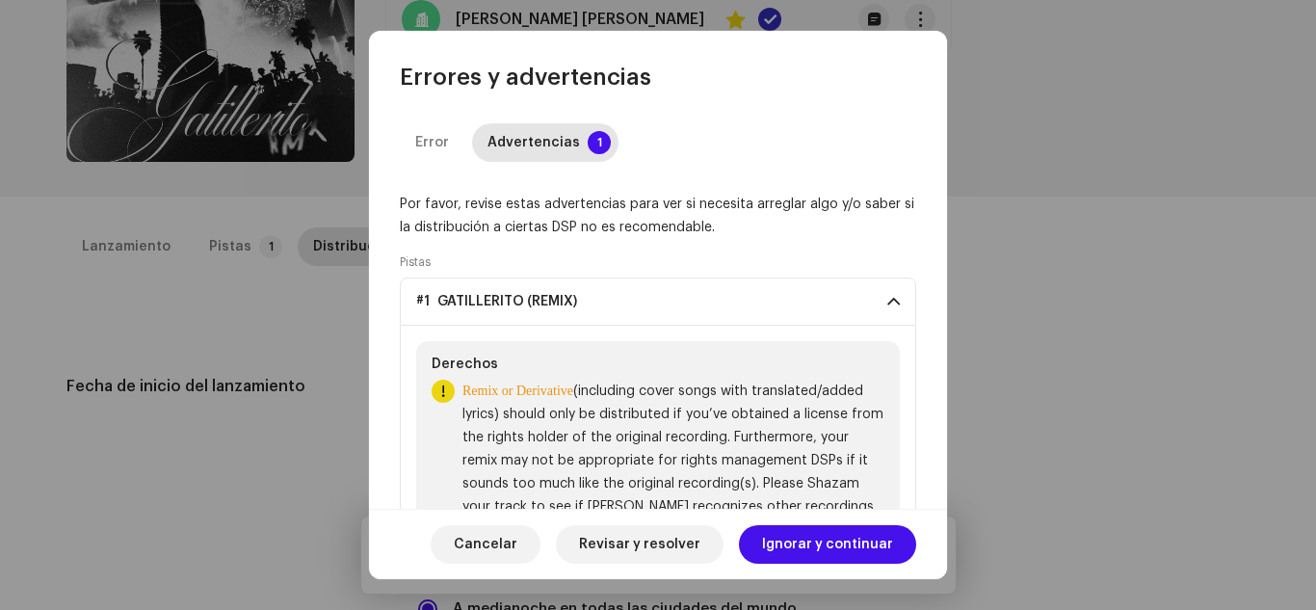
scroll to position [141, 0]
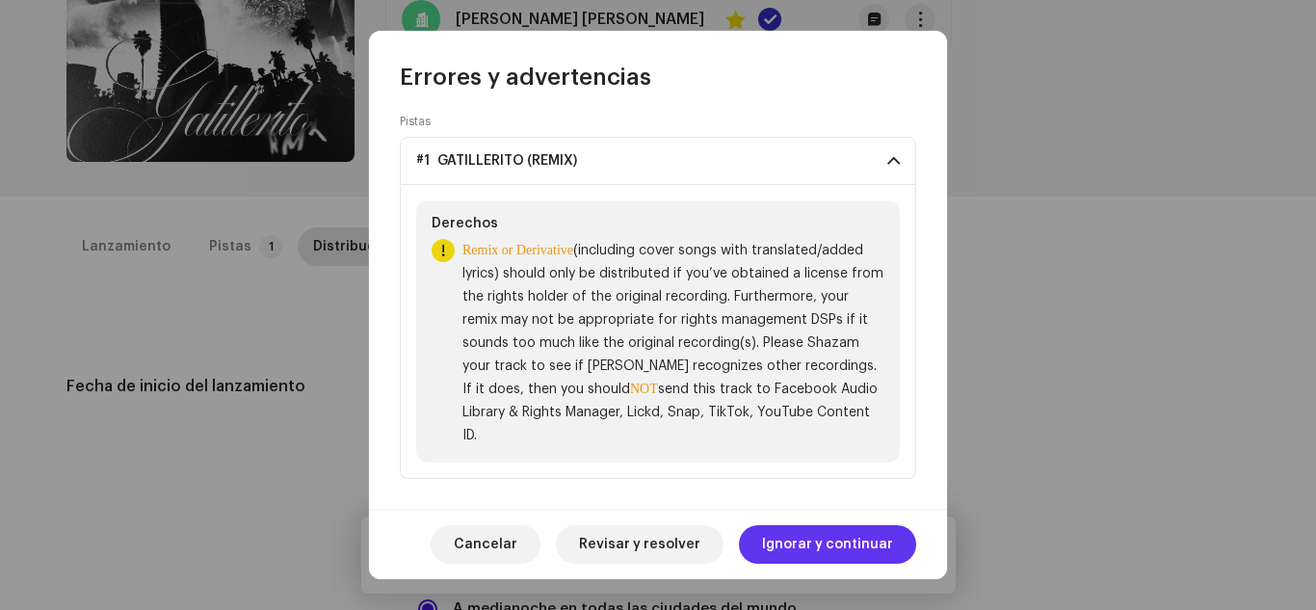
click at [826, 538] on span "Ignorar y continuar" at bounding box center [827, 544] width 131 height 39
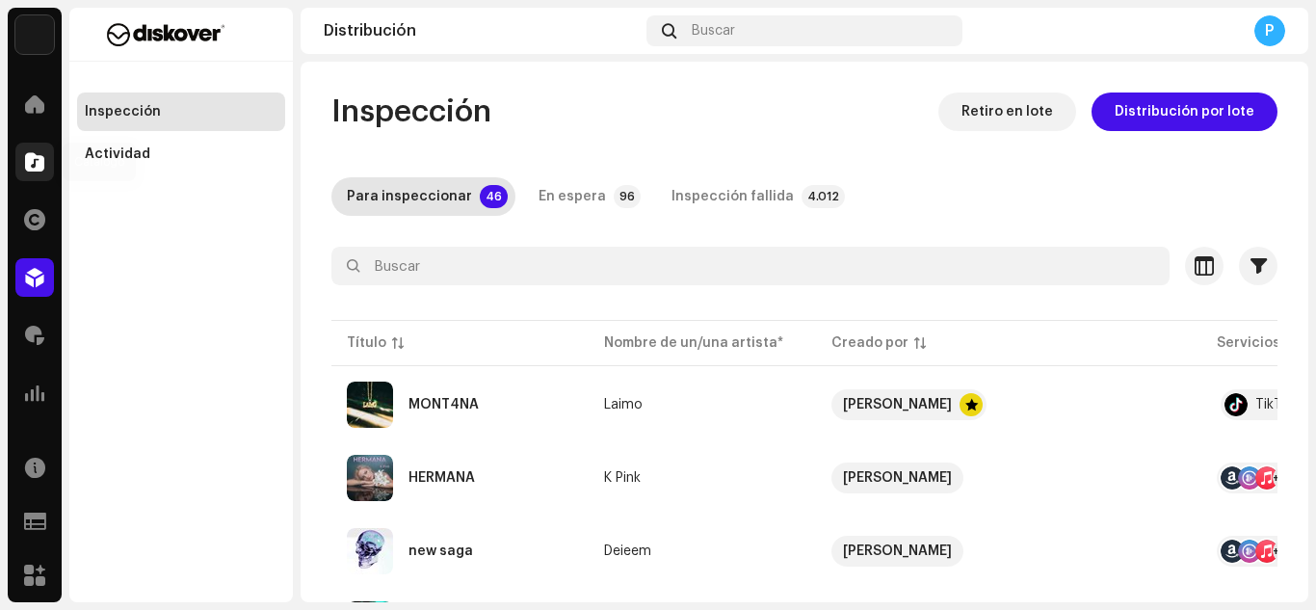
click at [37, 163] on span at bounding box center [34, 161] width 19 height 15
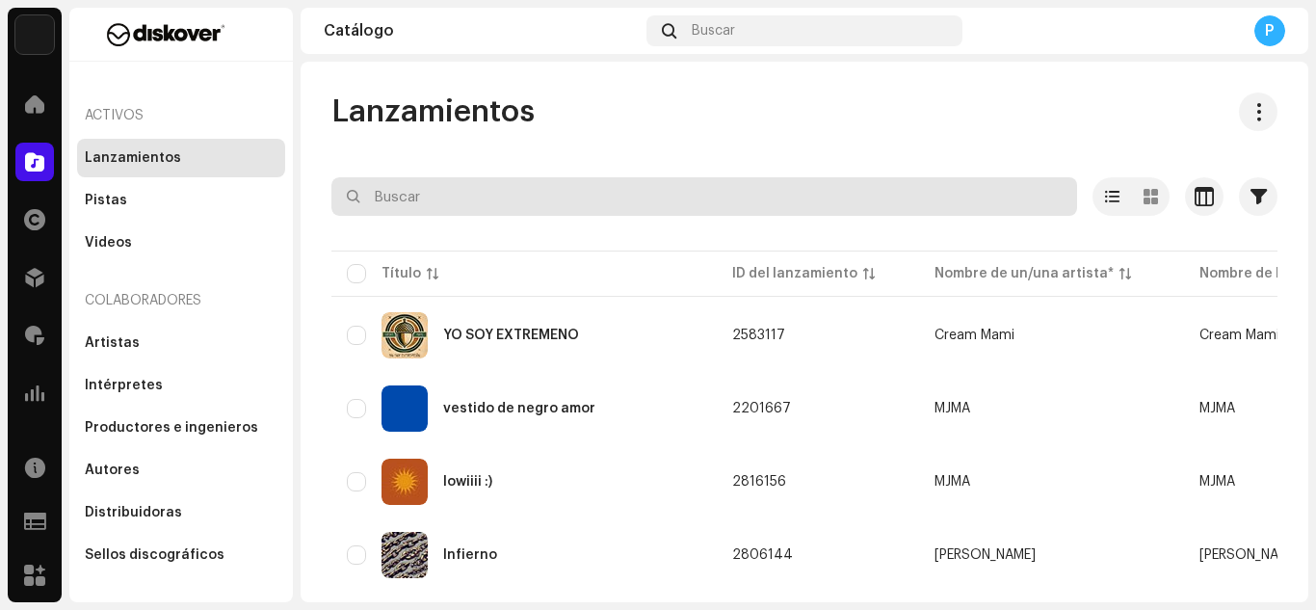
click at [476, 197] on input "text" at bounding box center [704, 196] width 746 height 39
paste input "7316481357544"
type input "7316481357544"
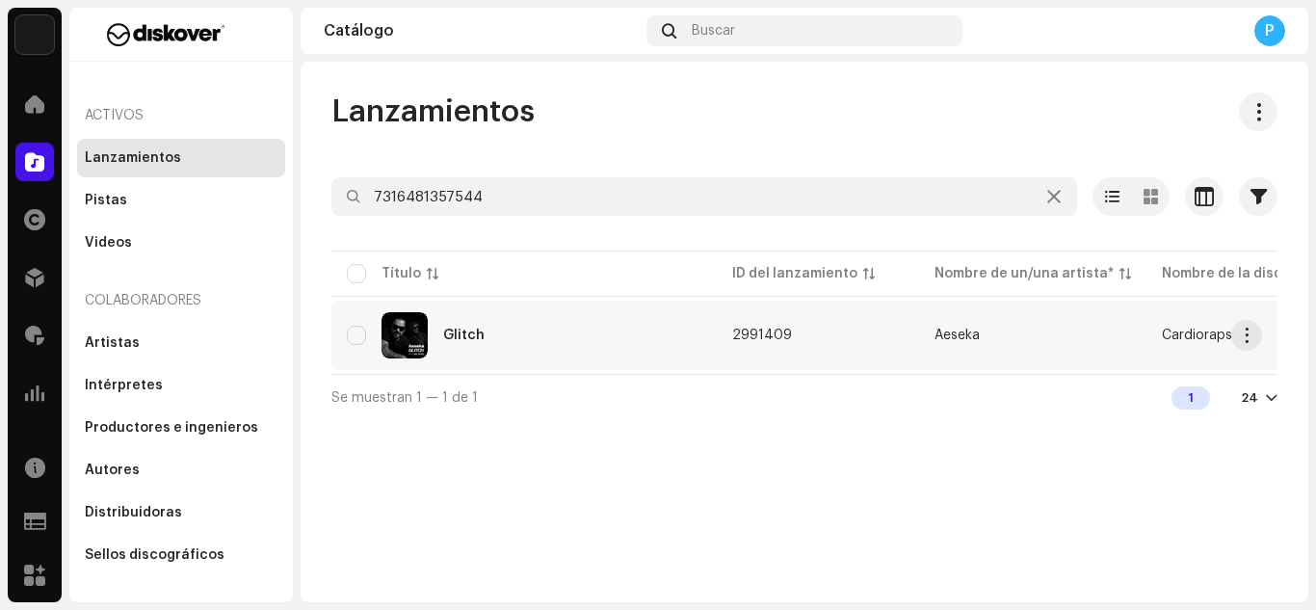
click at [471, 323] on div "Glitch" at bounding box center [524, 335] width 354 height 46
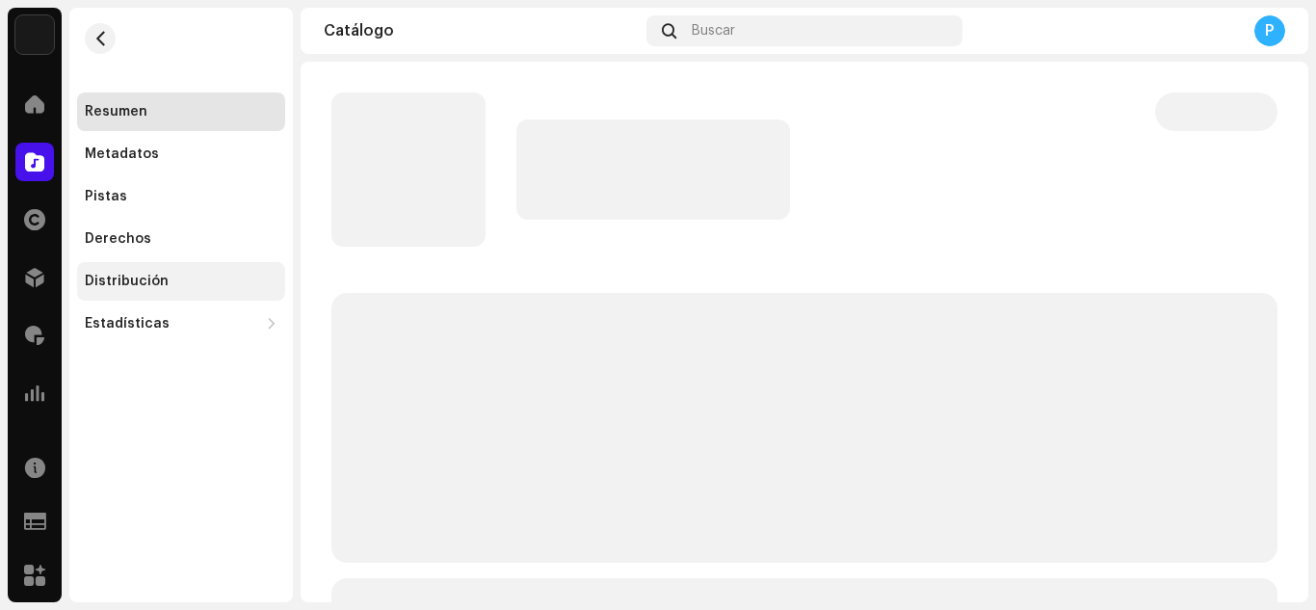
click at [152, 268] on div "Distribución" at bounding box center [181, 281] width 208 height 39
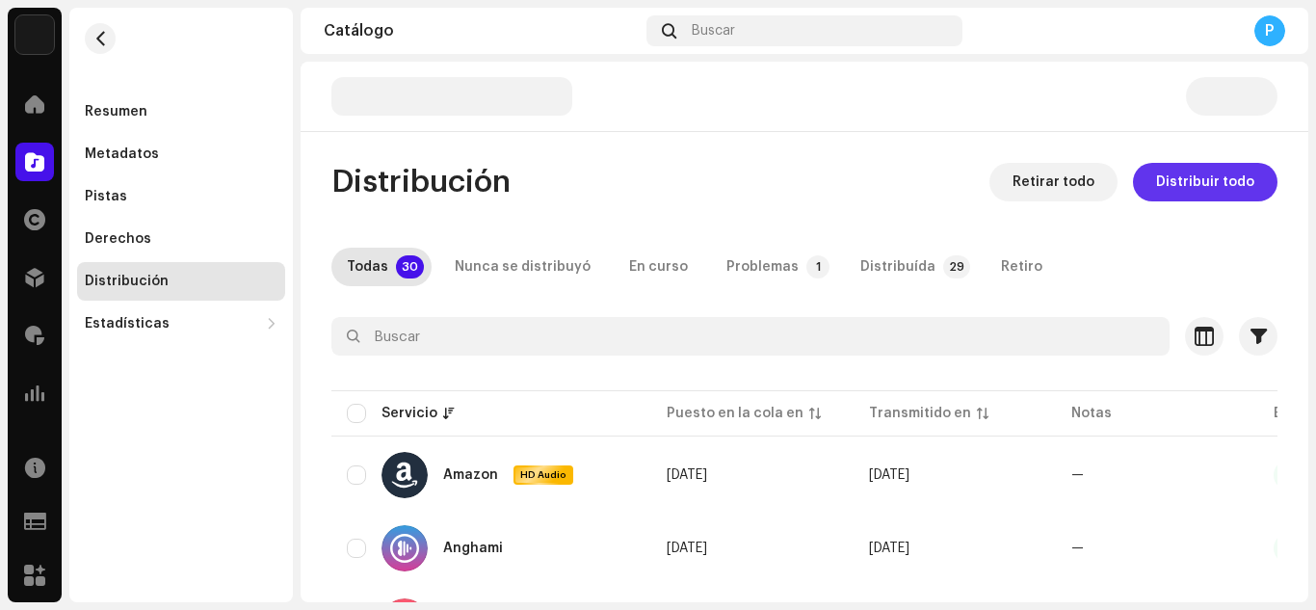
click at [1160, 184] on span "Distribuir todo" at bounding box center [1205, 182] width 98 height 39
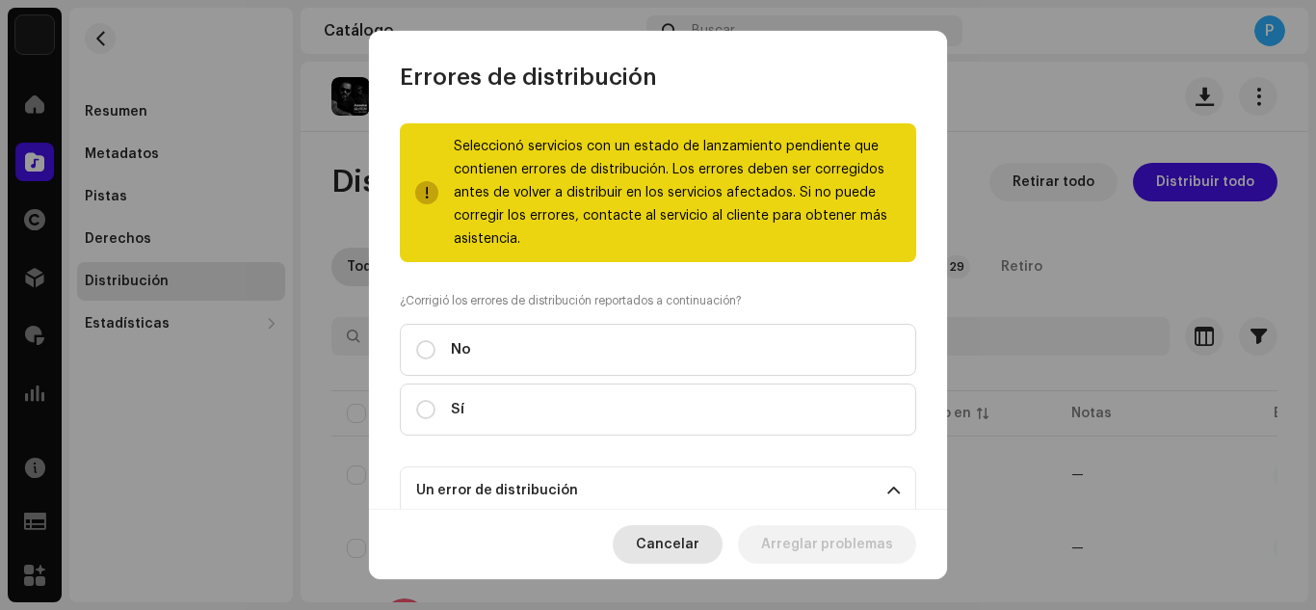
click at [699, 543] on span "Cancelar" at bounding box center [668, 544] width 64 height 39
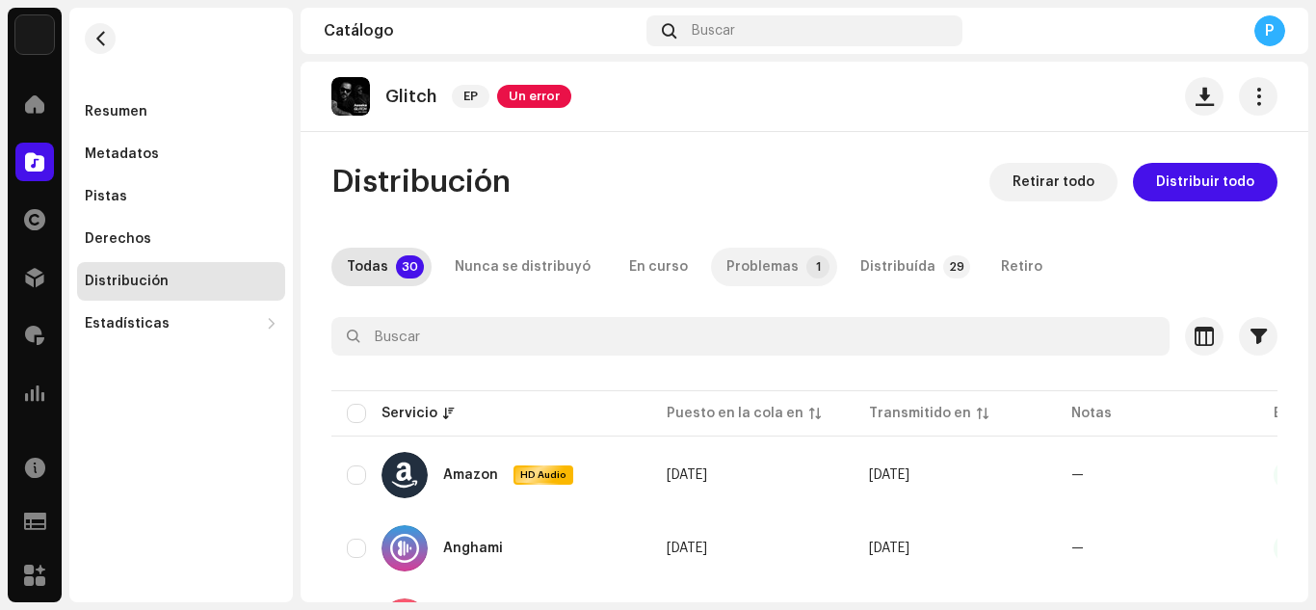
click at [760, 271] on div "Problemas" at bounding box center [762, 267] width 72 height 39
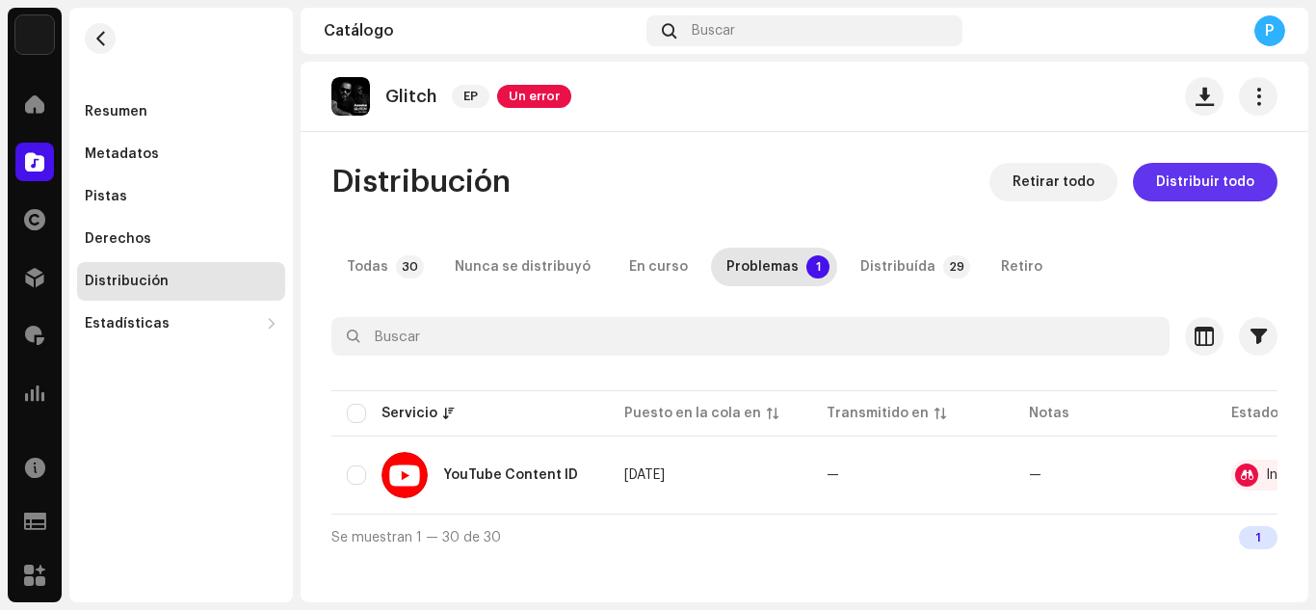
click at [1190, 189] on span "Distribuir todo" at bounding box center [1205, 182] width 98 height 39
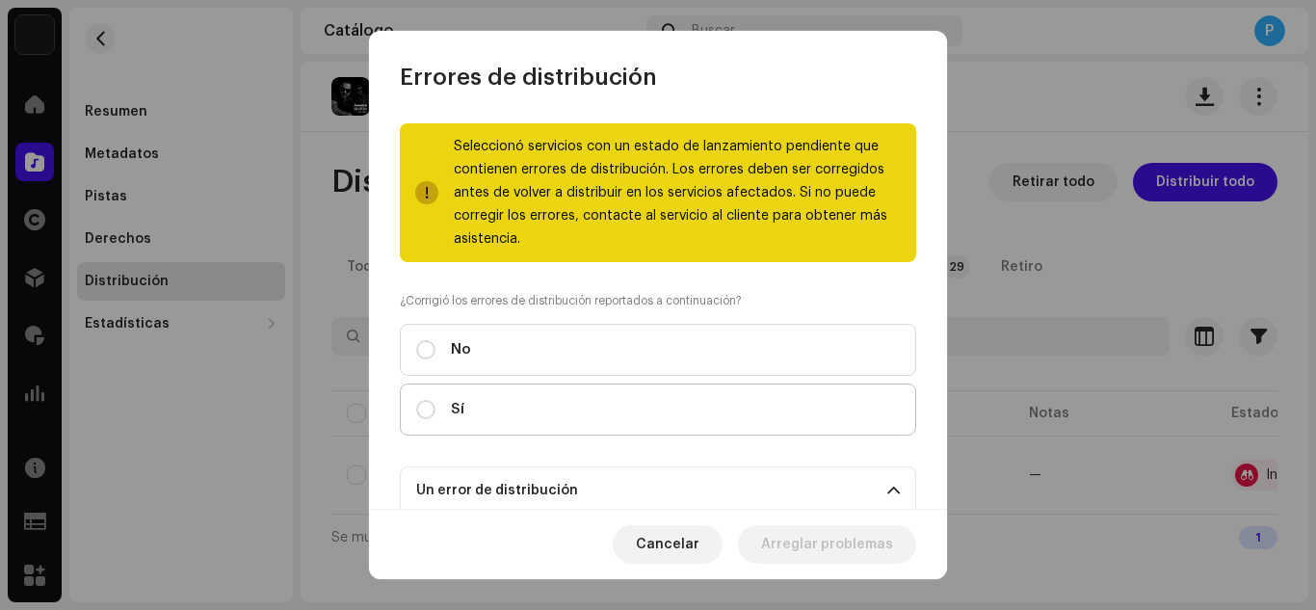
click at [749, 419] on label "Sí" at bounding box center [658, 409] width 516 height 52
click at [435, 419] on input "Sí" at bounding box center [425, 409] width 19 height 19
radio input "true"
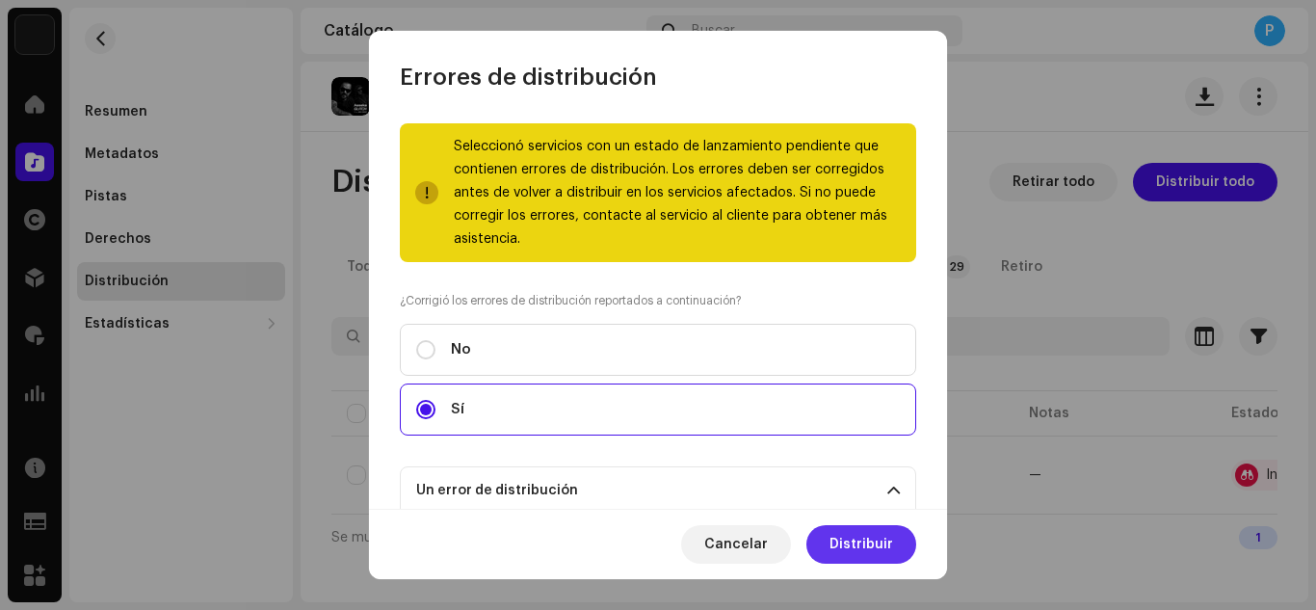
click at [833, 549] on span "Distribuir" at bounding box center [861, 544] width 64 height 39
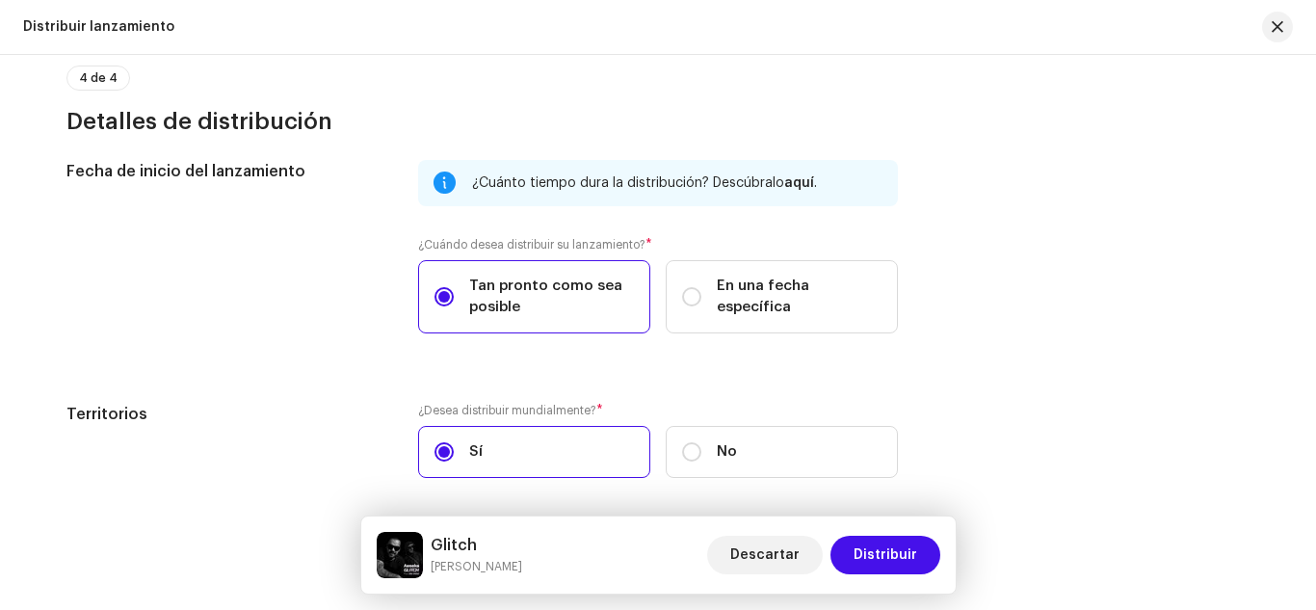
scroll to position [3566, 0]
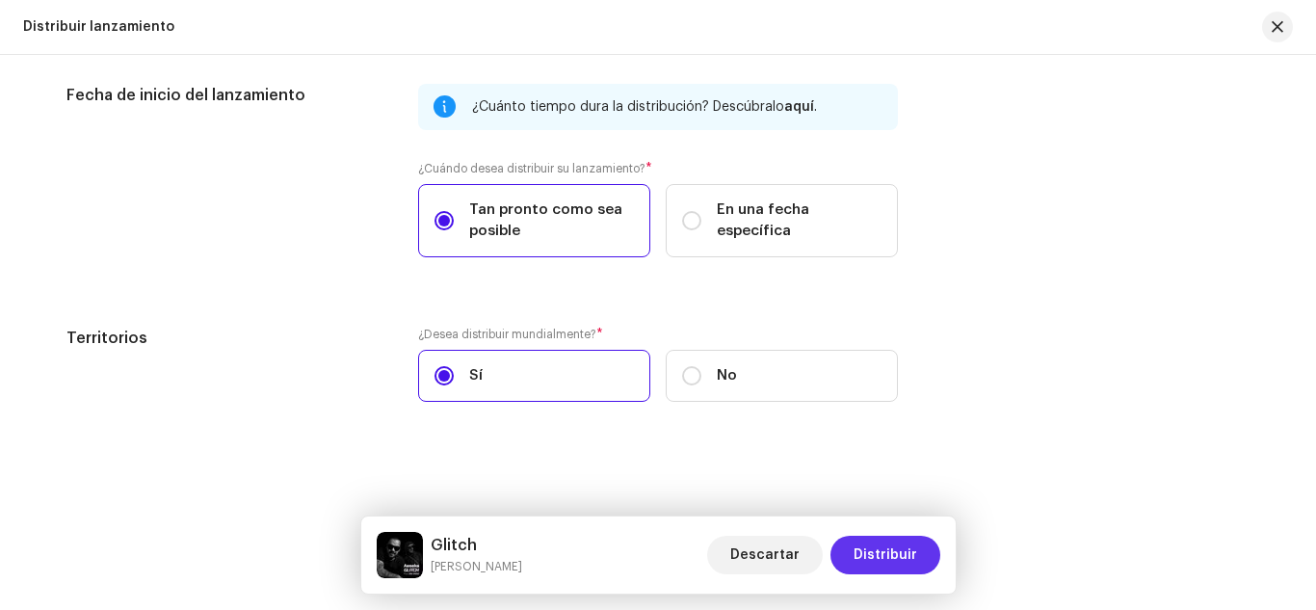
click at [862, 542] on span "Distribuir" at bounding box center [885, 555] width 64 height 39
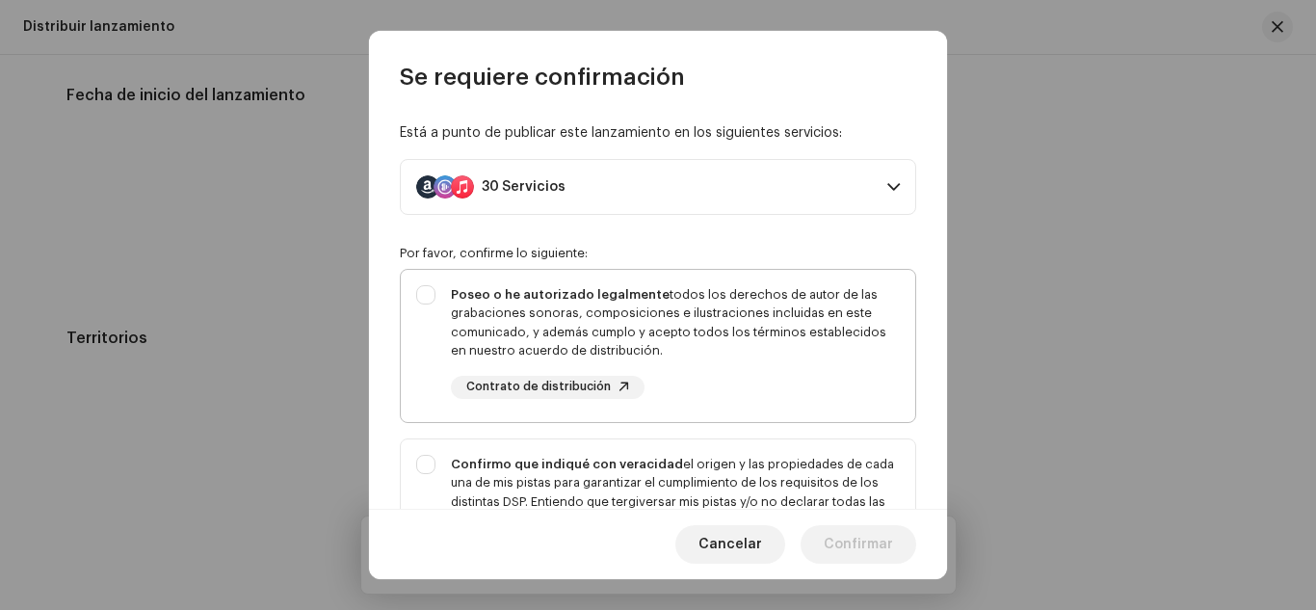
click at [683, 332] on div "Poseo o he autorizado legalmente todos los derechos de autor de las grabaciones…" at bounding box center [675, 322] width 449 height 75
checkbox input "true"
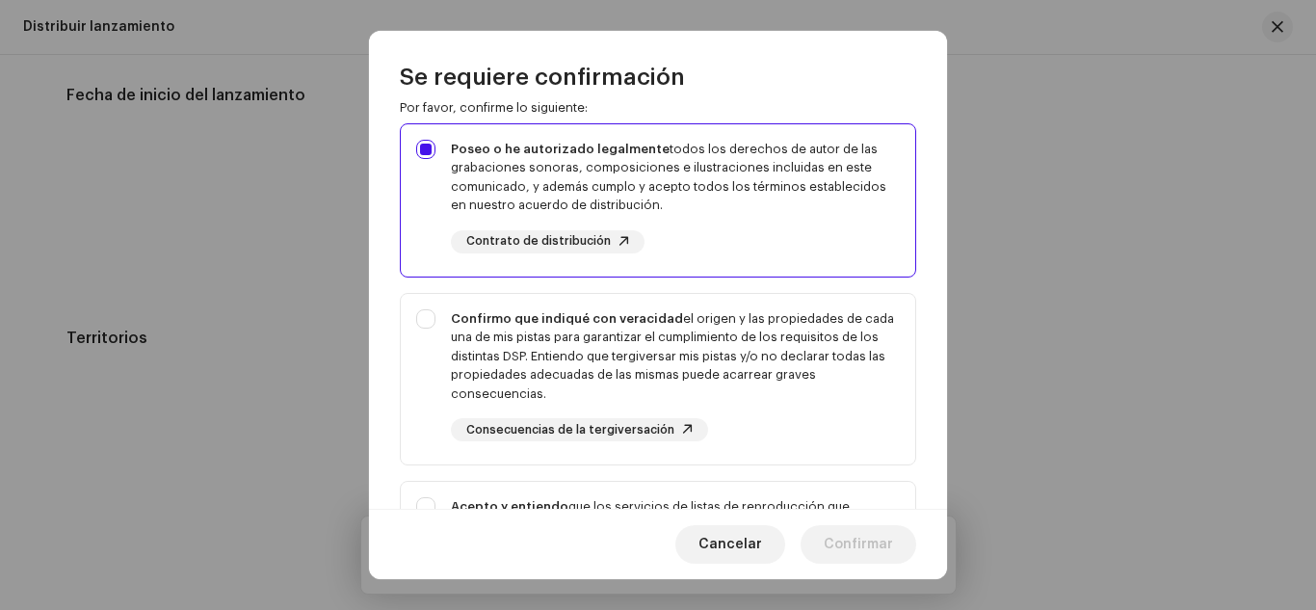
scroll to position [146, 0]
click at [739, 549] on span "Cancelar" at bounding box center [730, 544] width 64 height 39
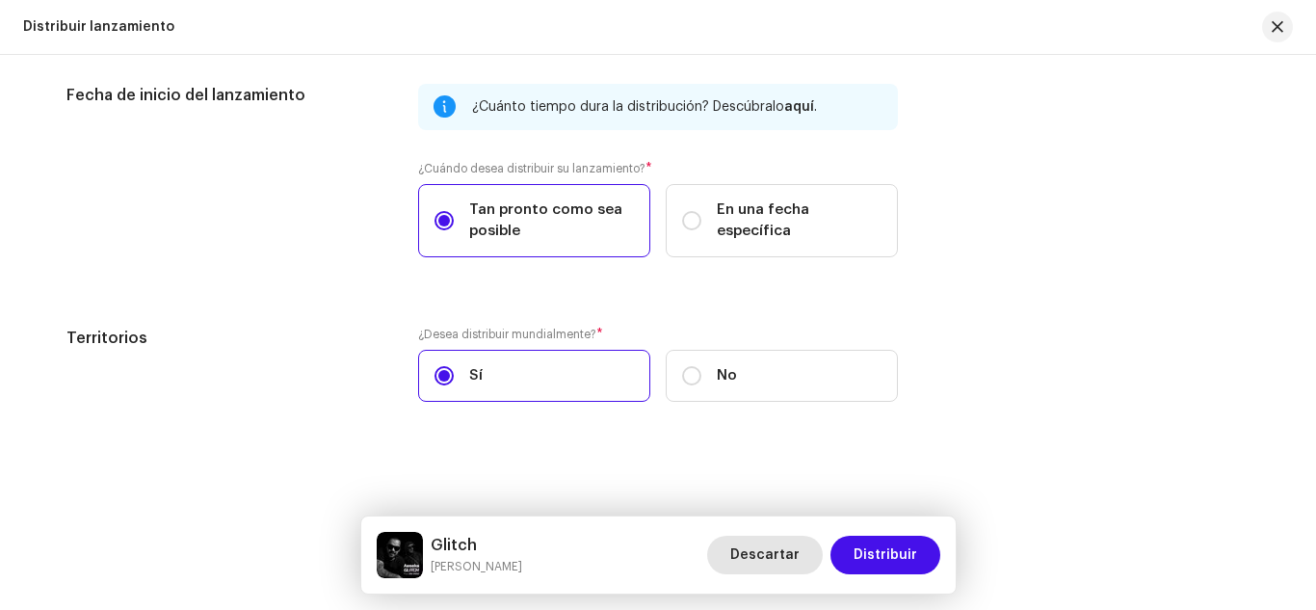
click at [740, 549] on span "Descartar" at bounding box center [764, 555] width 69 height 39
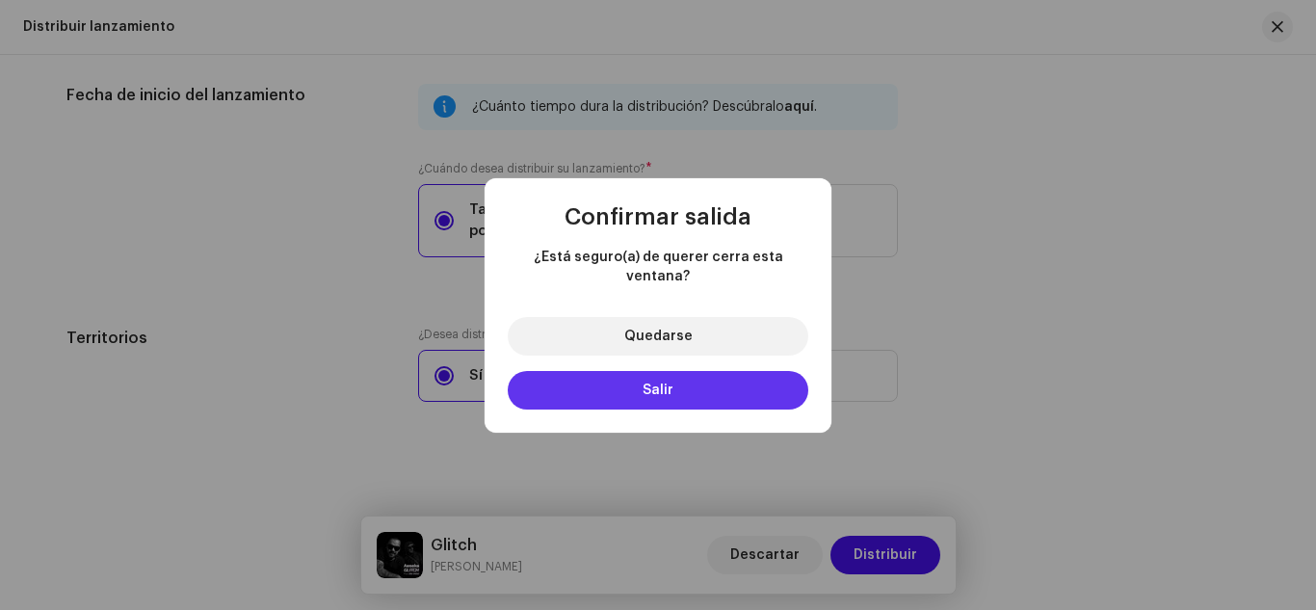
click at [650, 383] on span "Salir" at bounding box center [658, 389] width 31 height 13
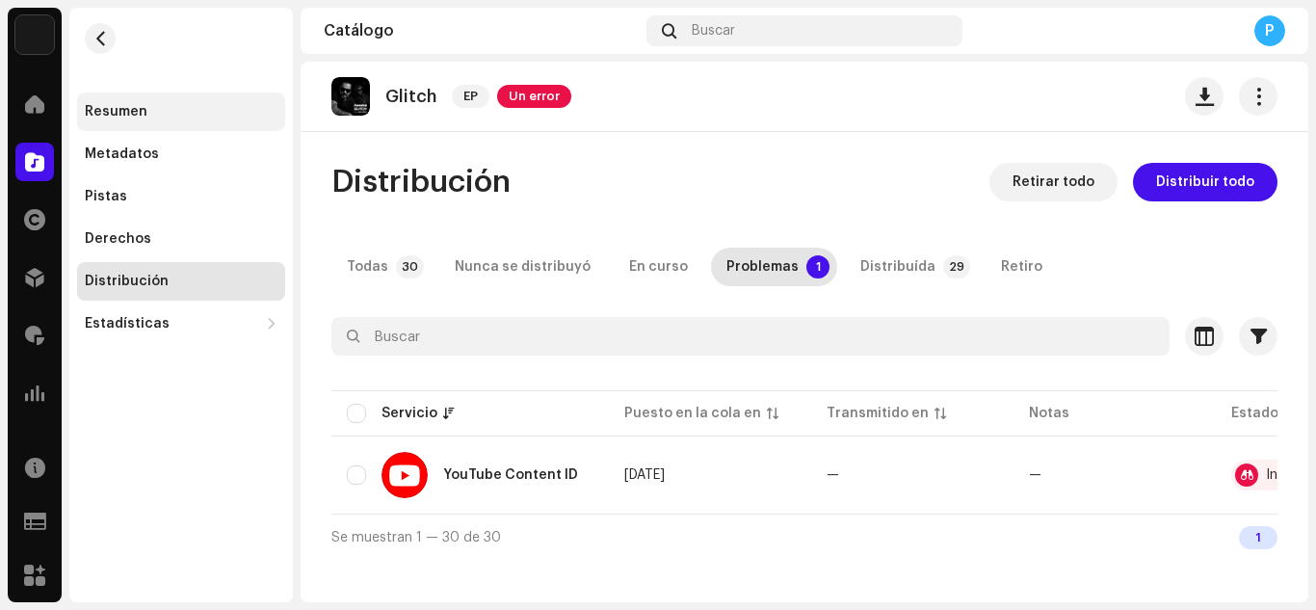
click at [145, 119] on div "Resumen" at bounding box center [181, 111] width 208 height 39
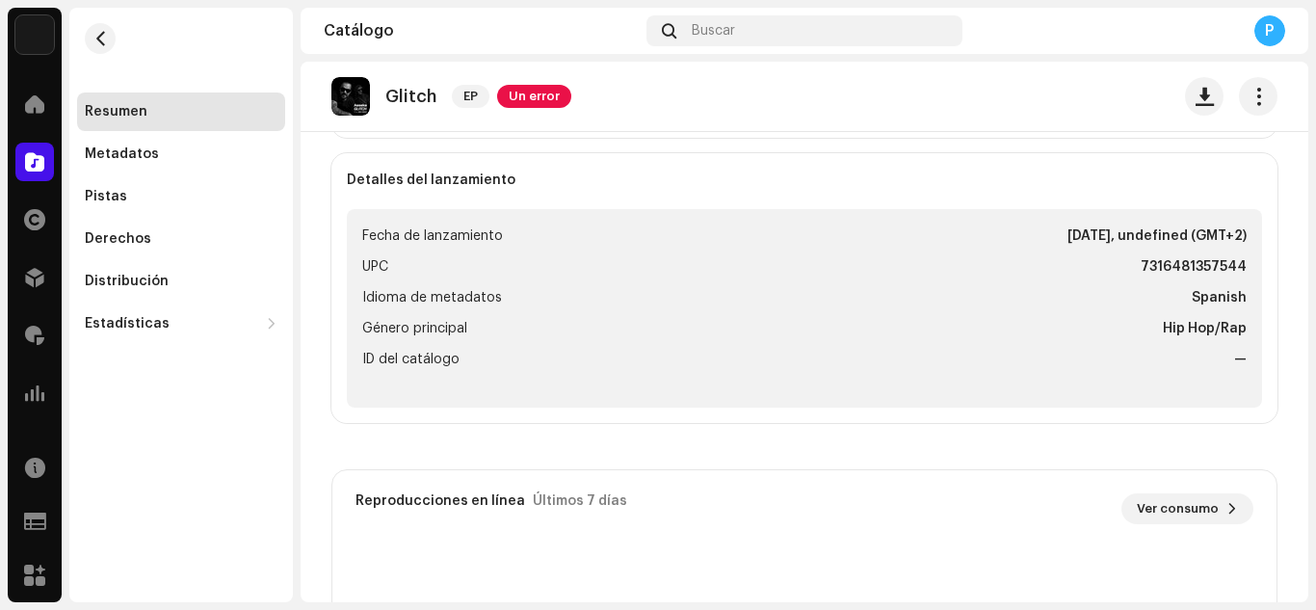
scroll to position [709, 0]
click at [187, 281] on div "Distribución" at bounding box center [181, 281] width 193 height 15
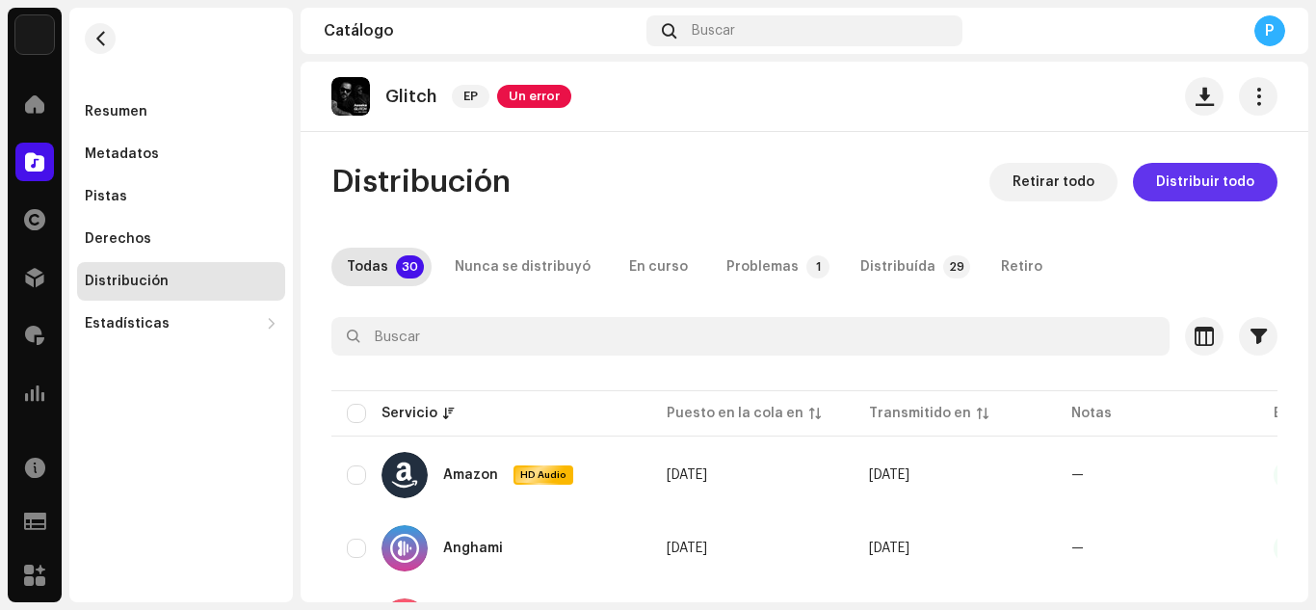
click at [1187, 182] on span "Distribuir todo" at bounding box center [1205, 182] width 98 height 39
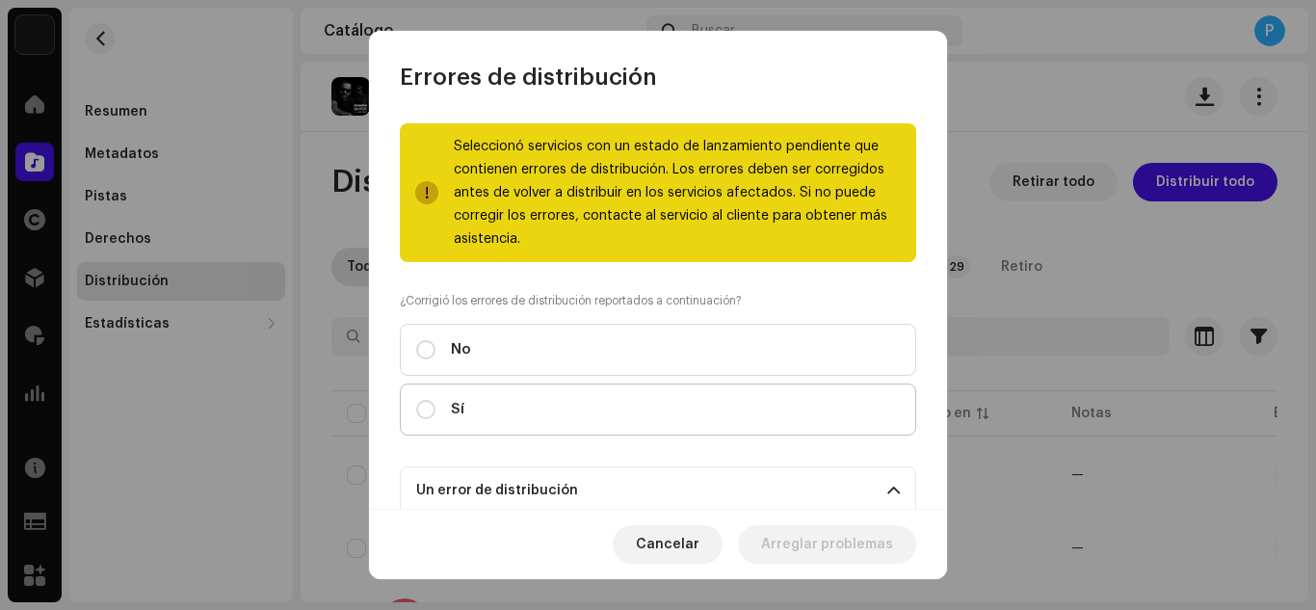
click at [797, 421] on label "Sí" at bounding box center [658, 409] width 516 height 52
click at [435, 419] on input "Sí" at bounding box center [425, 409] width 19 height 19
radio input "true"
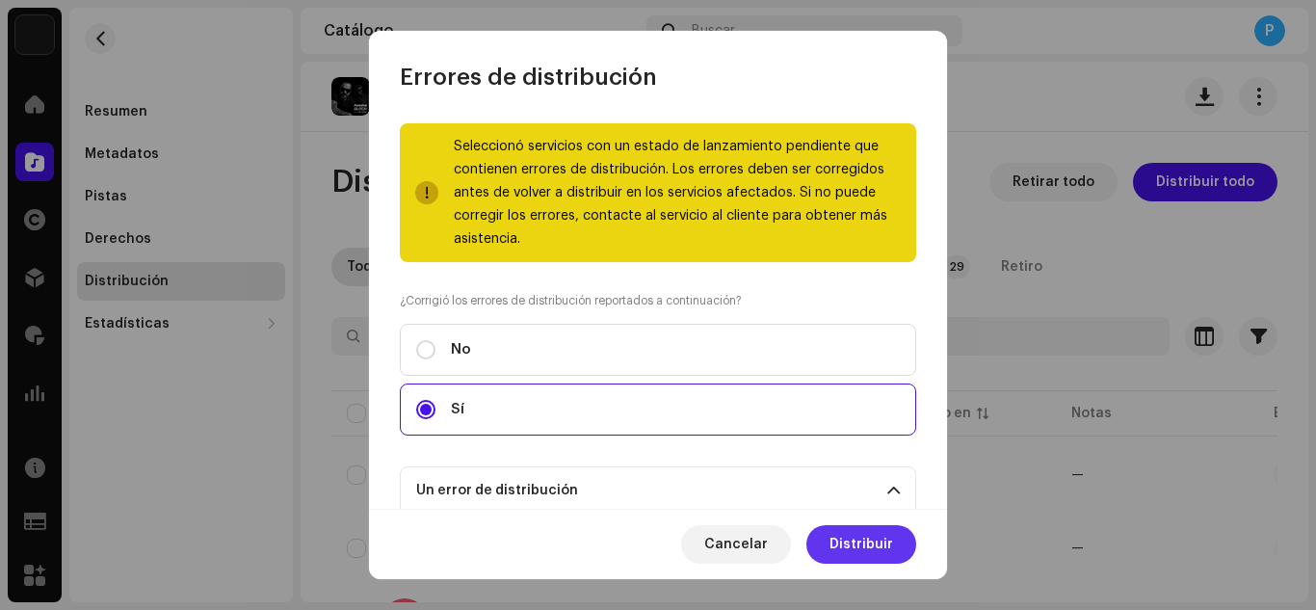
click at [860, 531] on span "Distribuir" at bounding box center [861, 544] width 64 height 39
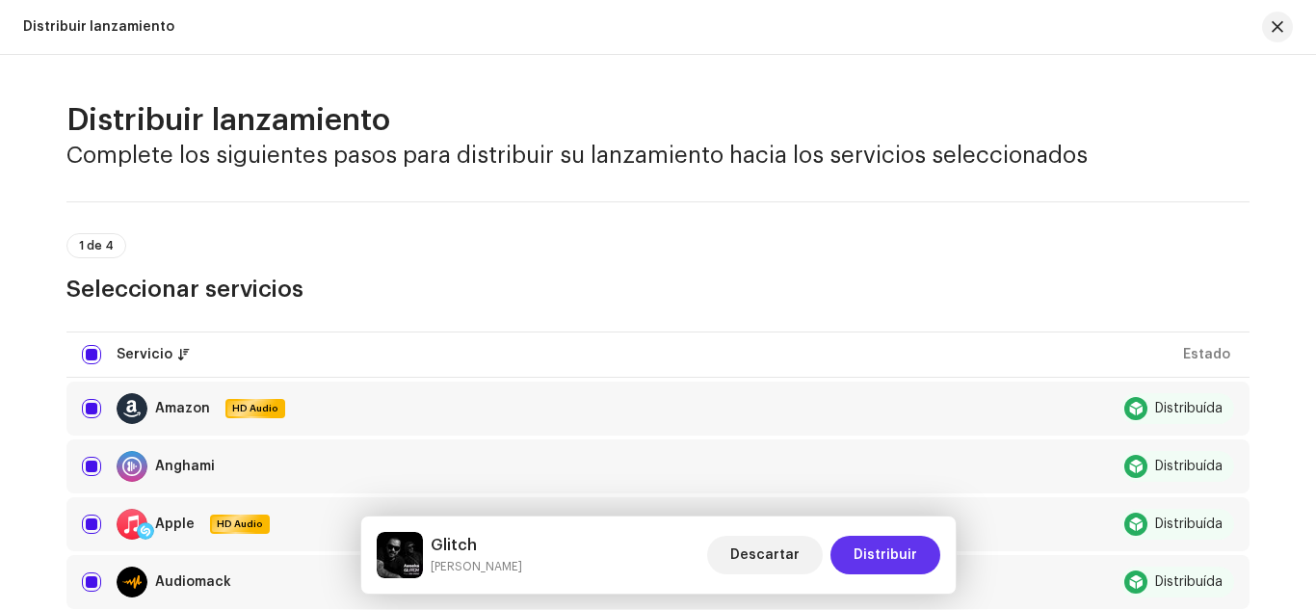
click at [891, 561] on span "Distribuir" at bounding box center [885, 555] width 64 height 39
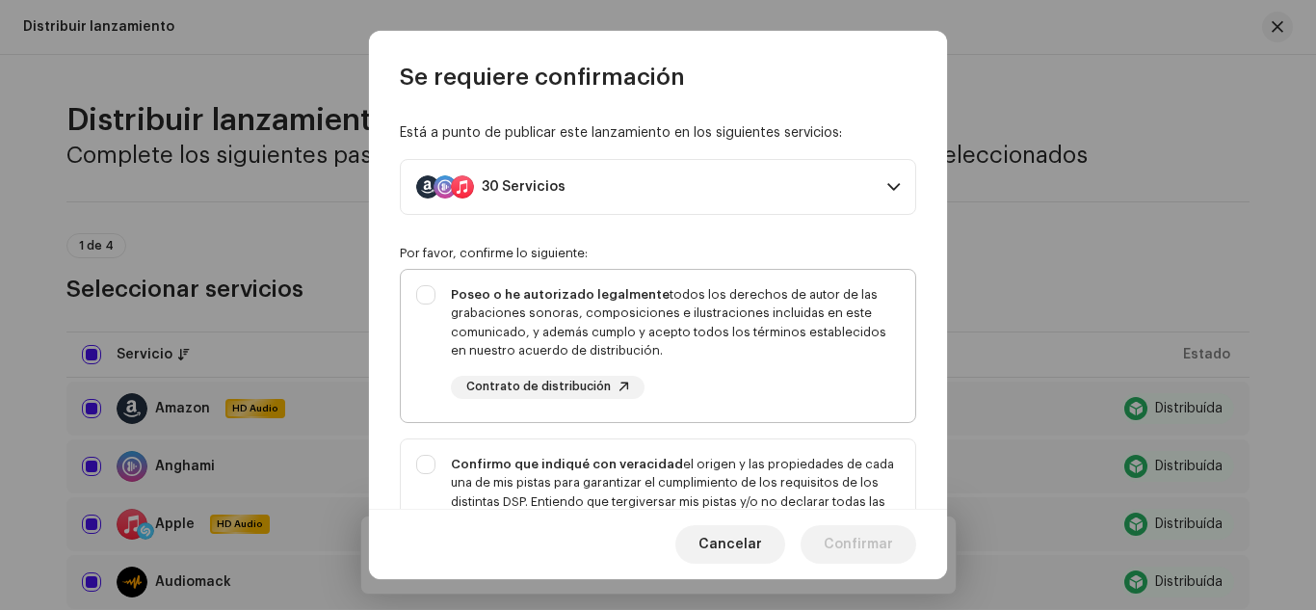
click at [790, 326] on div "Poseo o he autorizado legalmente todos los derechos de autor de las grabaciones…" at bounding box center [675, 322] width 449 height 75
checkbox input "true"
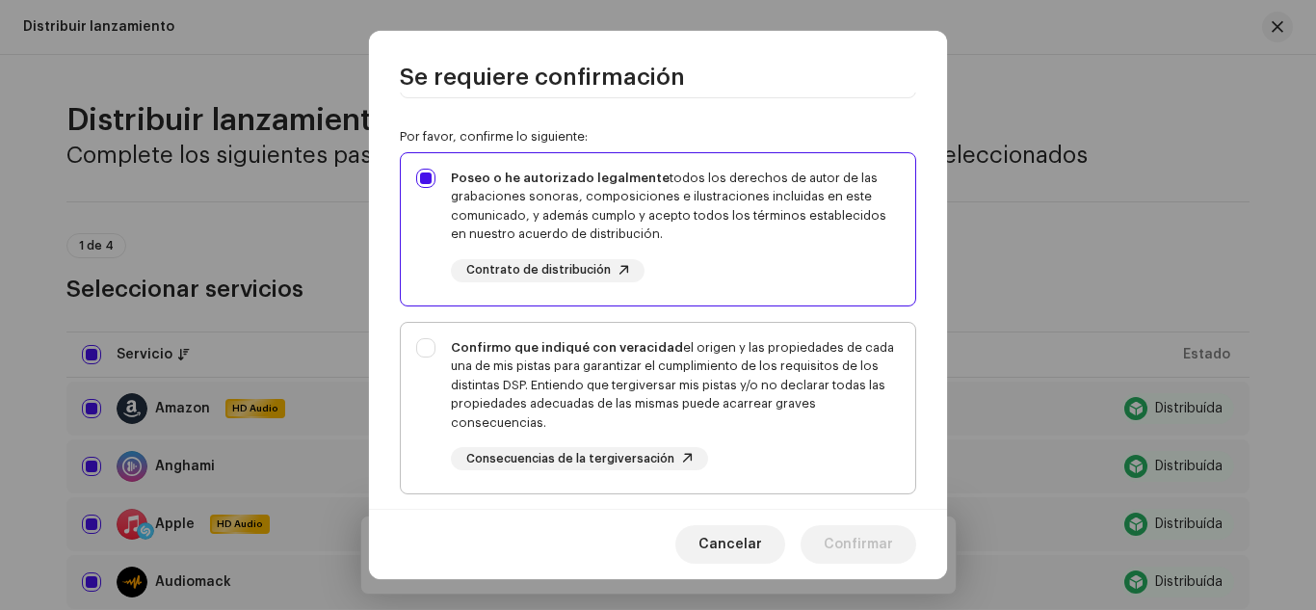
click at [771, 341] on div "Confirmo que indiqué con veracidad el origen y las propiedades de cada una de m…" at bounding box center [675, 385] width 449 height 94
checkbox input "true"
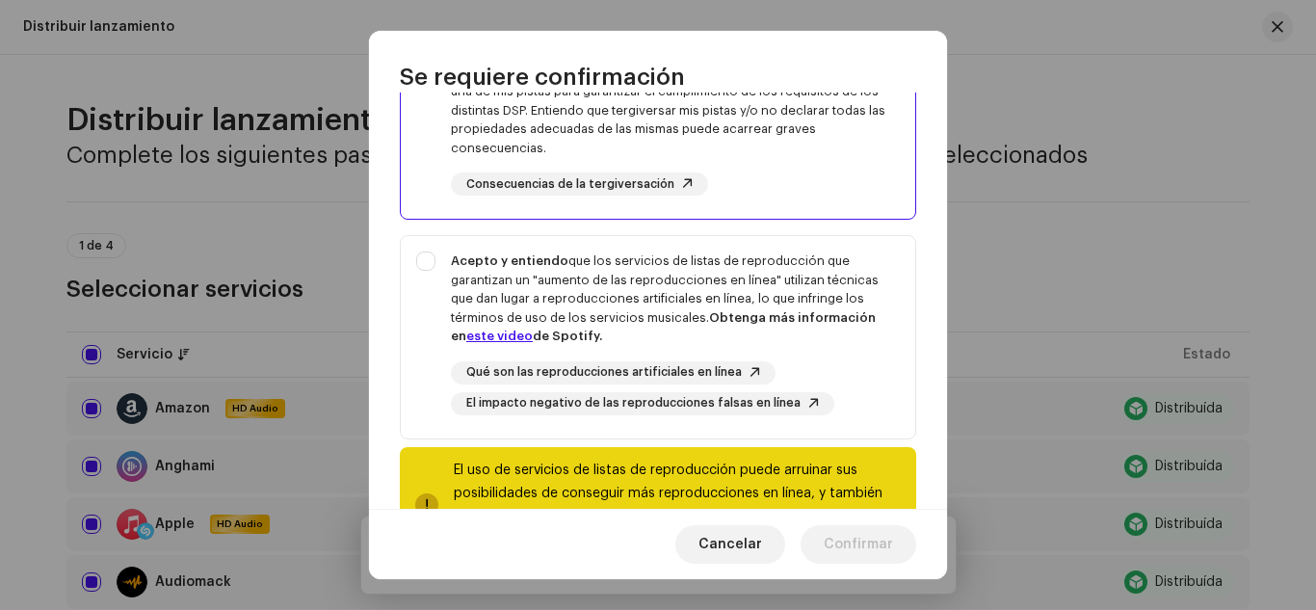
scroll to position [396, 0]
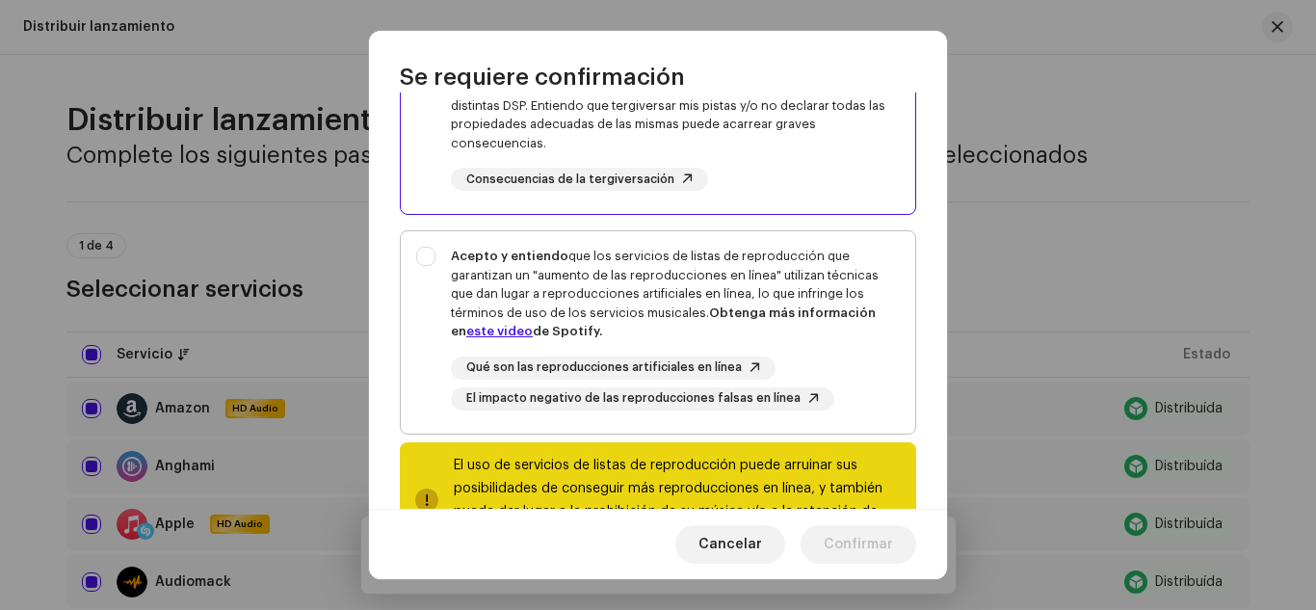
click at [700, 272] on div "Acepto y entiendo que los servicios de listas de reproducción que garantizan un…" at bounding box center [675, 294] width 449 height 94
checkbox input "true"
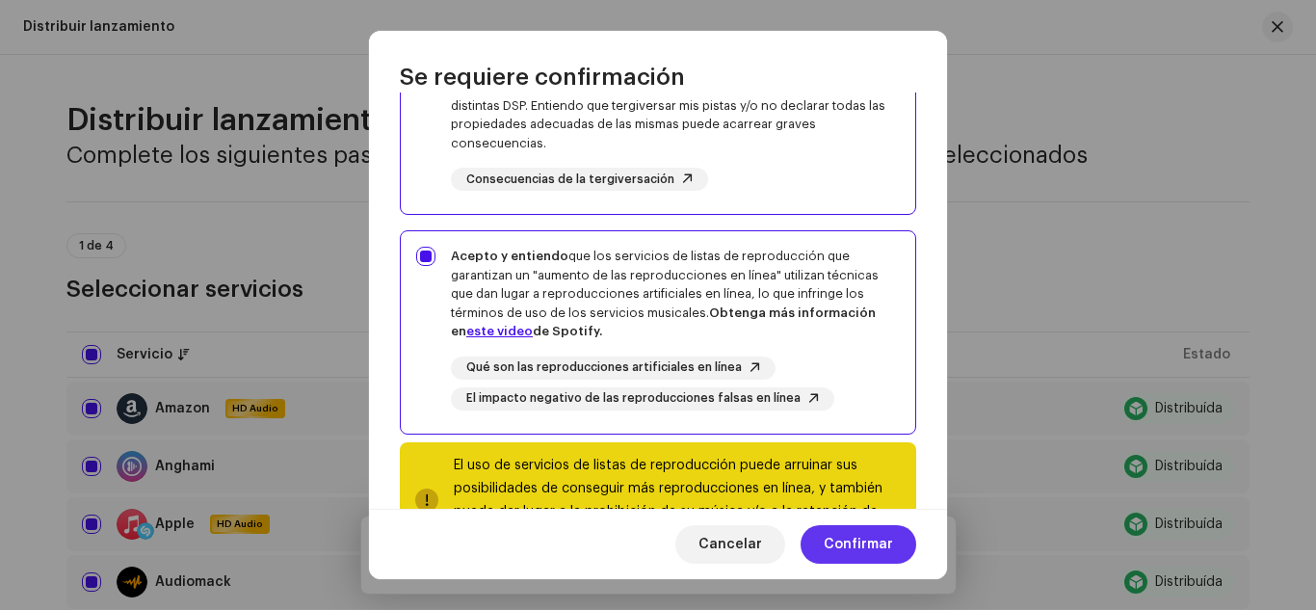
click at [840, 536] on span "Confirmar" at bounding box center [858, 544] width 69 height 39
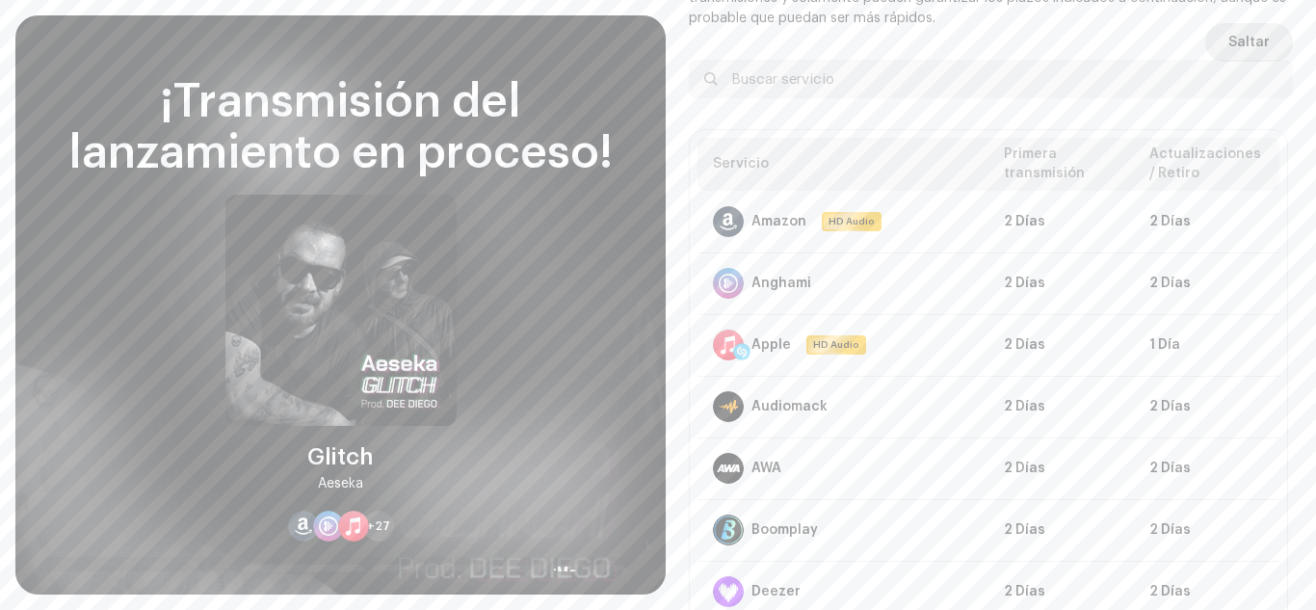
click at [1250, 32] on span "Saltar" at bounding box center [1248, 42] width 41 height 39
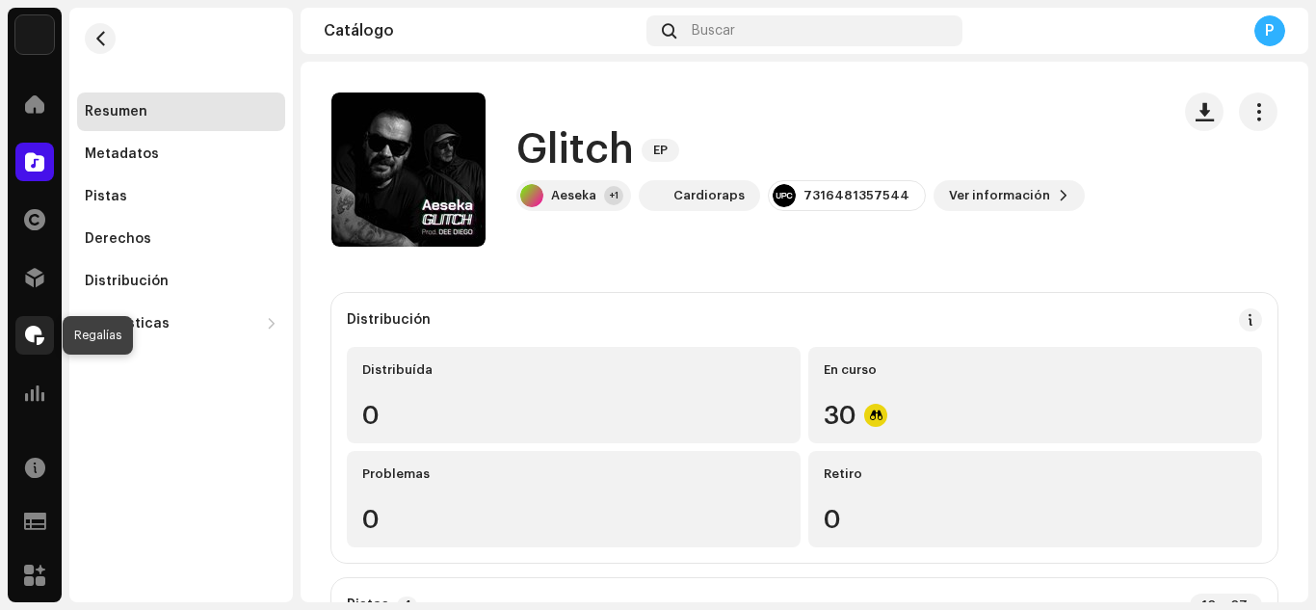
click at [37, 338] on span at bounding box center [34, 335] width 19 height 15
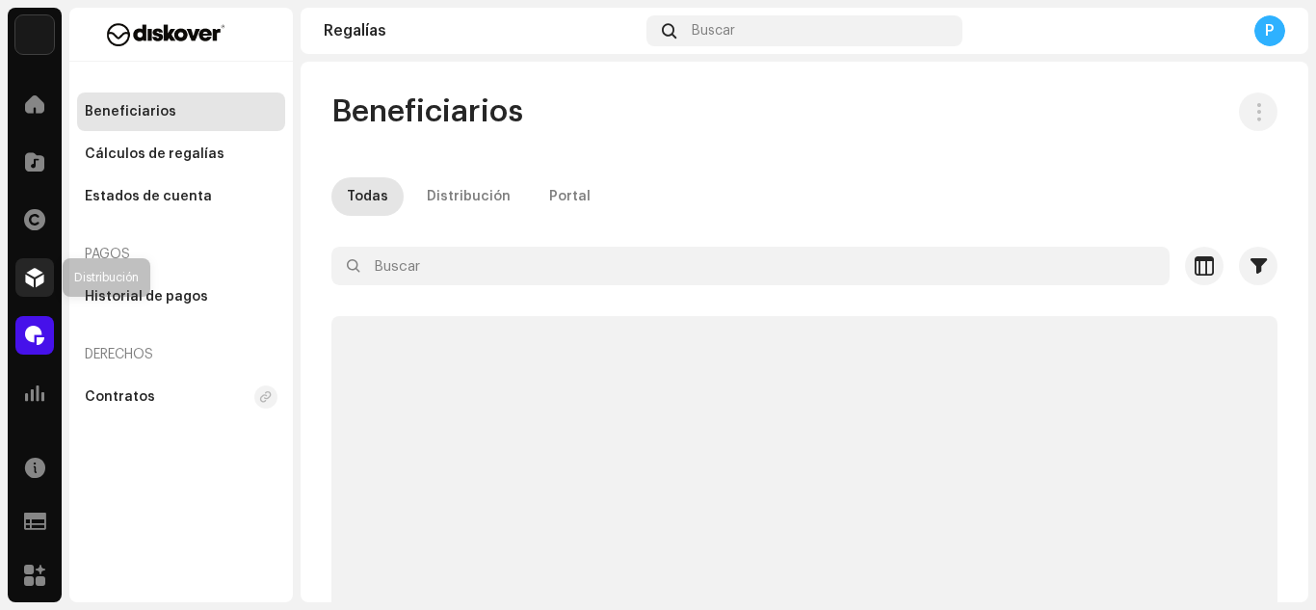
click at [36, 275] on span at bounding box center [34, 277] width 19 height 15
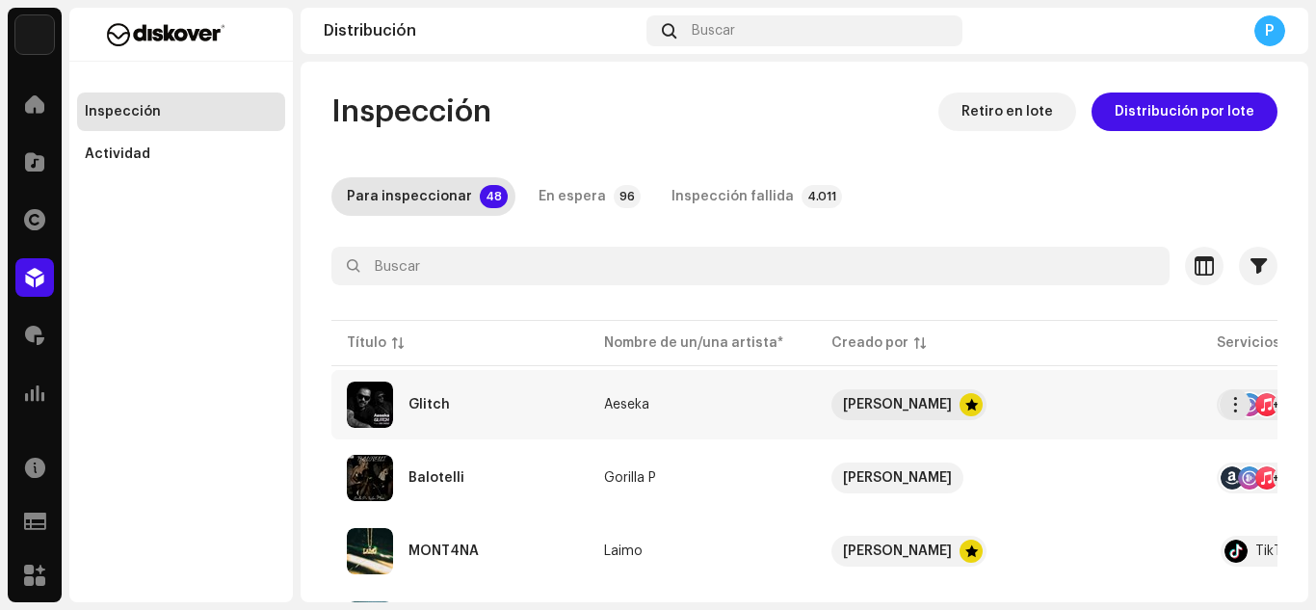
click at [816, 390] on td "[PERSON_NAME]" at bounding box center [1008, 404] width 385 height 69
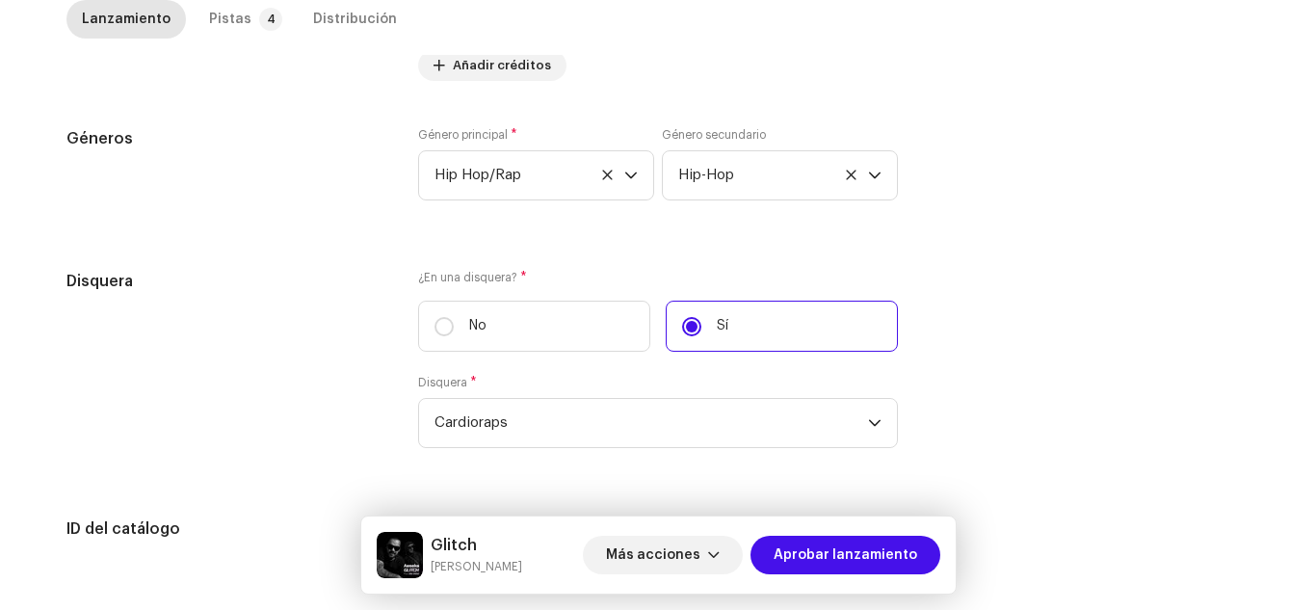
scroll to position [2032, 0]
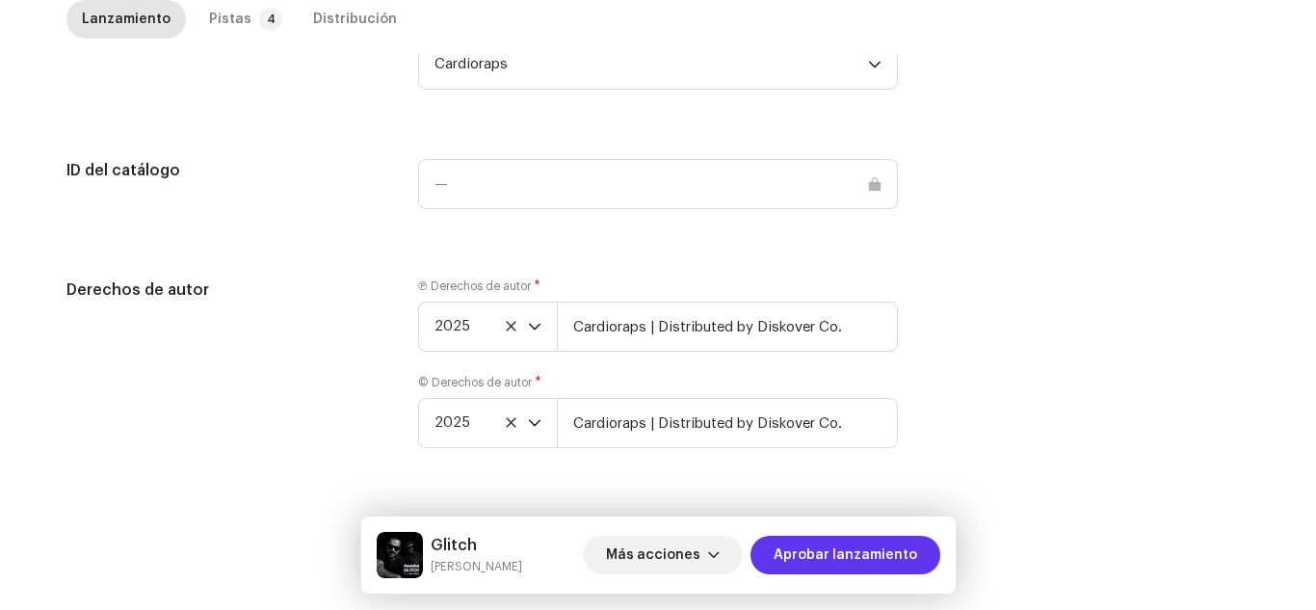
click at [839, 551] on span "Aprobar lanzamiento" at bounding box center [846, 555] width 144 height 39
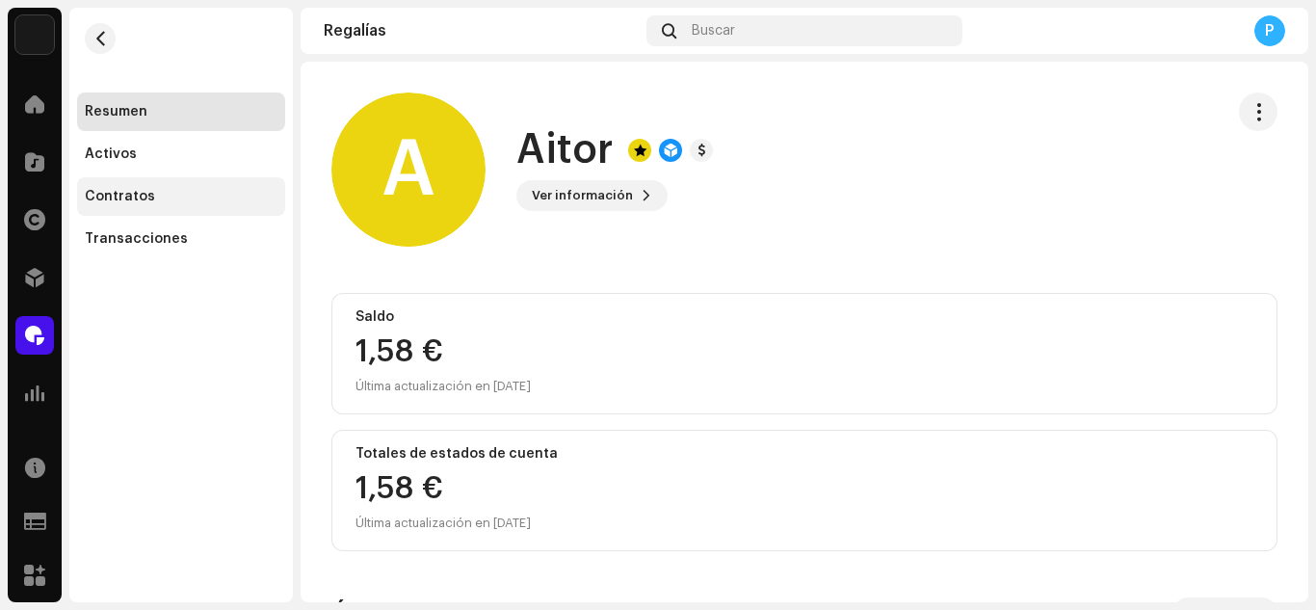
click at [239, 199] on div "Contratos" at bounding box center [181, 196] width 193 height 15
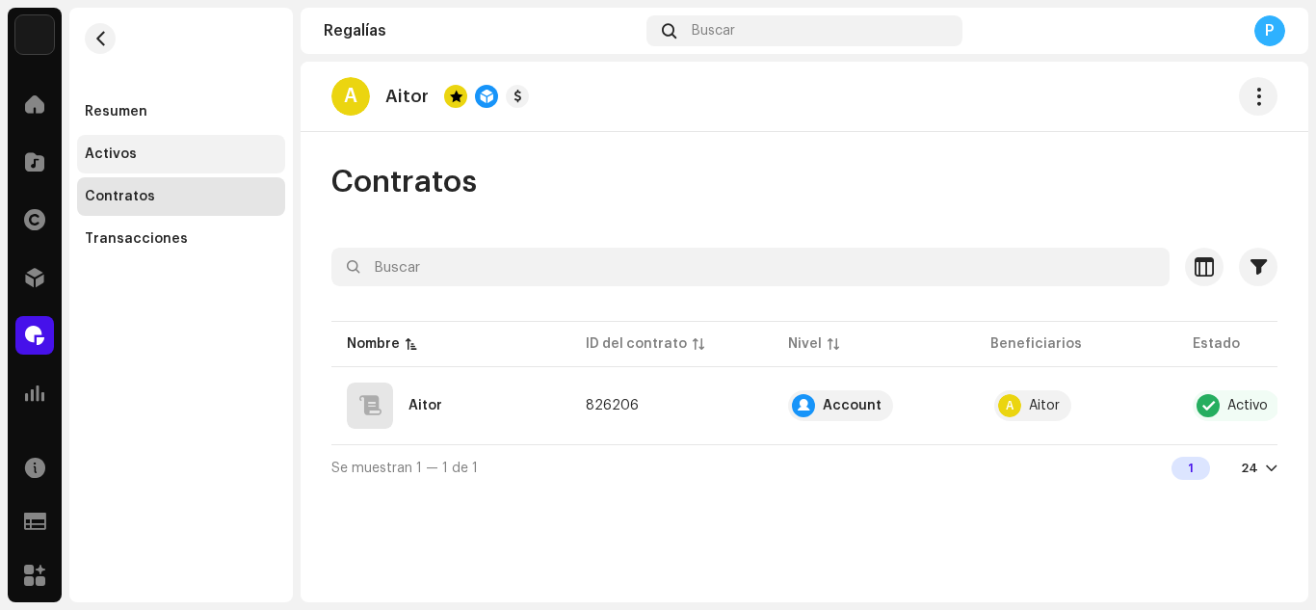
click at [192, 149] on div "Activos" at bounding box center [181, 153] width 193 height 15
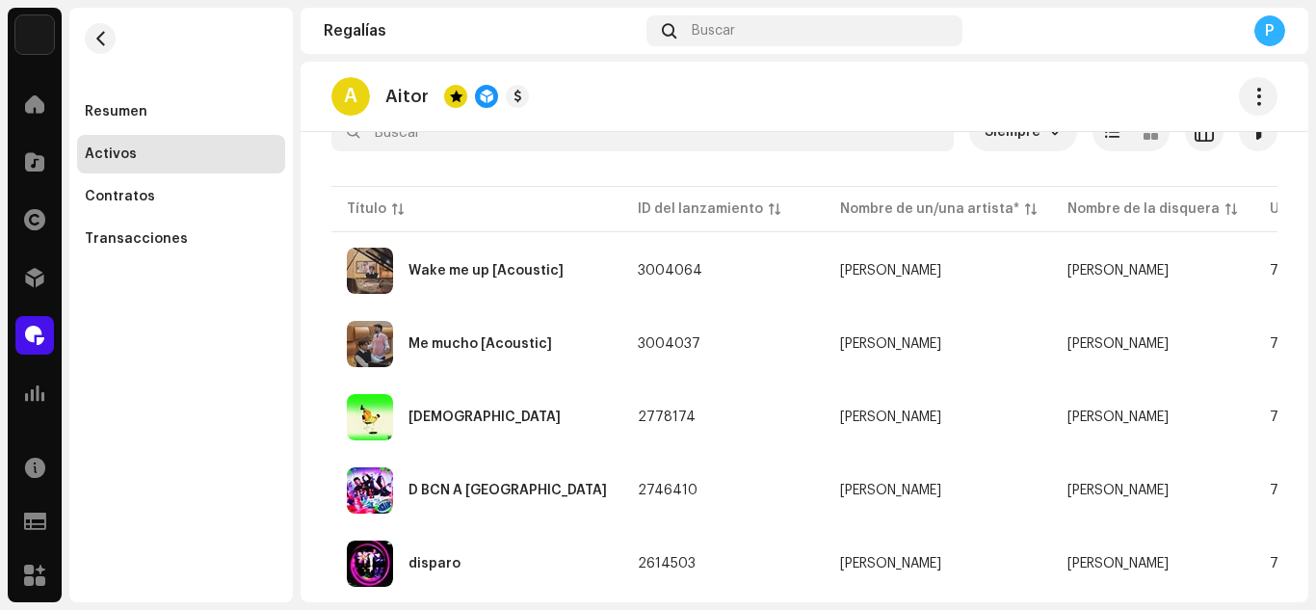
scroll to position [263, 0]
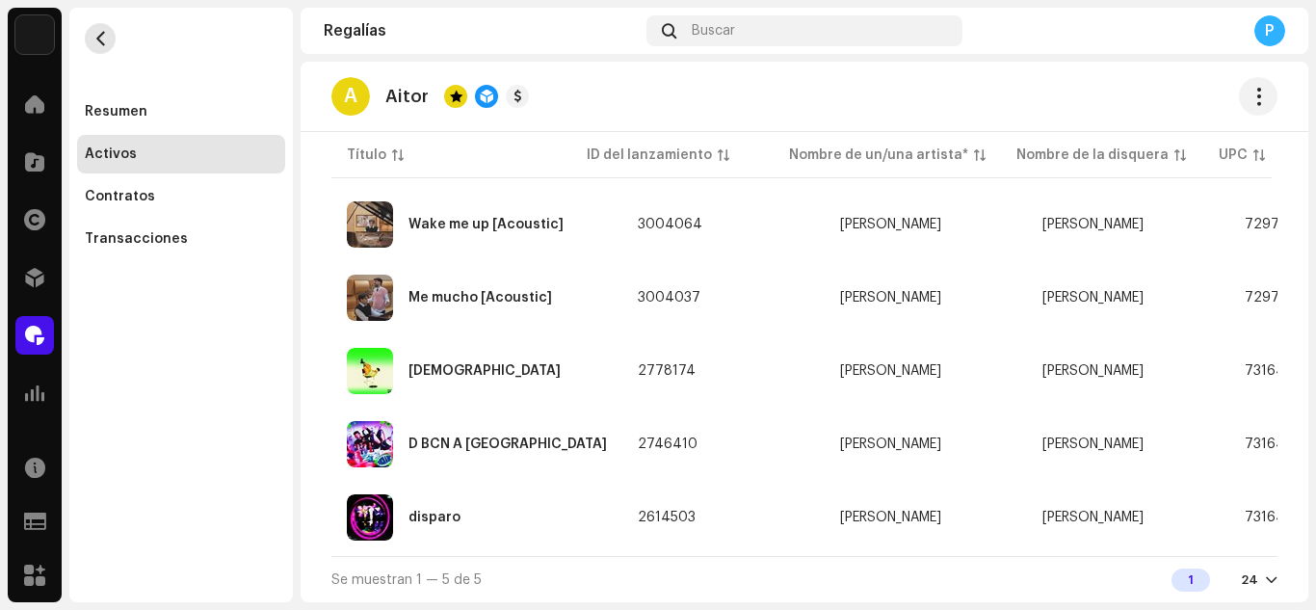
click at [112, 45] on button "button" at bounding box center [100, 38] width 31 height 31
